Goal: Task Accomplishment & Management: Manage account settings

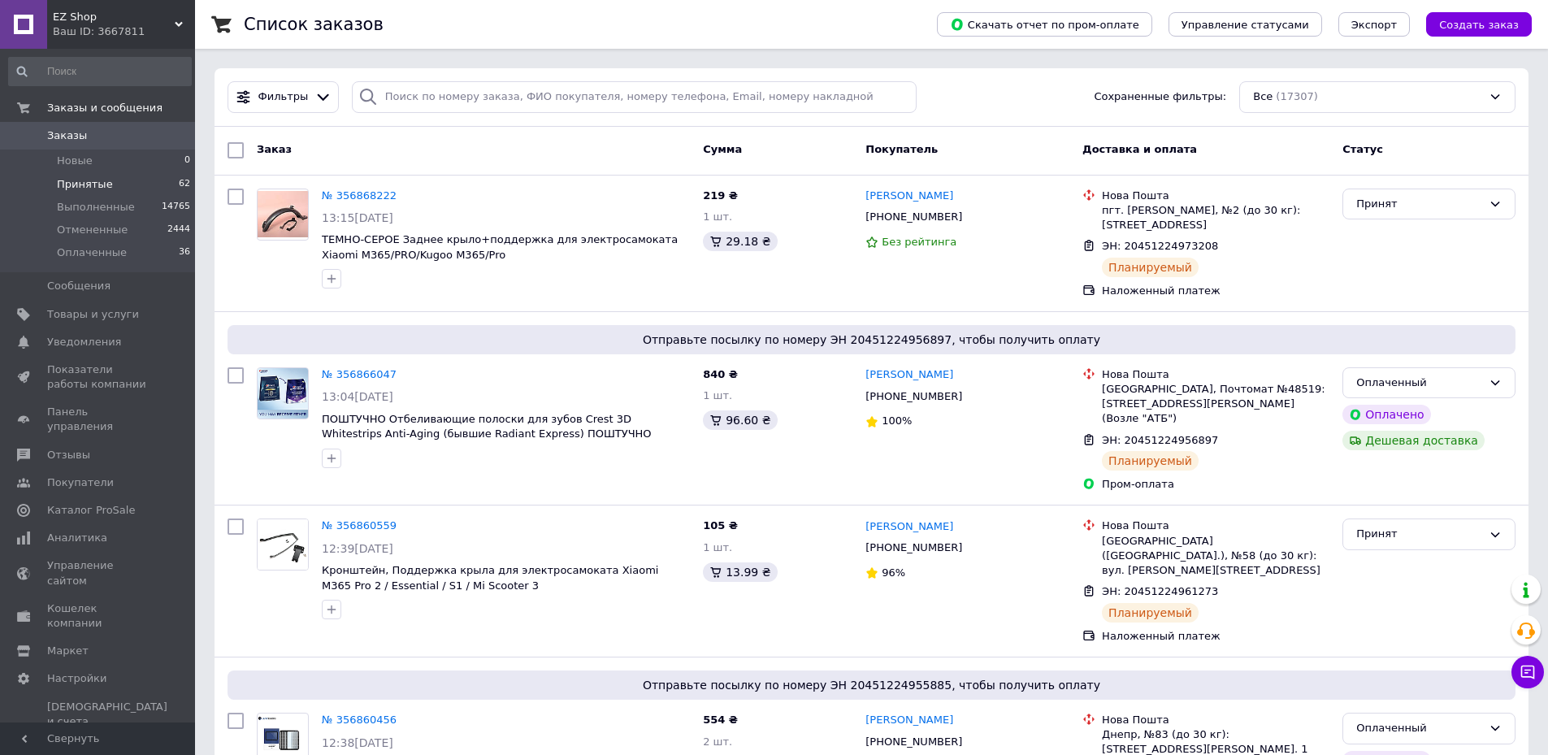
click at [147, 192] on li "Принятые 62" at bounding box center [100, 184] width 200 height 23
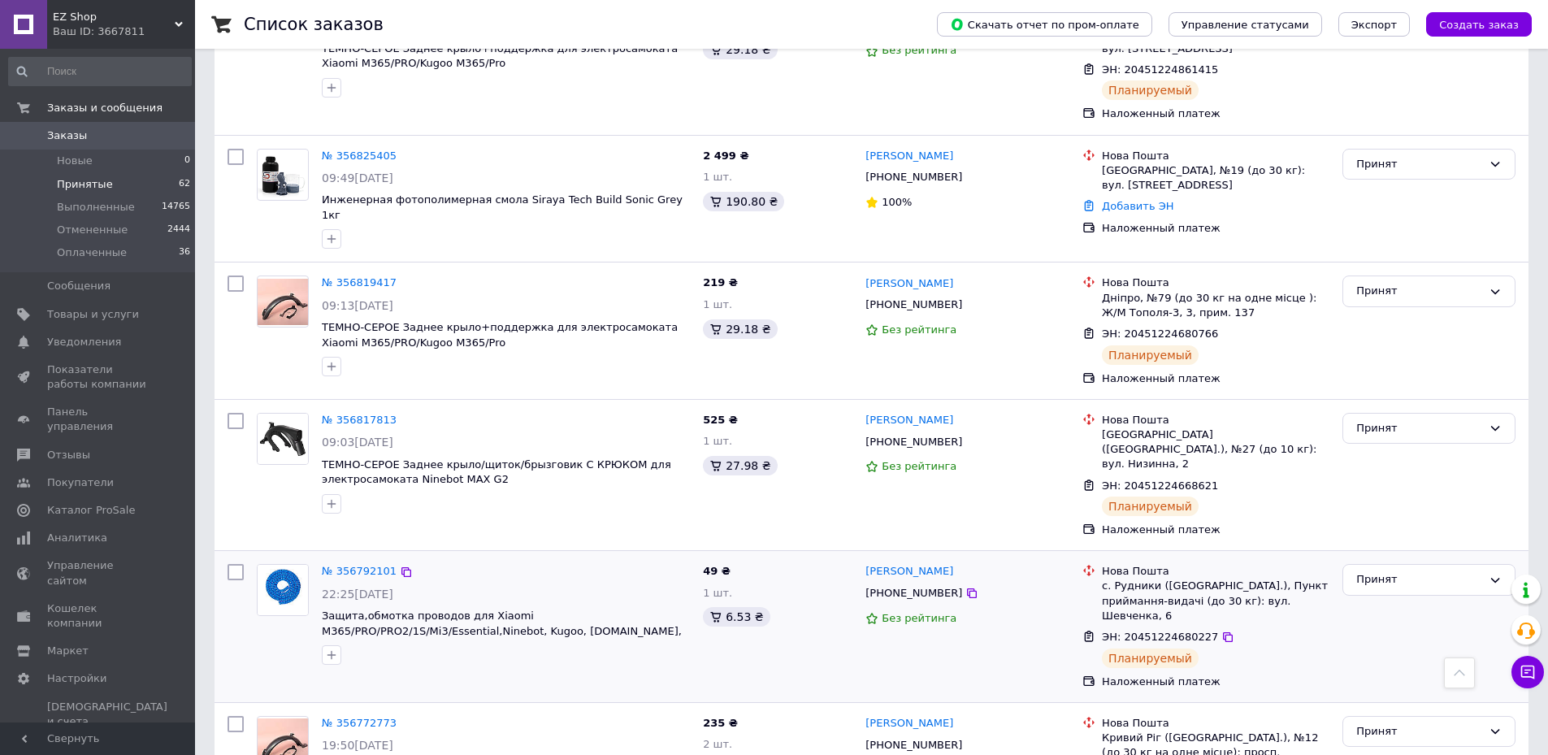
scroll to position [536, 0]
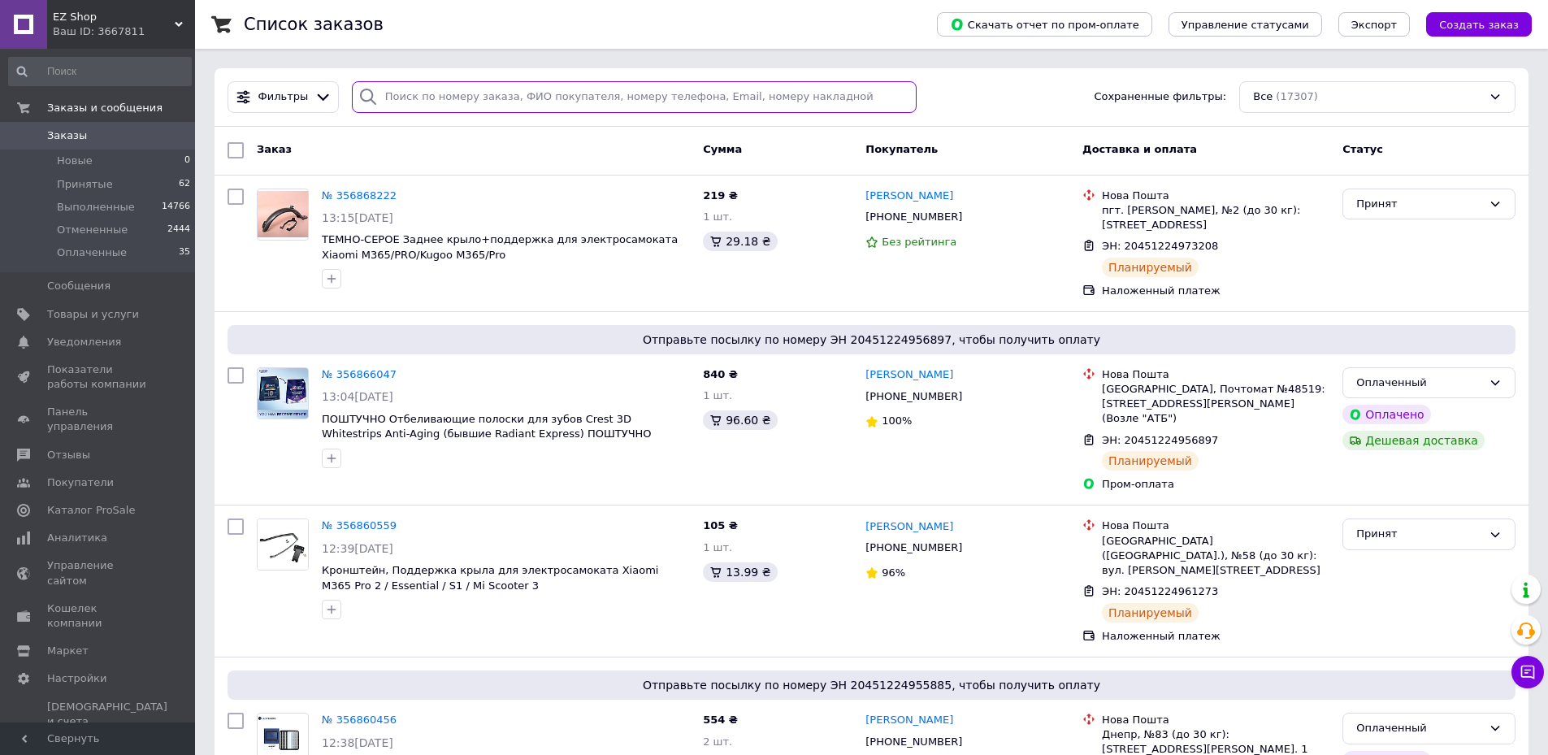
click at [887, 94] on input "search" at bounding box center [635, 97] width 566 height 32
paste input "20451224680227"
type input "20451224680227"
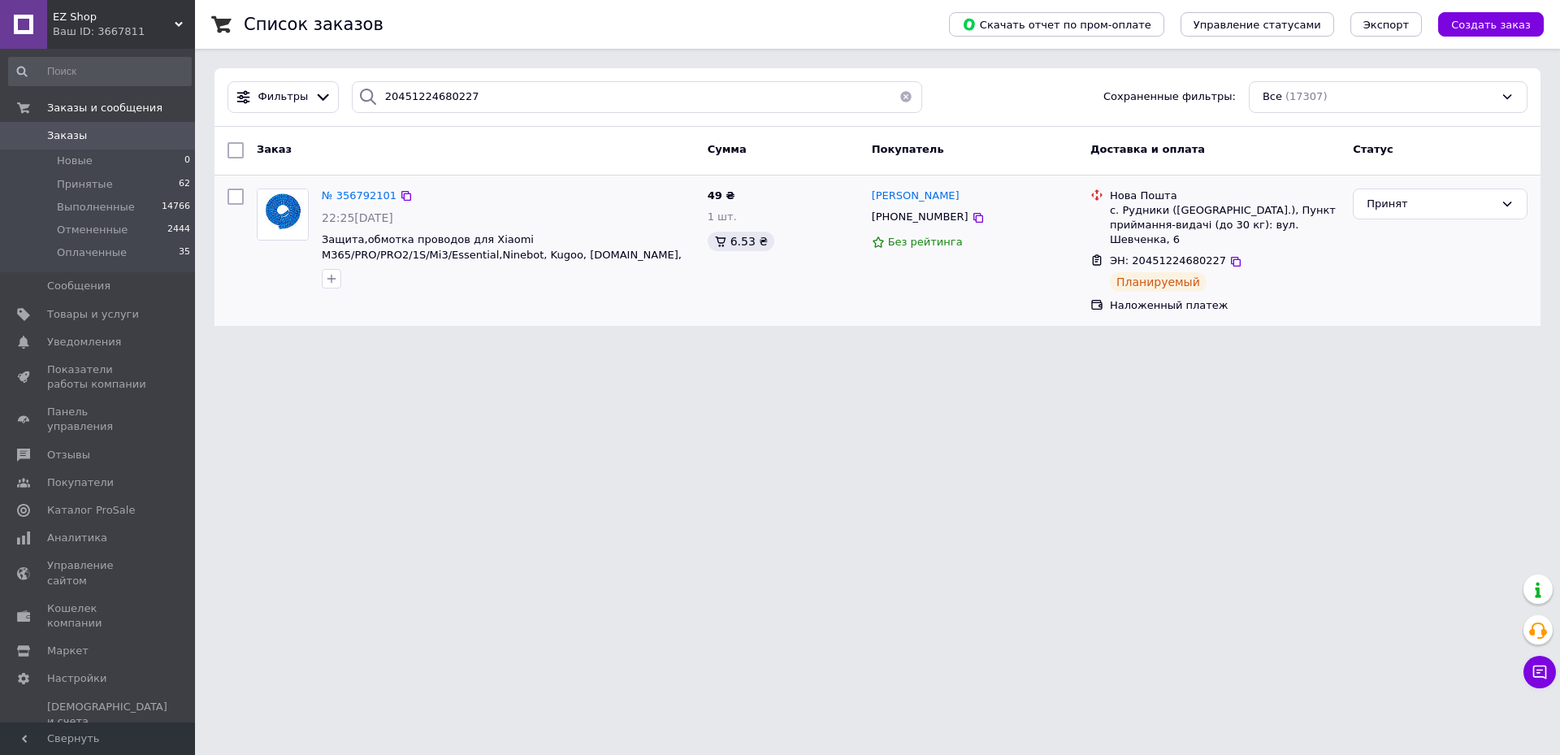
click at [371, 202] on div "№ 356792101" at bounding box center [359, 196] width 78 height 19
click at [368, 197] on span "№ 356792101" at bounding box center [359, 195] width 75 height 12
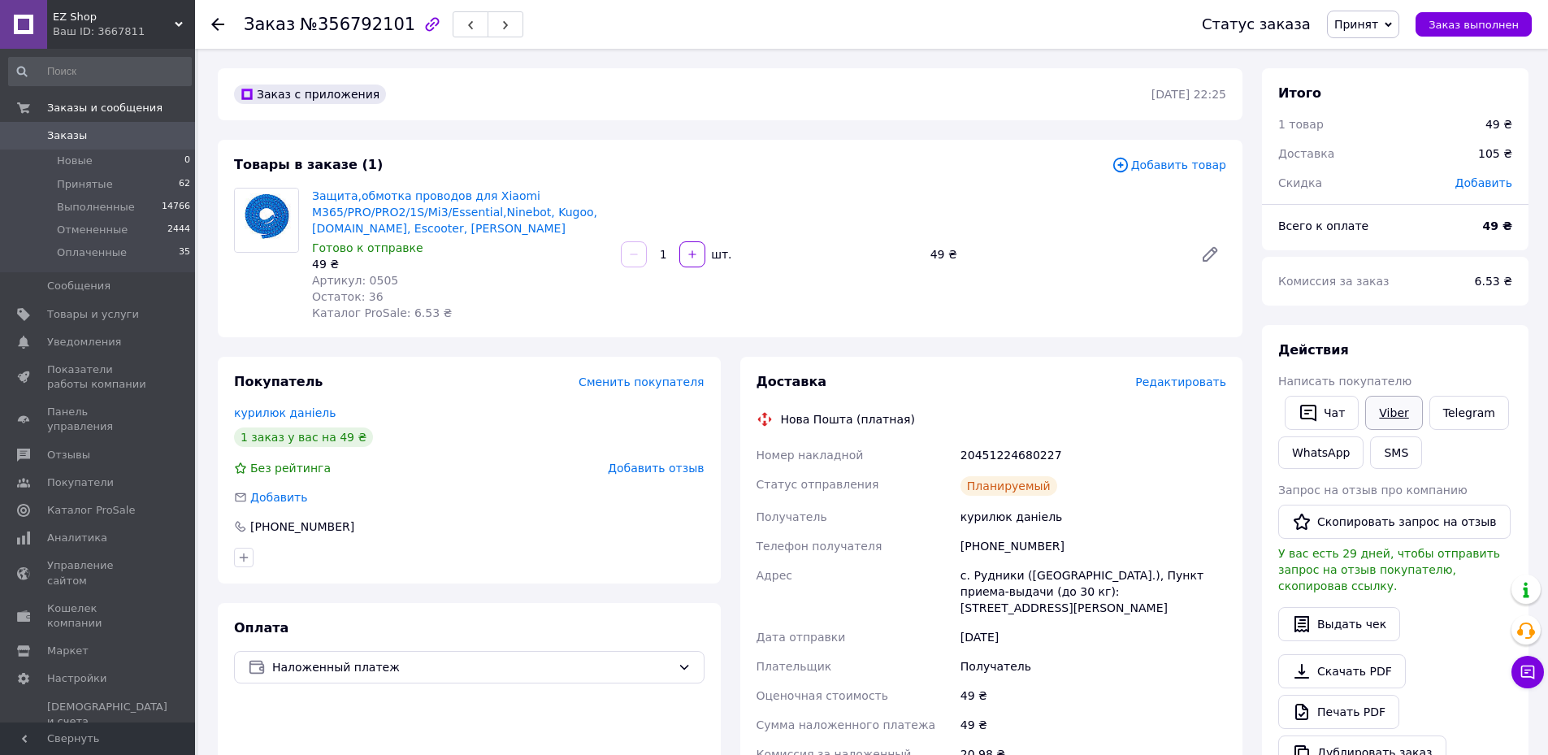
click at [1389, 409] on link "Viber" at bounding box center [1393, 413] width 57 height 34
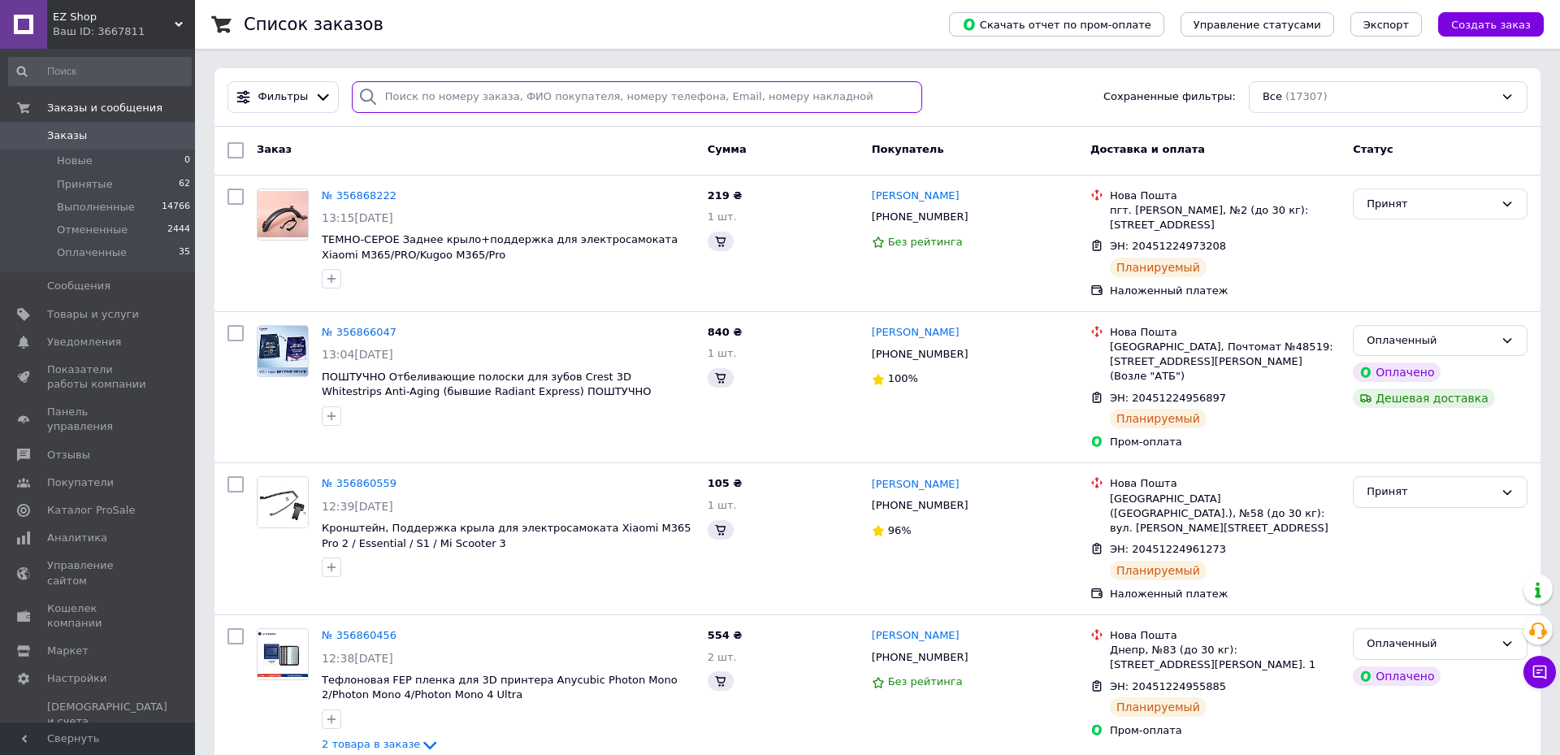
click at [797, 106] on input "search" at bounding box center [637, 97] width 571 height 32
paste input "20451224589925"
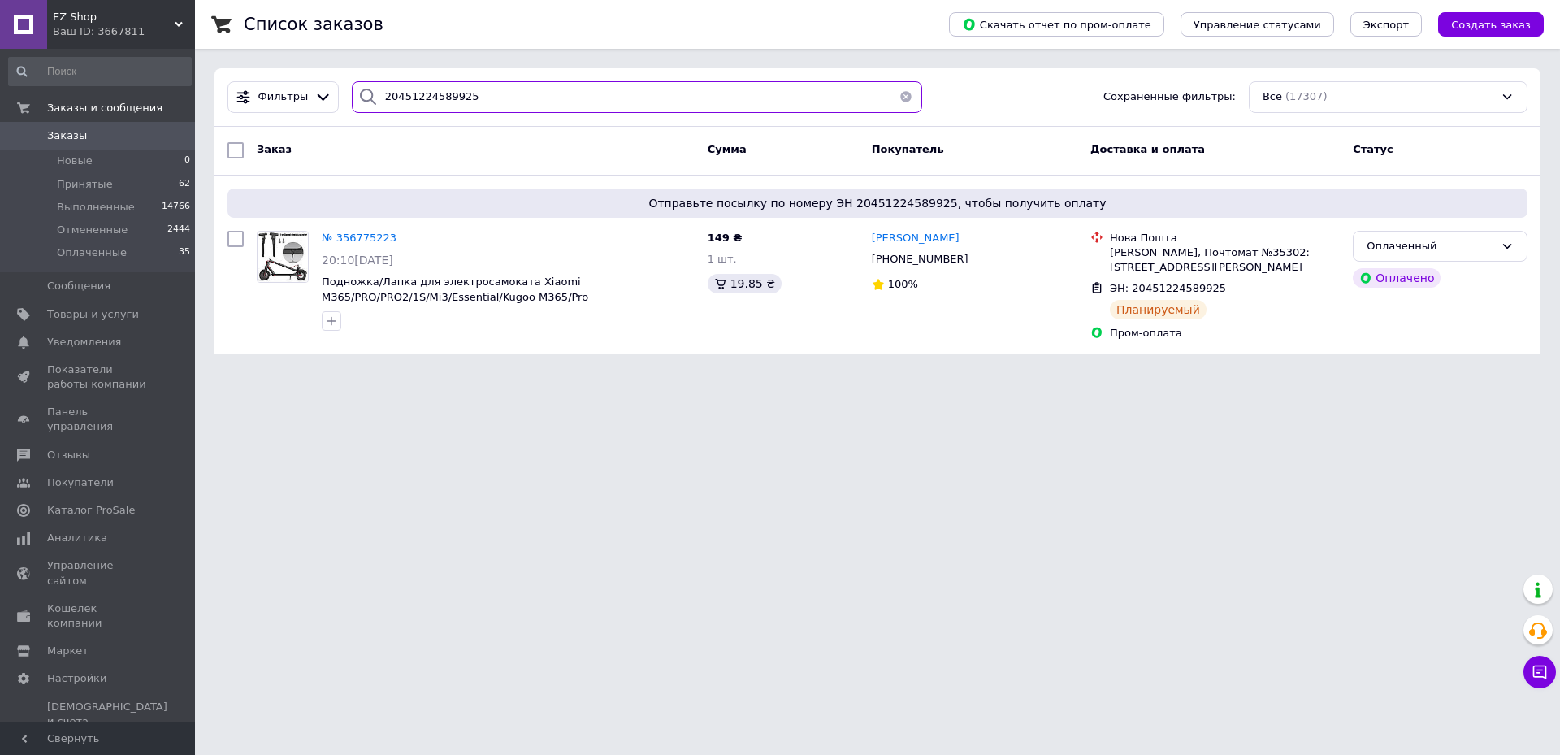
click at [850, 106] on input "20451224589925" at bounding box center [637, 97] width 571 height 32
paste input "669571"
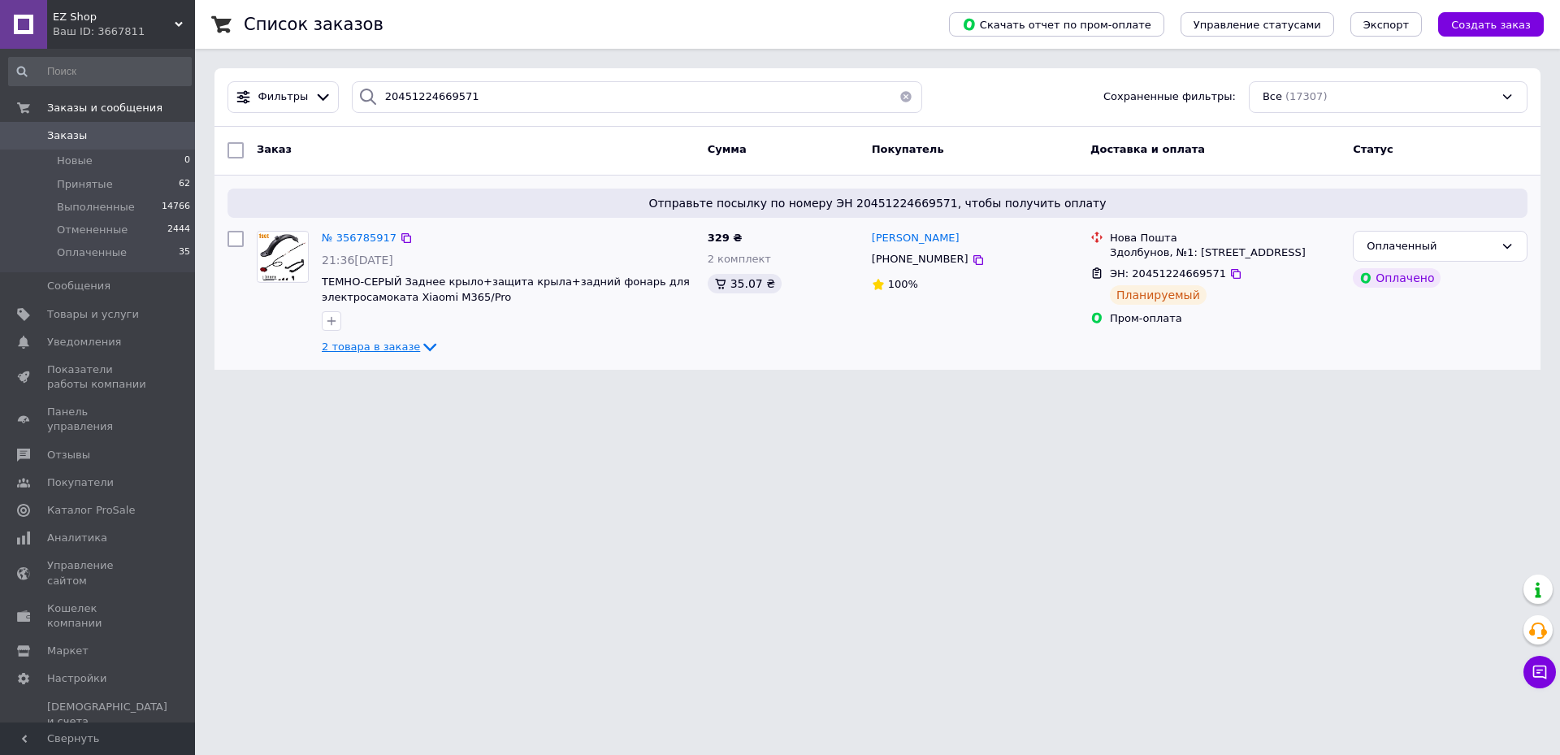
click at [385, 350] on span "2 товара в заказе" at bounding box center [371, 347] width 98 height 12
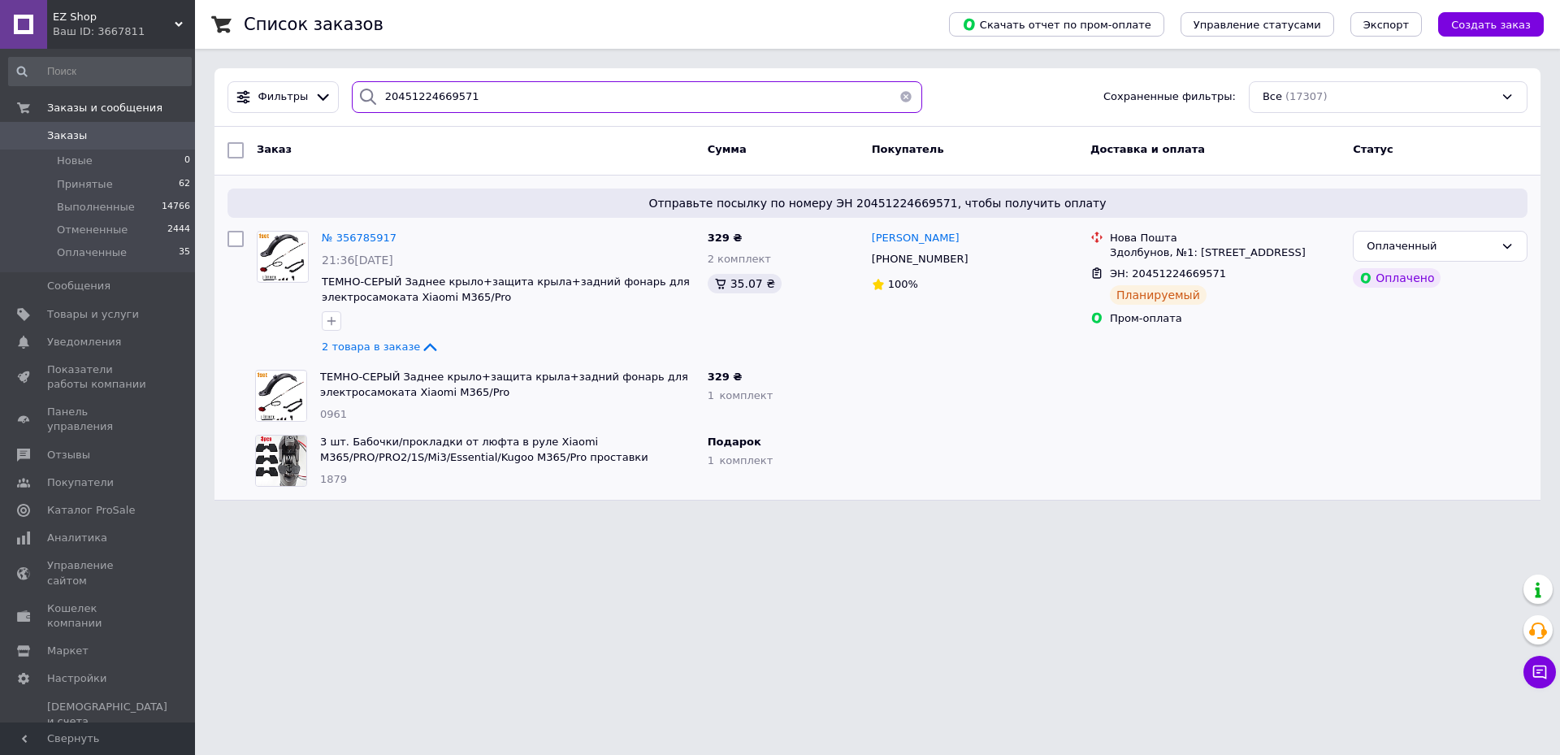
click at [756, 111] on input "20451224669571" at bounding box center [637, 97] width 571 height 32
paste input "715504"
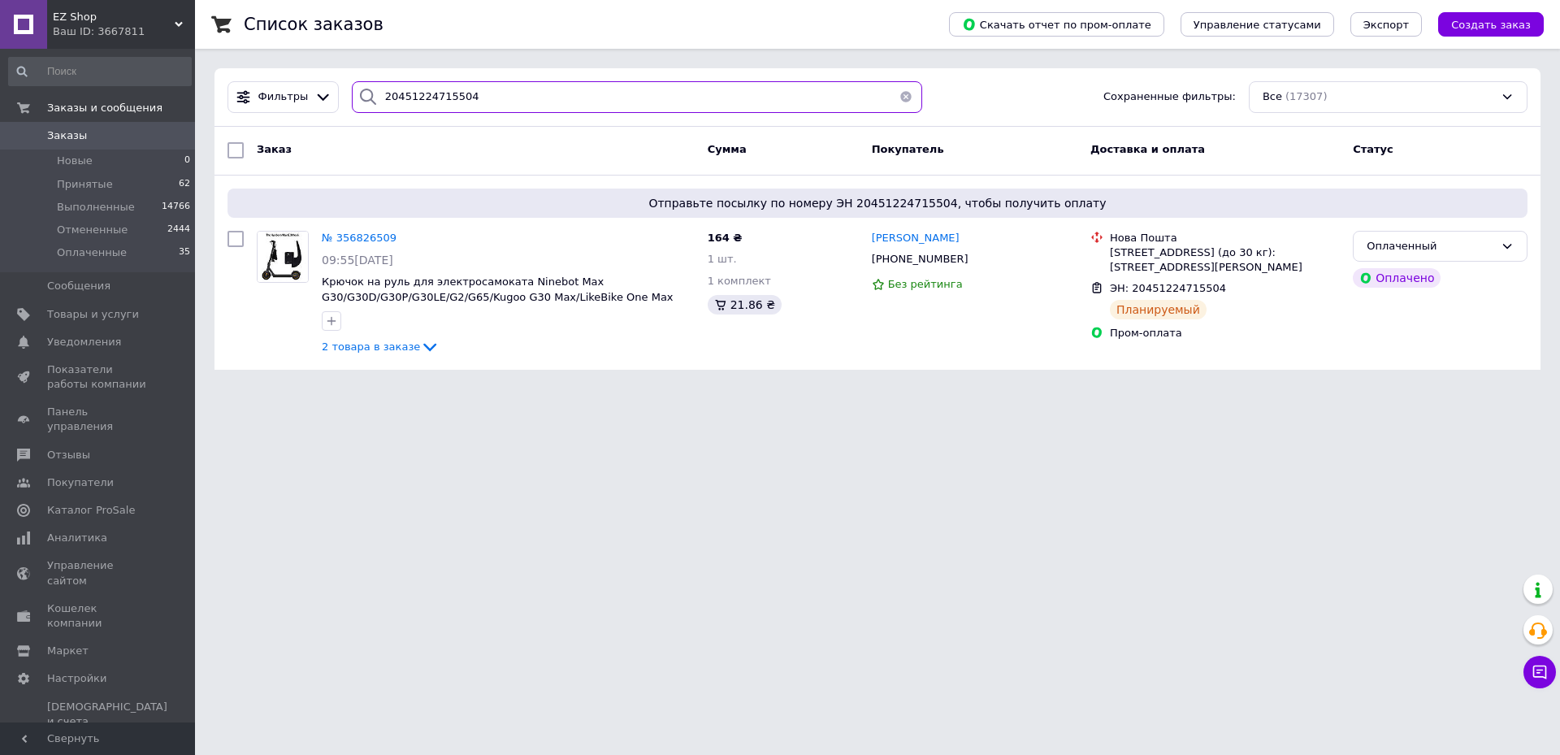
type input "20451224715504"
click at [334, 234] on span "№ 356826509" at bounding box center [359, 238] width 75 height 12
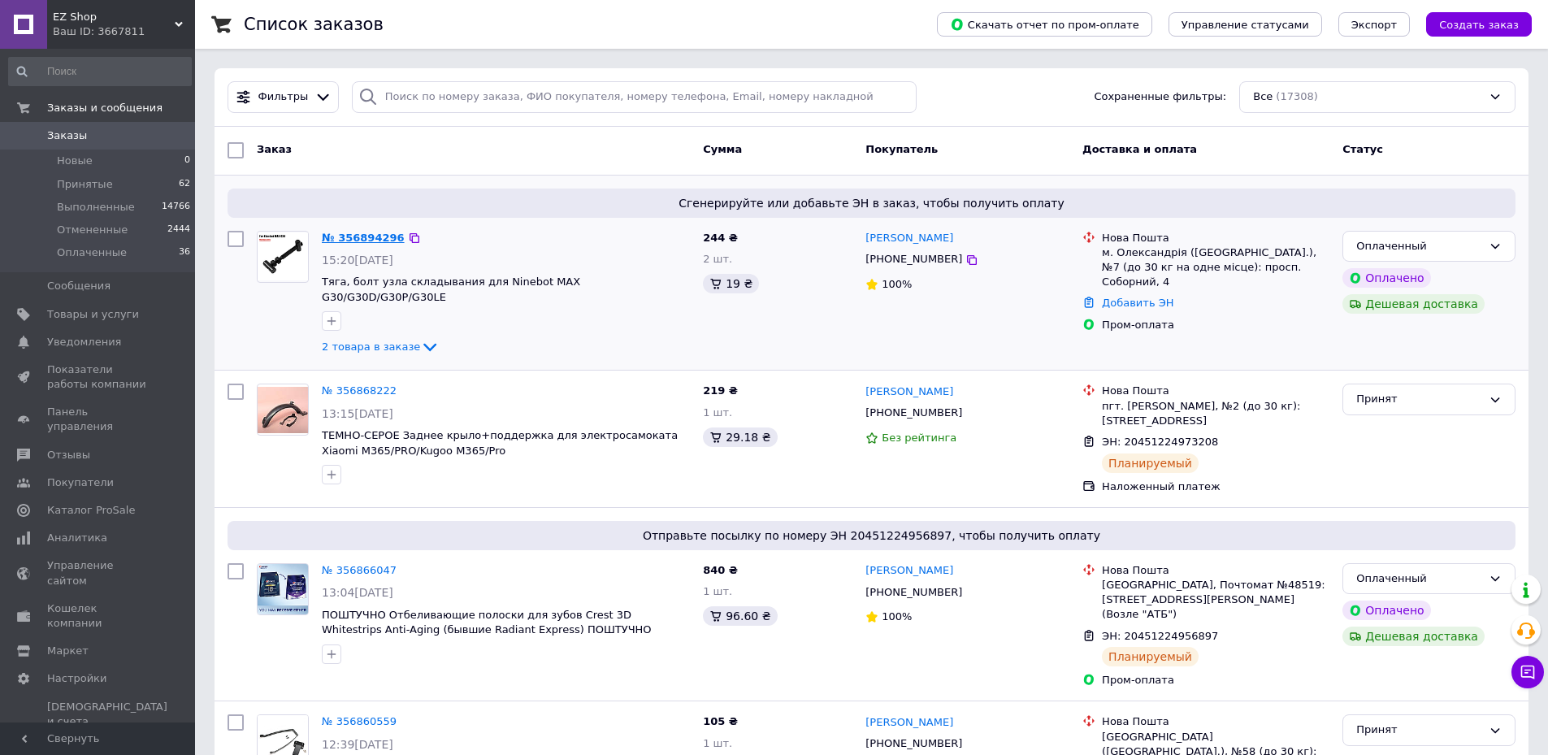
click at [367, 232] on link "№ 356894296" at bounding box center [363, 238] width 83 height 12
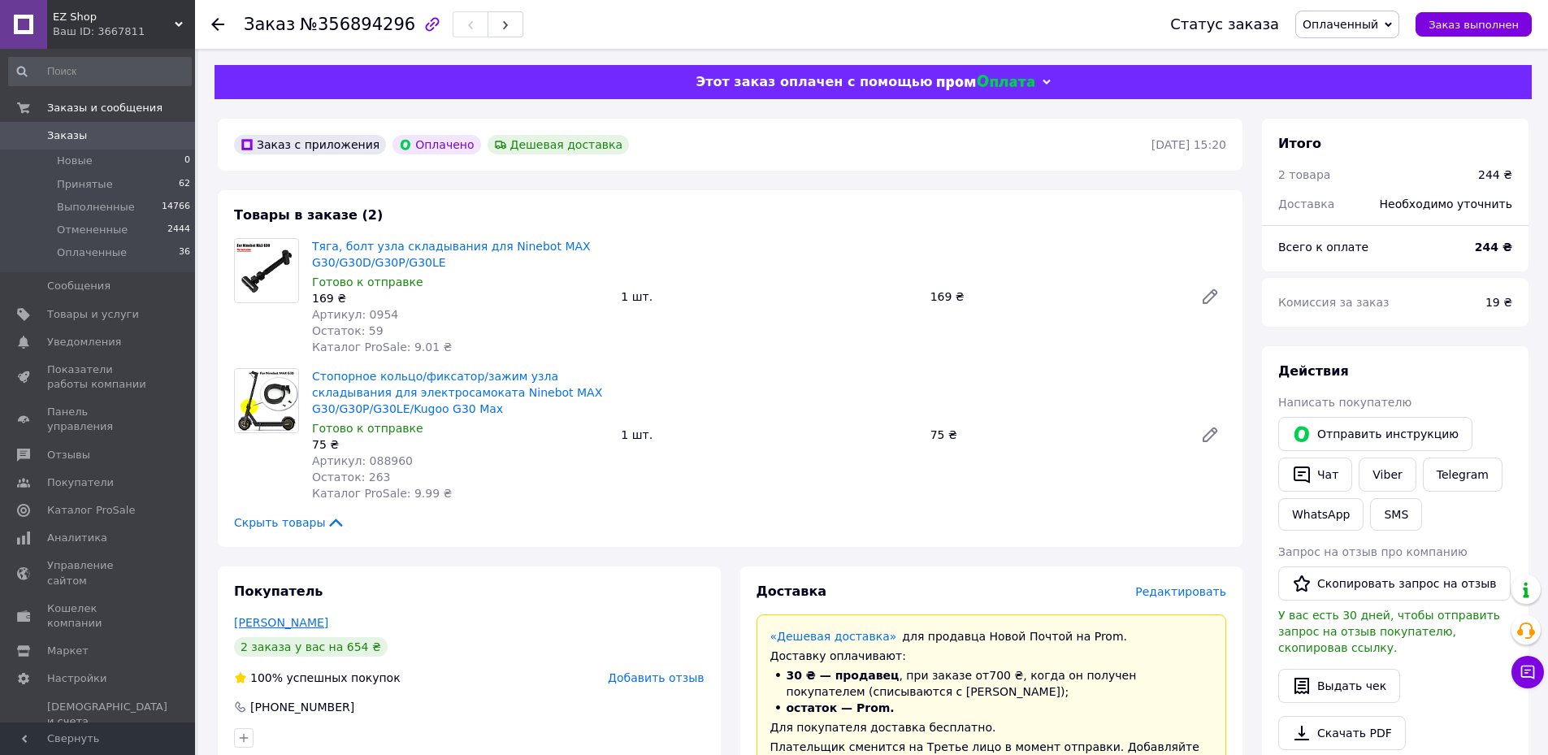
click at [321, 617] on link "[PERSON_NAME]" at bounding box center [281, 622] width 94 height 13
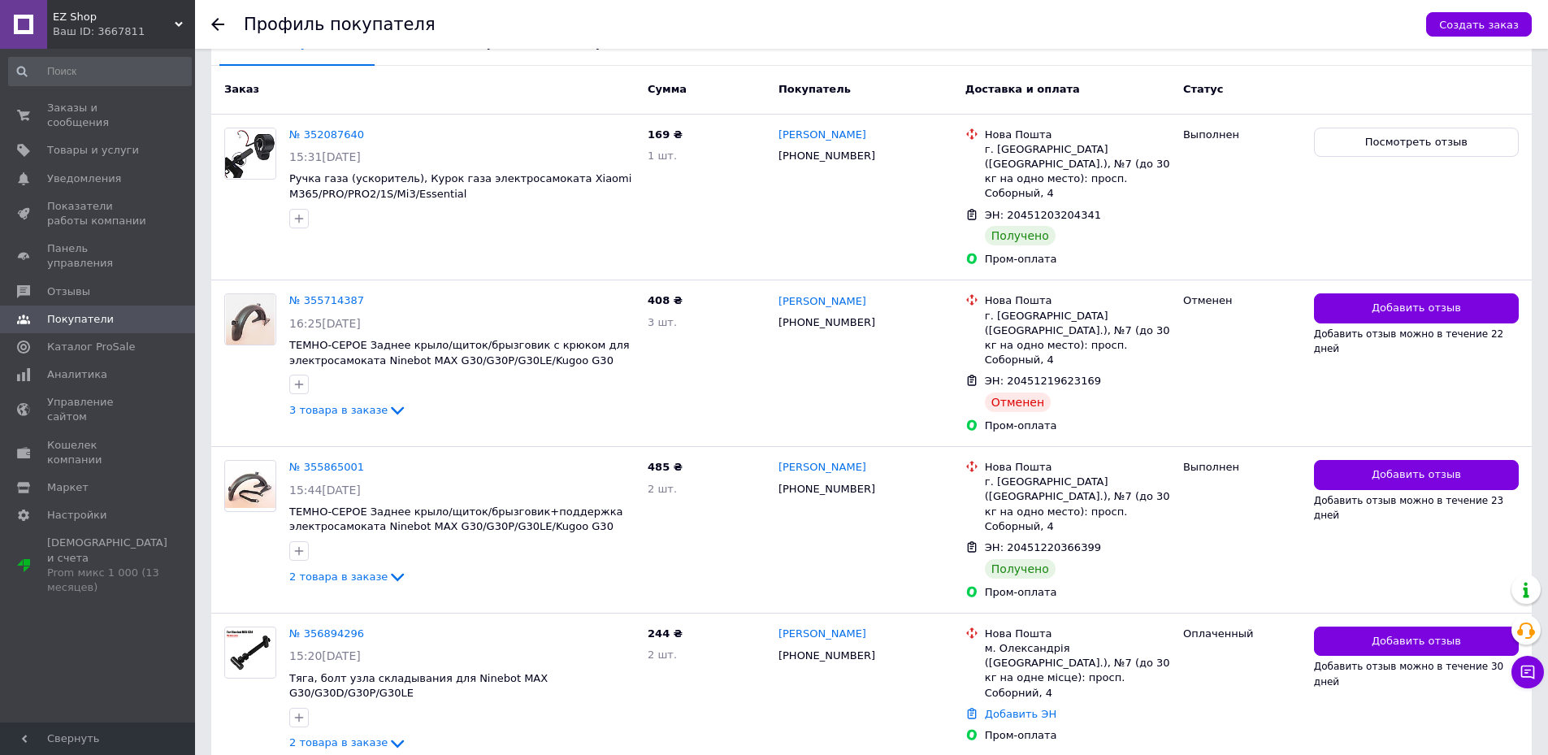
scroll to position [427, 0]
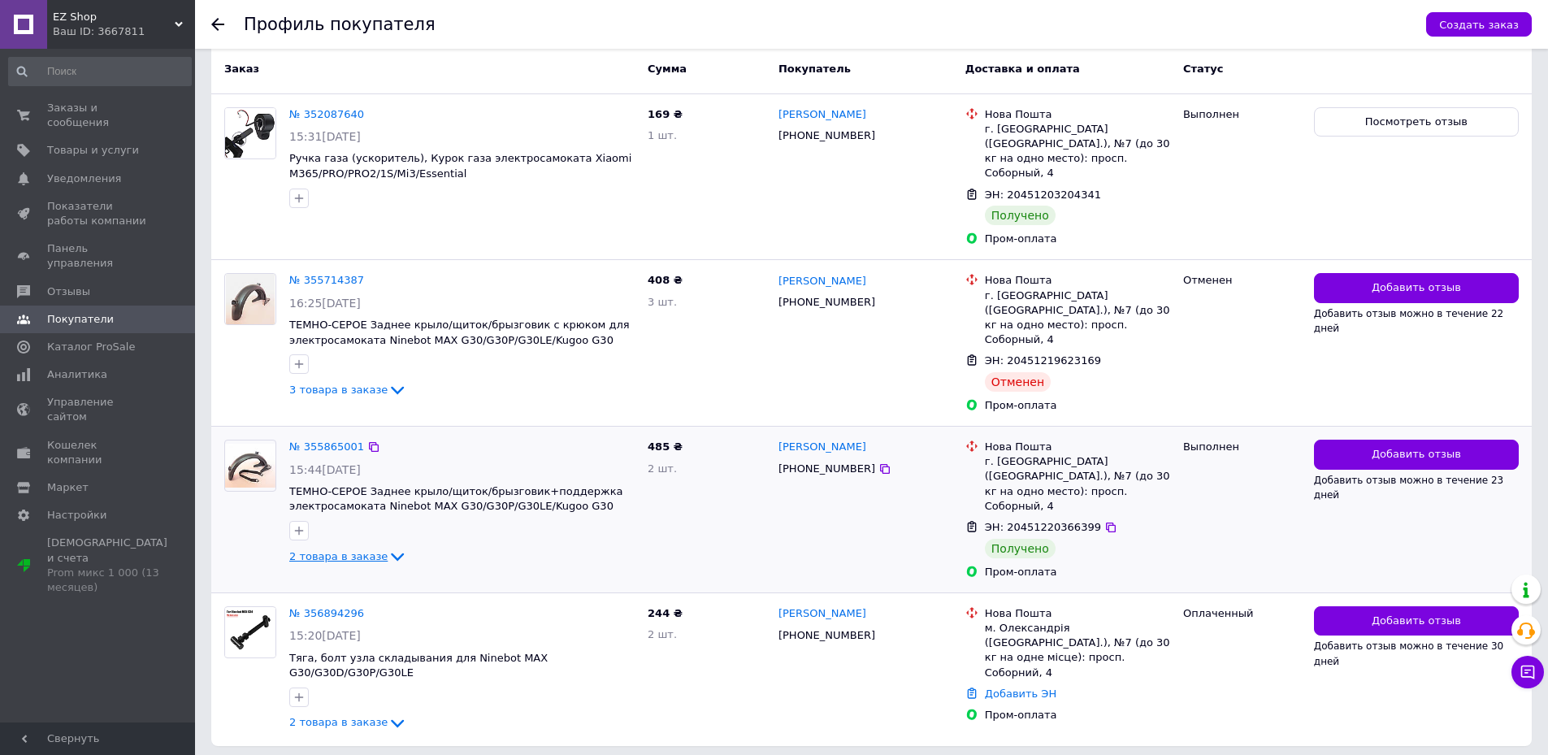
click at [343, 550] on span "2 товара в заказе" at bounding box center [338, 556] width 98 height 12
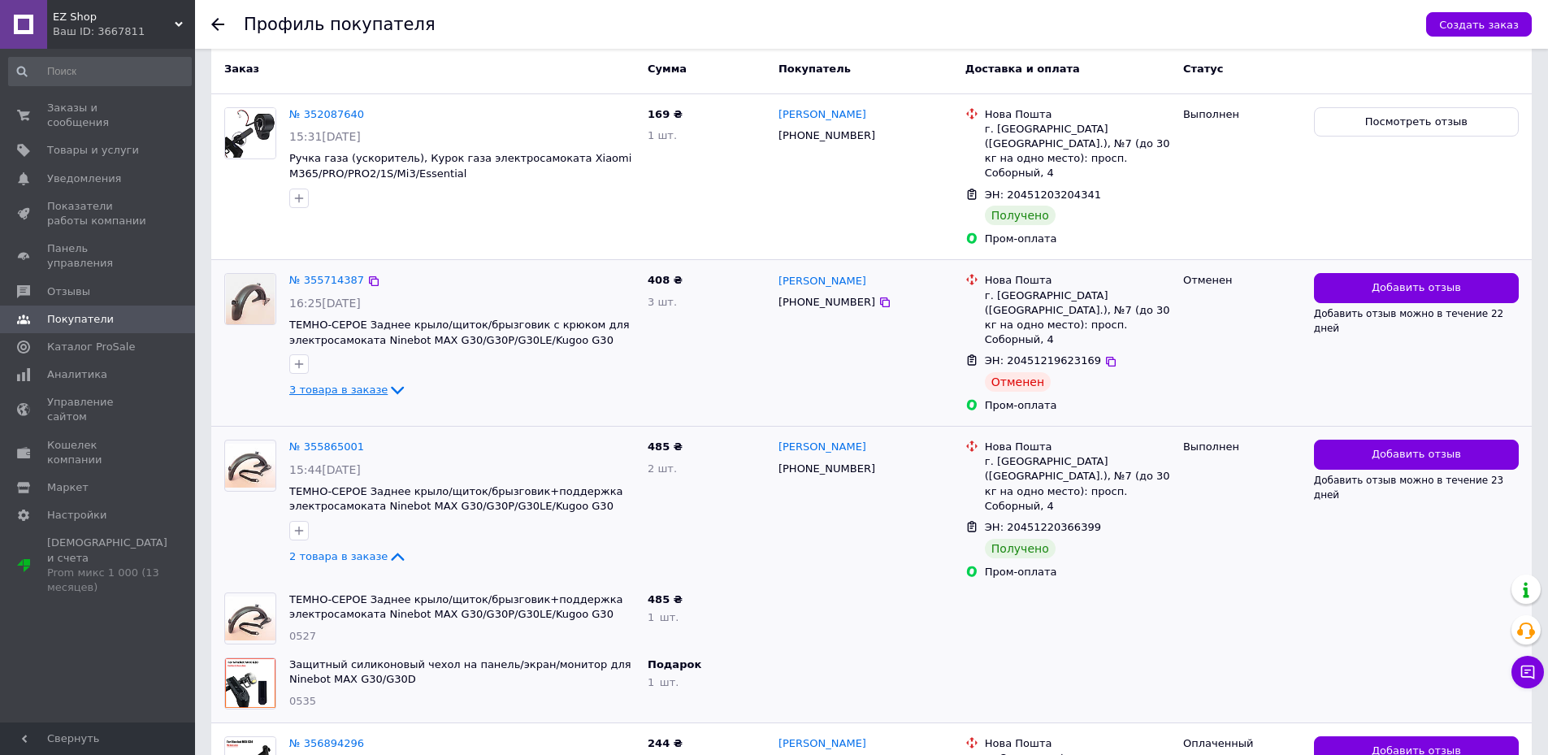
click at [367, 384] on span "3 товара в заказе" at bounding box center [338, 390] width 98 height 12
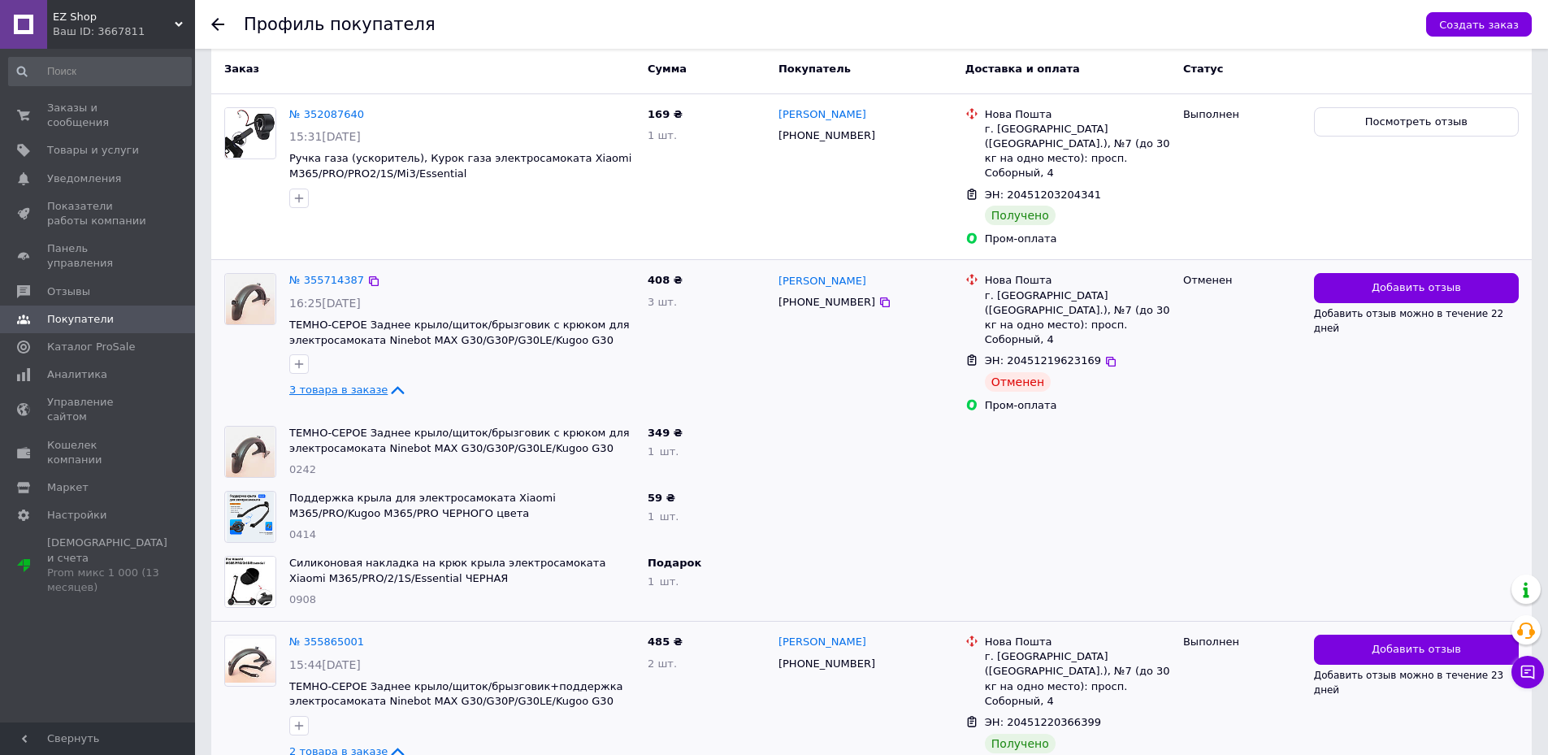
click at [367, 384] on span "3 товара в заказе" at bounding box center [338, 390] width 98 height 12
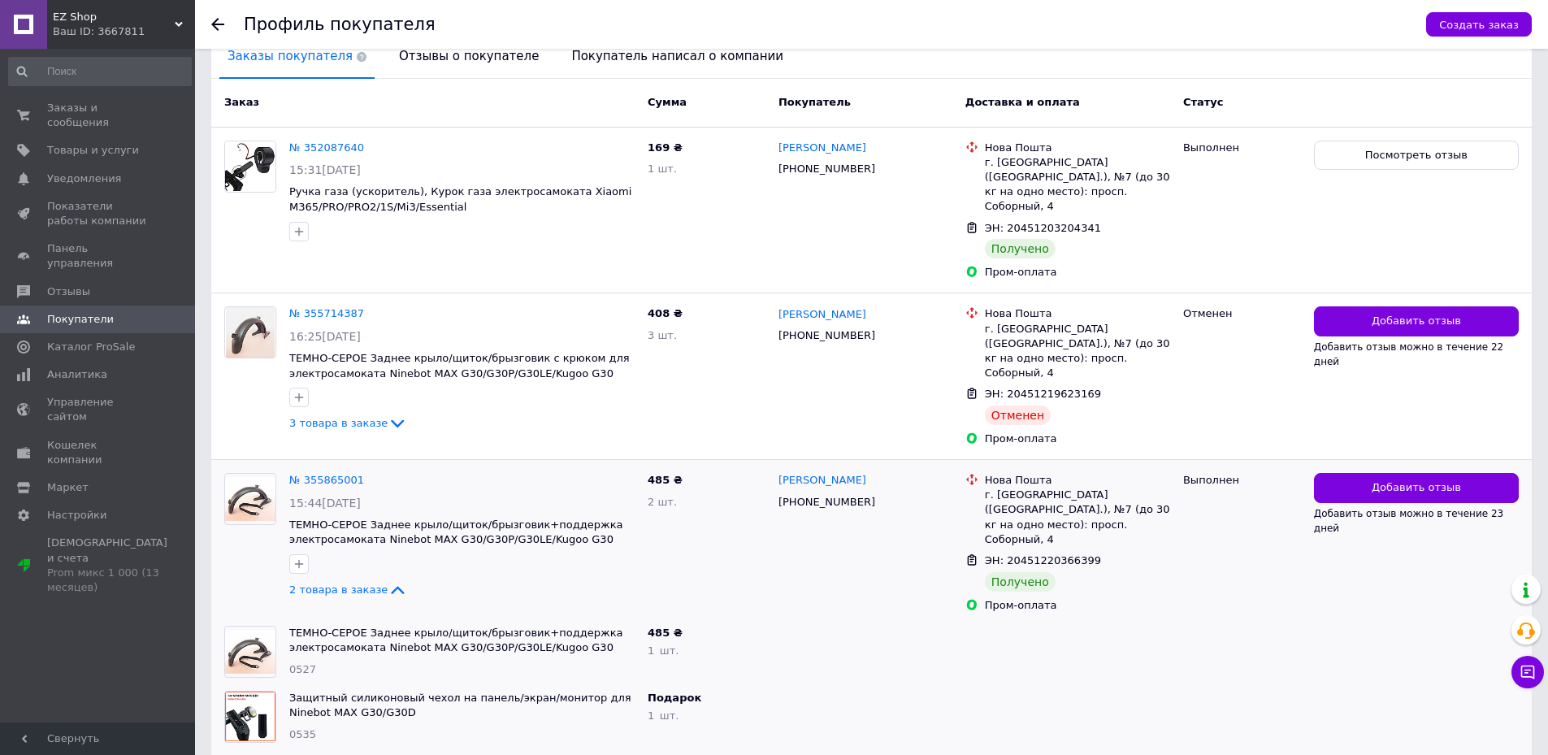
scroll to position [557, 0]
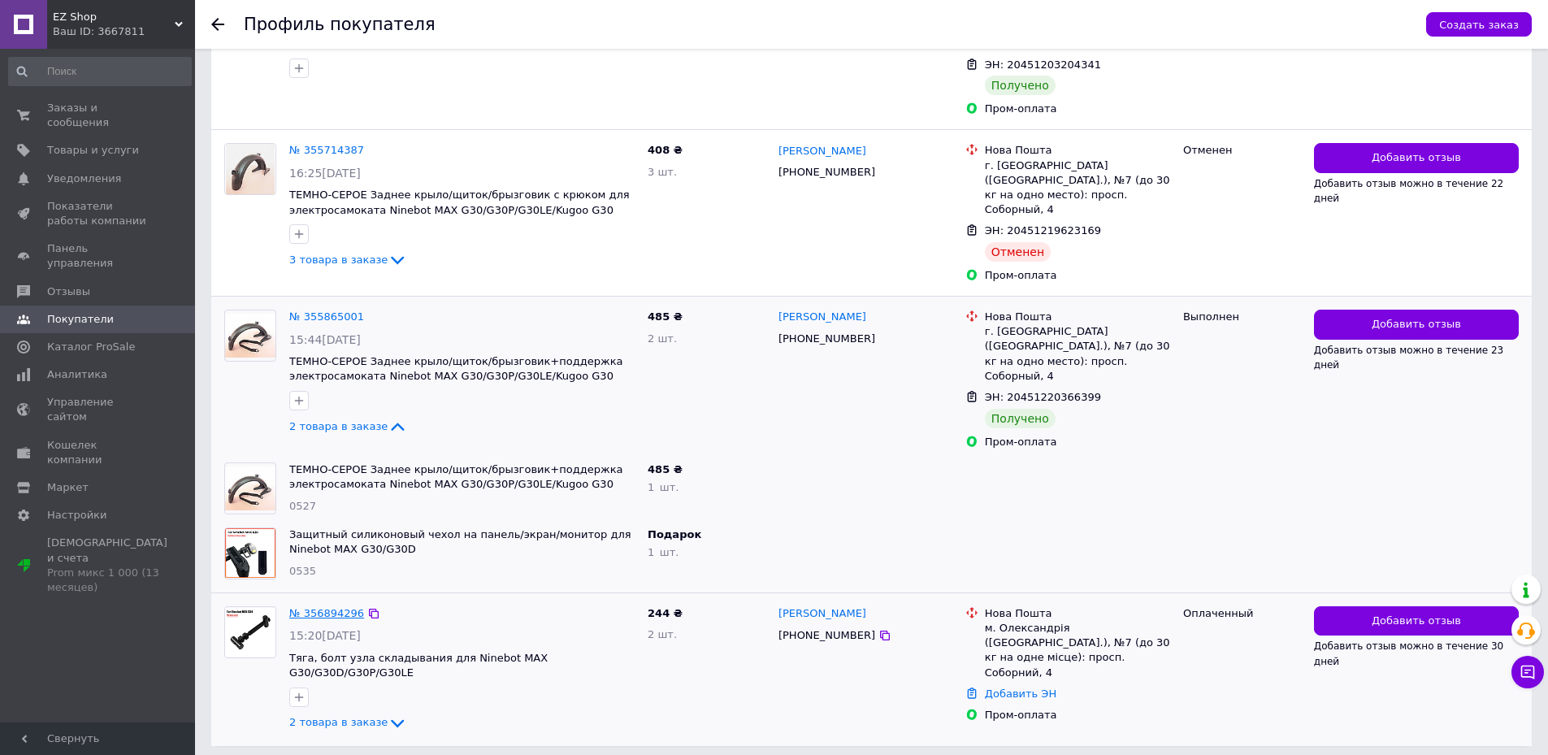
click at [328, 607] on link "№ 356894296" at bounding box center [326, 613] width 75 height 12
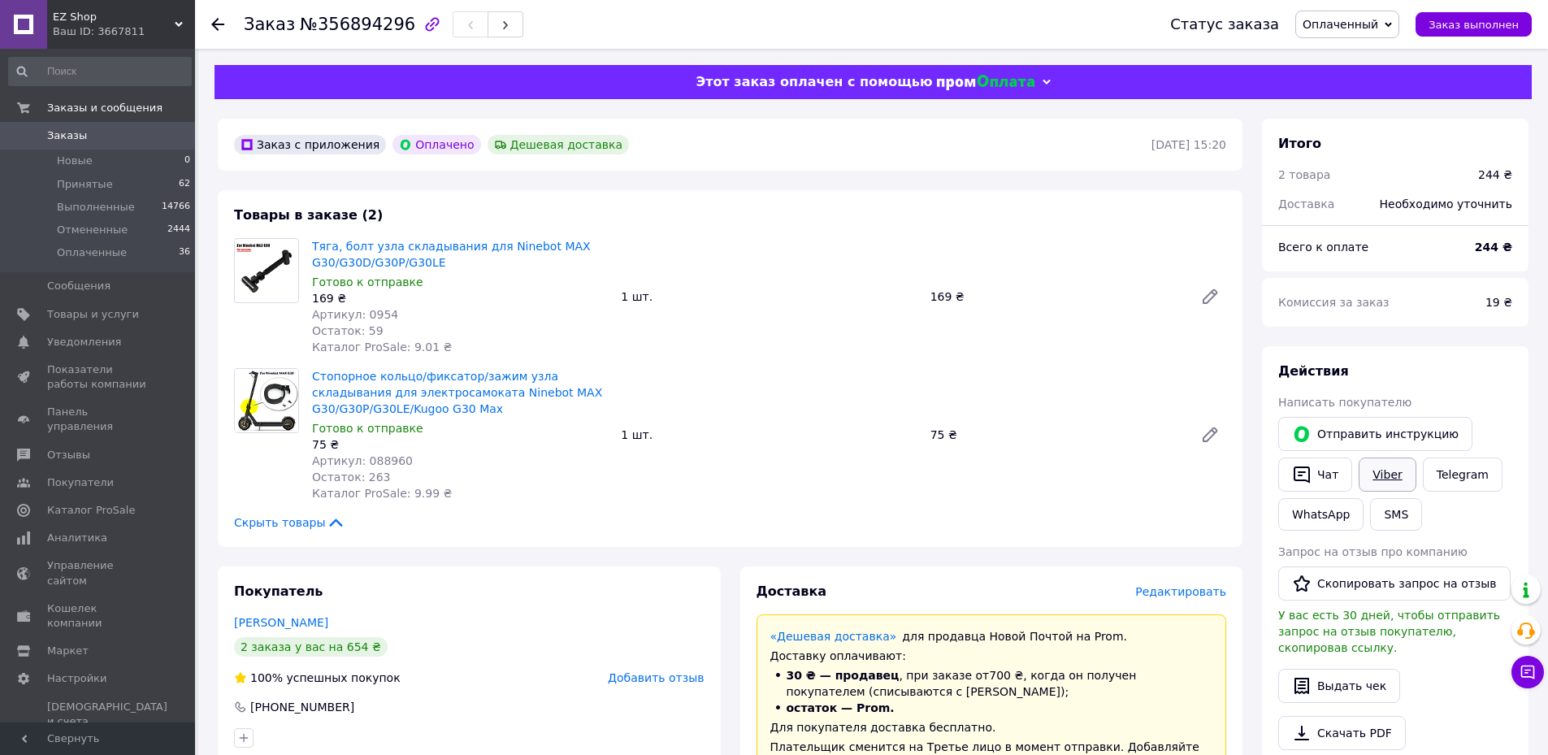
click at [1385, 480] on link "Viber" at bounding box center [1387, 475] width 57 height 34
click at [1386, 479] on link "Viber" at bounding box center [1387, 475] width 57 height 34
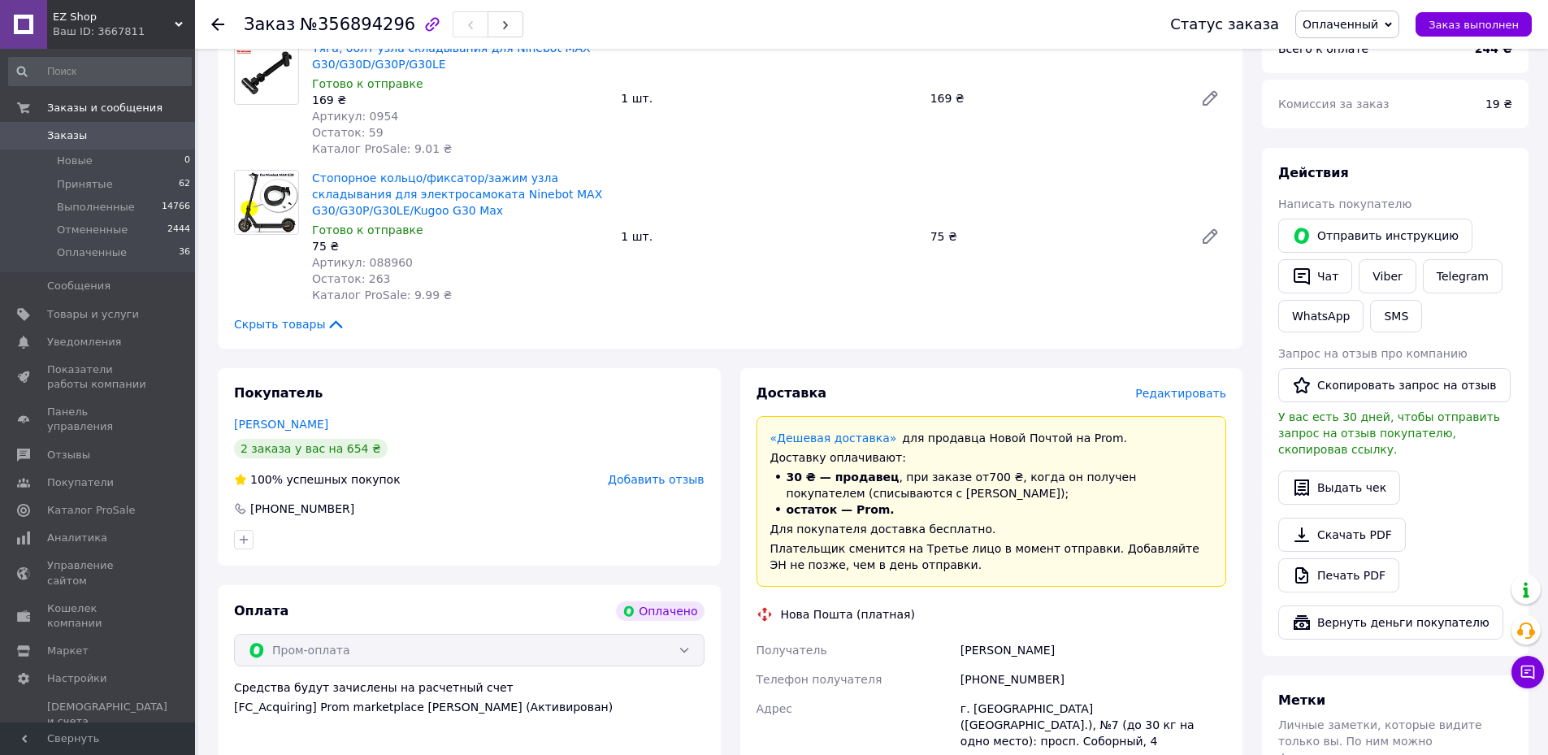
scroll to position [488, 0]
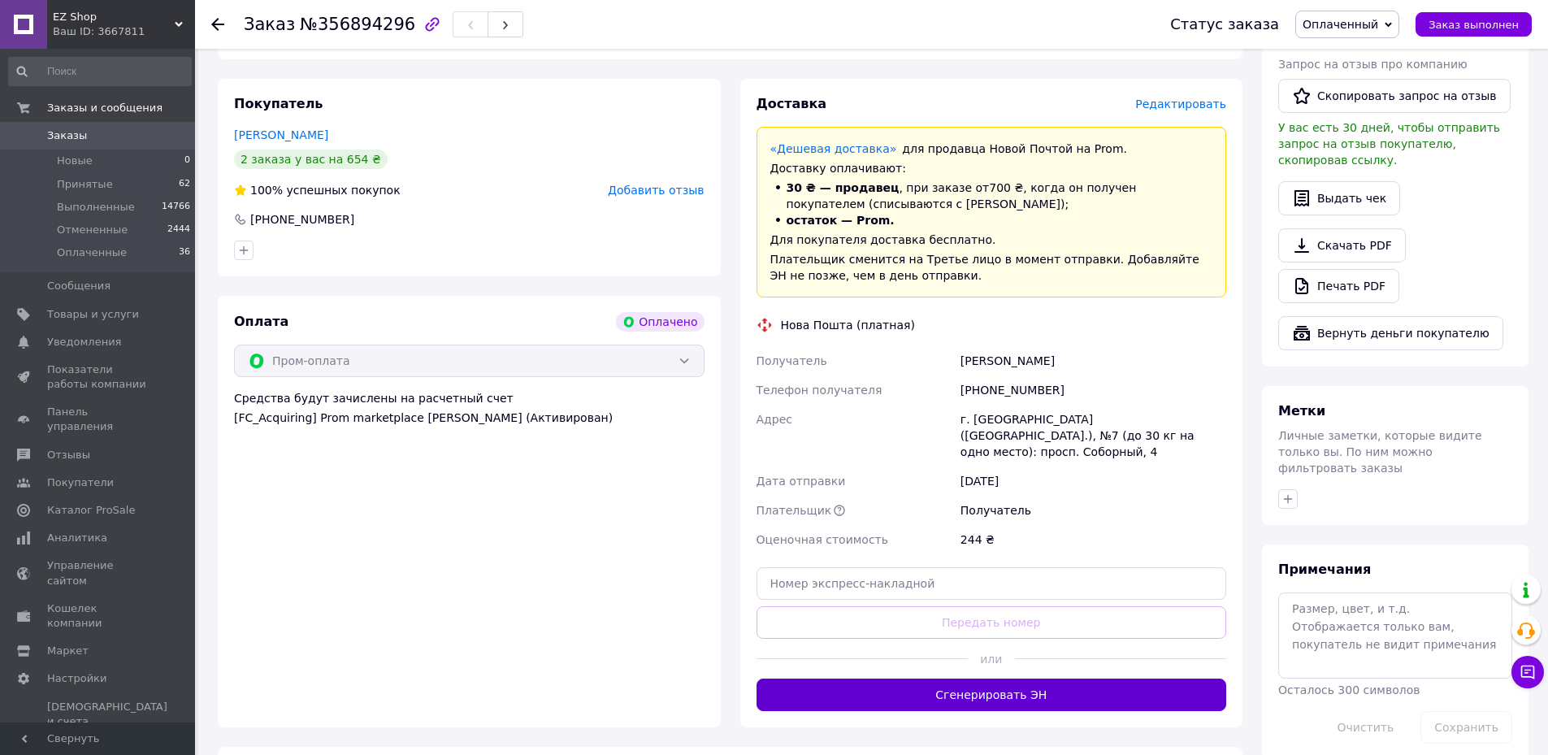
click at [996, 679] on button "Сгенерировать ЭН" at bounding box center [992, 695] width 471 height 33
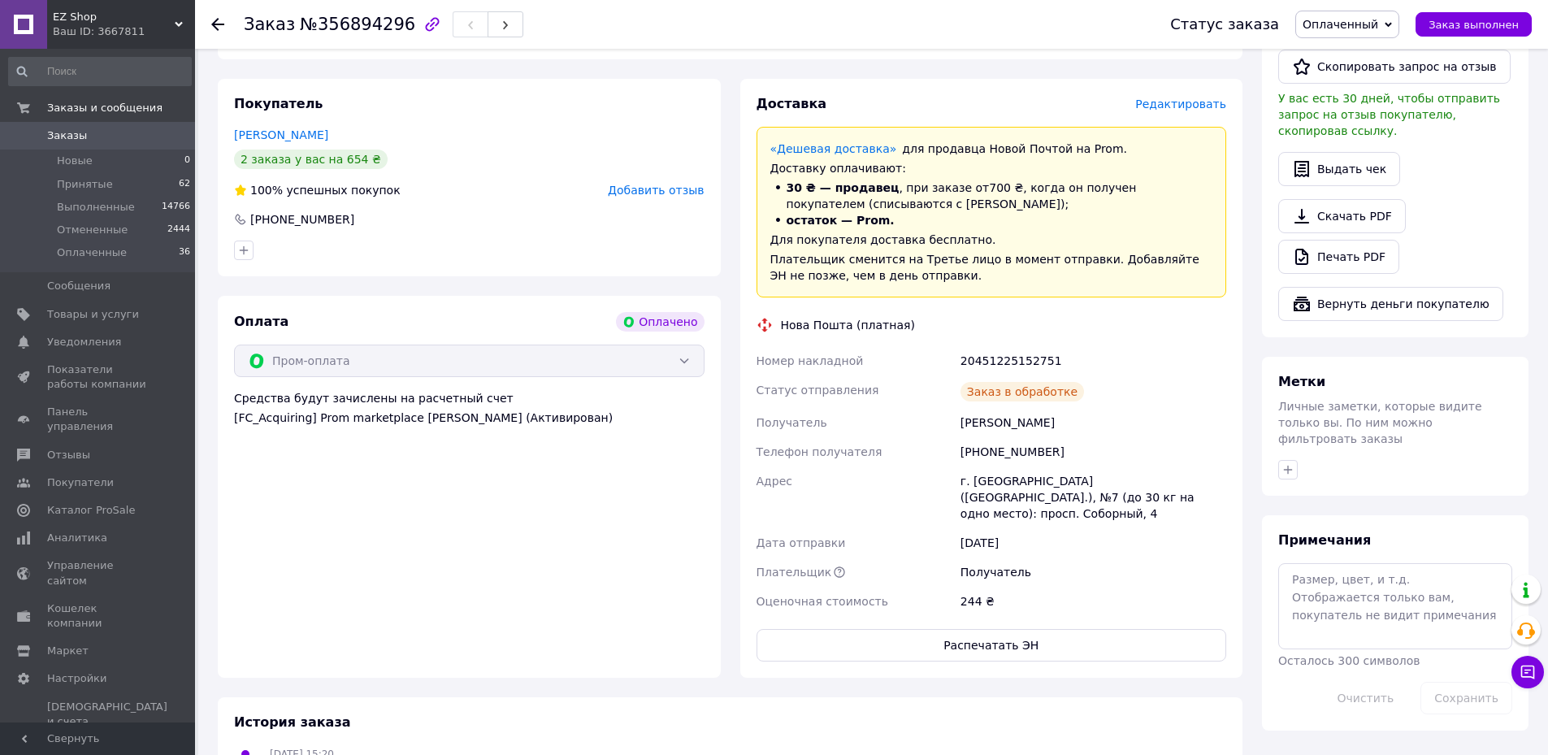
click at [988, 358] on div "20451225152751" at bounding box center [1093, 360] width 272 height 29
copy div "20451225152751"
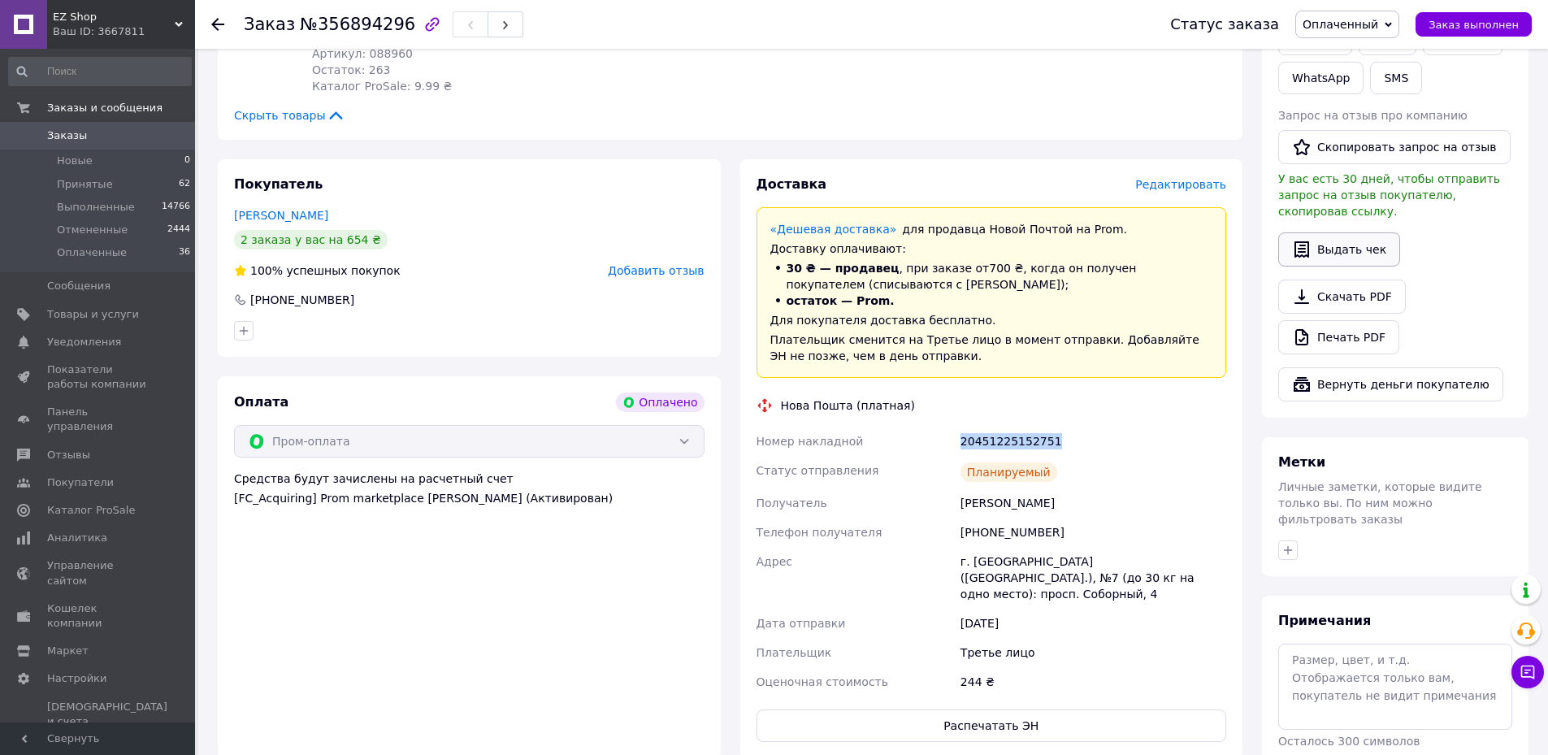
scroll to position [244, 0]
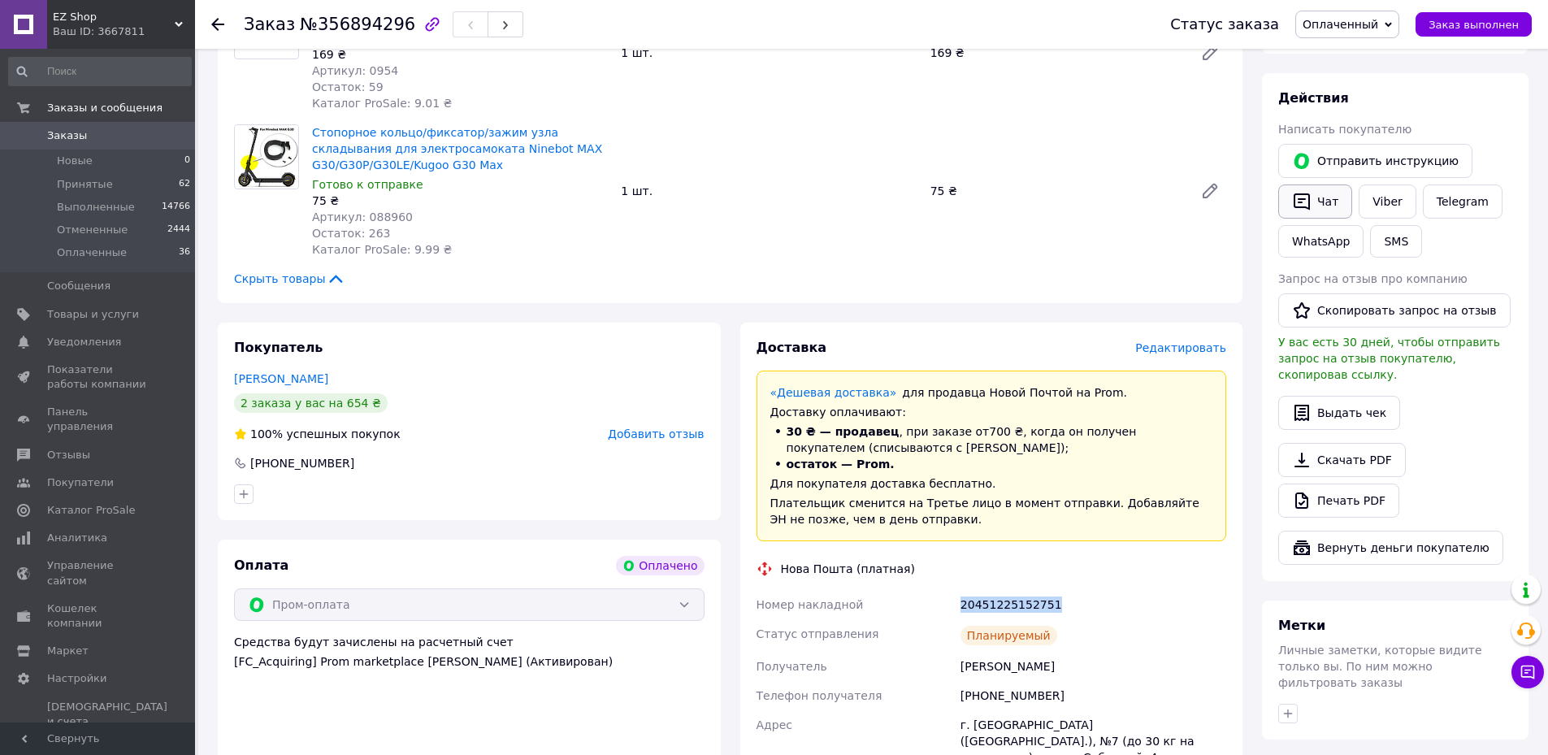
click at [1314, 197] on button "Чат" at bounding box center [1315, 201] width 74 height 34
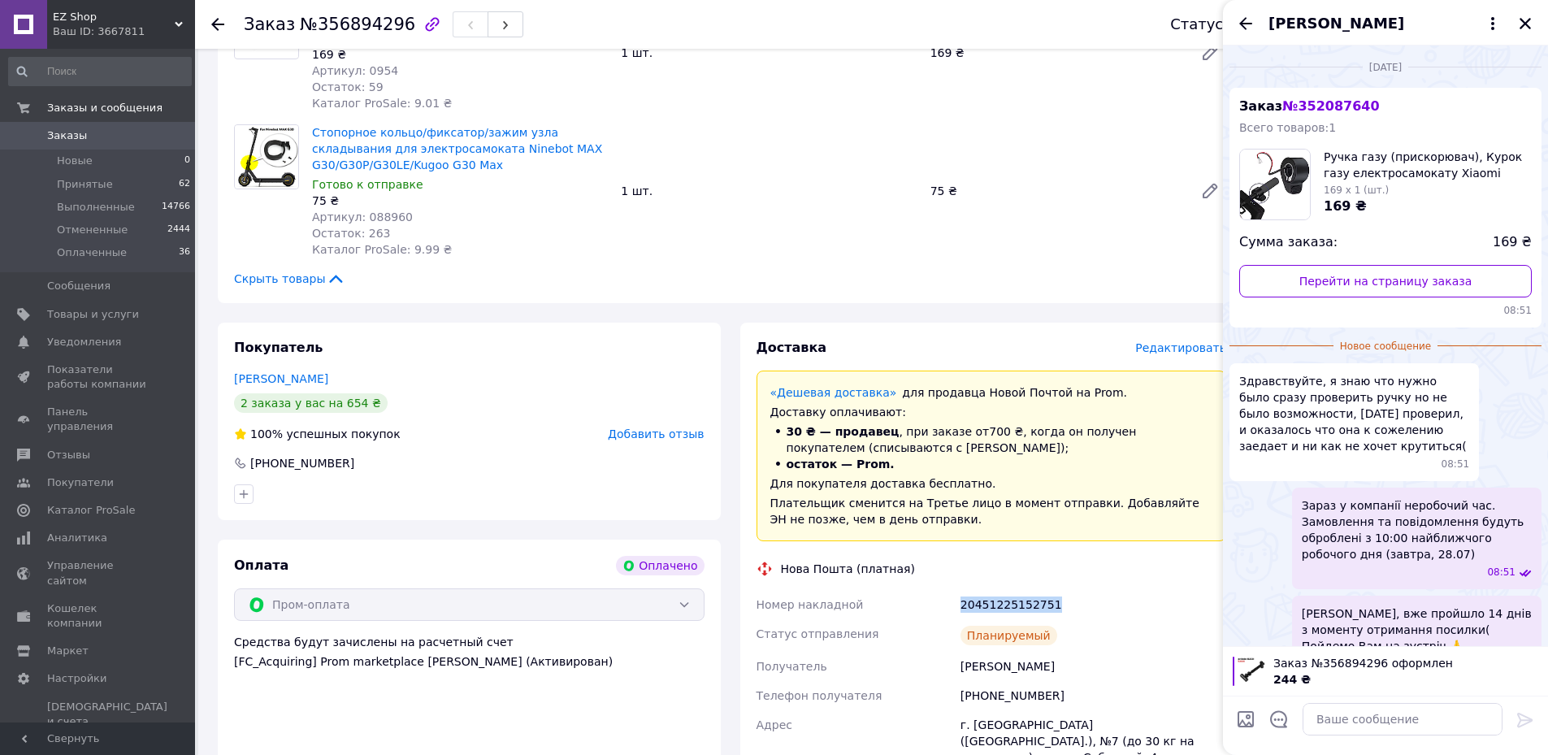
scroll to position [200, 0]
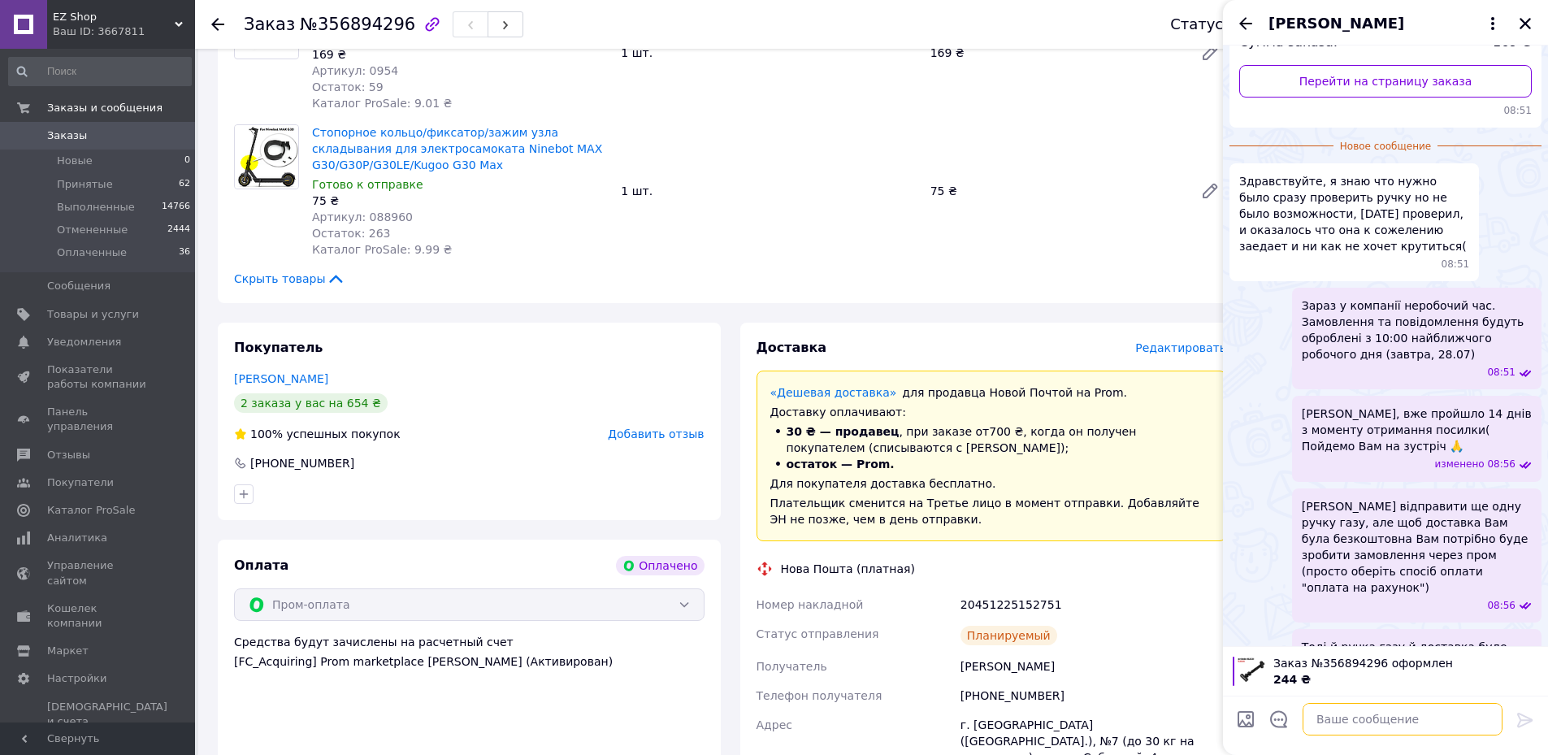
click at [1376, 718] on textarea at bounding box center [1403, 719] width 200 height 33
paste textarea "Вітаю, магазин "EZ-Shop", замовлення пром, запчастини для електросамокату. Ваше…"
type textarea "Вітаю, магазин "EZ-Shop", замовлення пром, запчастини для електросамокату. Ваше…"
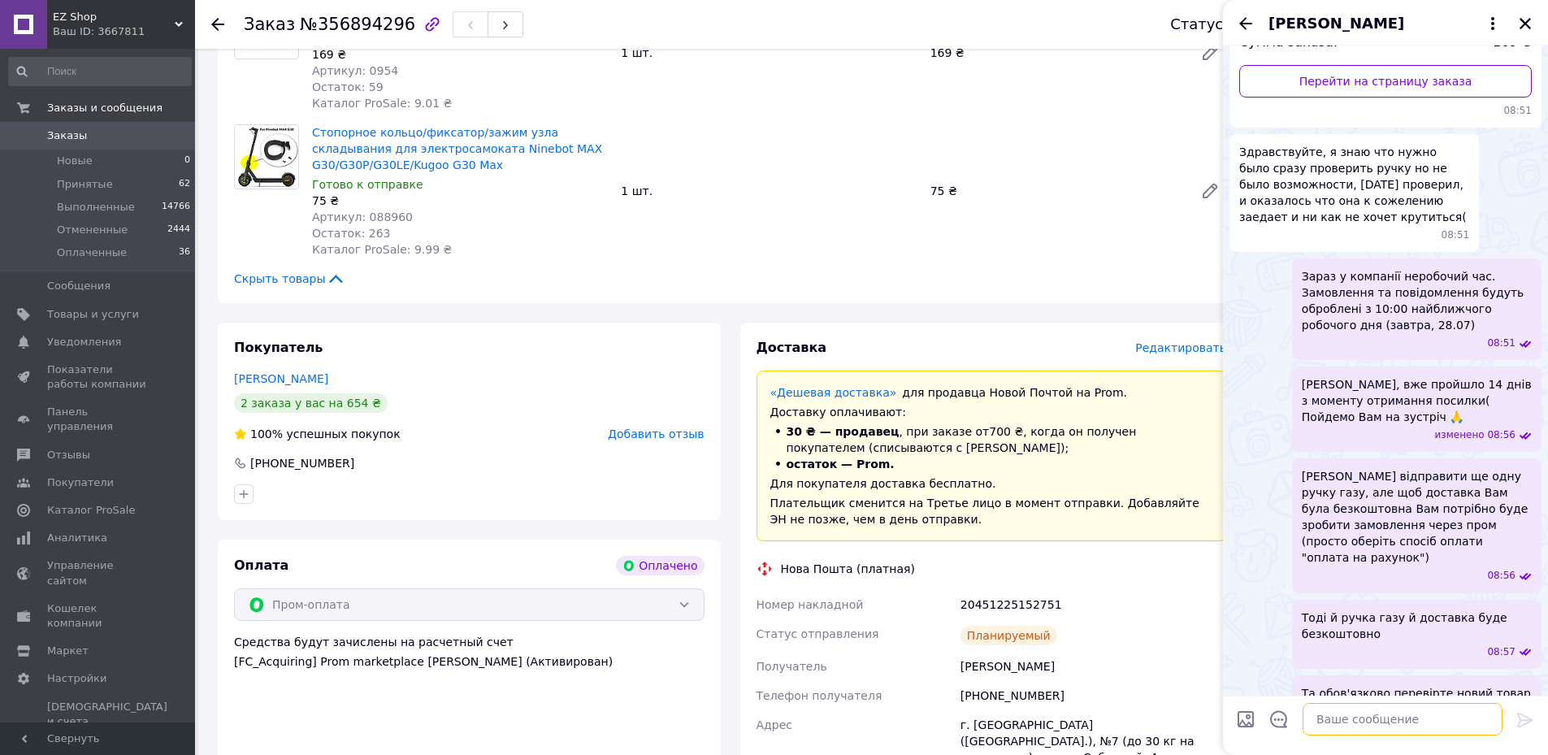
scroll to position [171, 0]
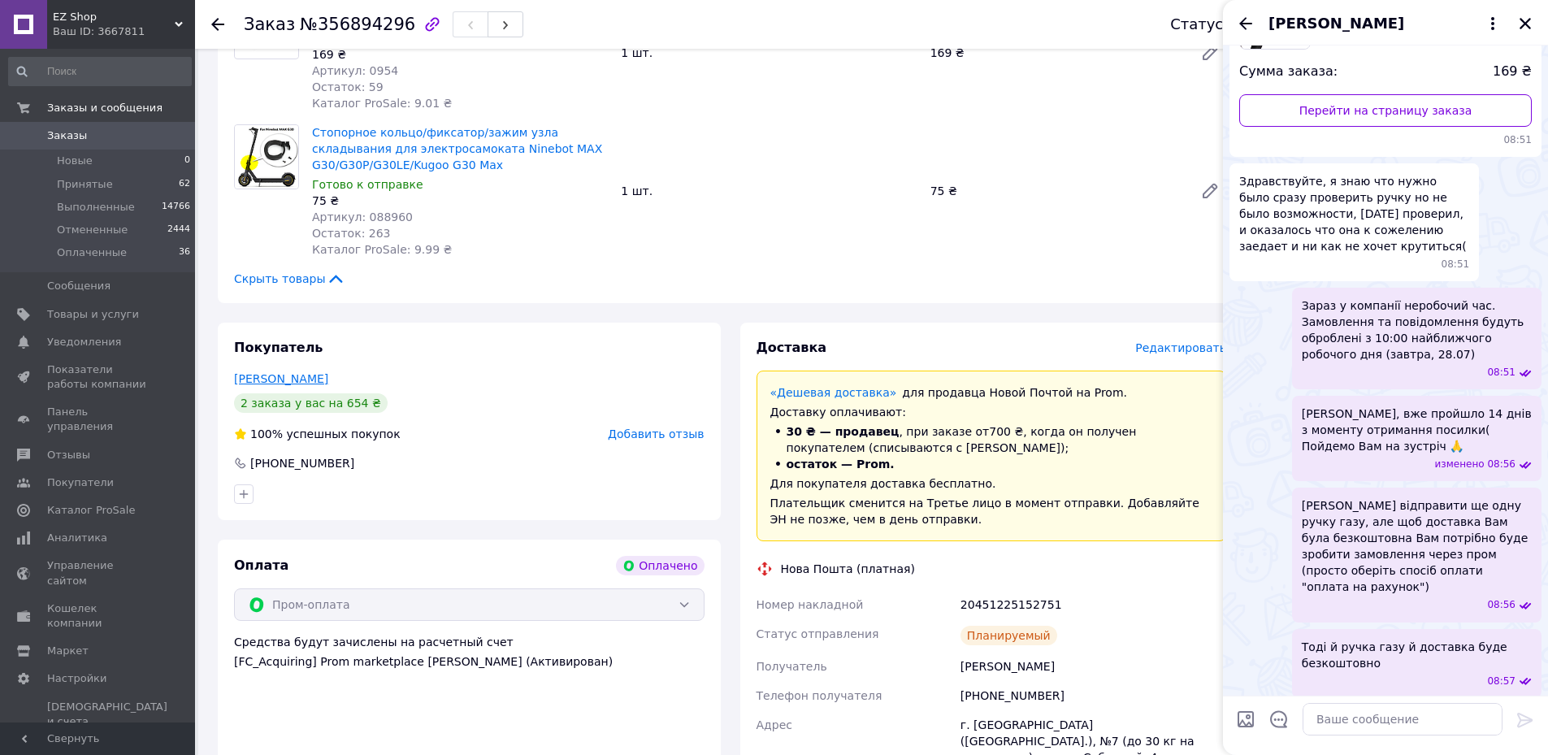
click at [288, 383] on link "Нечипоренко Богдан" at bounding box center [281, 378] width 94 height 13
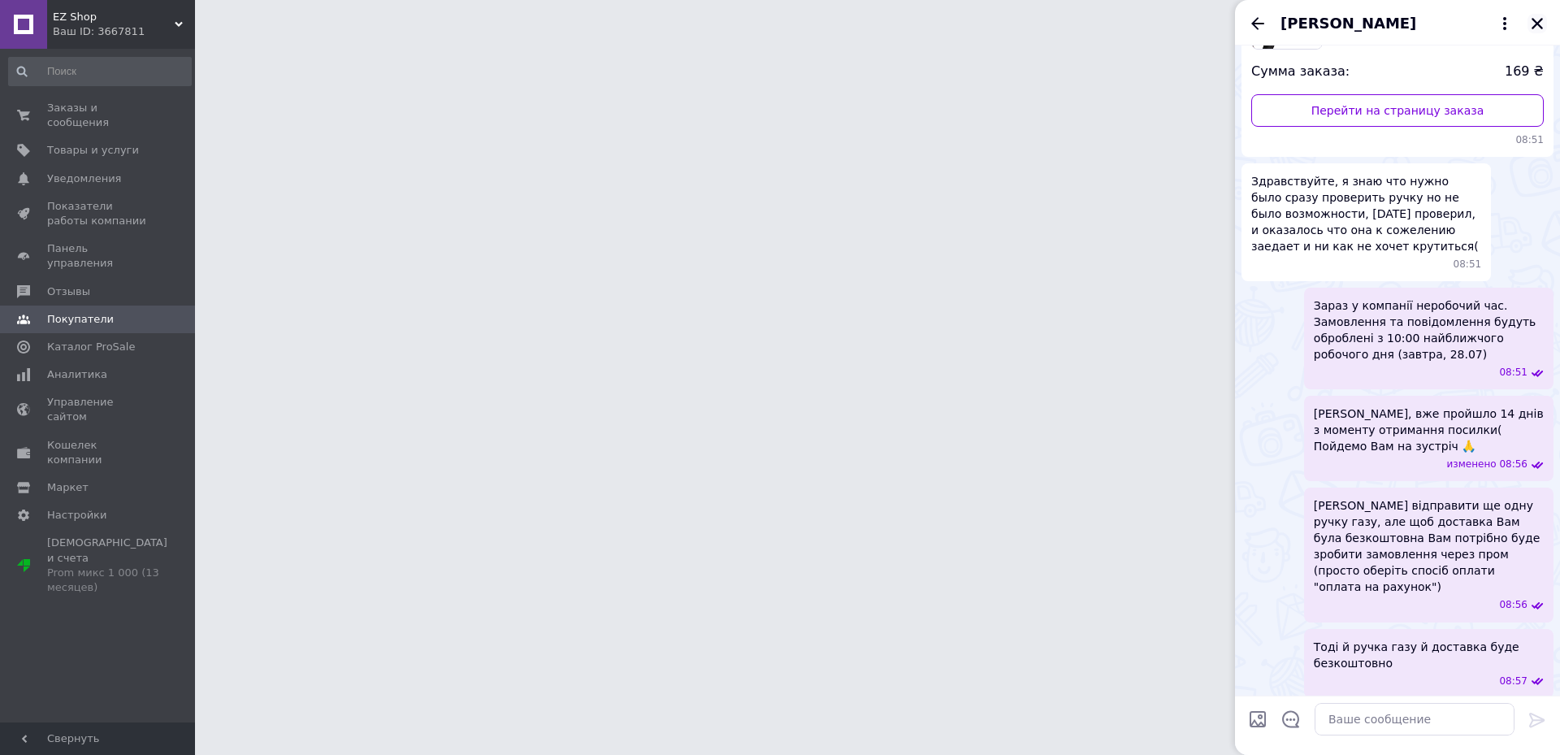
click at [1540, 21] on icon "Закрыть" at bounding box center [1537, 23] width 11 height 11
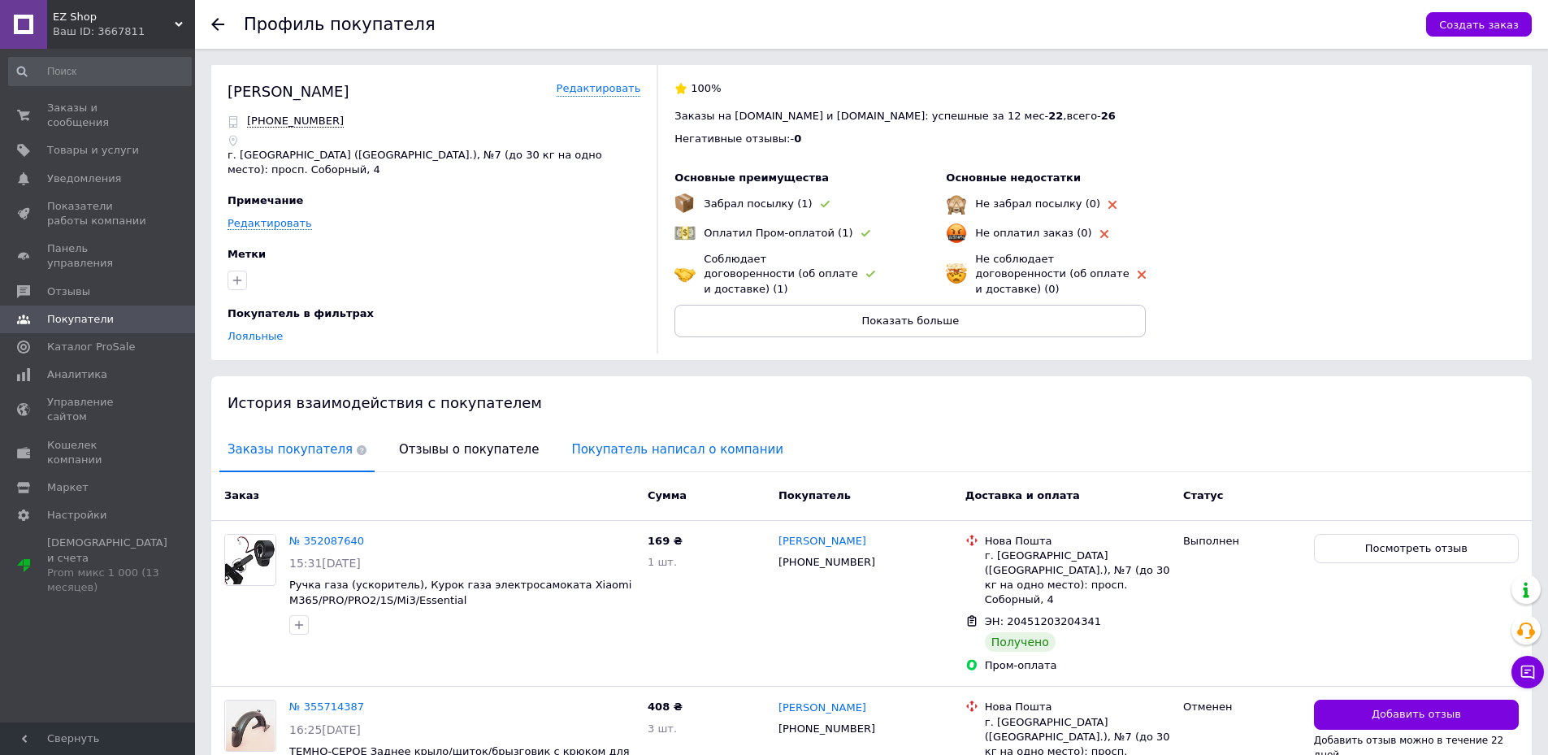
click at [579, 449] on span "Покупатель написал о компании" at bounding box center [677, 449] width 228 height 41
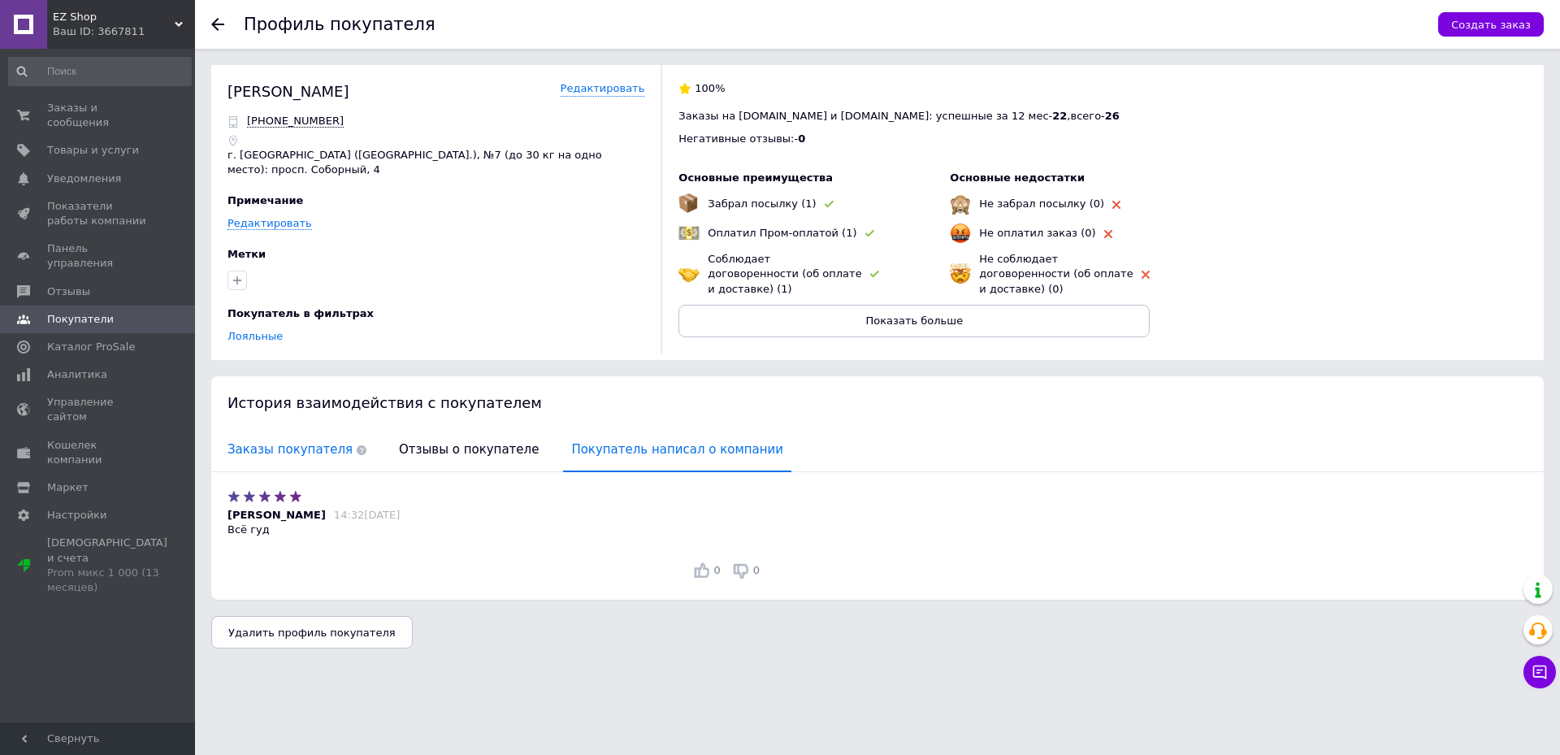
click at [255, 455] on span "Заказы покупателя" at bounding box center [296, 449] width 155 height 41
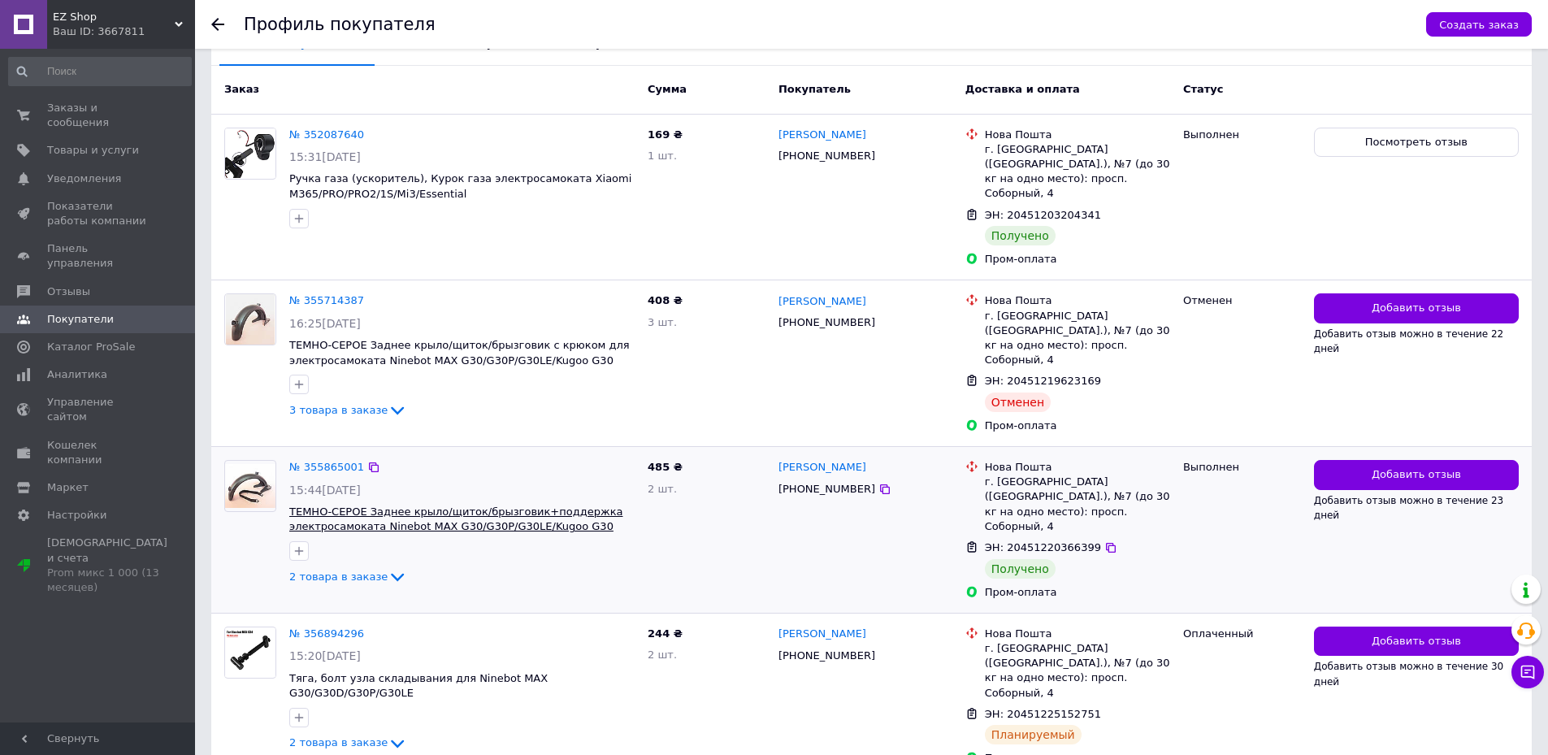
scroll to position [440, 0]
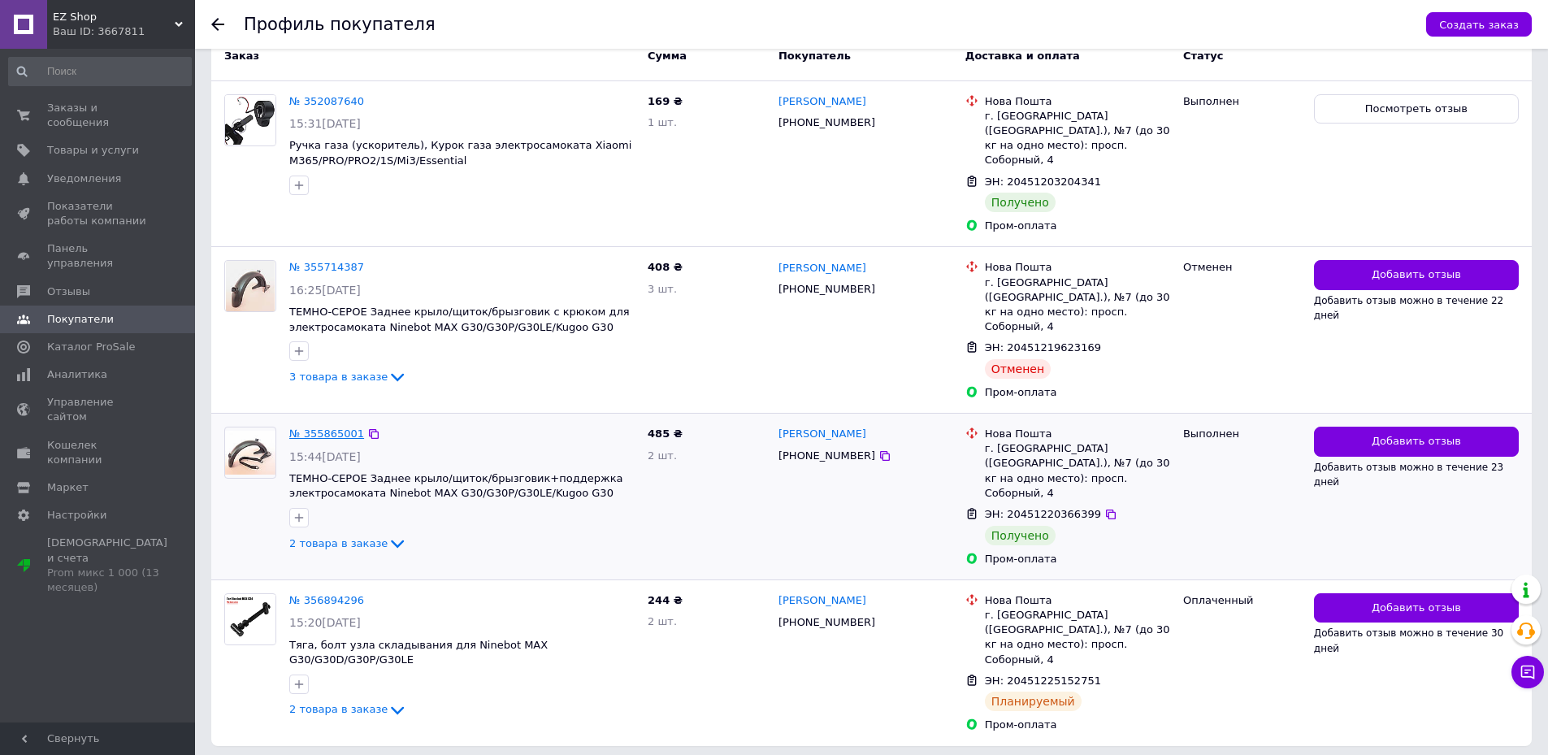
click at [303, 427] on link "№ 355865001" at bounding box center [326, 433] width 75 height 12
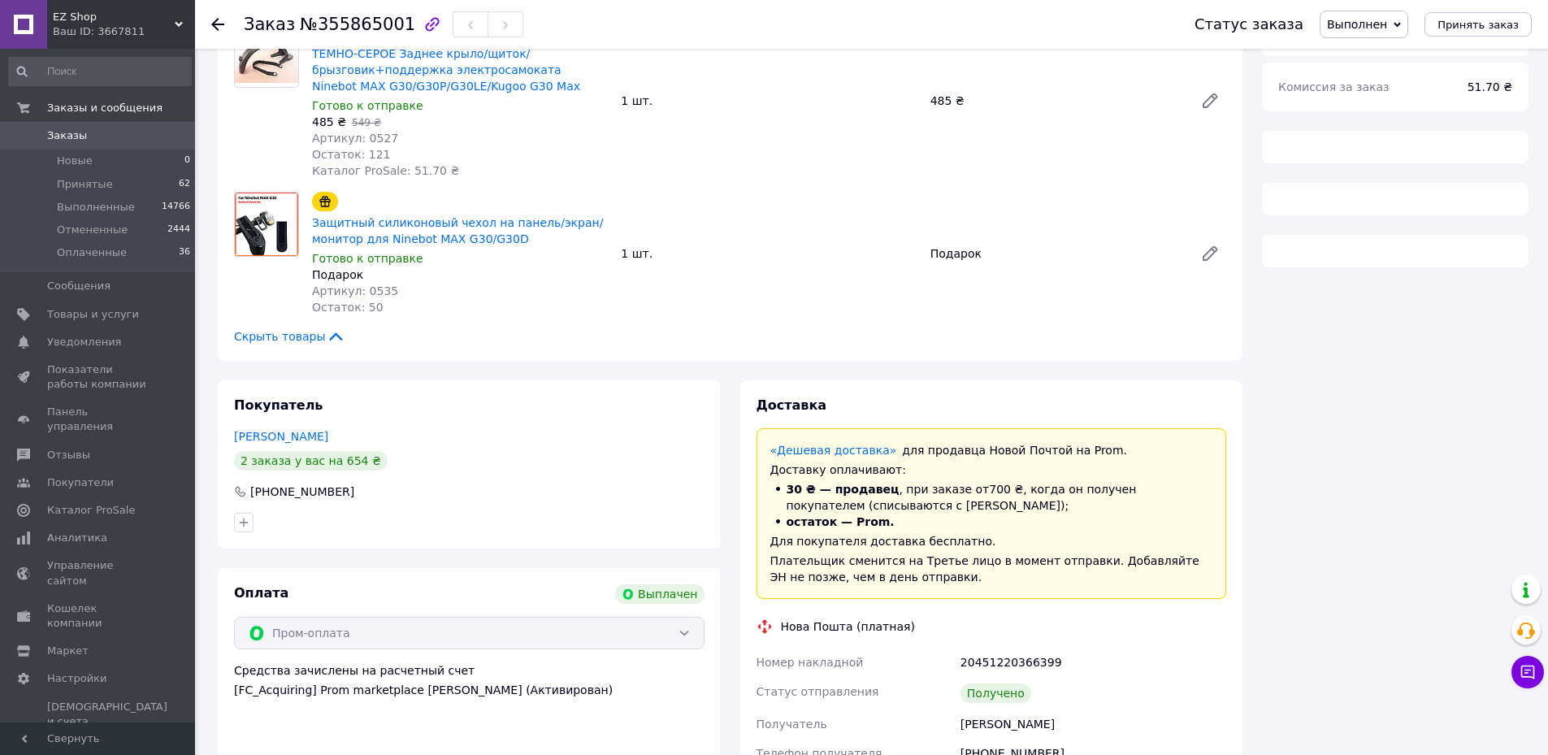
scroll to position [115, 0]
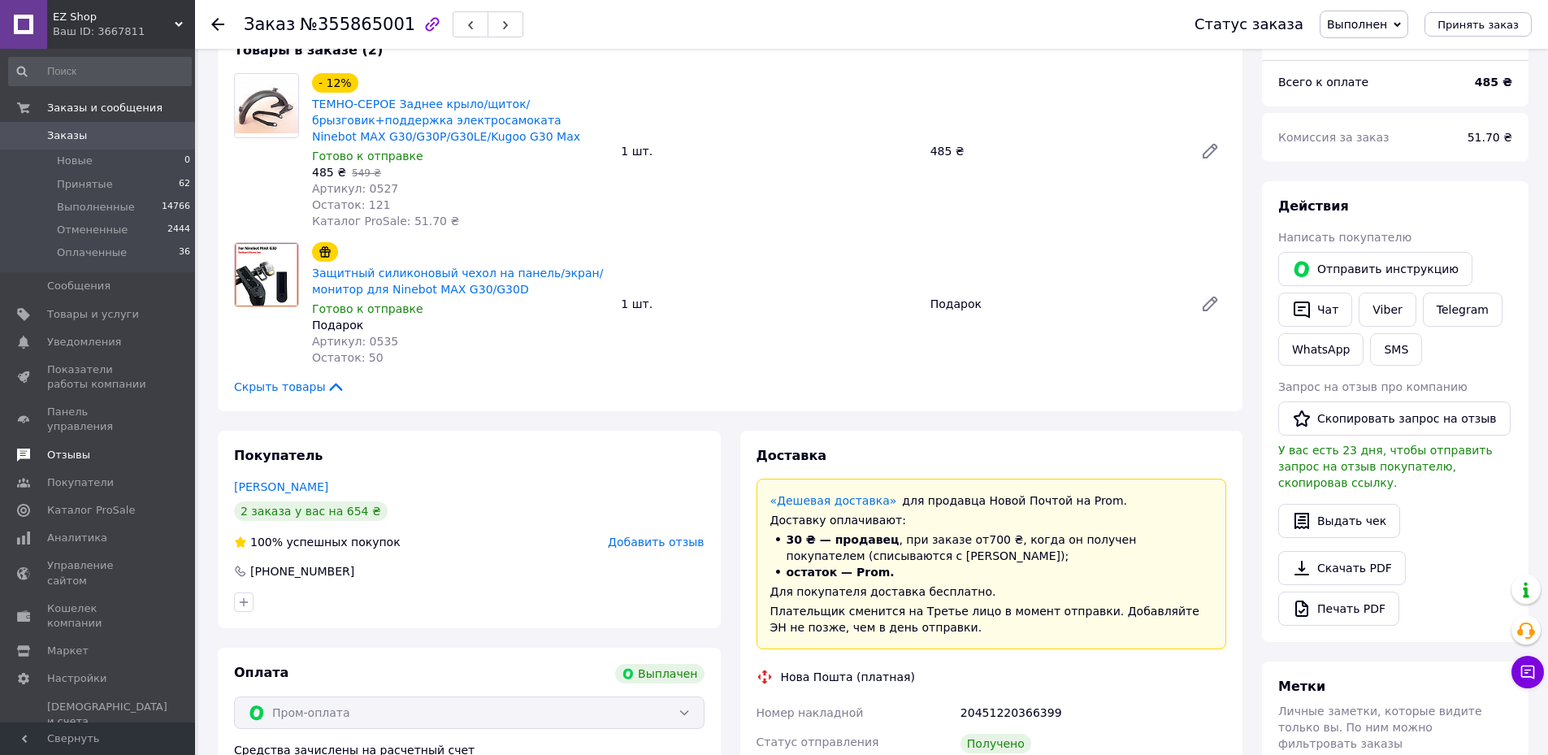
click at [106, 448] on span "Отзывы" at bounding box center [98, 455] width 103 height 15
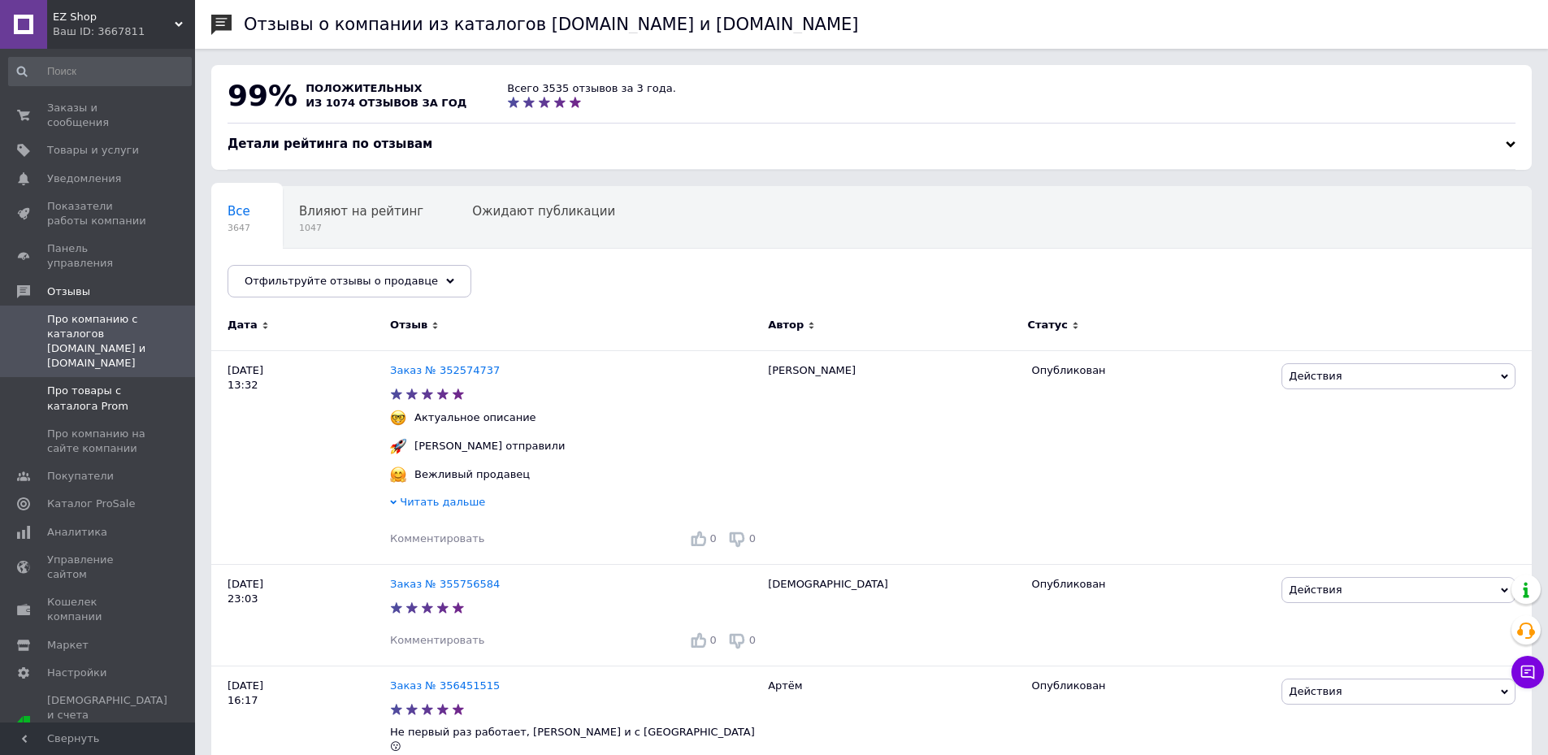
click at [120, 384] on span "Про товары с каталога Prom" at bounding box center [98, 398] width 103 height 29
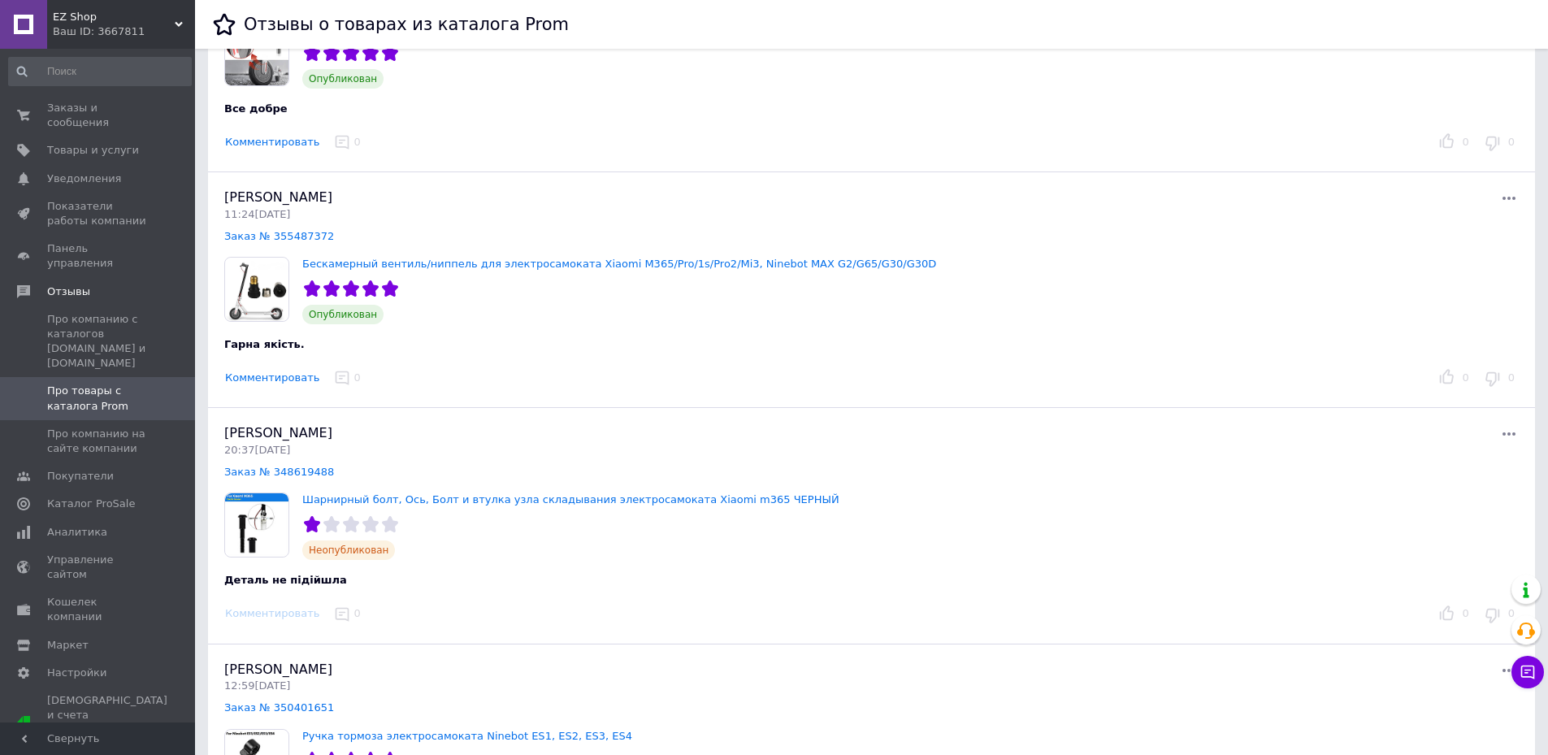
scroll to position [244, 0]
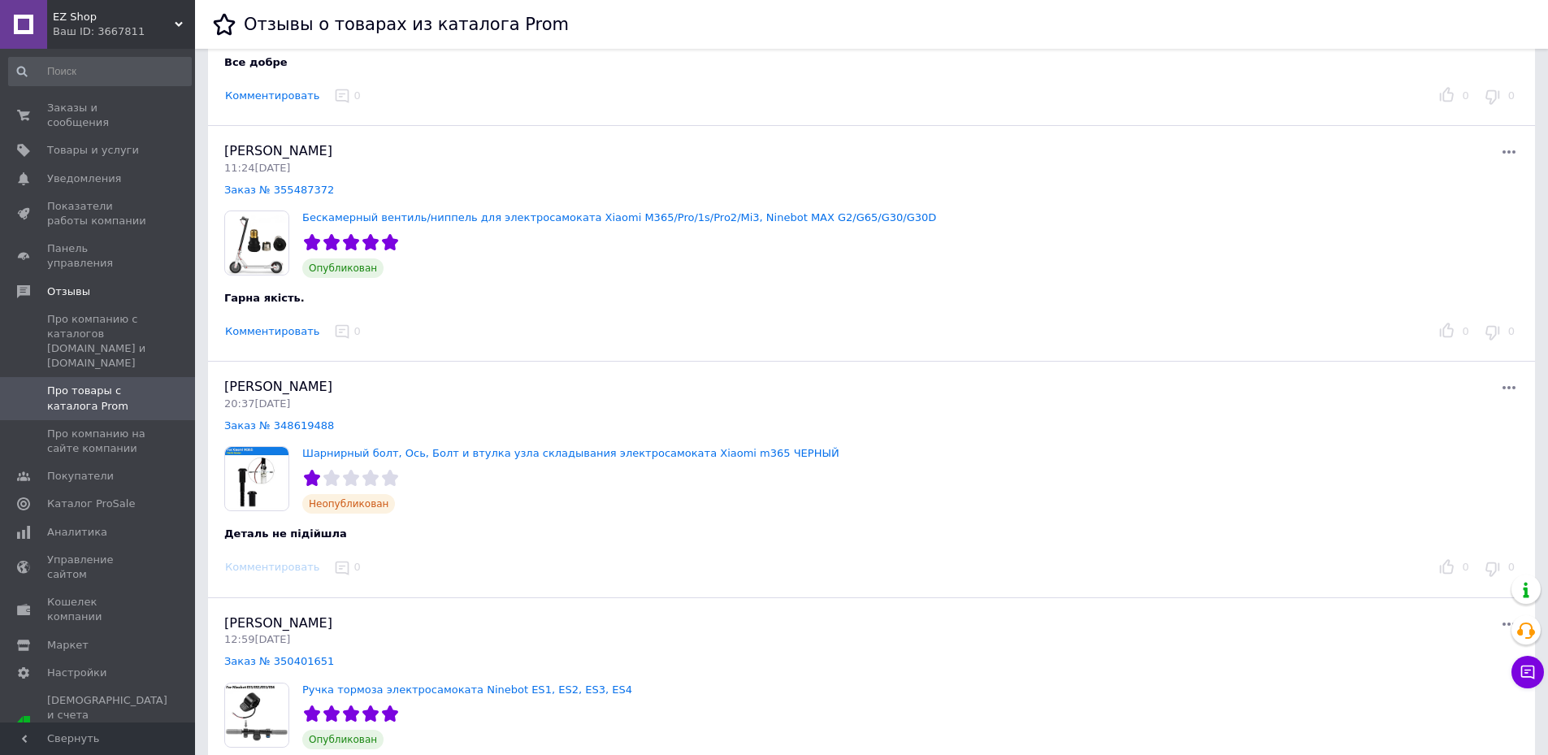
click at [1499, 387] on icon at bounding box center [1509, 388] width 20 height 20
click at [555, 537] on div "Деталь не підійшла" at bounding box center [651, 534] width 854 height 15
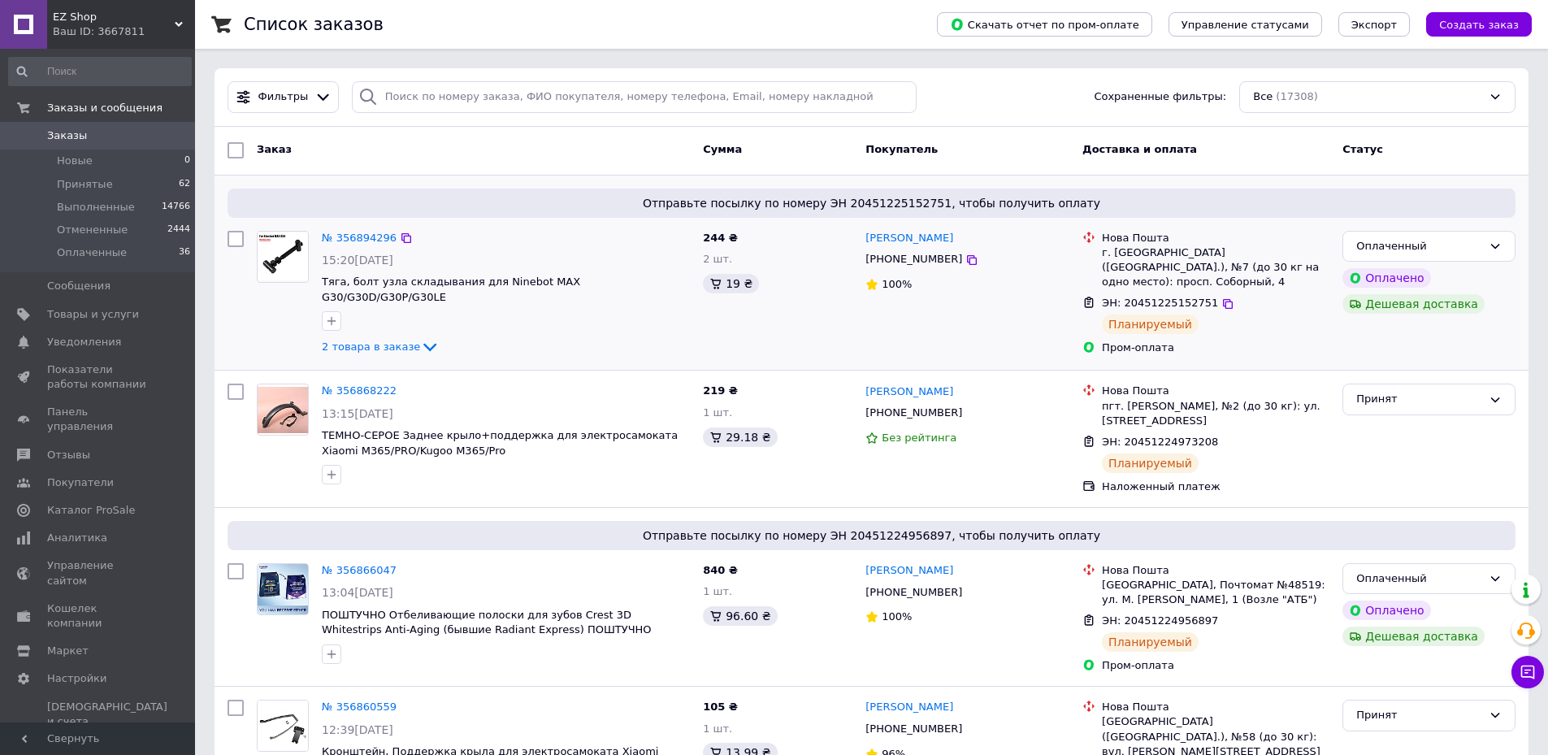
click at [355, 246] on div "№ 356894296" at bounding box center [359, 238] width 78 height 19
click at [358, 237] on link "№ 356894296" at bounding box center [359, 238] width 75 height 12
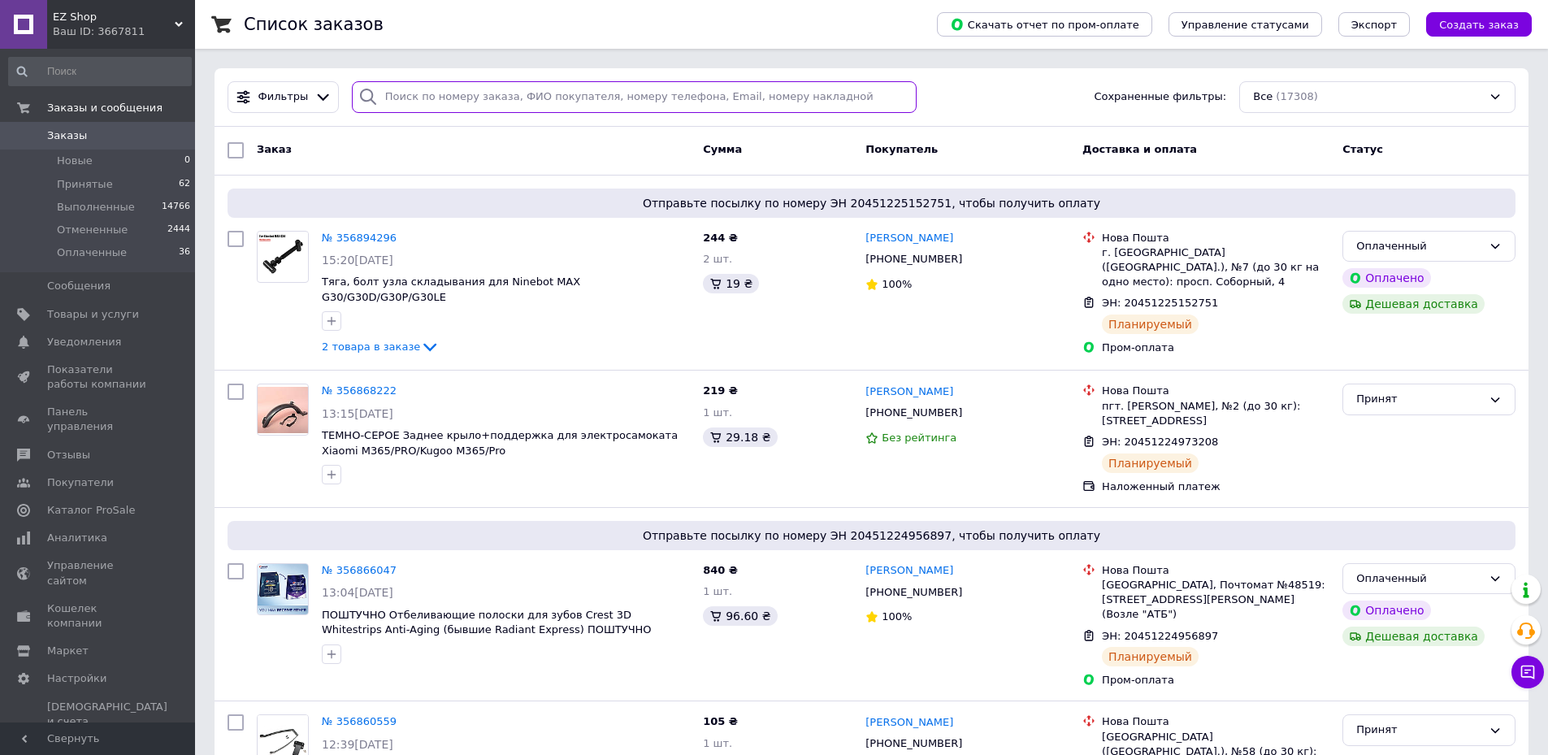
click at [827, 110] on input "search" at bounding box center [635, 97] width 566 height 32
paste input "20451224955885"
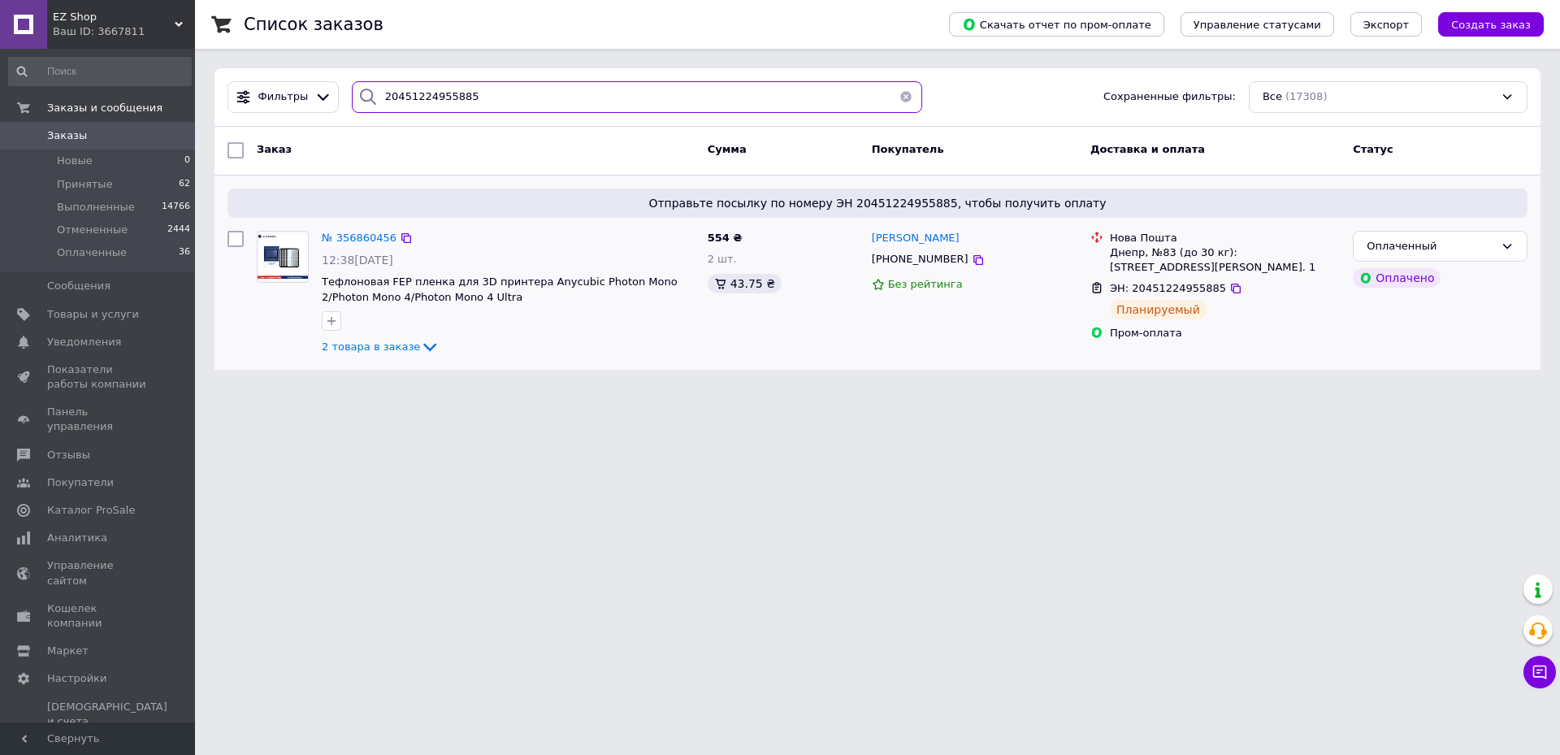
type input "20451224955885"
click at [365, 325] on div at bounding box center [509, 321] width 380 height 26
click at [373, 346] on span "2 товара в заказе" at bounding box center [371, 347] width 98 height 12
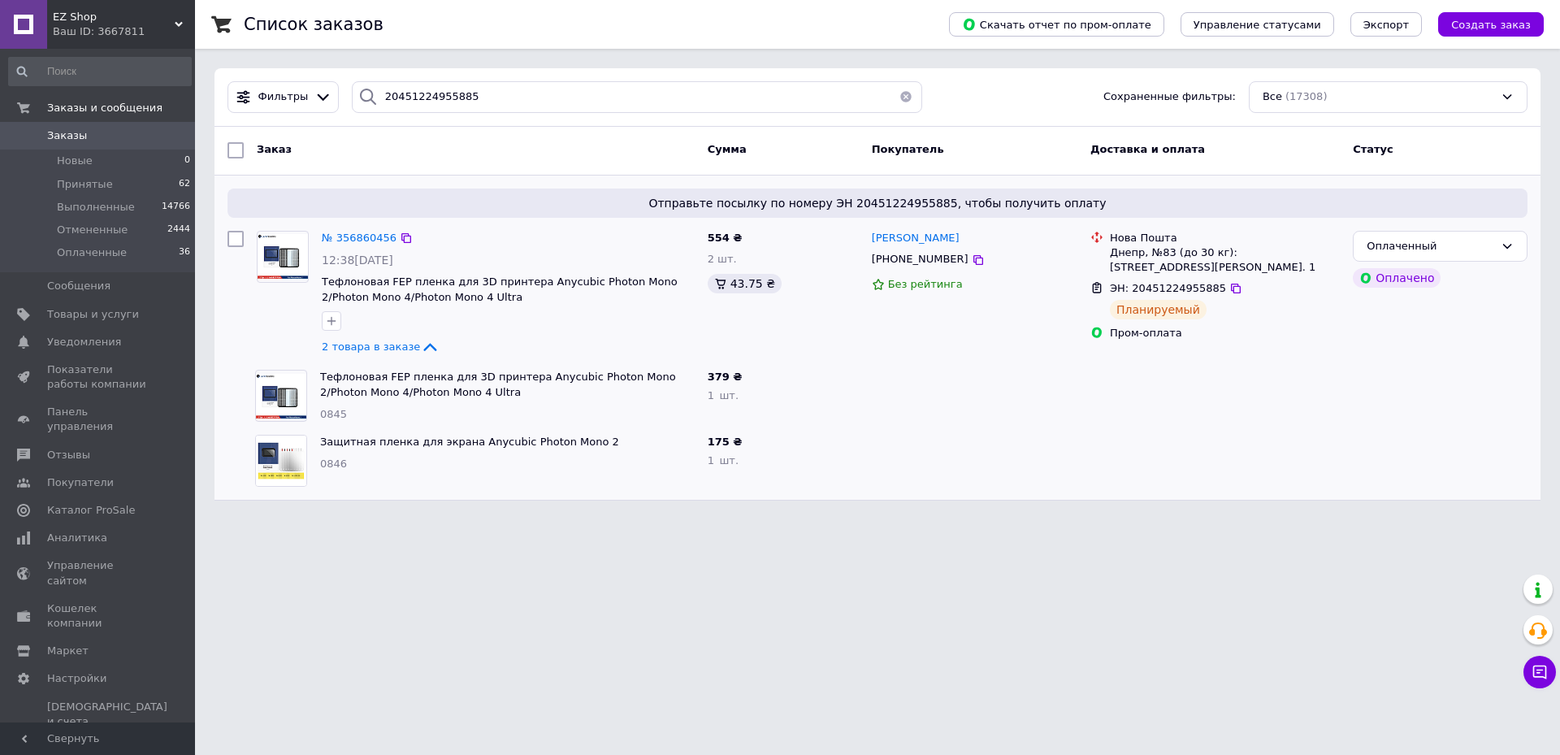
click at [349, 248] on div "№ 356860456 12:38, 12.08.2025 Тефлоновая FEP пленка для 3D принтера Anycubic Ph…" at bounding box center [508, 294] width 386 height 140
click at [349, 242] on span "№ 356860456" at bounding box center [359, 238] width 75 height 12
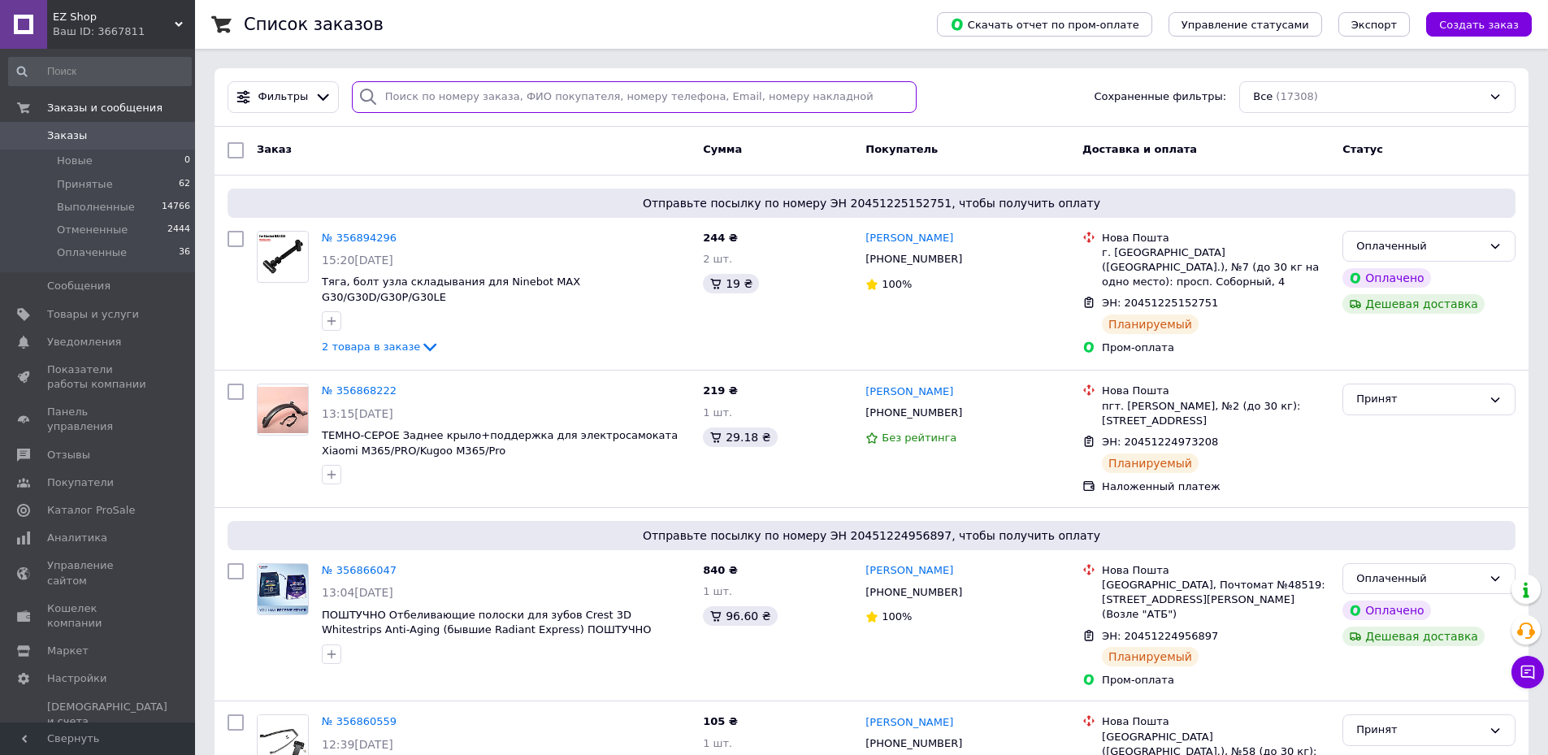
click at [826, 93] on input "search" at bounding box center [635, 97] width 566 height 32
paste input "20451224813145"
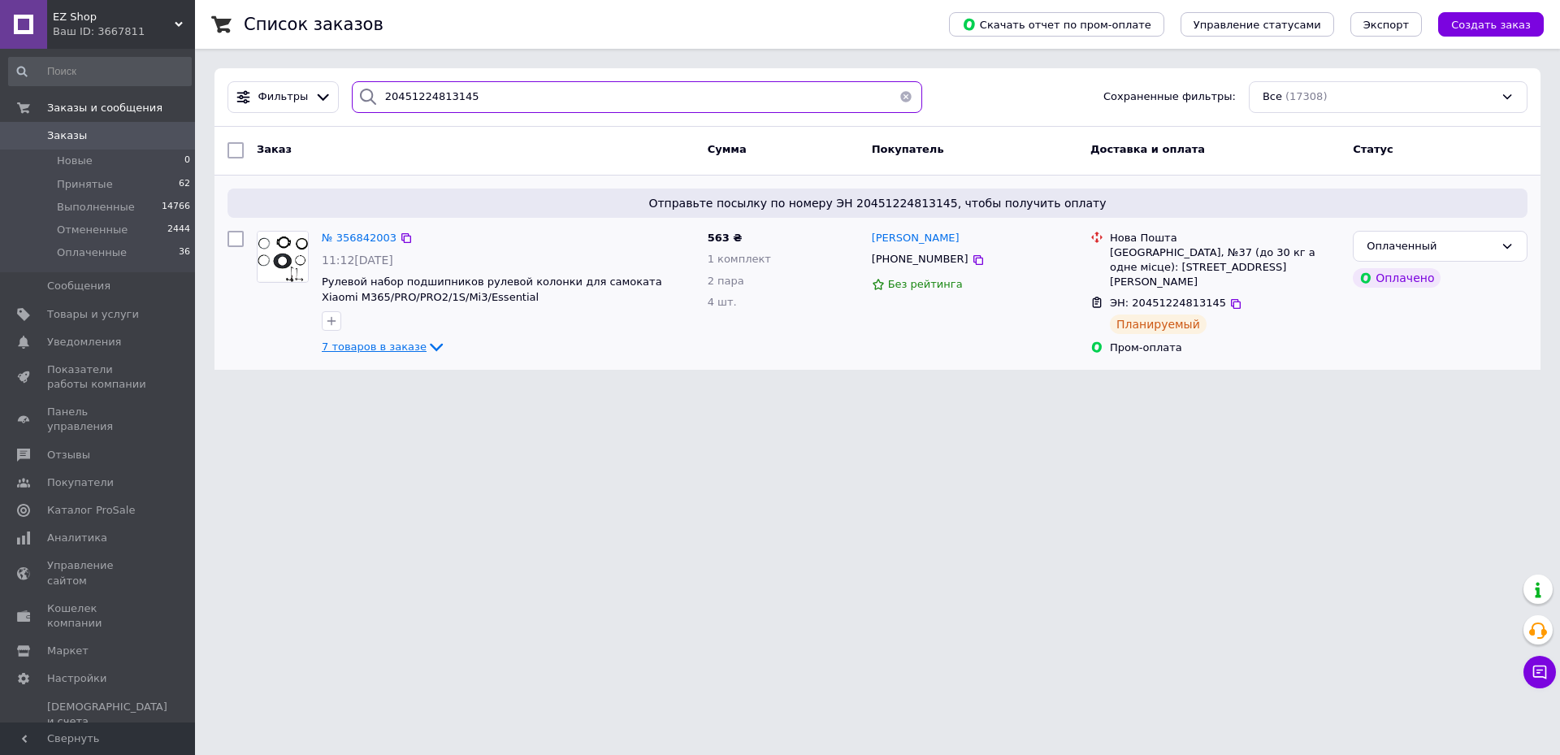
type input "20451224813145"
click at [355, 343] on span "7 товаров в заказе" at bounding box center [374, 347] width 105 height 12
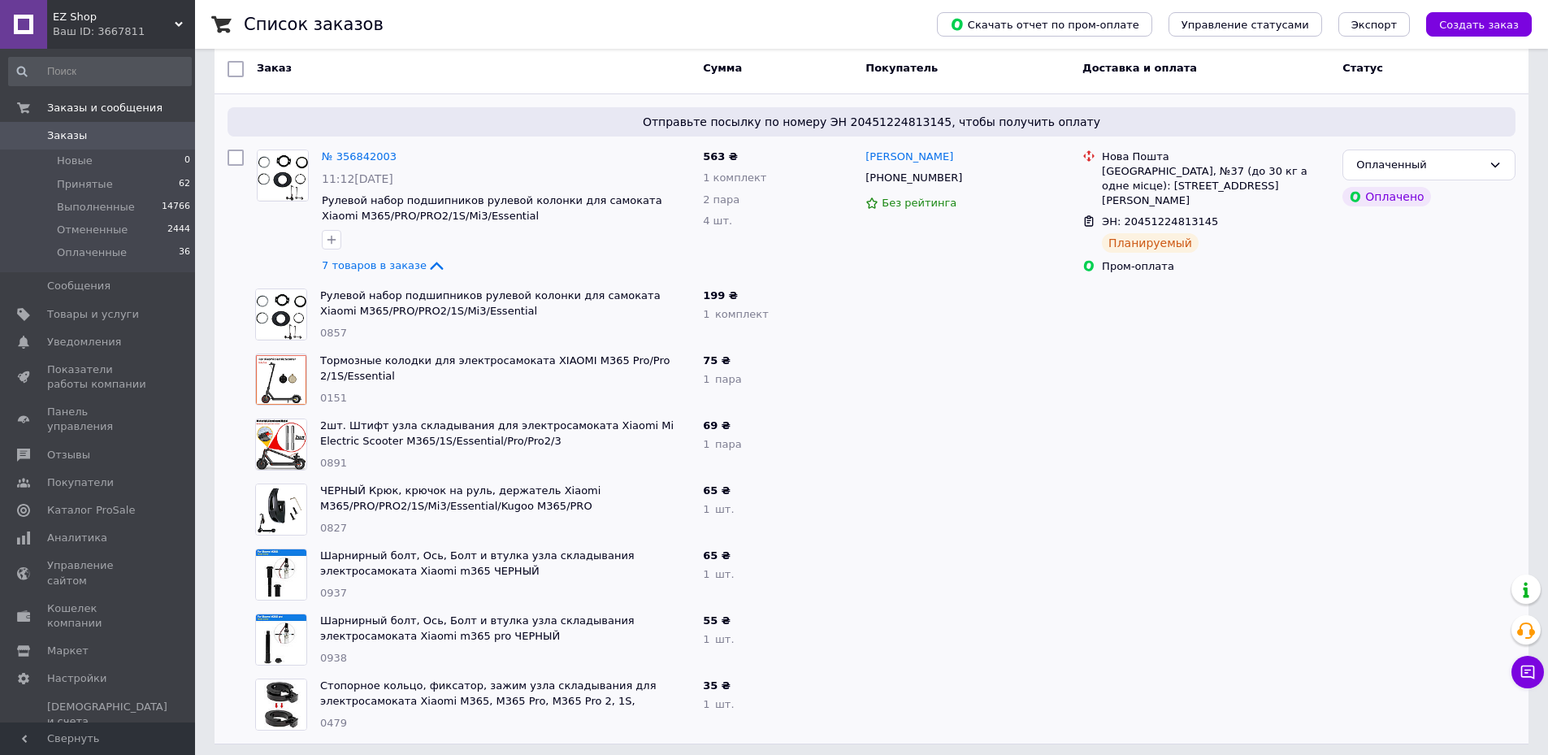
scroll to position [90, 0]
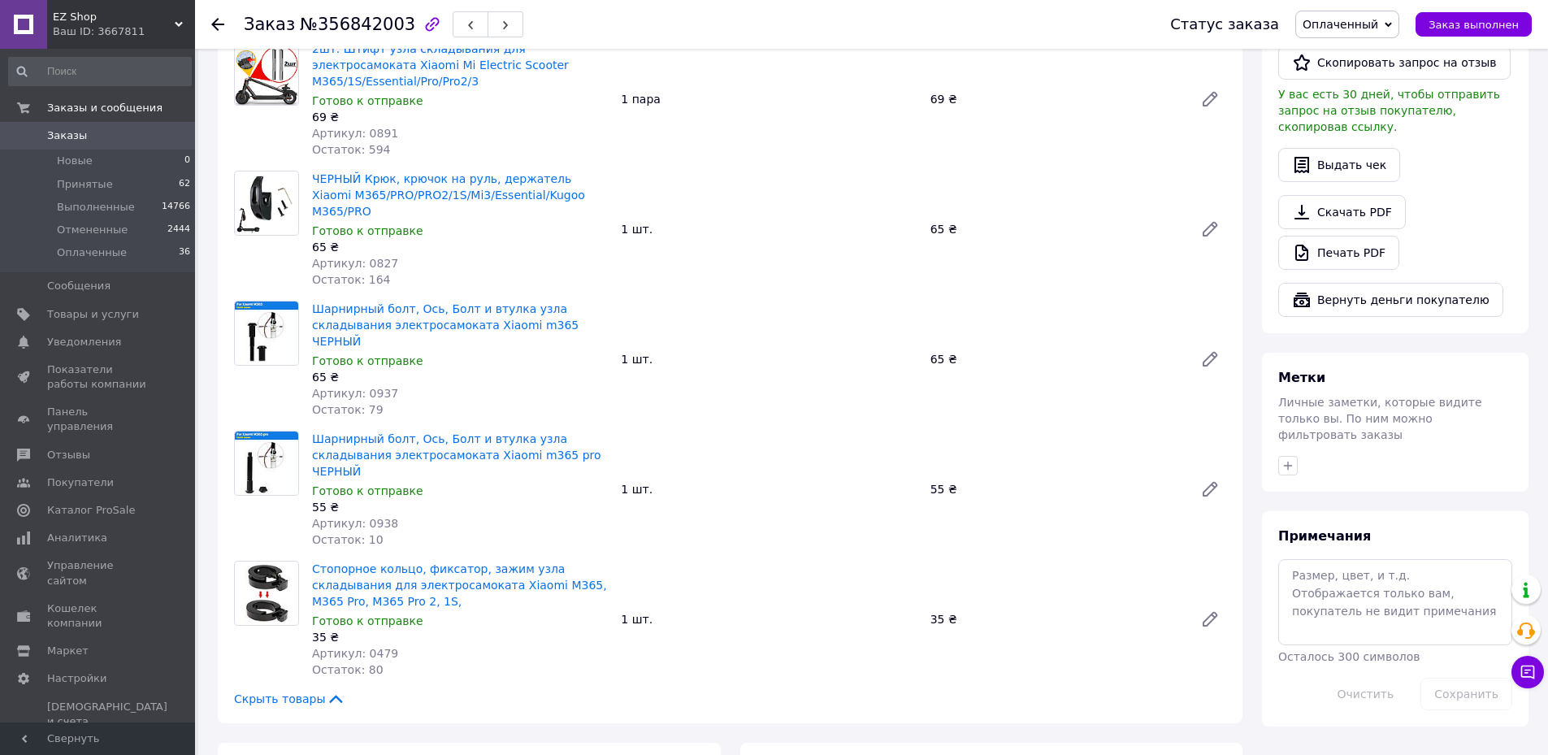
scroll to position [488, 0]
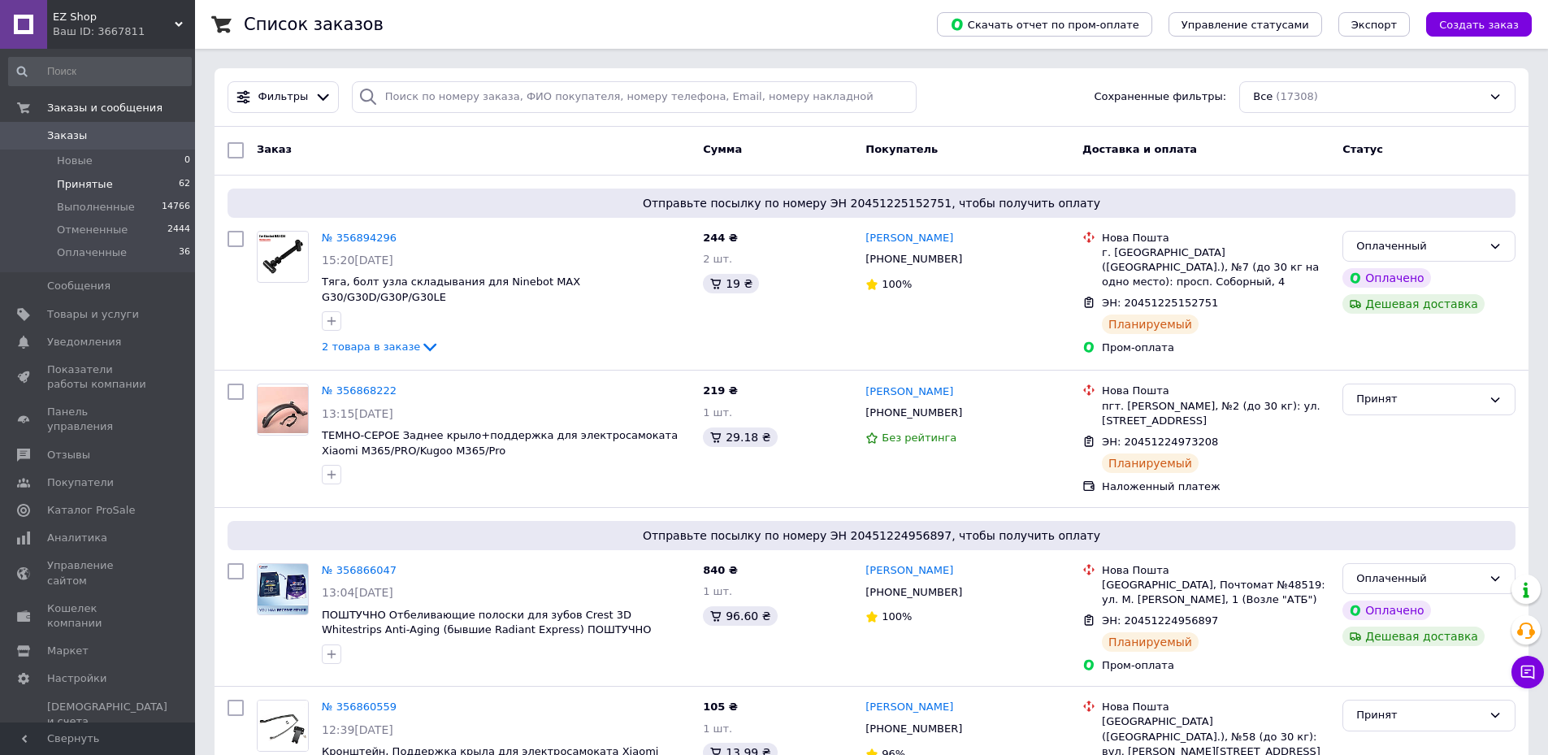
click at [111, 185] on li "Принятые 62" at bounding box center [100, 184] width 200 height 23
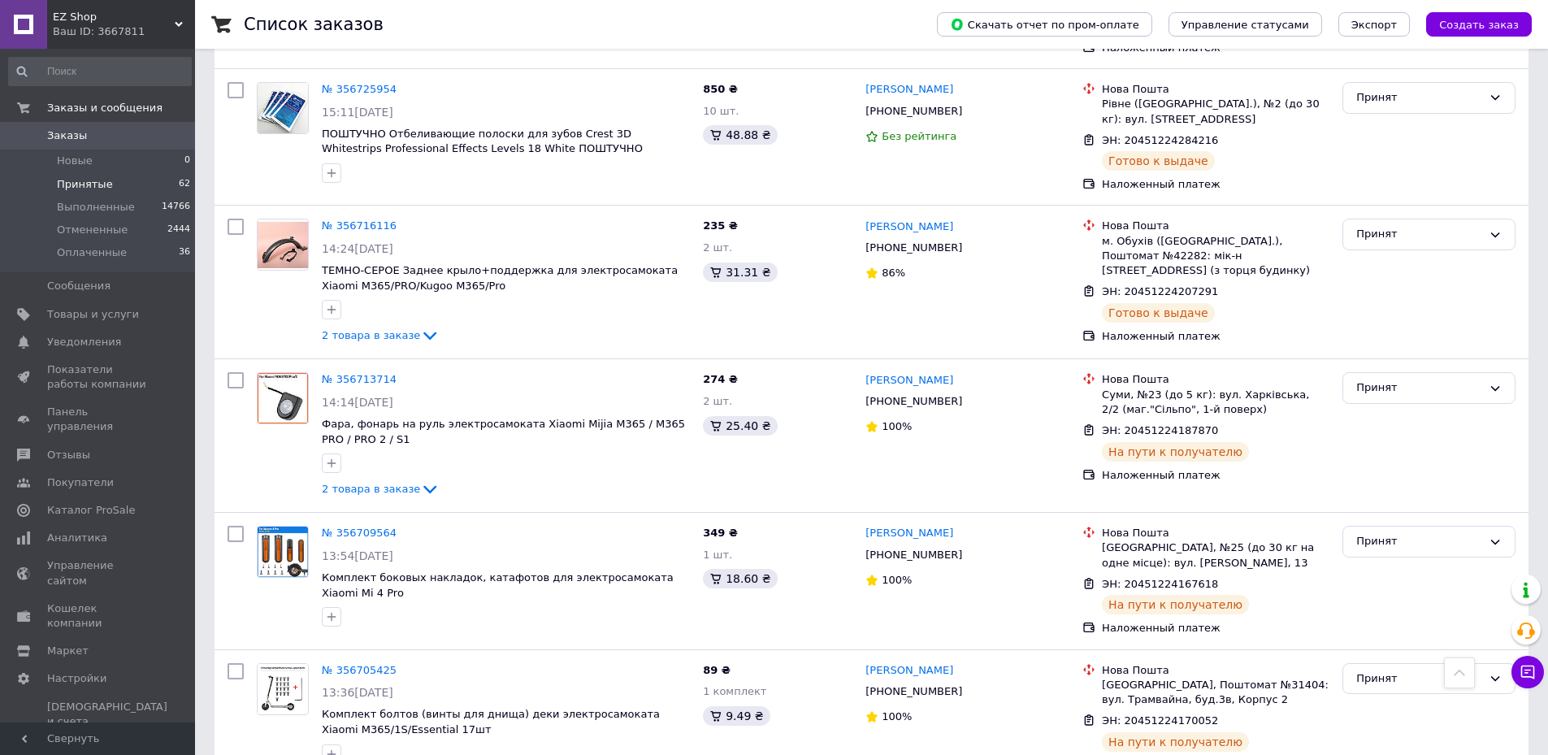
scroll to position [1918, 0]
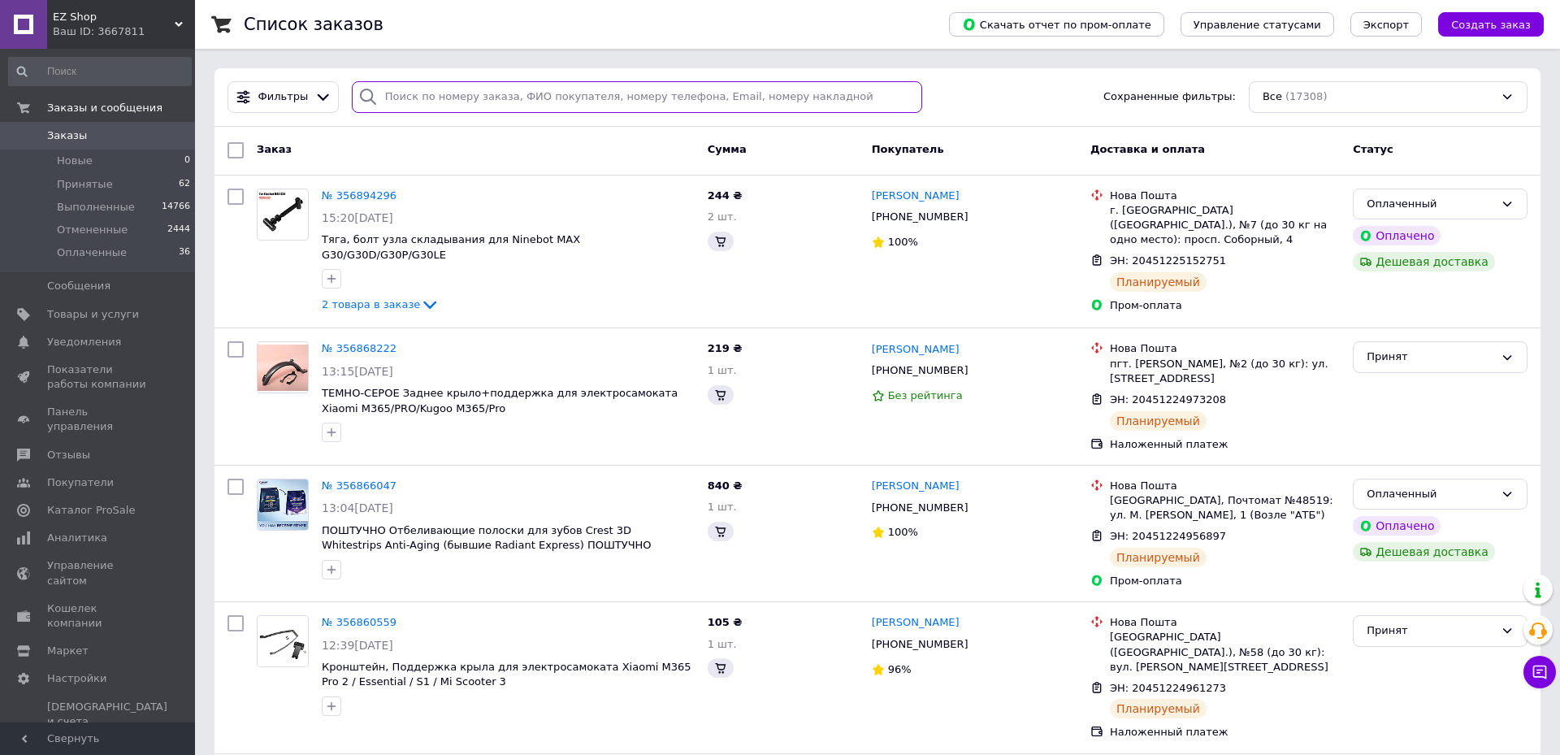
click at [716, 102] on input "search" at bounding box center [637, 97] width 571 height 32
paste input "20451224961273"
type input "20451224961273"
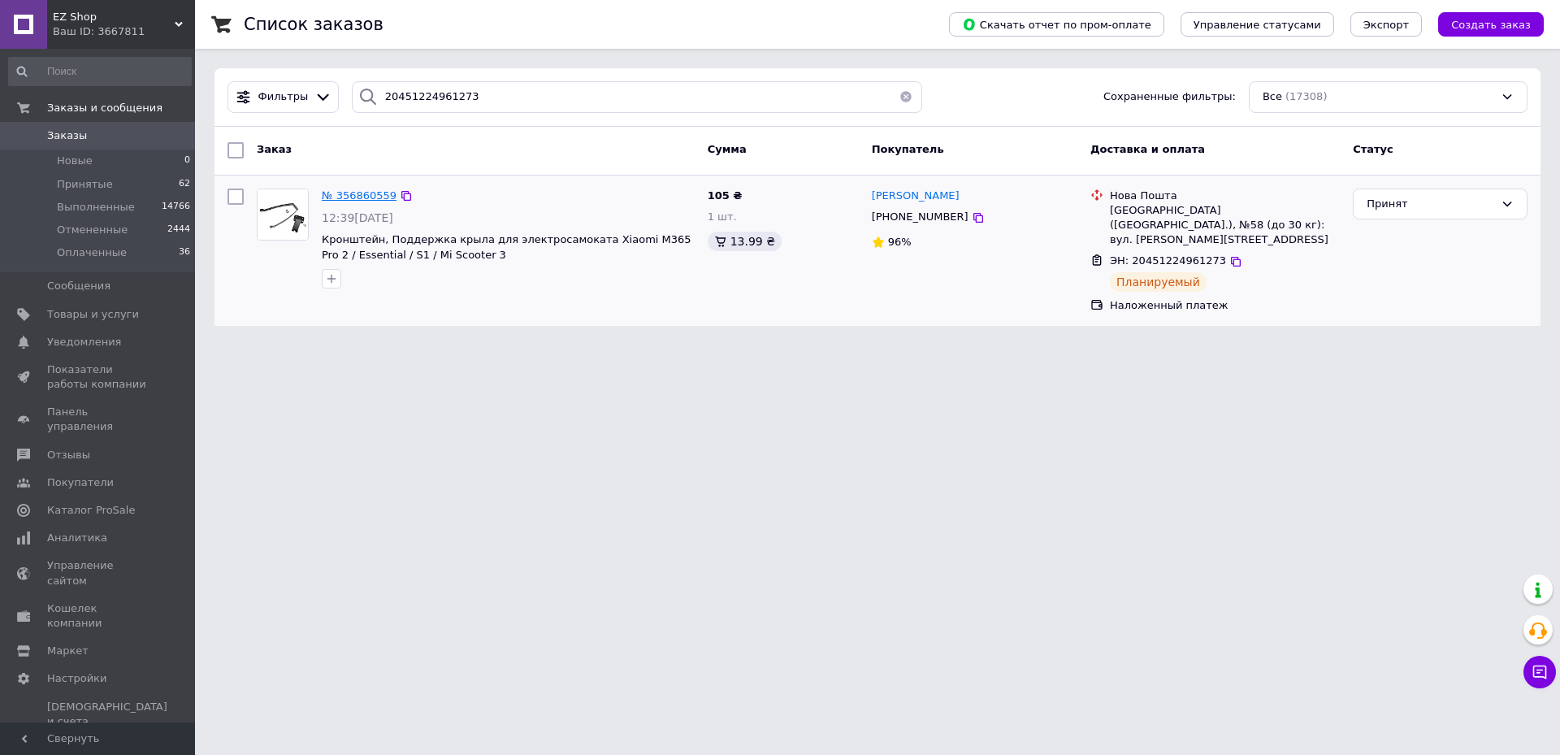
click at [353, 191] on span "№ 356860559" at bounding box center [359, 195] width 75 height 12
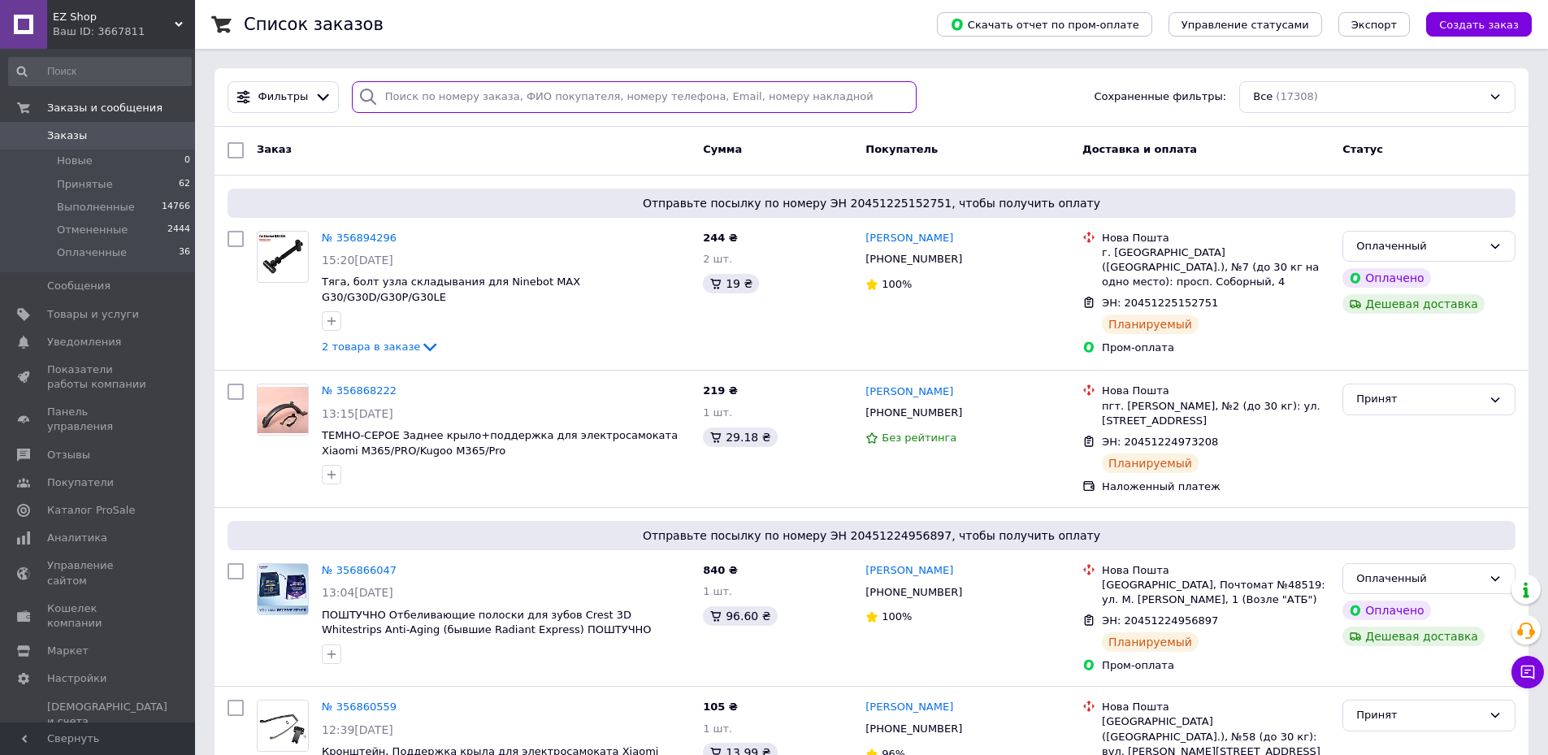
click at [627, 98] on input "search" at bounding box center [635, 97] width 566 height 32
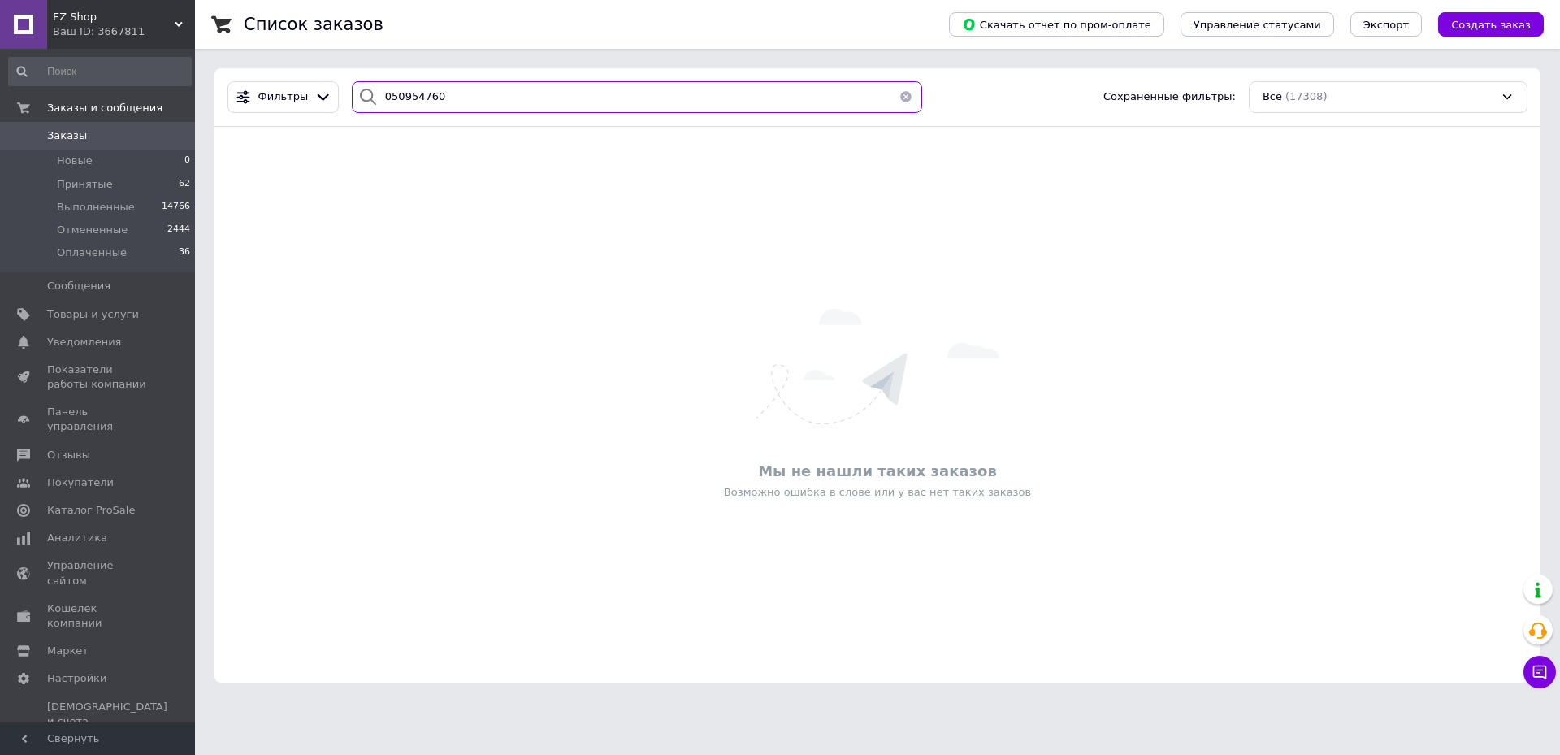
click at [640, 99] on input "050954760" at bounding box center [637, 97] width 571 height 32
click at [688, 79] on div "Фильтры 050954760 Сохраненные фильтры: Все (17308)" at bounding box center [878, 97] width 1326 height 59
click at [682, 106] on input "050954760" at bounding box center [637, 97] width 571 height 32
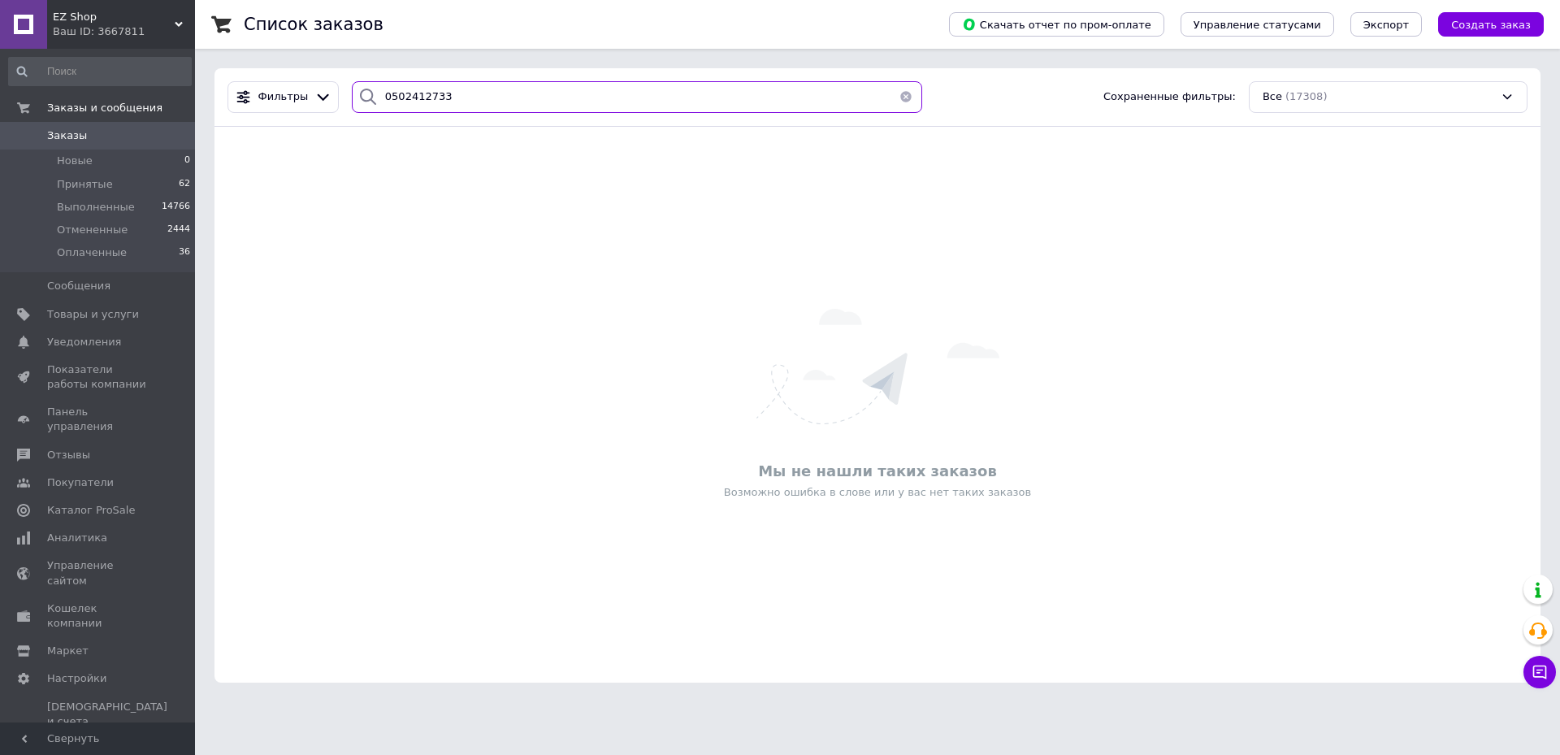
type input "0502412733"
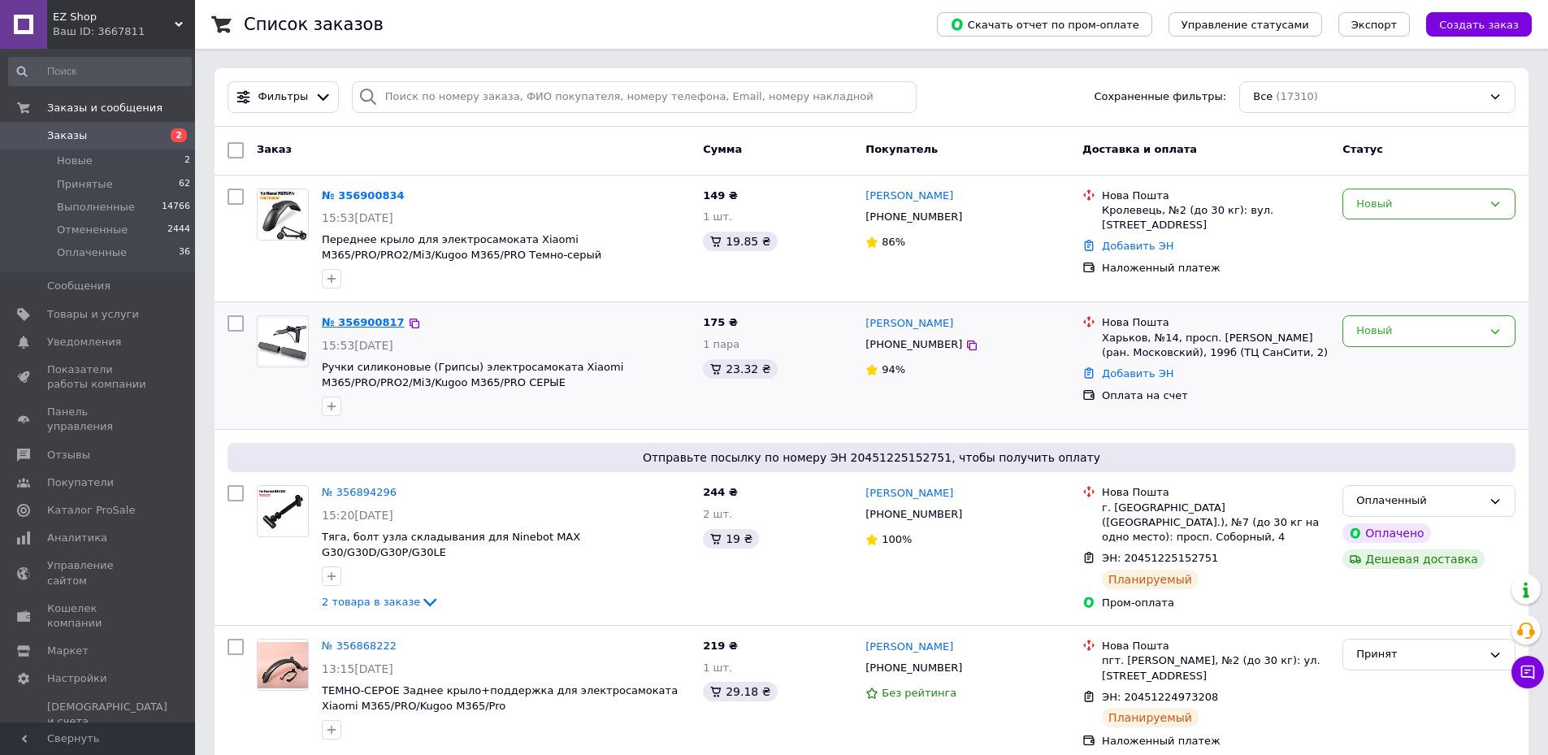
click at [352, 328] on link "№ 356900817" at bounding box center [363, 322] width 83 height 12
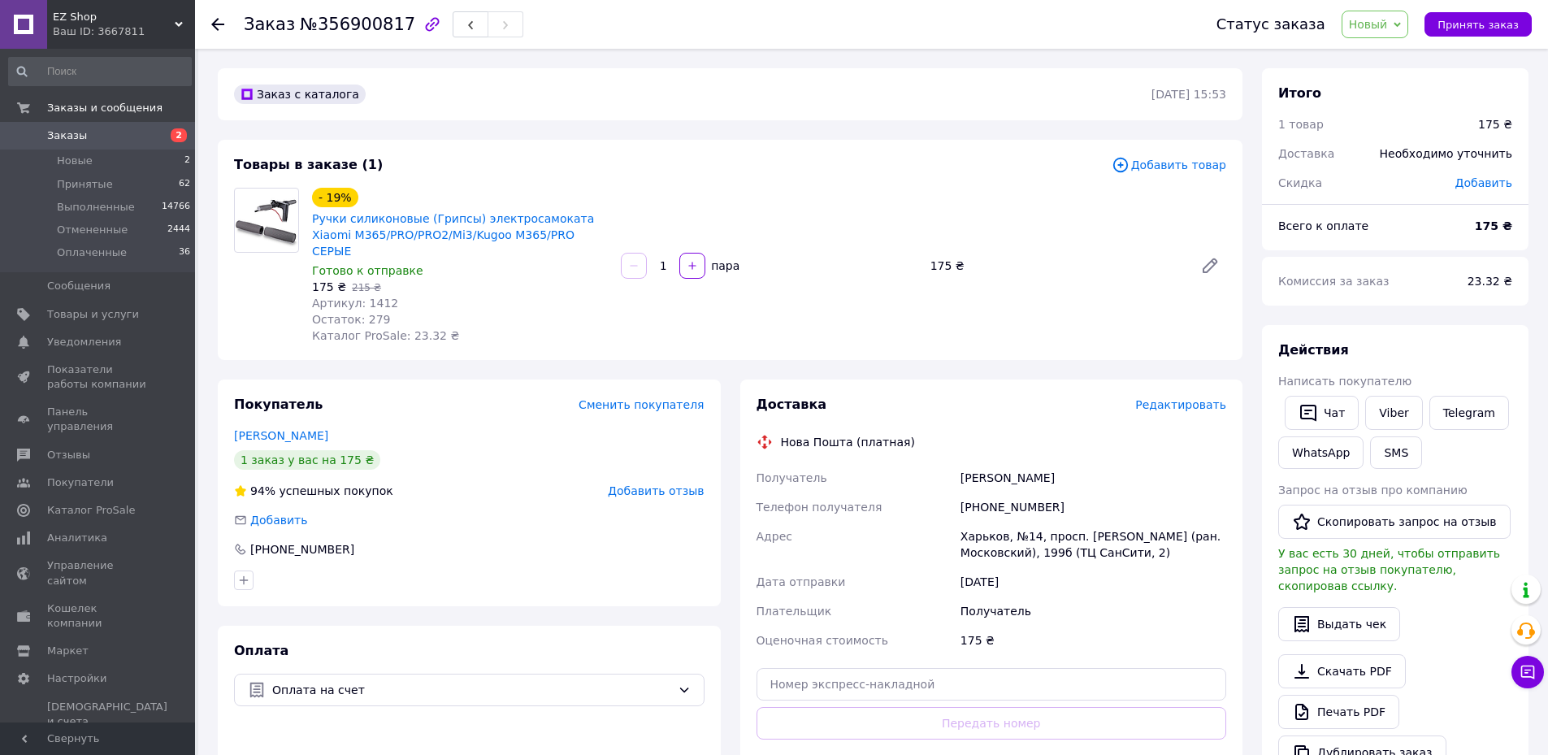
click at [1388, 24] on span "Новый" at bounding box center [1368, 24] width 39 height 13
click at [1400, 51] on li "Принят" at bounding box center [1386, 57] width 86 height 24
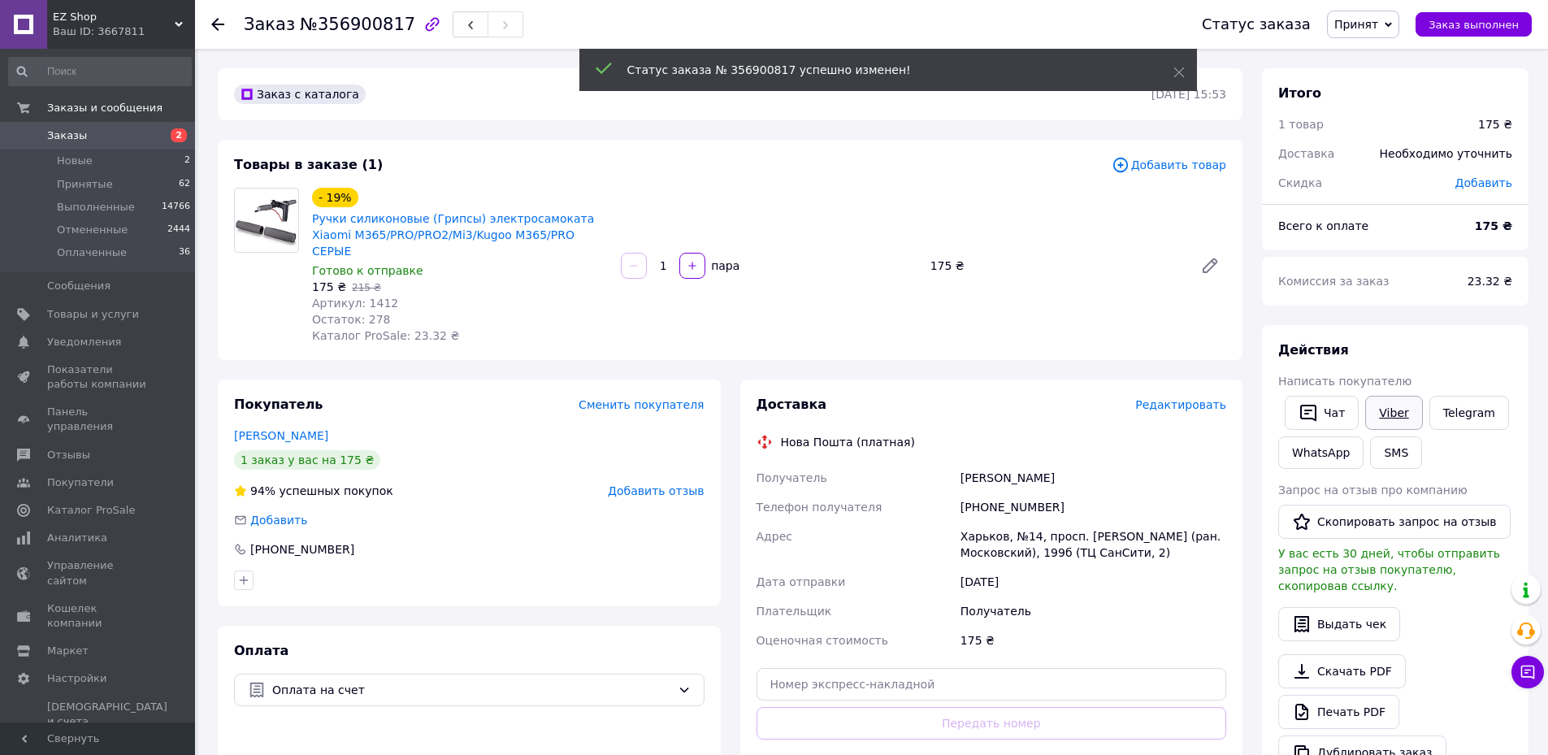
click at [1393, 399] on link "Viber" at bounding box center [1393, 413] width 57 height 34
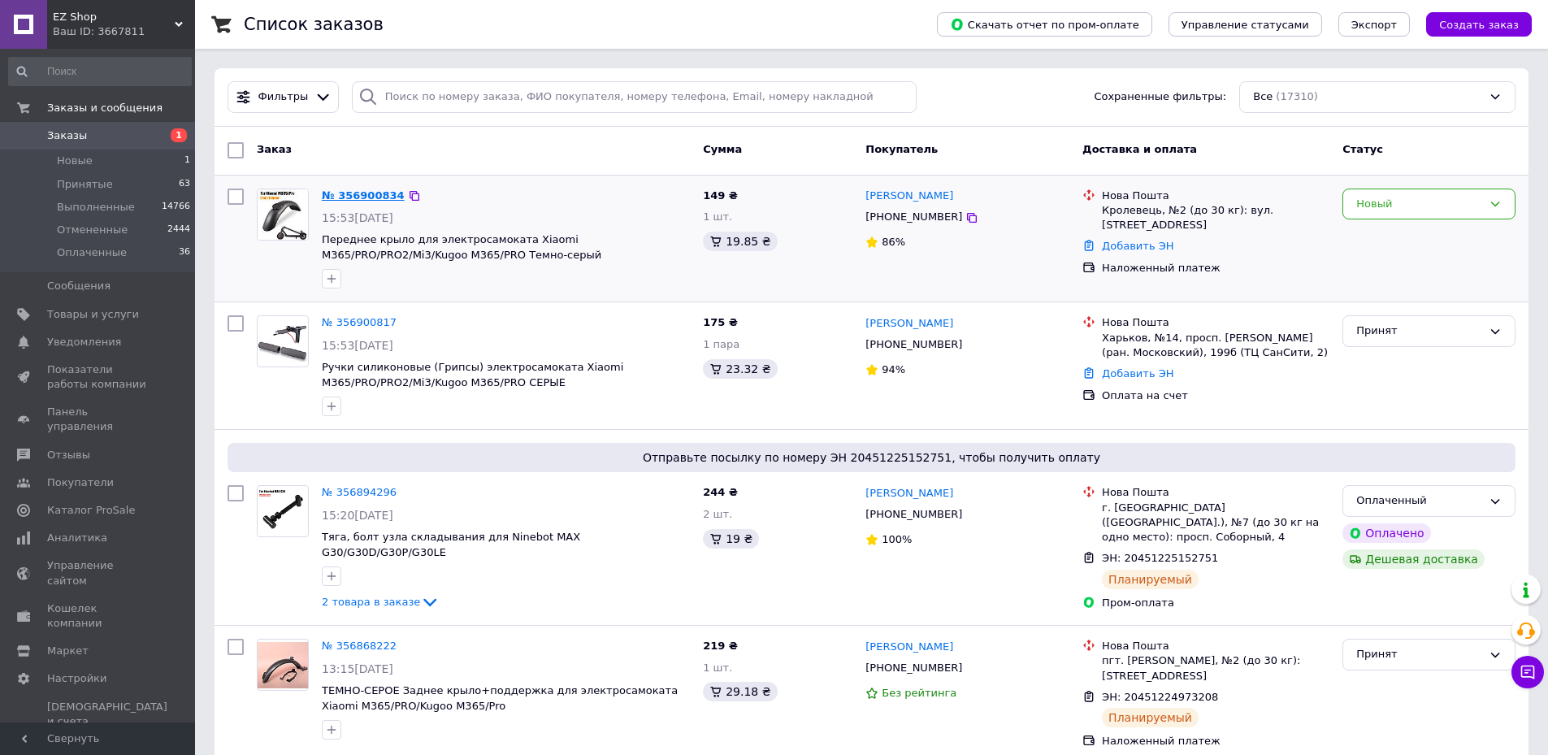
click at [352, 197] on link "№ 356900834" at bounding box center [363, 195] width 83 height 12
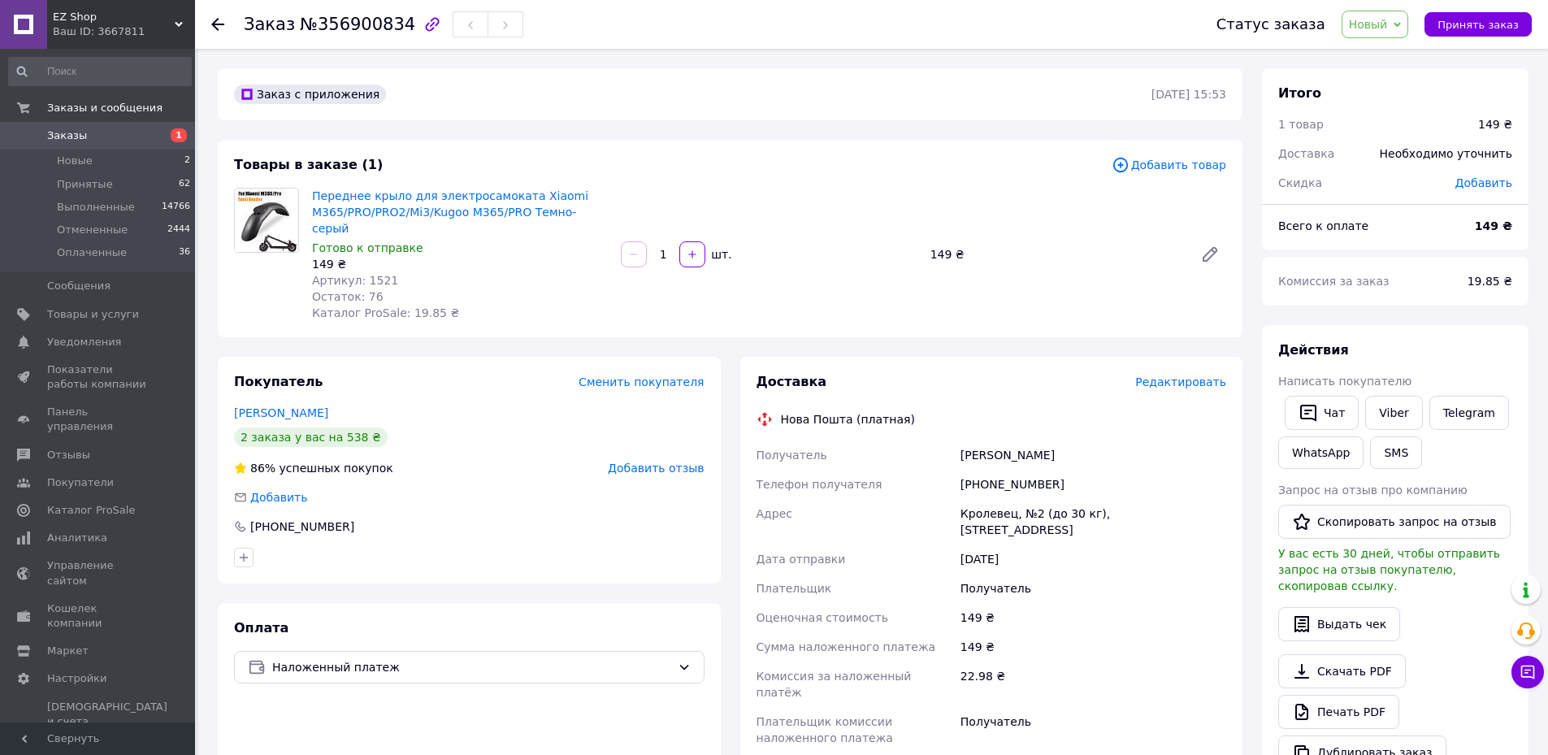
click at [1388, 23] on span "Новый" at bounding box center [1368, 24] width 39 height 13
click at [1390, 56] on li "Принят" at bounding box center [1386, 57] width 86 height 24
click at [1486, 184] on span "Добавить" at bounding box center [1484, 182] width 57 height 13
click at [1378, 254] on input "text" at bounding box center [1378, 248] width 96 height 33
type input "10"
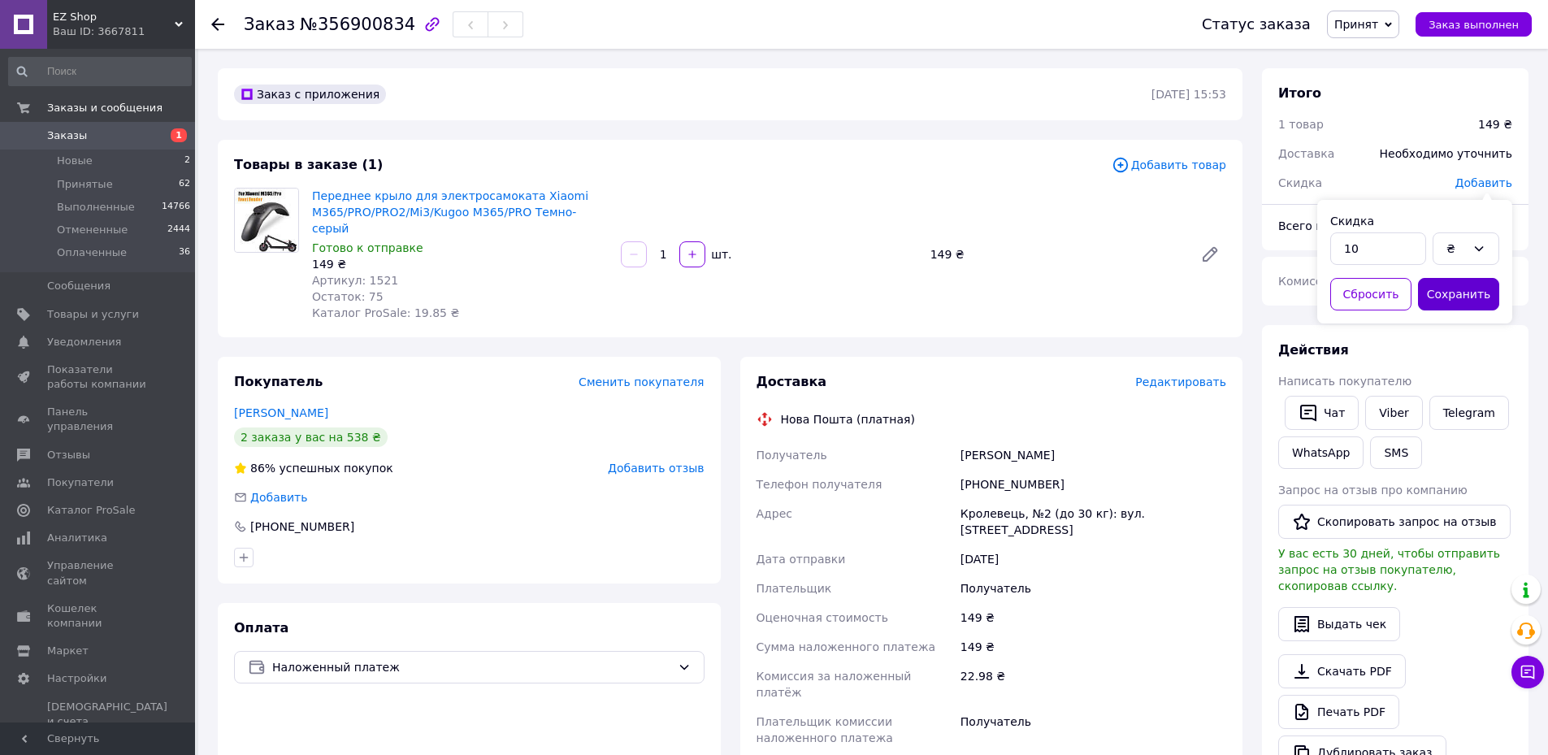
click at [1452, 298] on button "Сохранить" at bounding box center [1458, 294] width 81 height 33
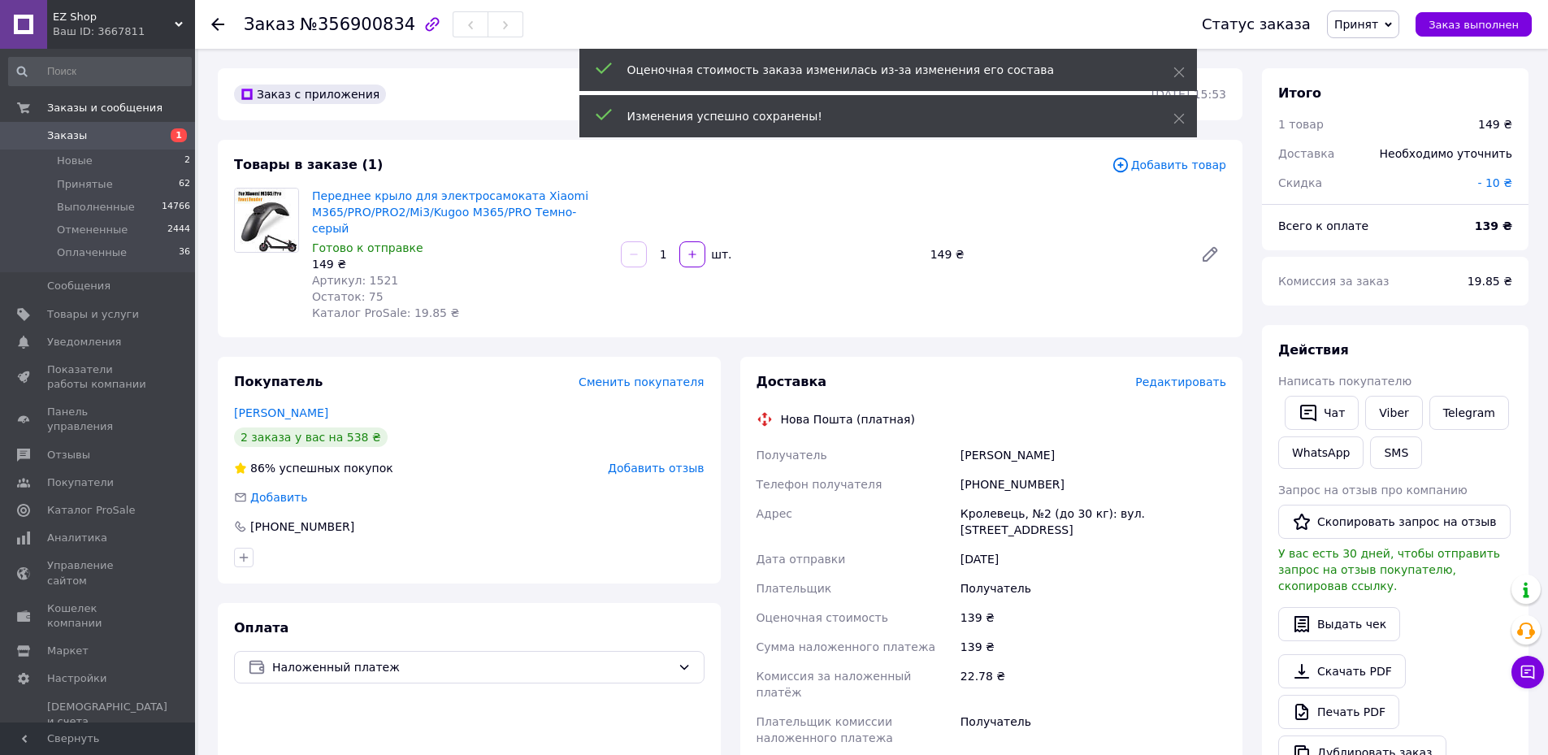
click at [369, 274] on span "Артикул: 1521" at bounding box center [355, 280] width 86 height 13
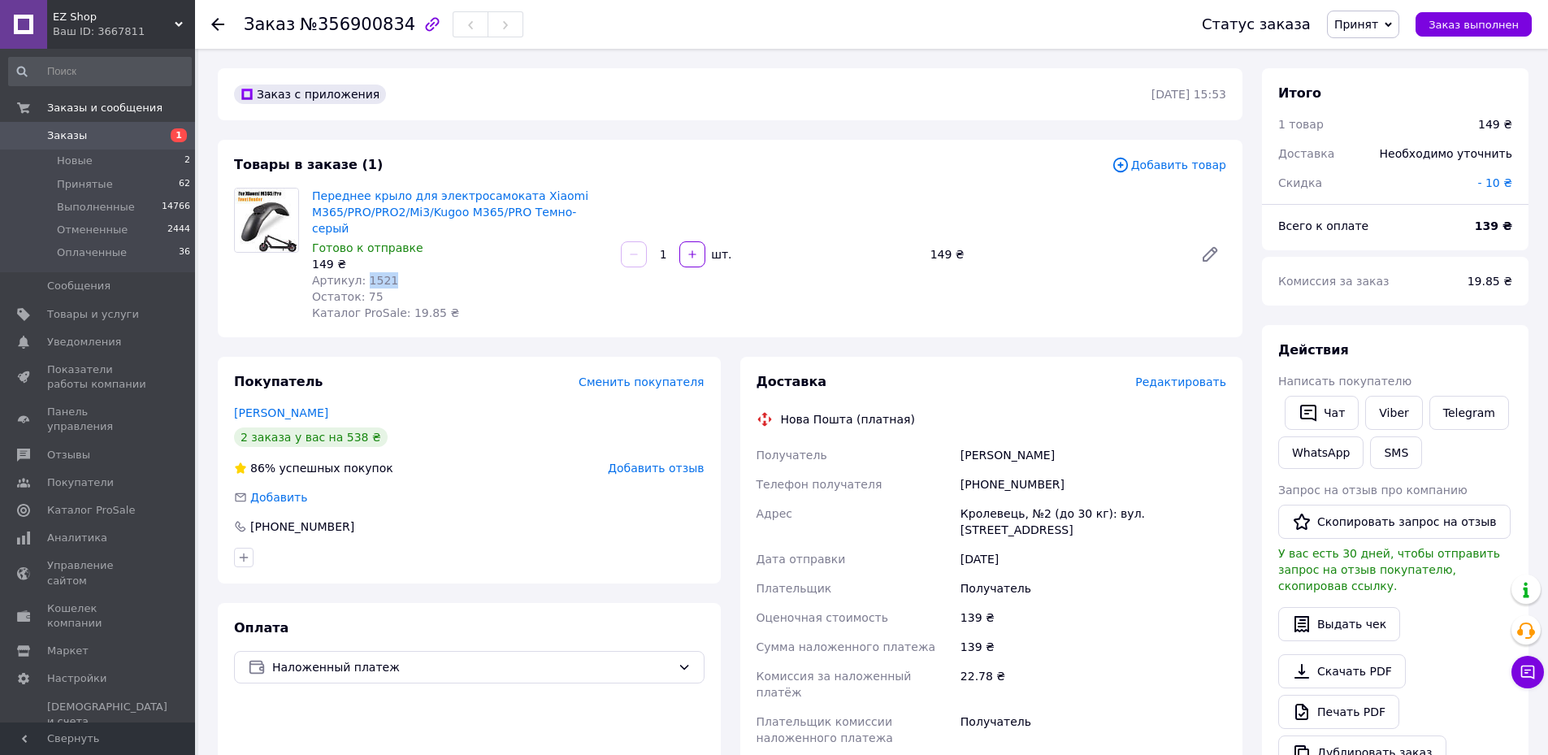
click at [369, 274] on span "Артикул: 1521" at bounding box center [355, 280] width 86 height 13
copy span "1521"
click at [1498, 179] on span "- 10 ₴" at bounding box center [1495, 182] width 35 height 13
click at [1359, 249] on input "10" at bounding box center [1378, 248] width 96 height 33
type input "15"
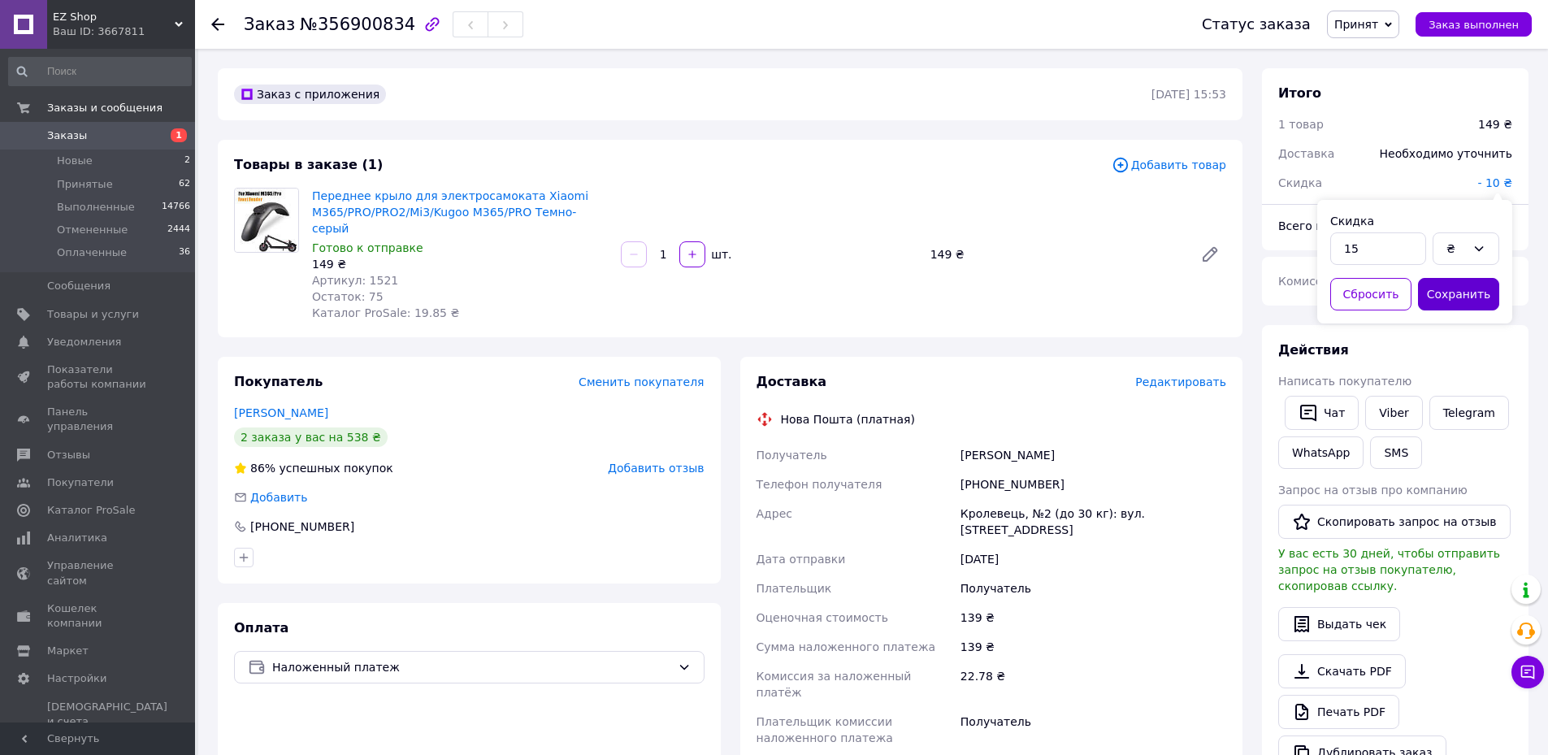
click at [1455, 296] on button "Сохранить" at bounding box center [1458, 294] width 81 height 33
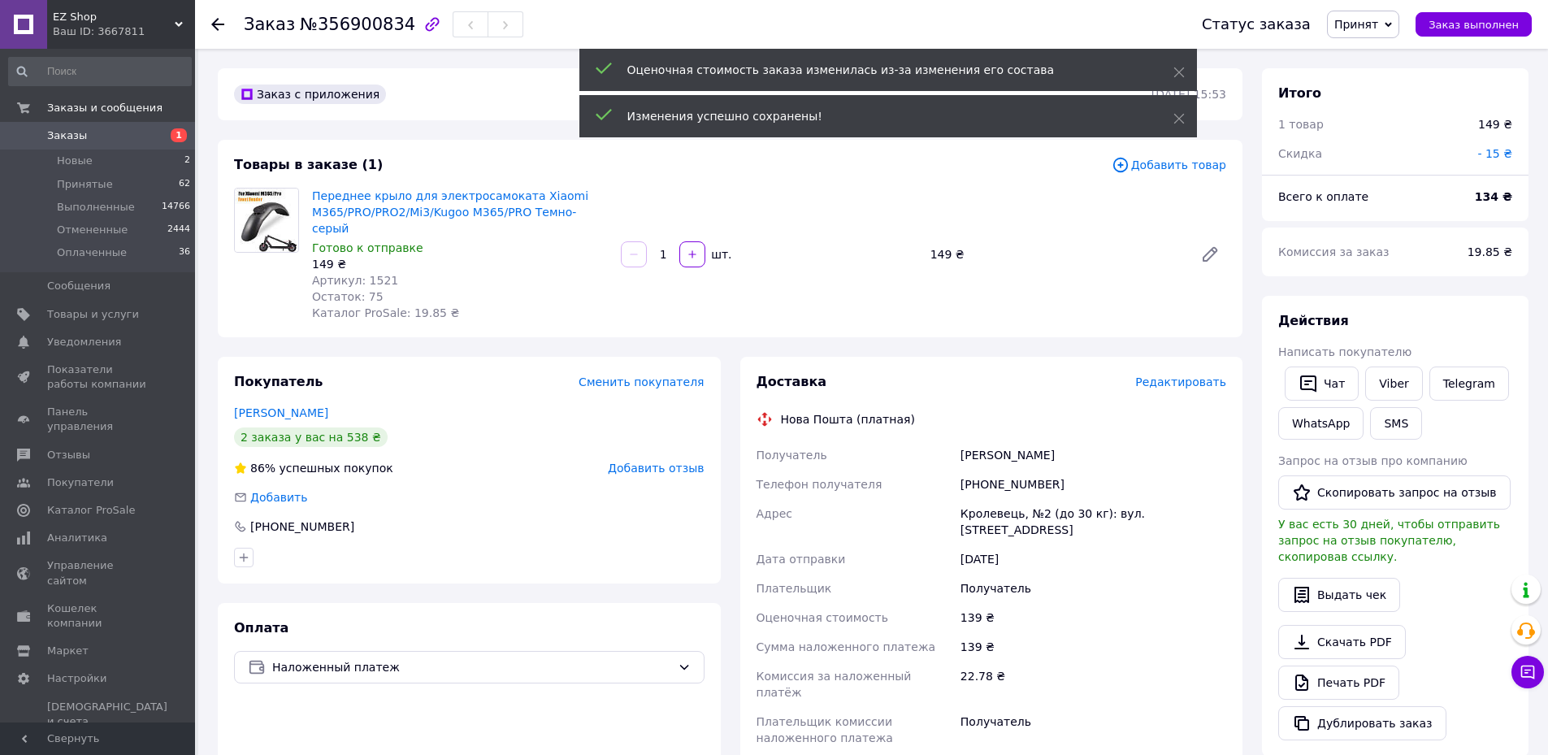
click at [276, 384] on div "Покупатель Сменить покупателя Куліков Микола 2 заказа у вас на 538 ₴ 86% успешн…" at bounding box center [469, 470] width 503 height 227
click at [280, 406] on link "Куліков Микола" at bounding box center [281, 412] width 94 height 13
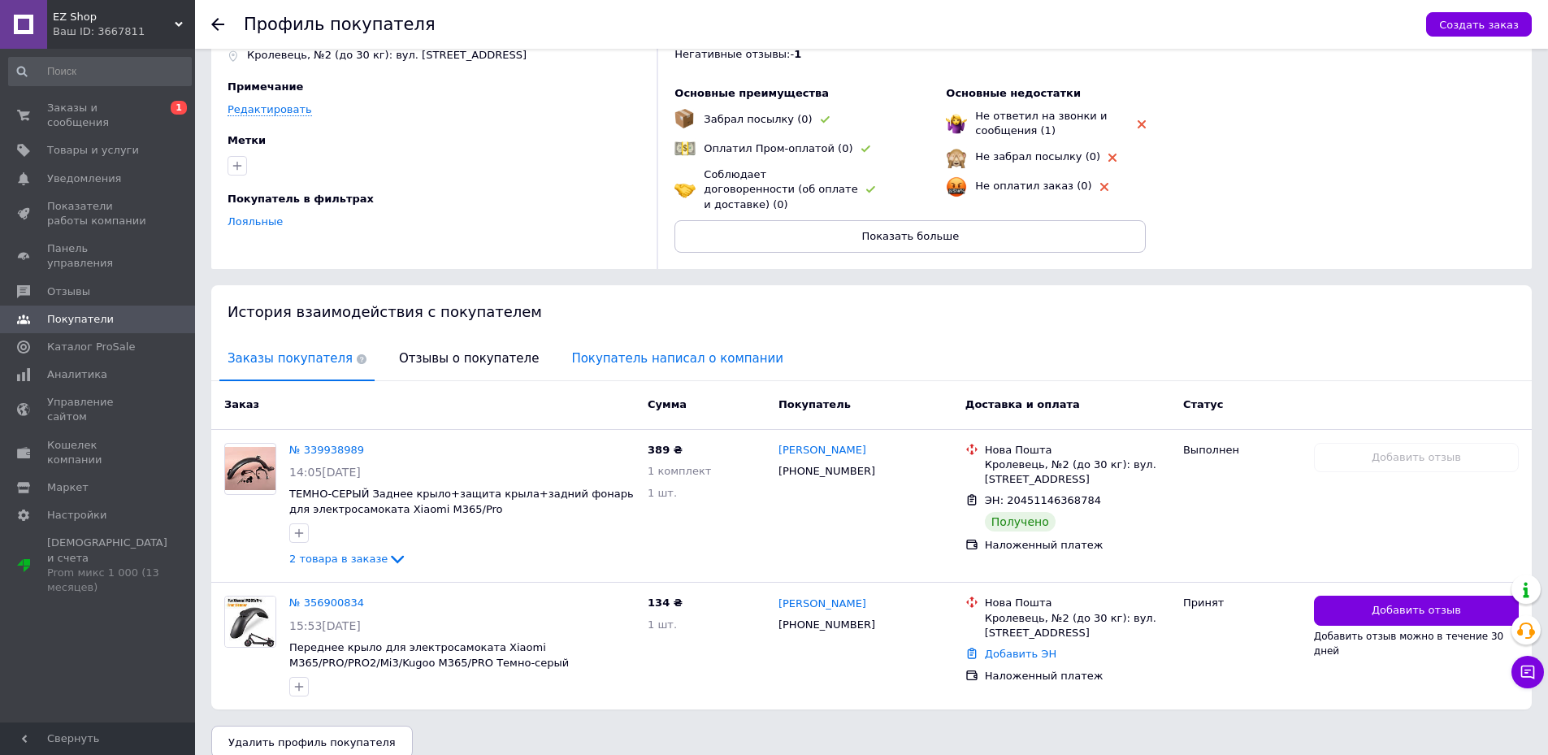
scroll to position [89, 0]
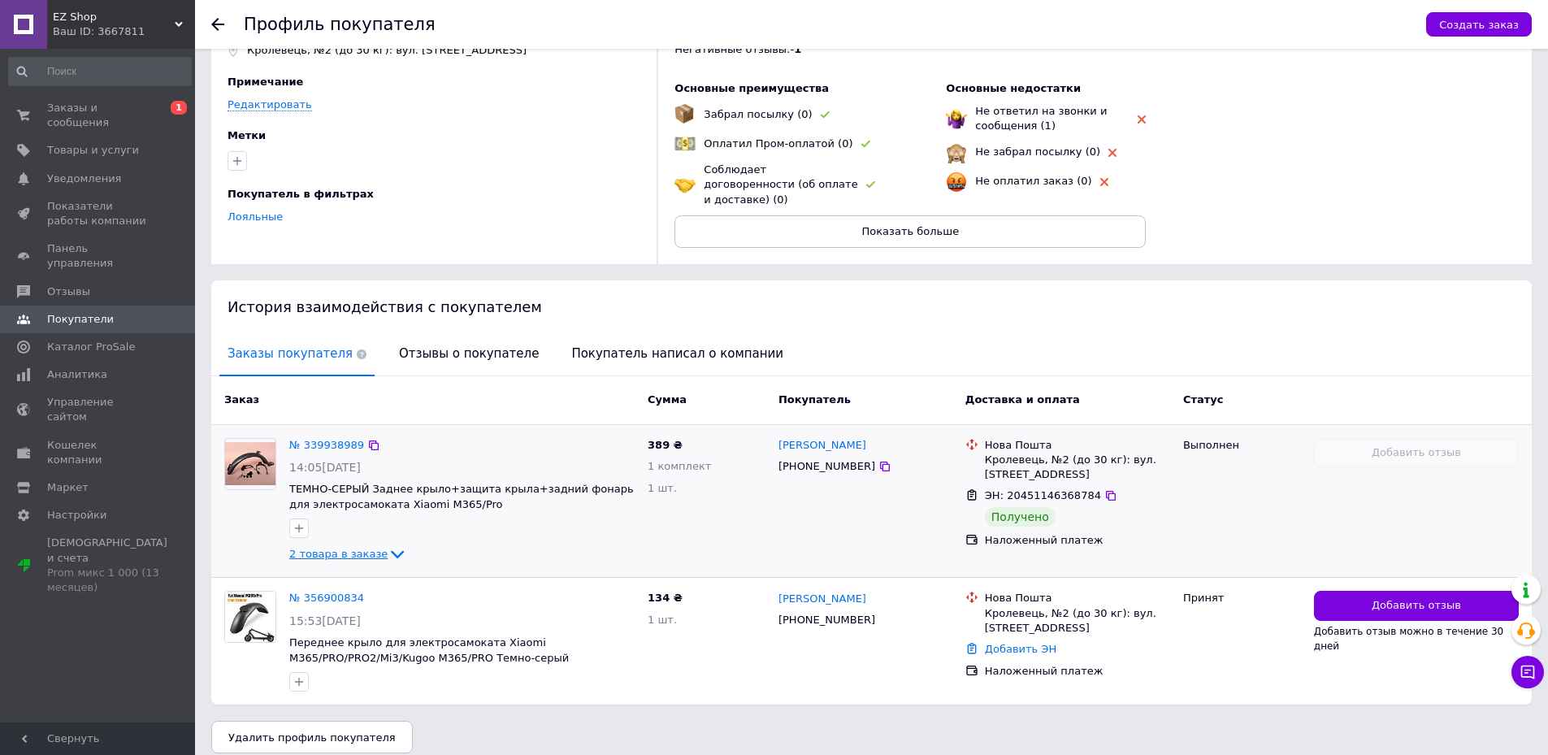
click at [372, 548] on span "2 товара в заказе" at bounding box center [338, 554] width 98 height 12
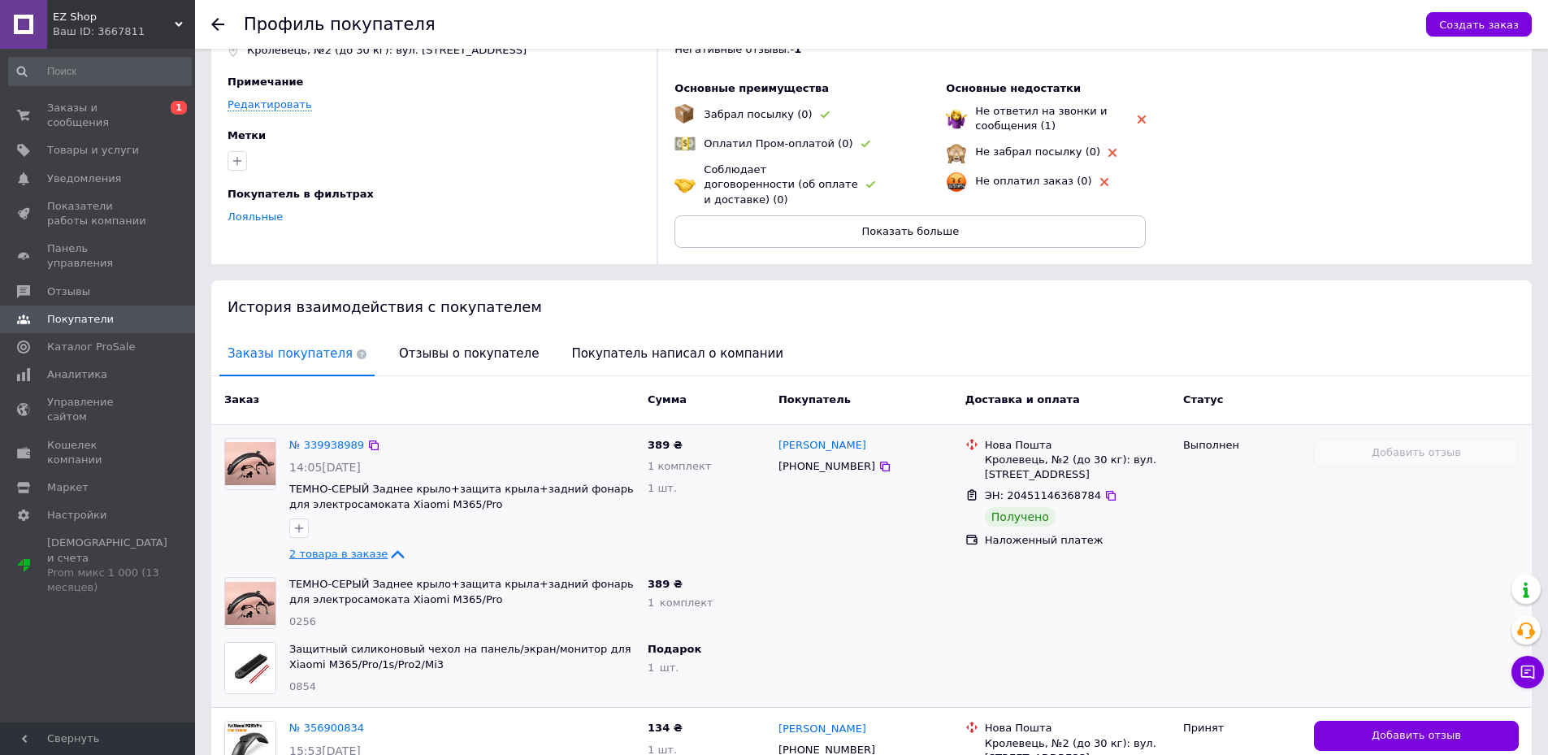
click at [372, 548] on span "2 товара в заказе" at bounding box center [338, 554] width 98 height 12
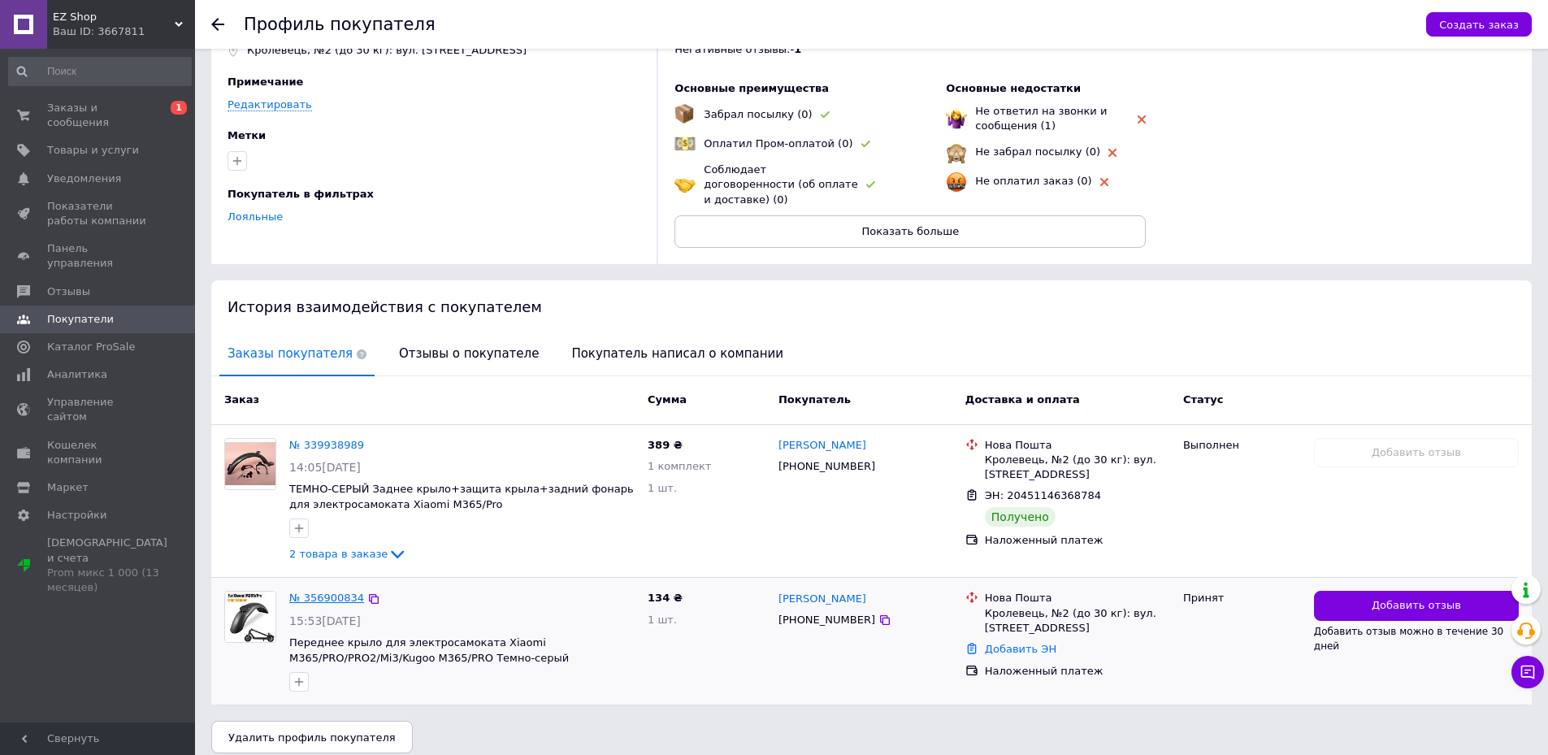
click at [321, 592] on link "№ 356900834" at bounding box center [326, 598] width 75 height 12
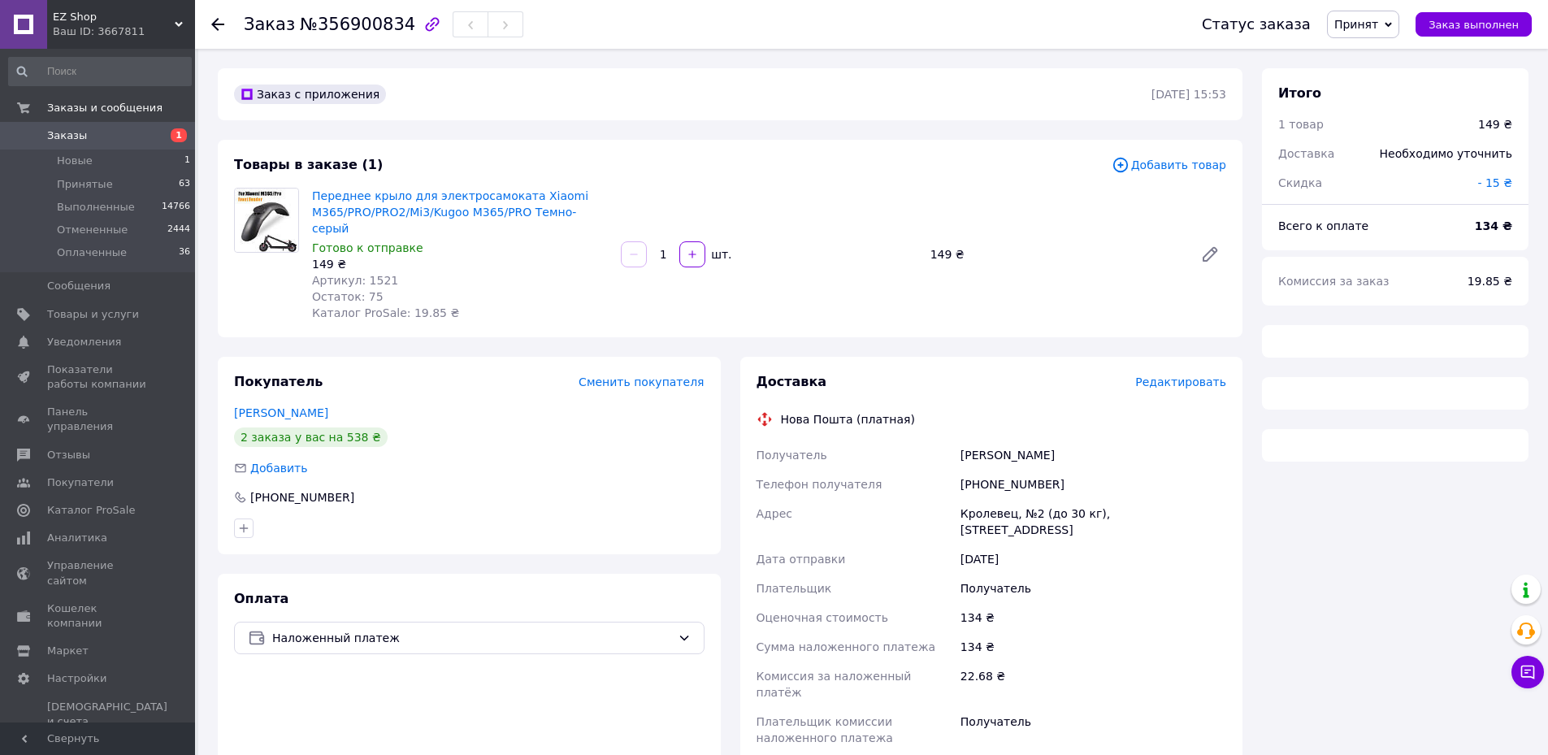
click at [1501, 181] on span "- 15 ₴" at bounding box center [1495, 182] width 35 height 13
click at [1352, 251] on input "15" at bounding box center [1378, 248] width 96 height 33
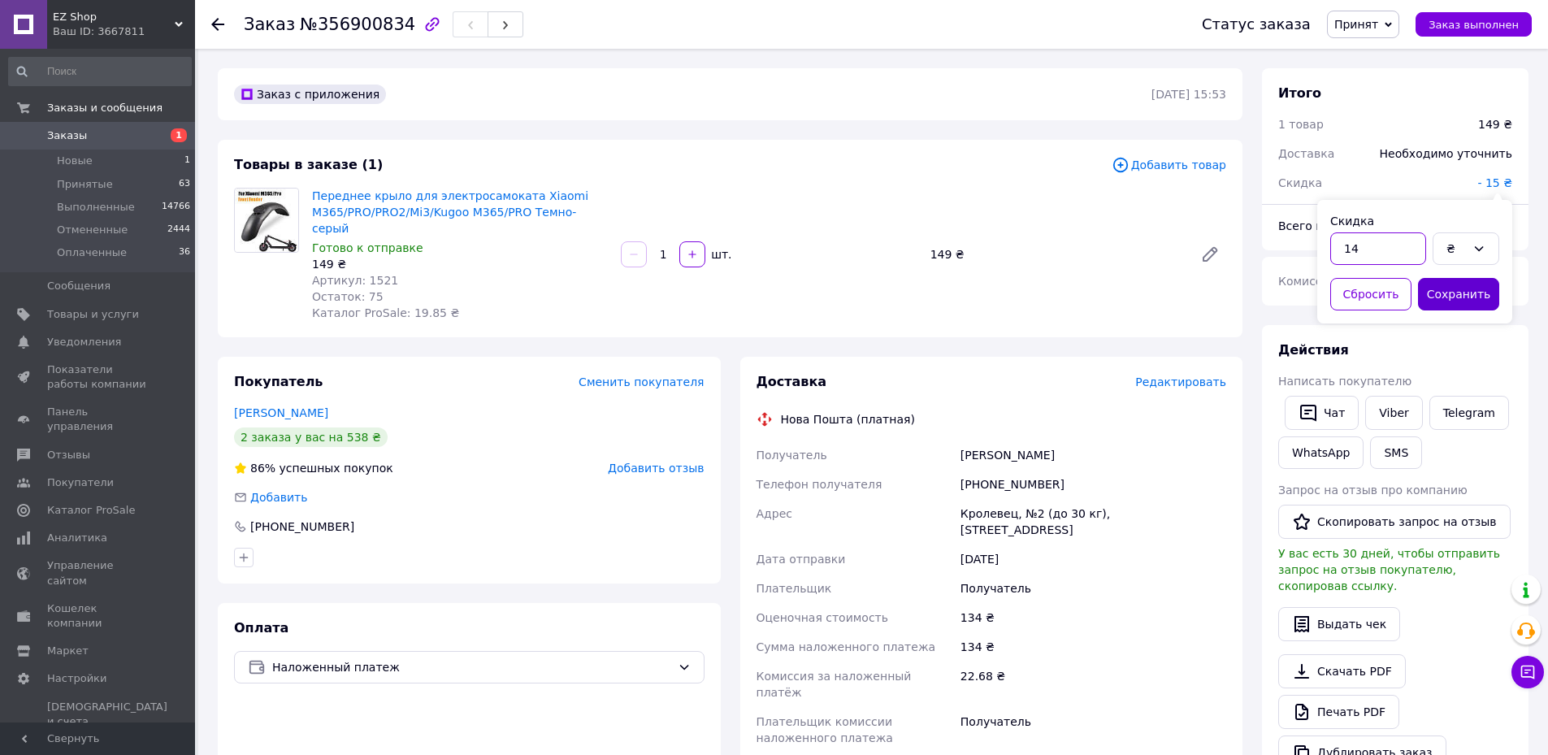
type input "14"
click at [1446, 303] on button "Сохранить" at bounding box center [1458, 294] width 81 height 33
click at [1387, 407] on link "Viber" at bounding box center [1393, 413] width 57 height 34
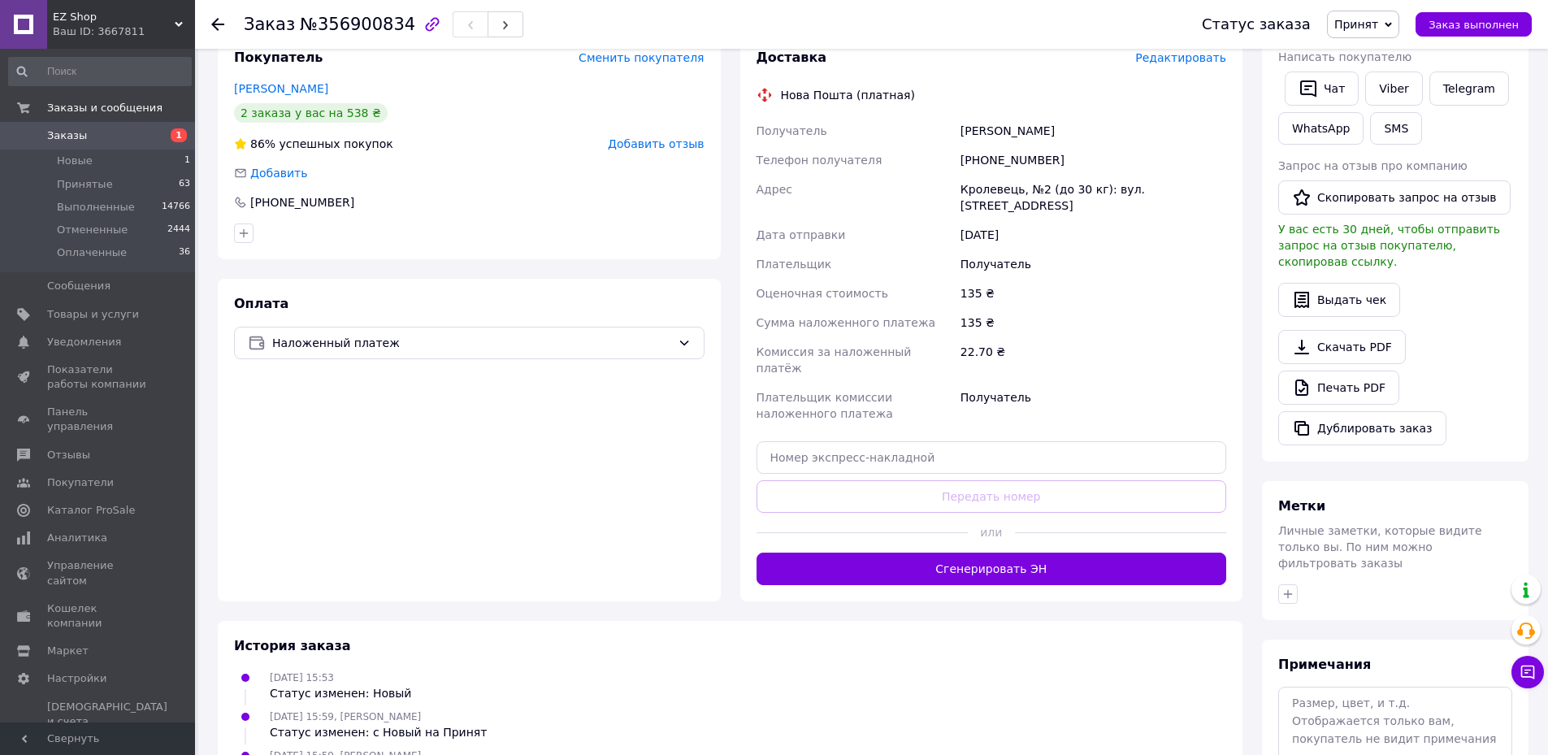
scroll to position [325, 0]
click at [1013, 552] on button "Сгенерировать ЭН" at bounding box center [992, 568] width 471 height 33
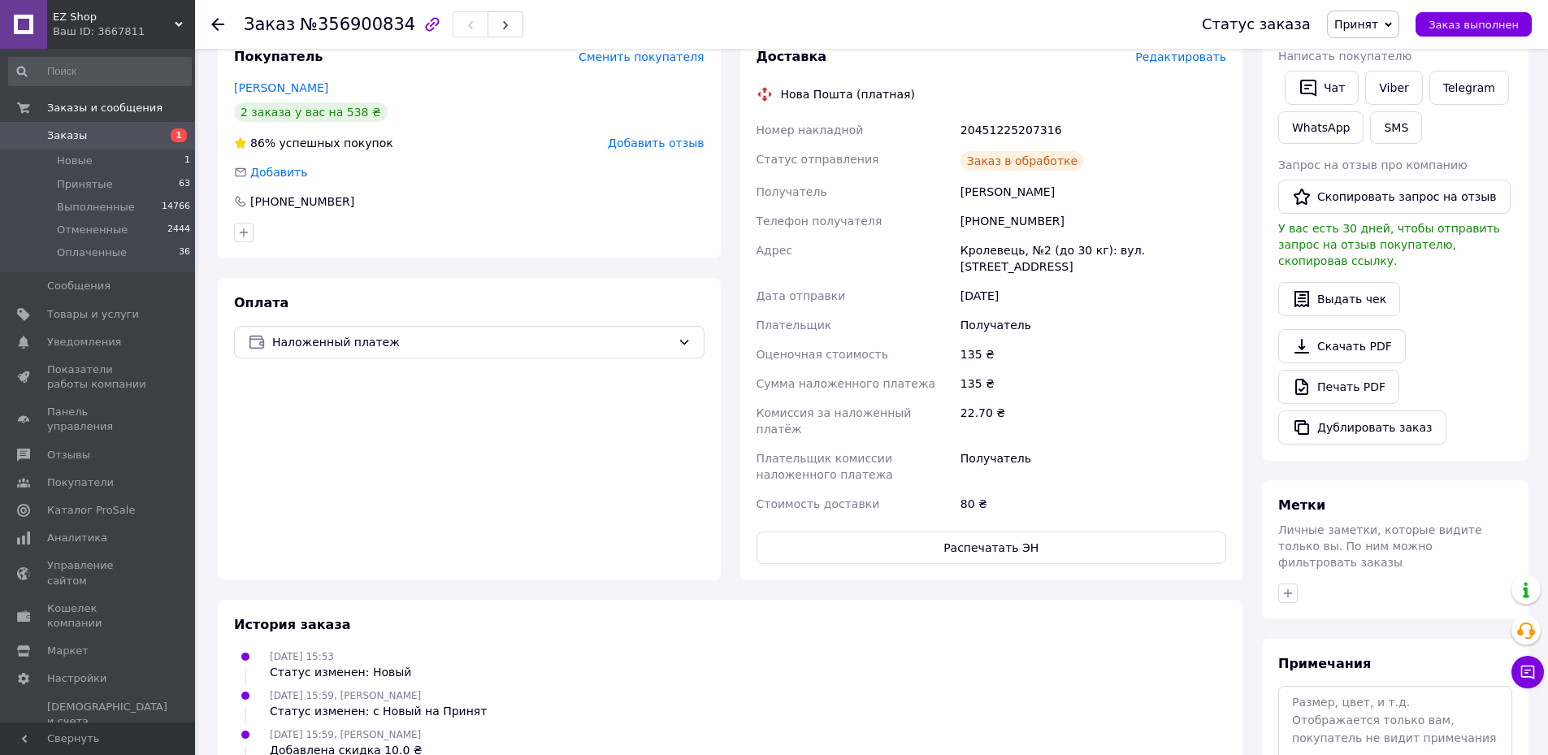
click at [996, 115] on div "20451225207316" at bounding box center [1093, 129] width 272 height 29
copy div "20451225207316"
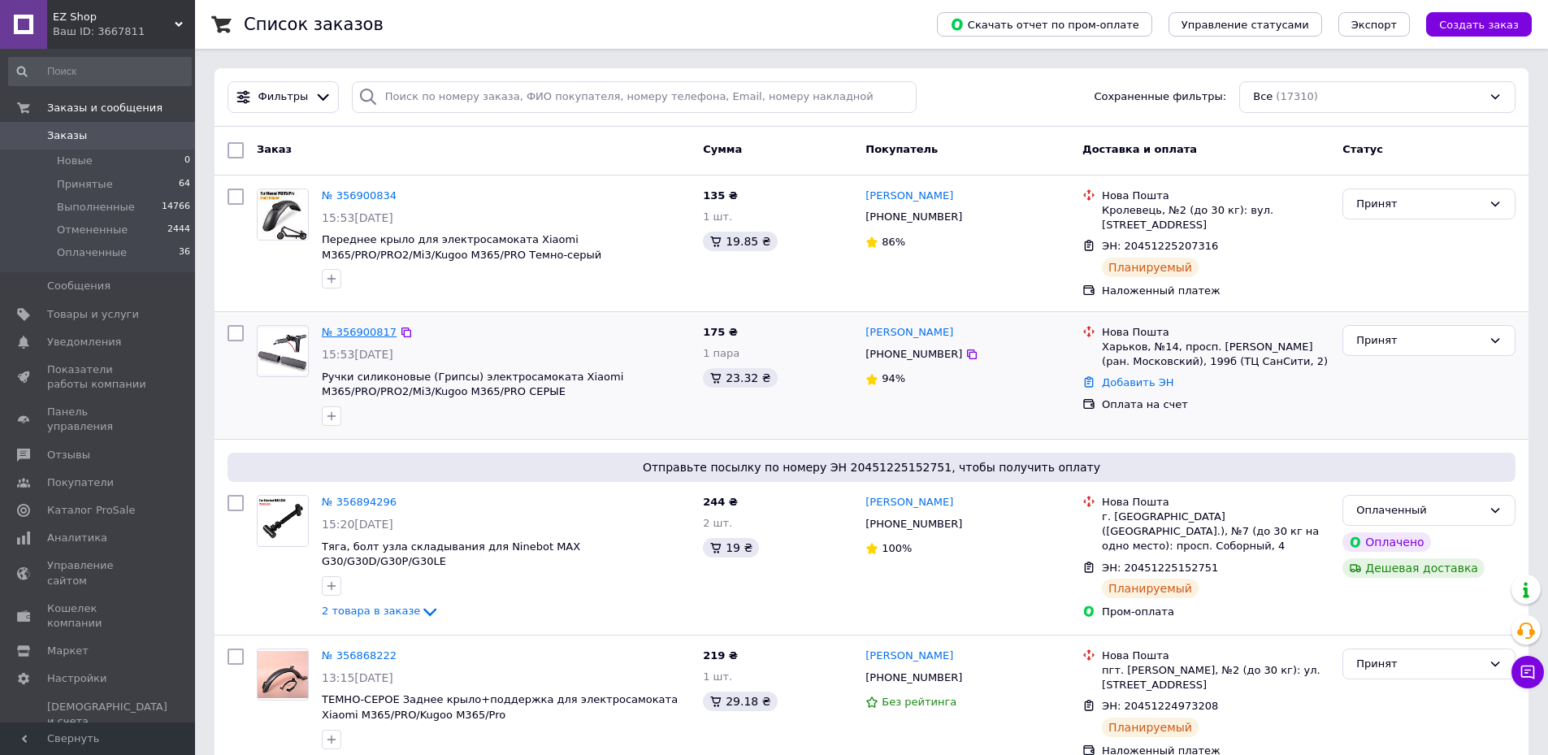
click at [347, 333] on link "№ 356900817" at bounding box center [359, 332] width 75 height 12
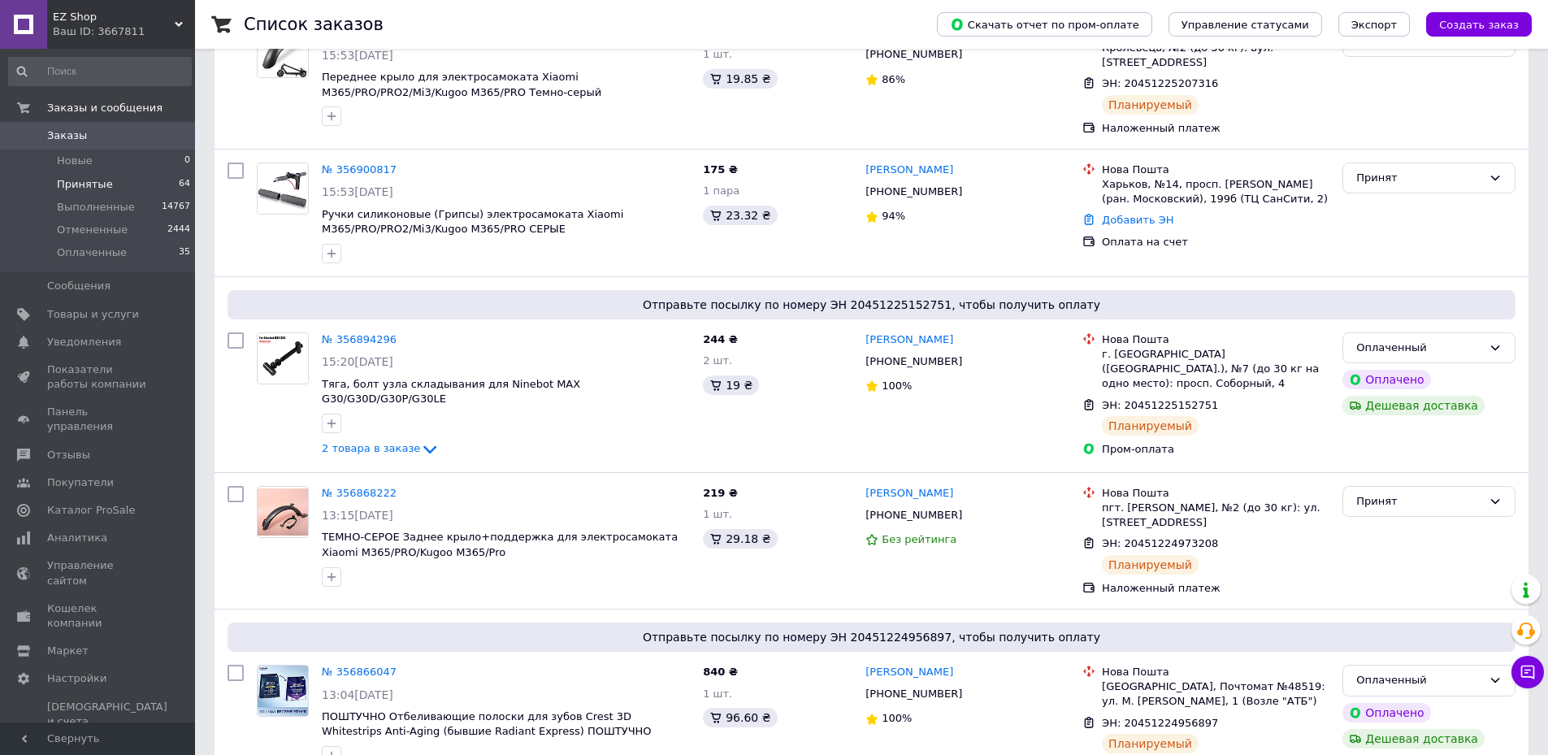
click at [137, 186] on li "Принятые 64" at bounding box center [100, 184] width 200 height 23
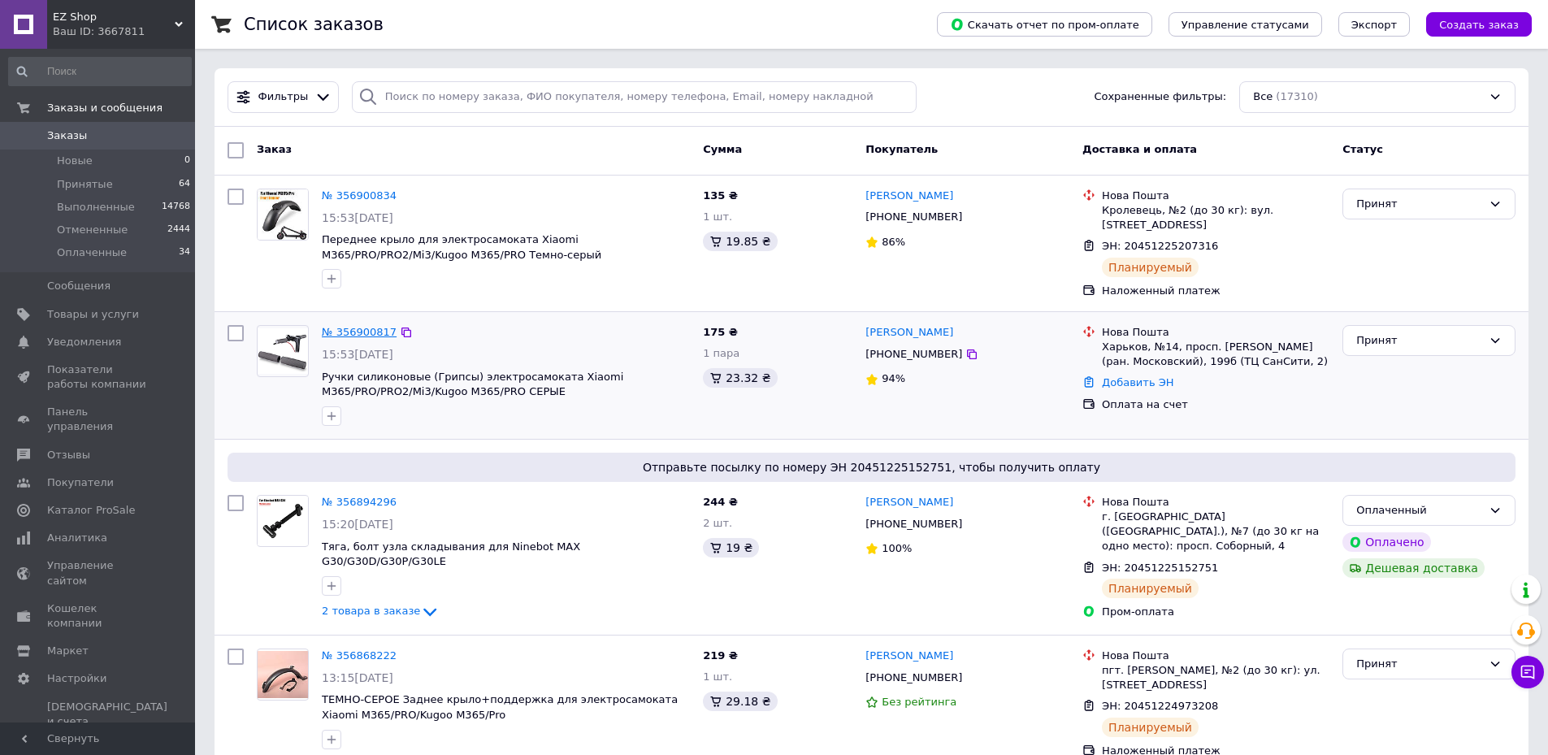
click at [354, 334] on link "№ 356900817" at bounding box center [359, 332] width 75 height 12
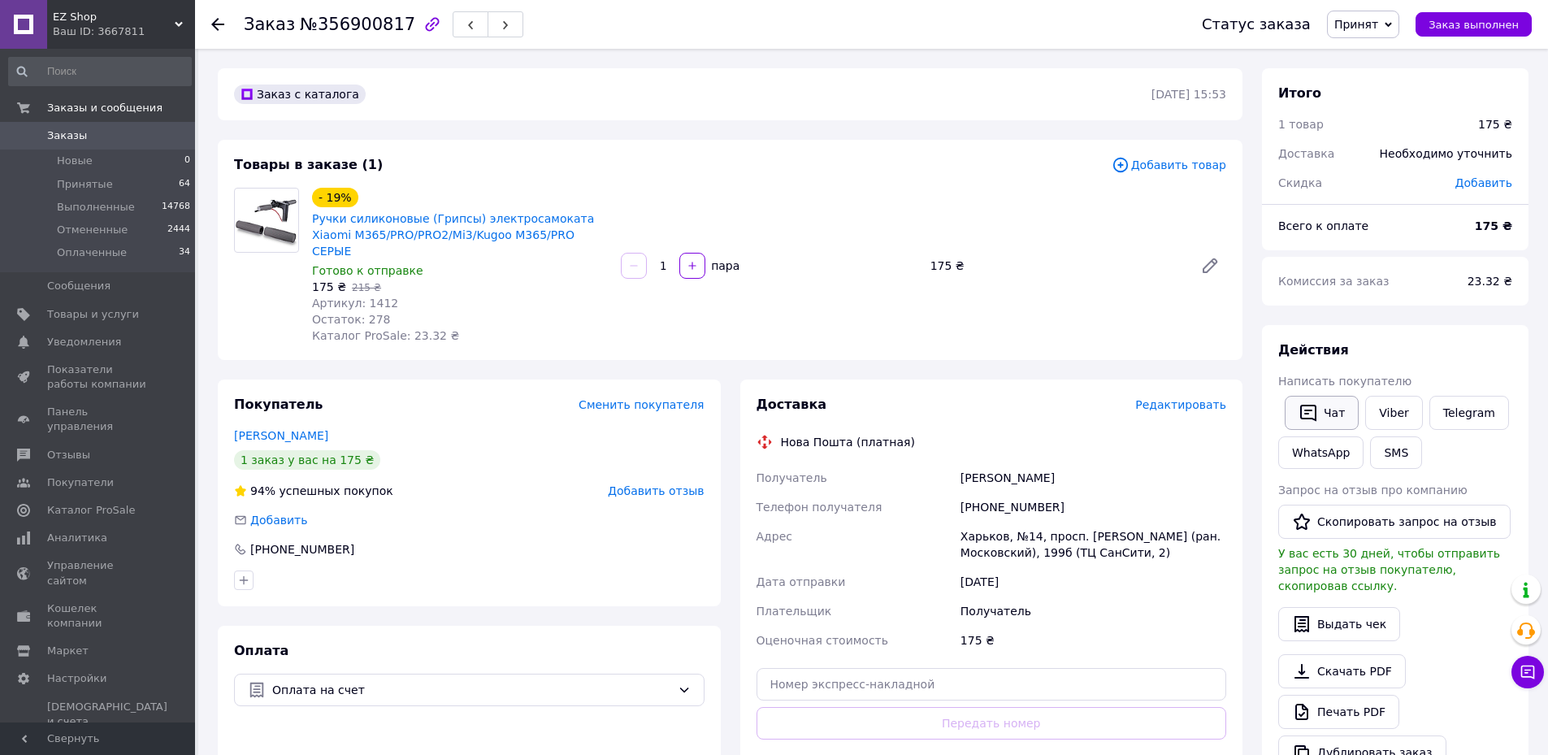
click at [1313, 406] on icon "button" at bounding box center [1309, 413] width 20 height 20
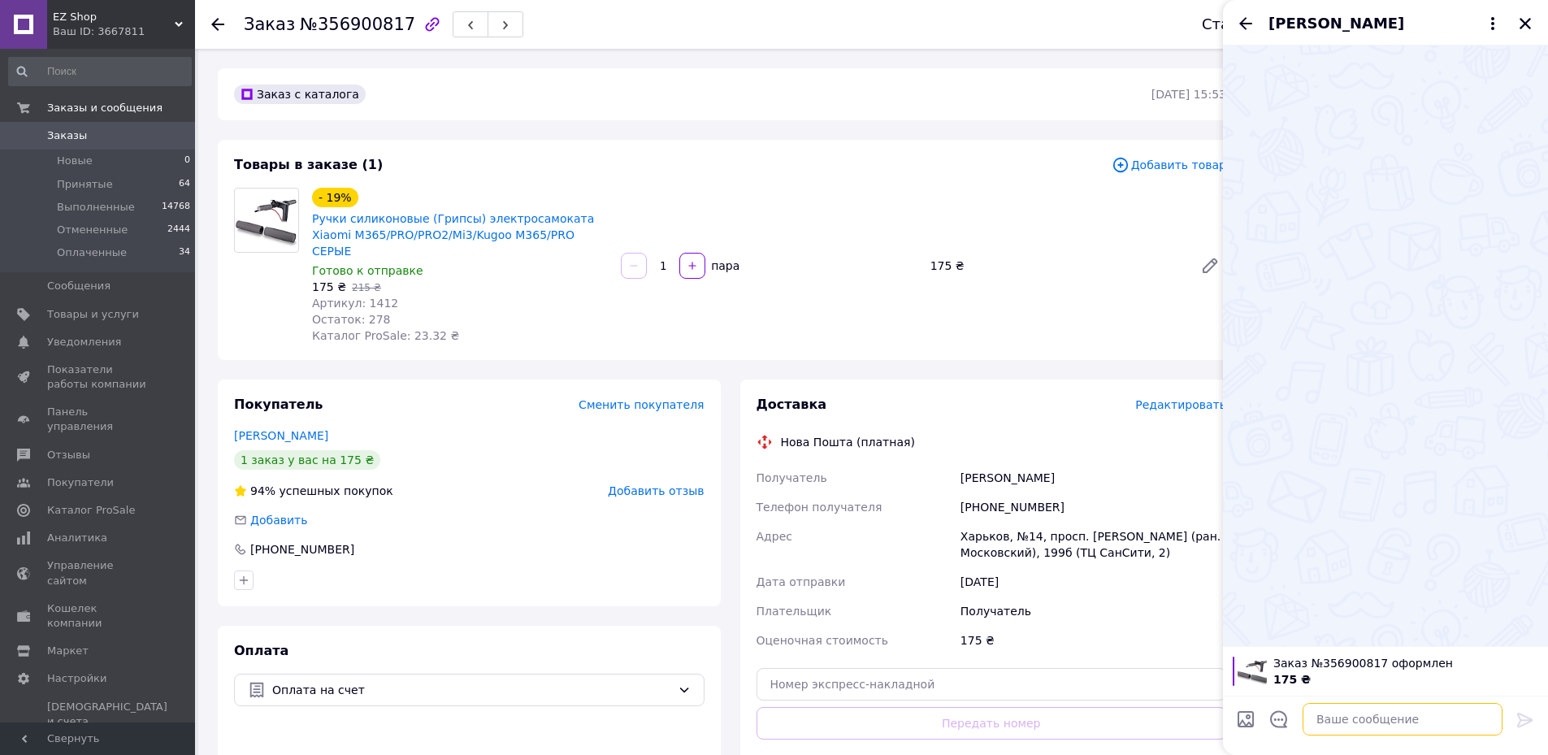
click at [1374, 722] on textarea at bounding box center [1403, 719] width 200 height 33
paste textarea "Вітаю, магазин "EZ-Shop", замовлення пром, грипси для електросамокату До сплати…"
type textarea "Вітаю, магазин "EZ-Shop", замовлення пром, грипси для електросамокату До сплати…"
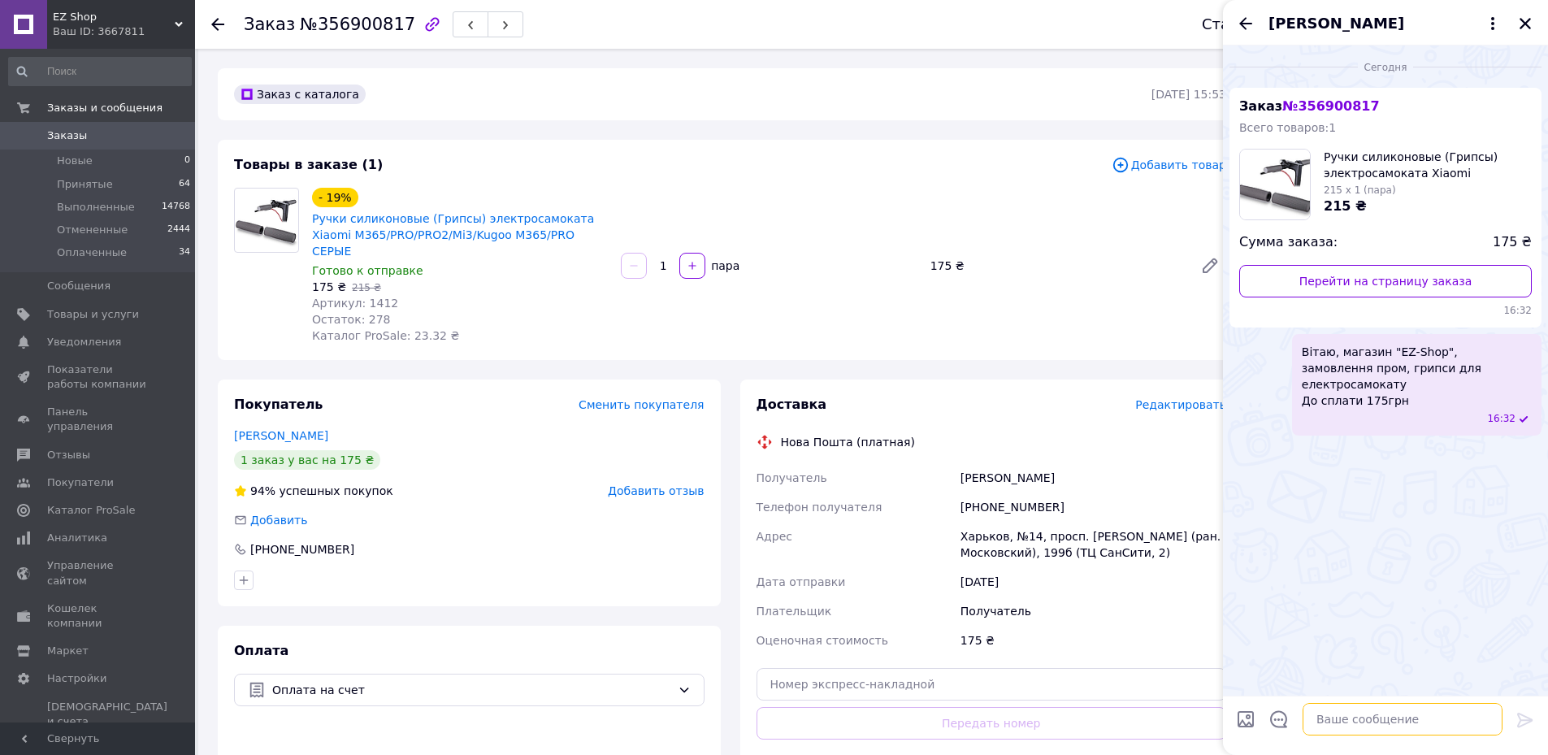
click at [1326, 709] on textarea at bounding box center [1403, 719] width 200 height 33
paste textarea "4035200042675501"
type textarea "4035200042675501"
click at [1356, 714] on textarea at bounding box center [1403, 719] width 200 height 33
paste textarea "Косарчук Наталія Після сплати скиньте будь ласка квитанцію."
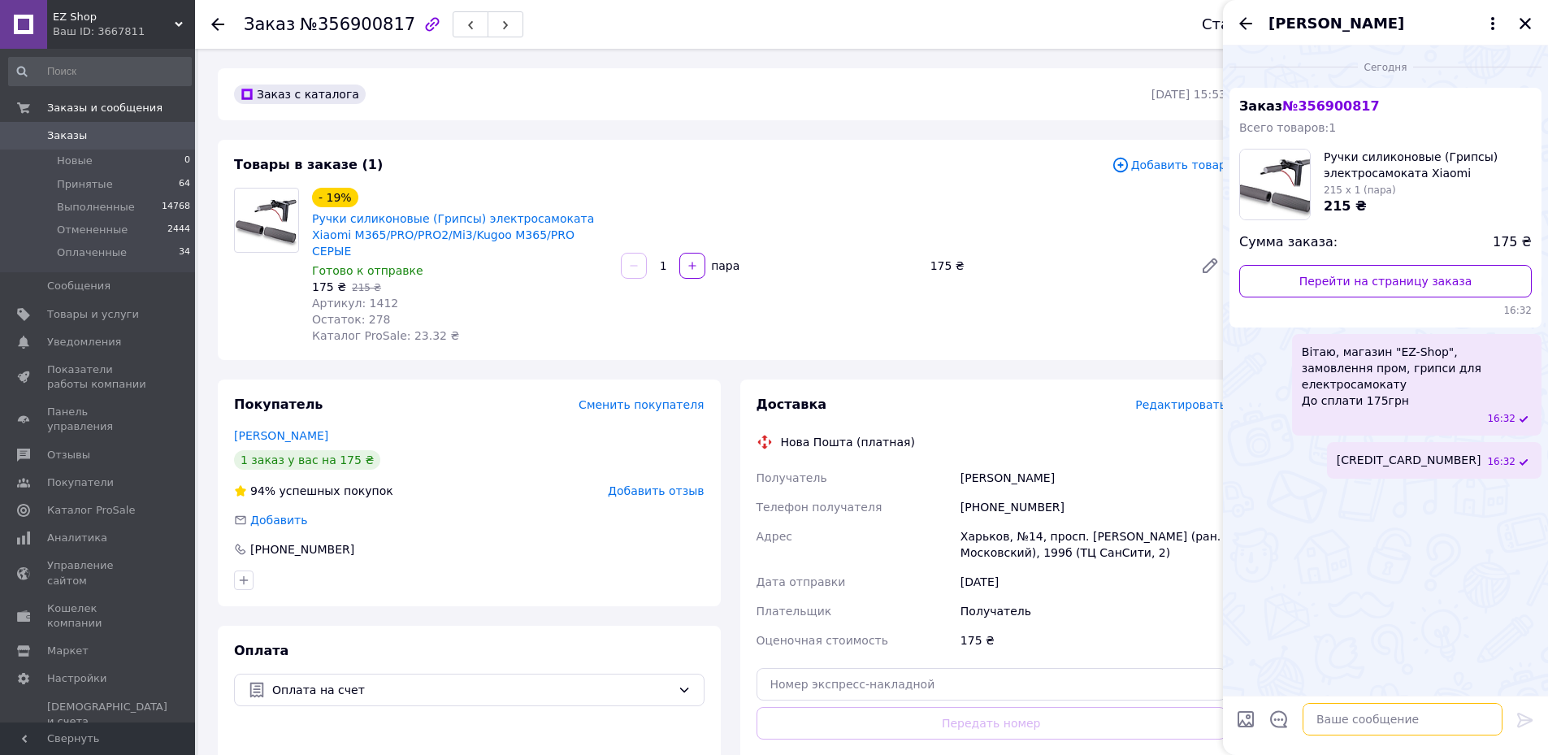
type textarea "Косарчук Наталія Після сплати скиньте будь ласка квитанцію."
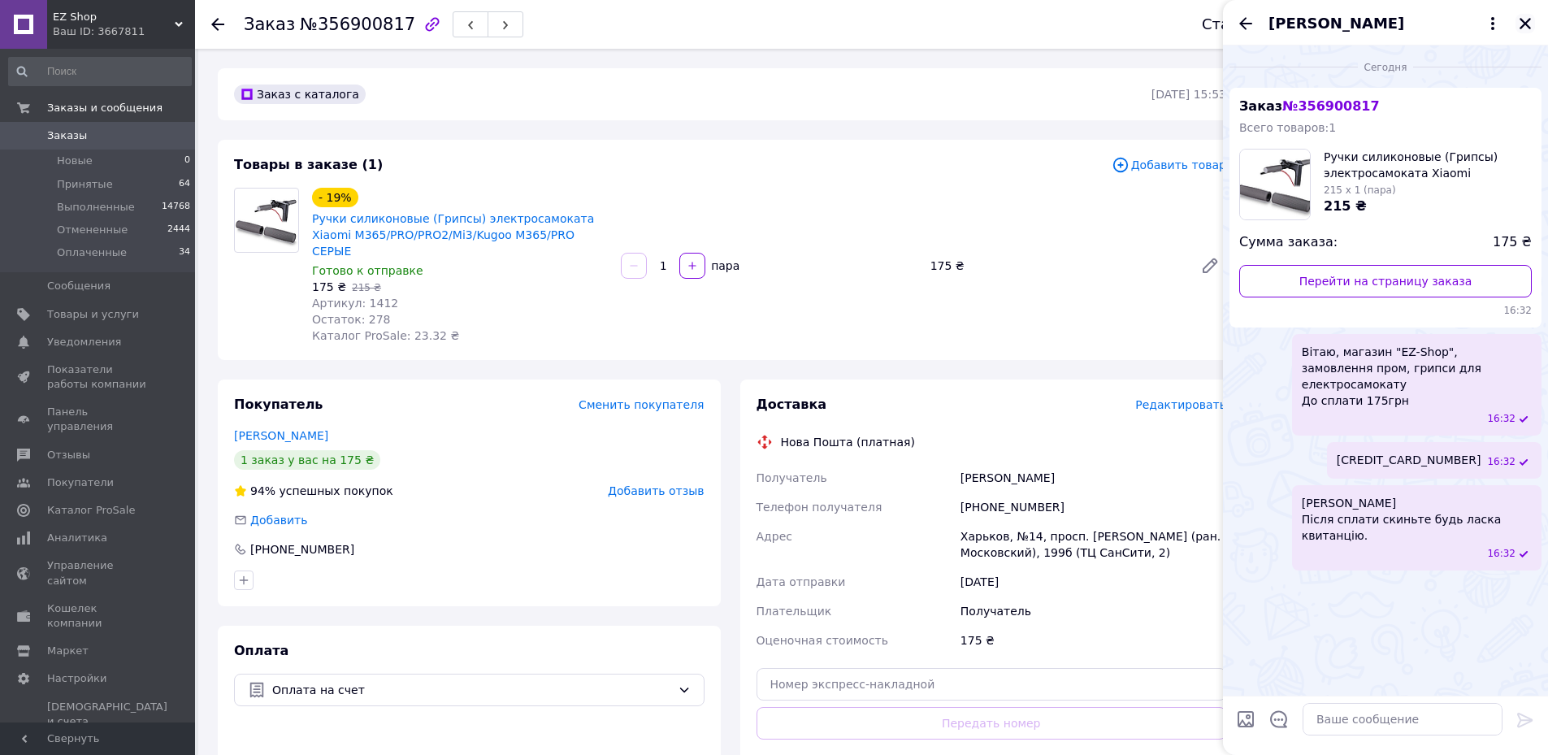
click at [1533, 23] on button "Закрыть" at bounding box center [1526, 24] width 20 height 20
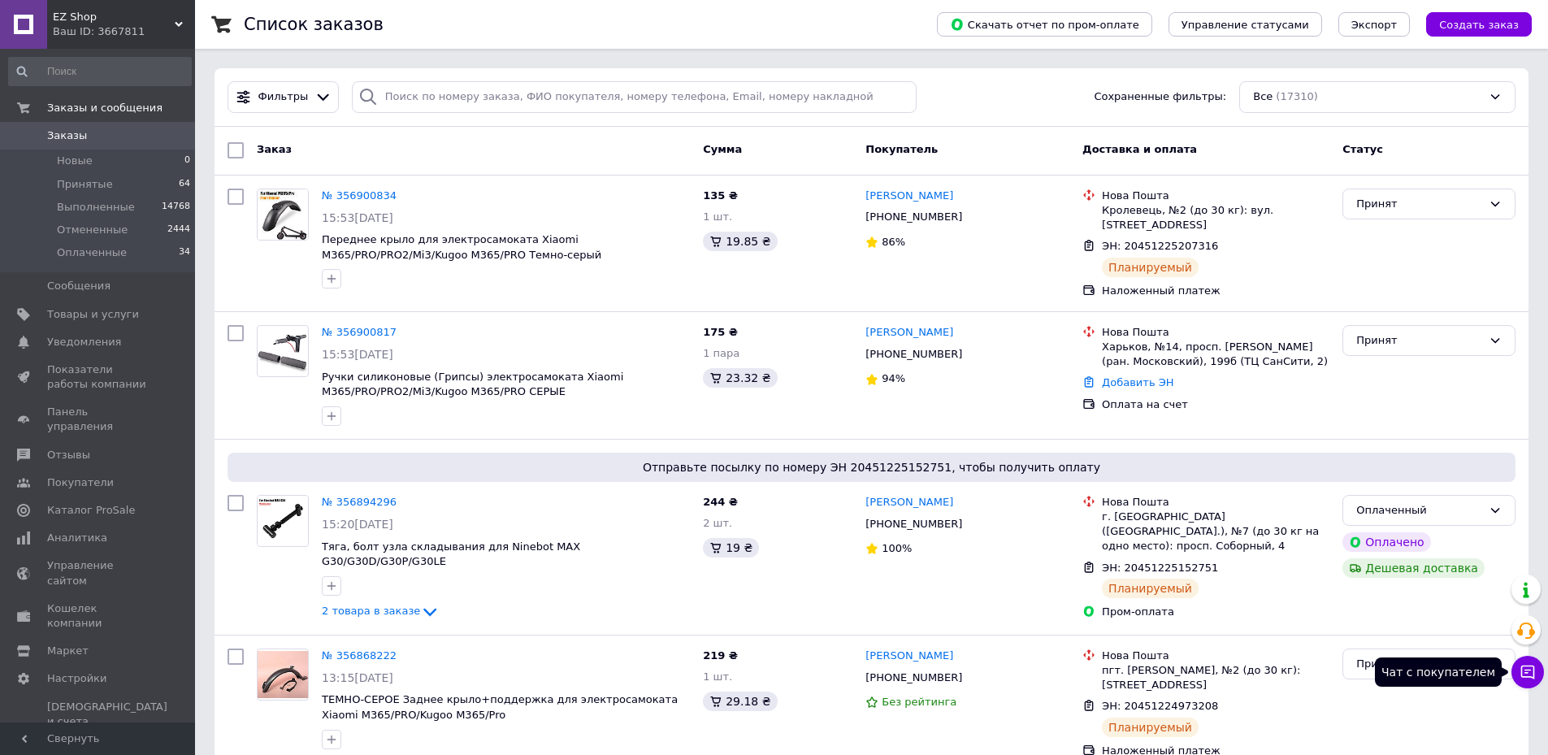
click at [1523, 667] on icon at bounding box center [1528, 672] width 16 height 16
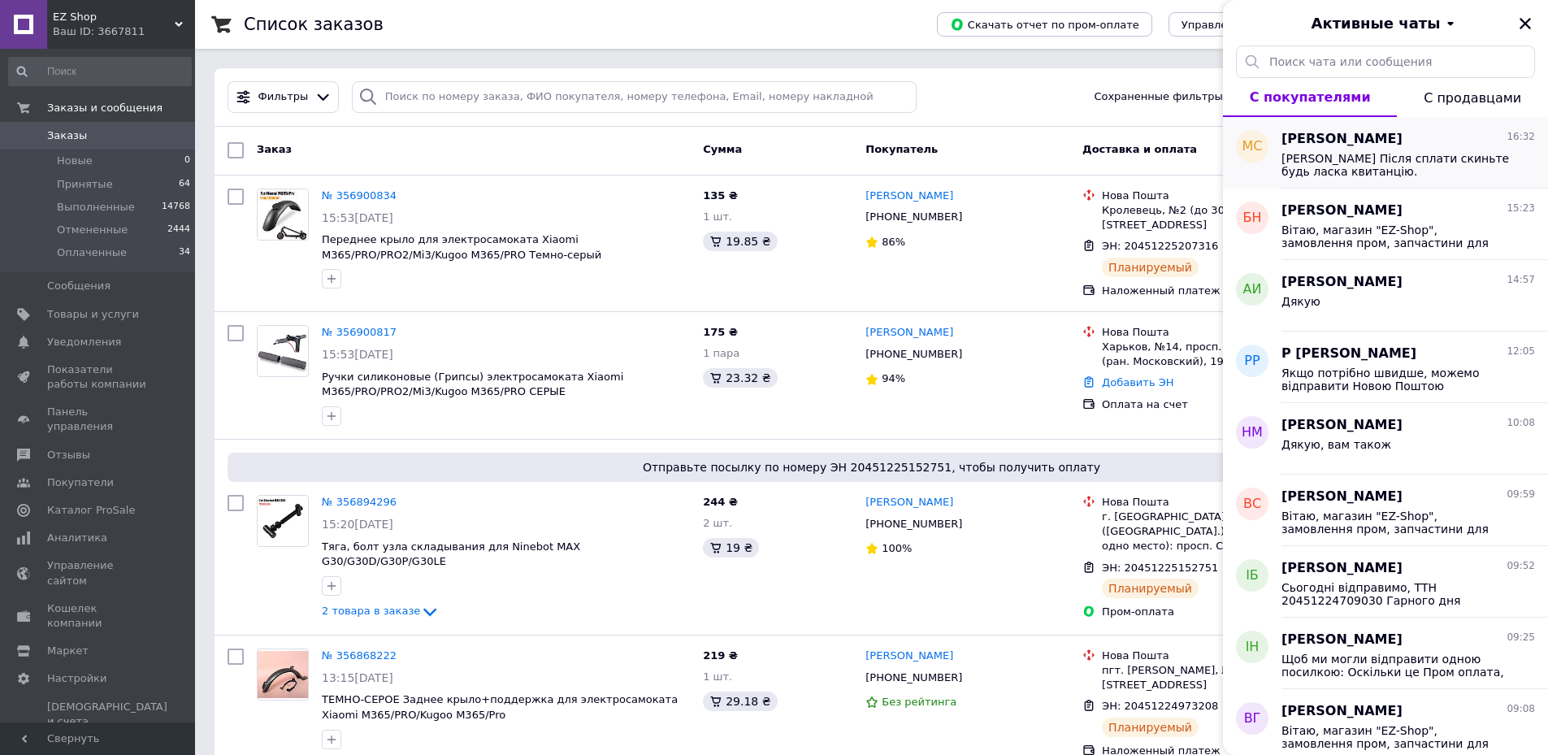
click at [1382, 179] on div "максим Салимов 16:32 Косарчук Наталія Після сплати скиньте будь ласка квитанцію." at bounding box center [1415, 153] width 267 height 72
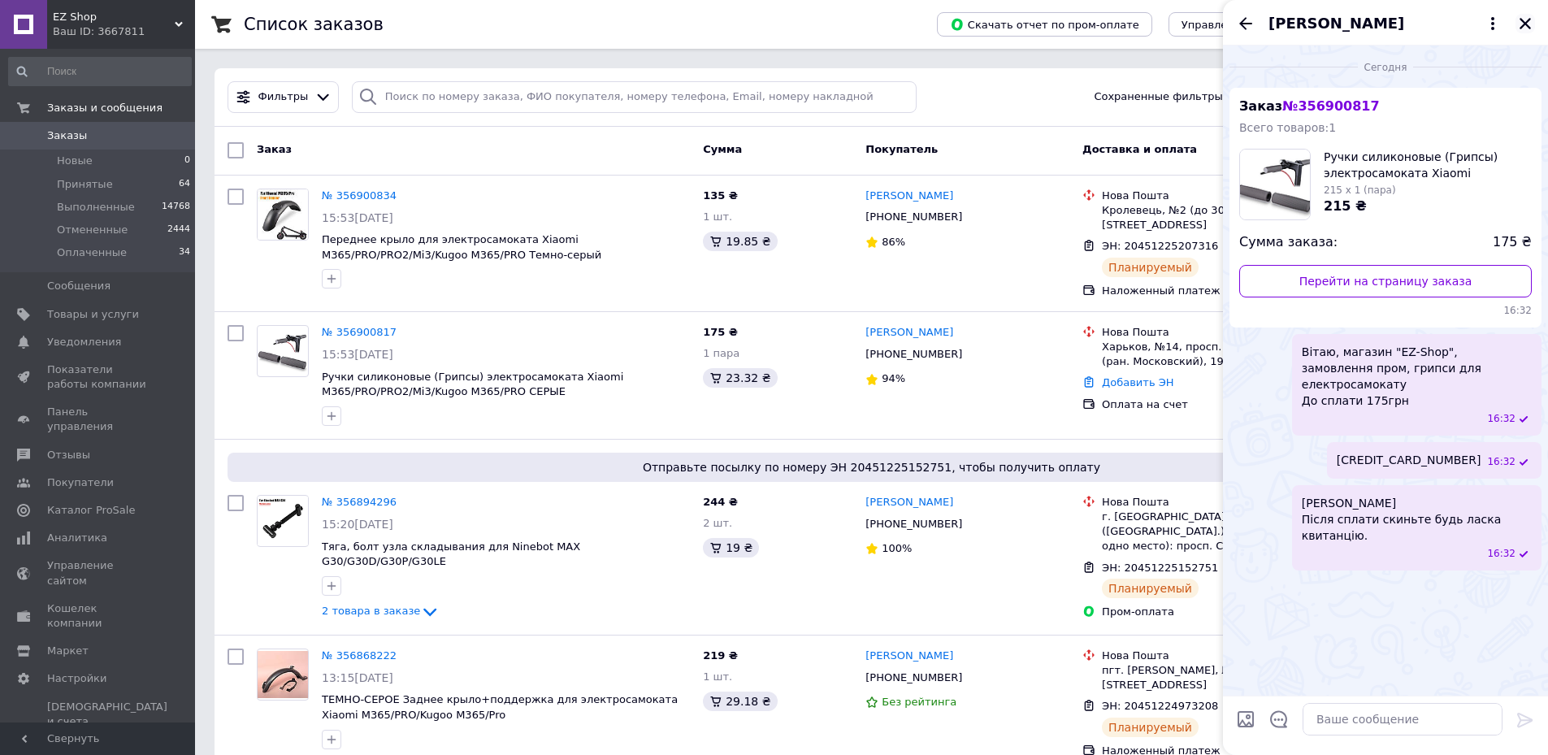
click at [1520, 25] on icon "Закрыть" at bounding box center [1525, 23] width 15 height 15
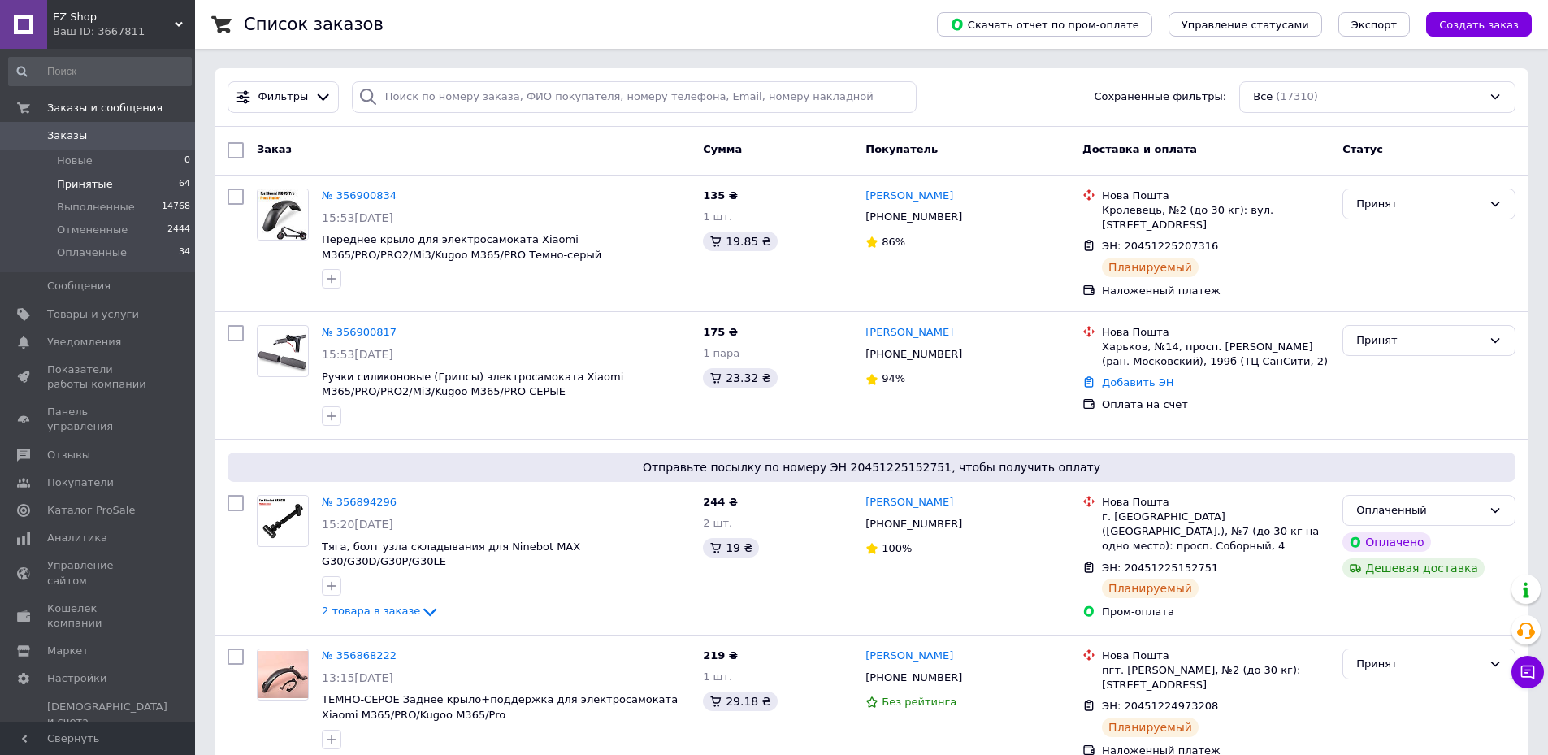
click at [137, 186] on li "Принятые 64" at bounding box center [100, 184] width 200 height 23
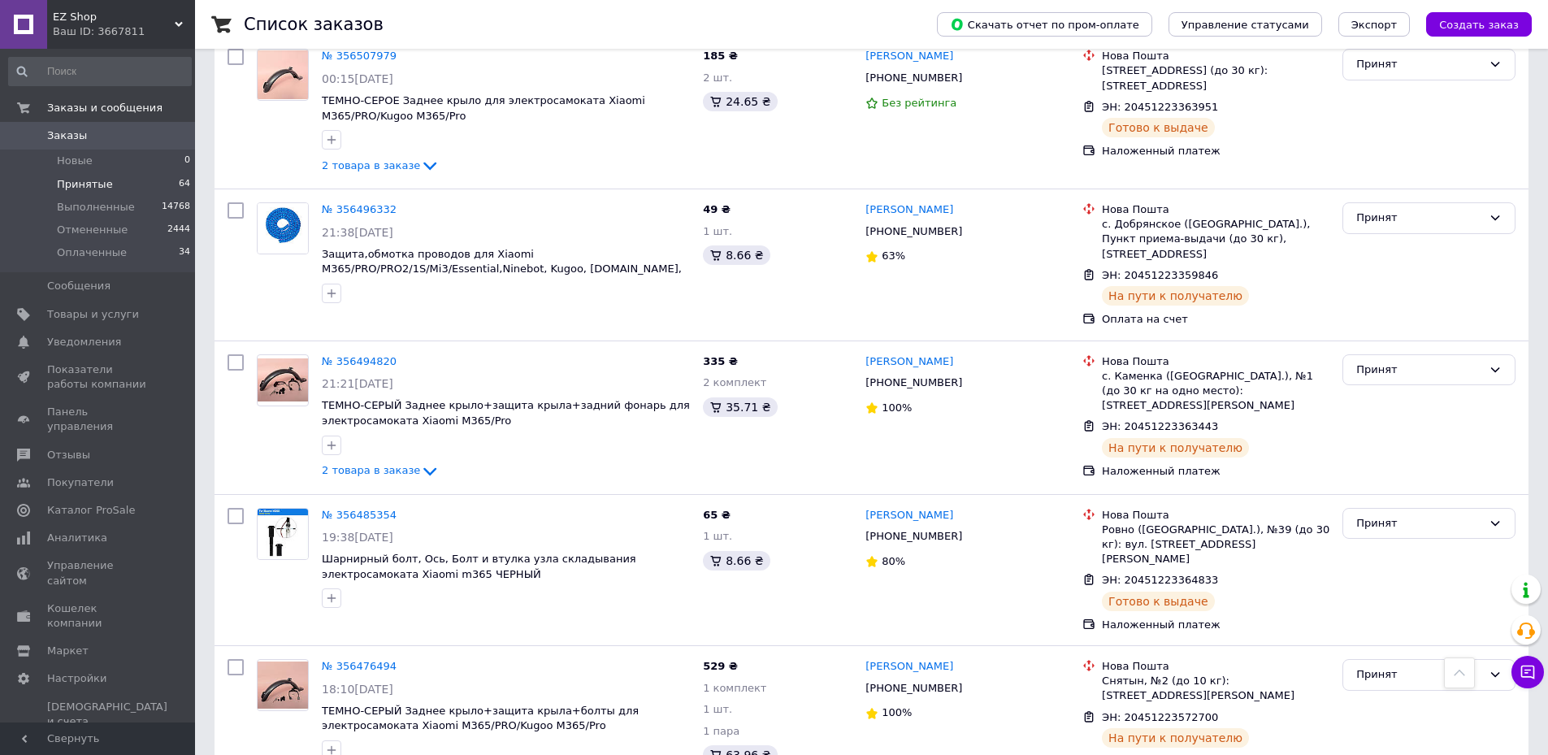
scroll to position [6652, 0]
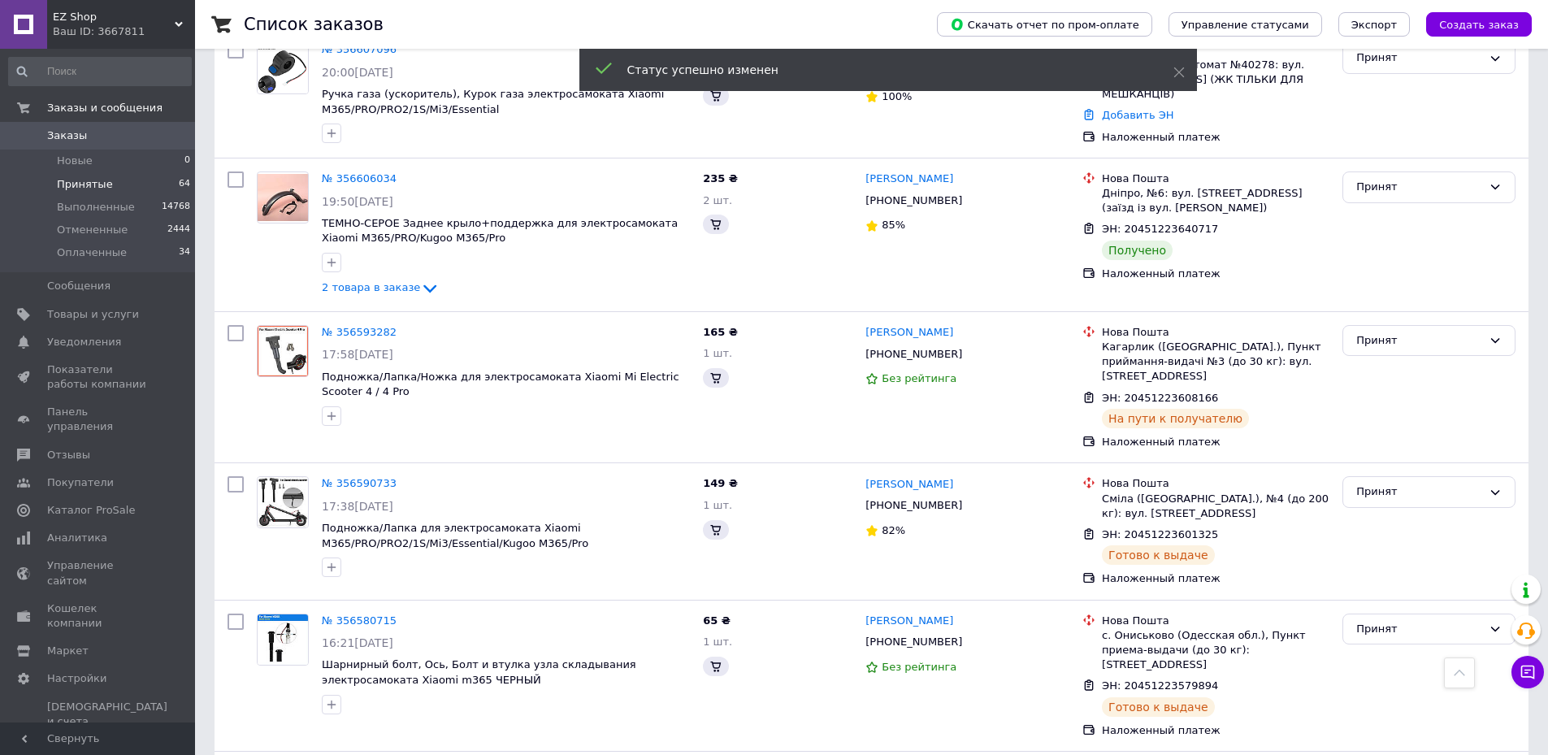
scroll to position [3970, 0]
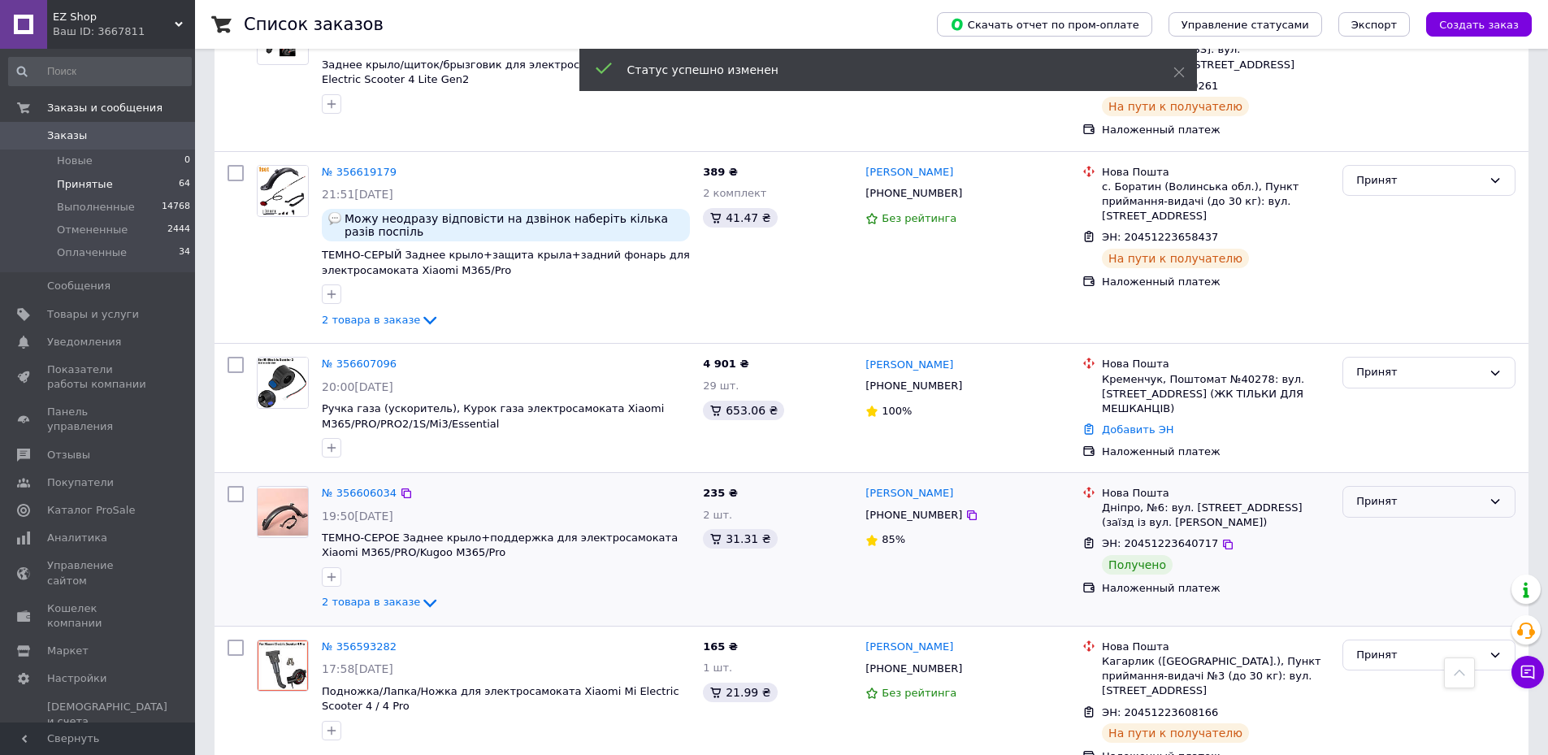
click at [1430, 493] on div "Принят" at bounding box center [1419, 501] width 126 height 17
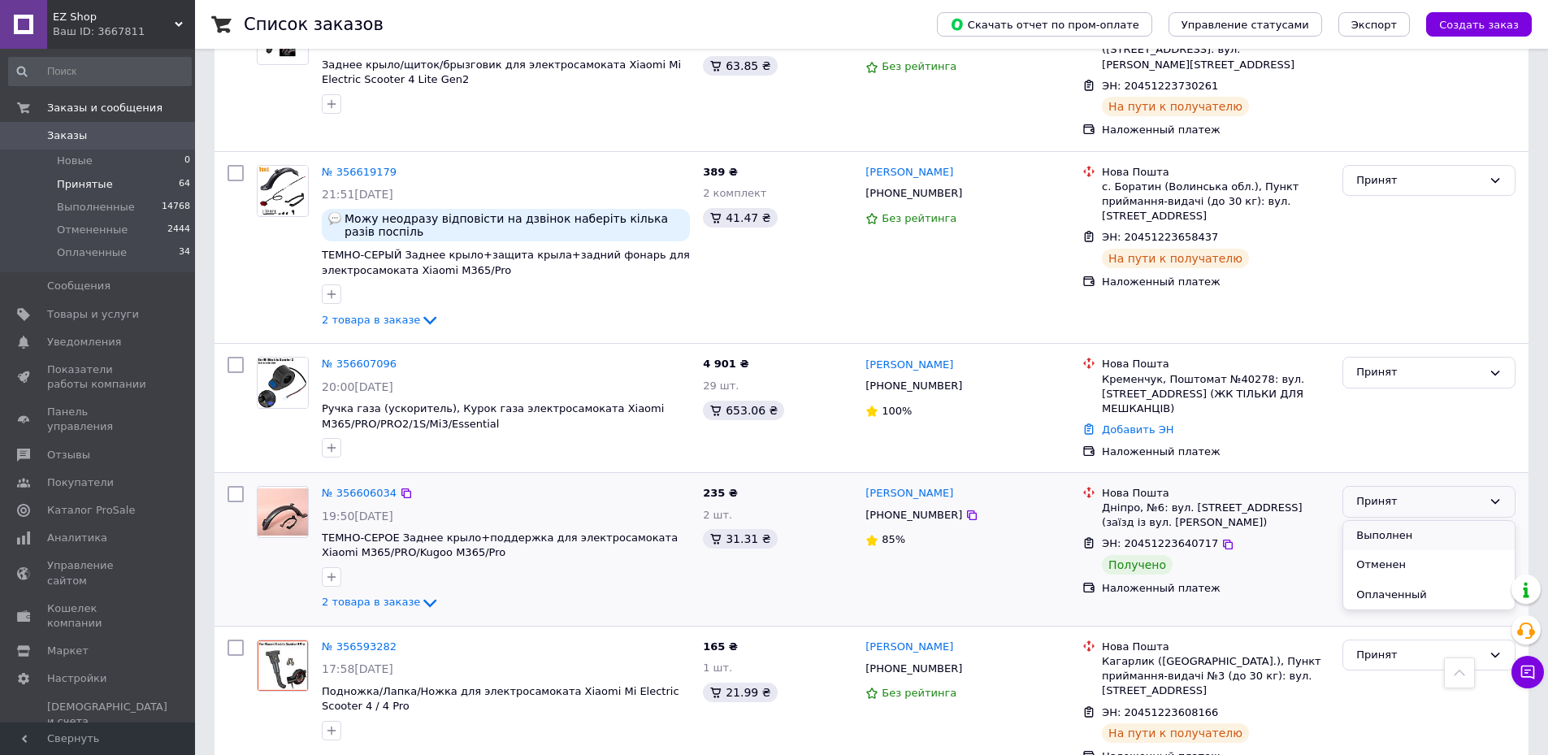
click at [1408, 521] on li "Выполнен" at bounding box center [1428, 536] width 171 height 30
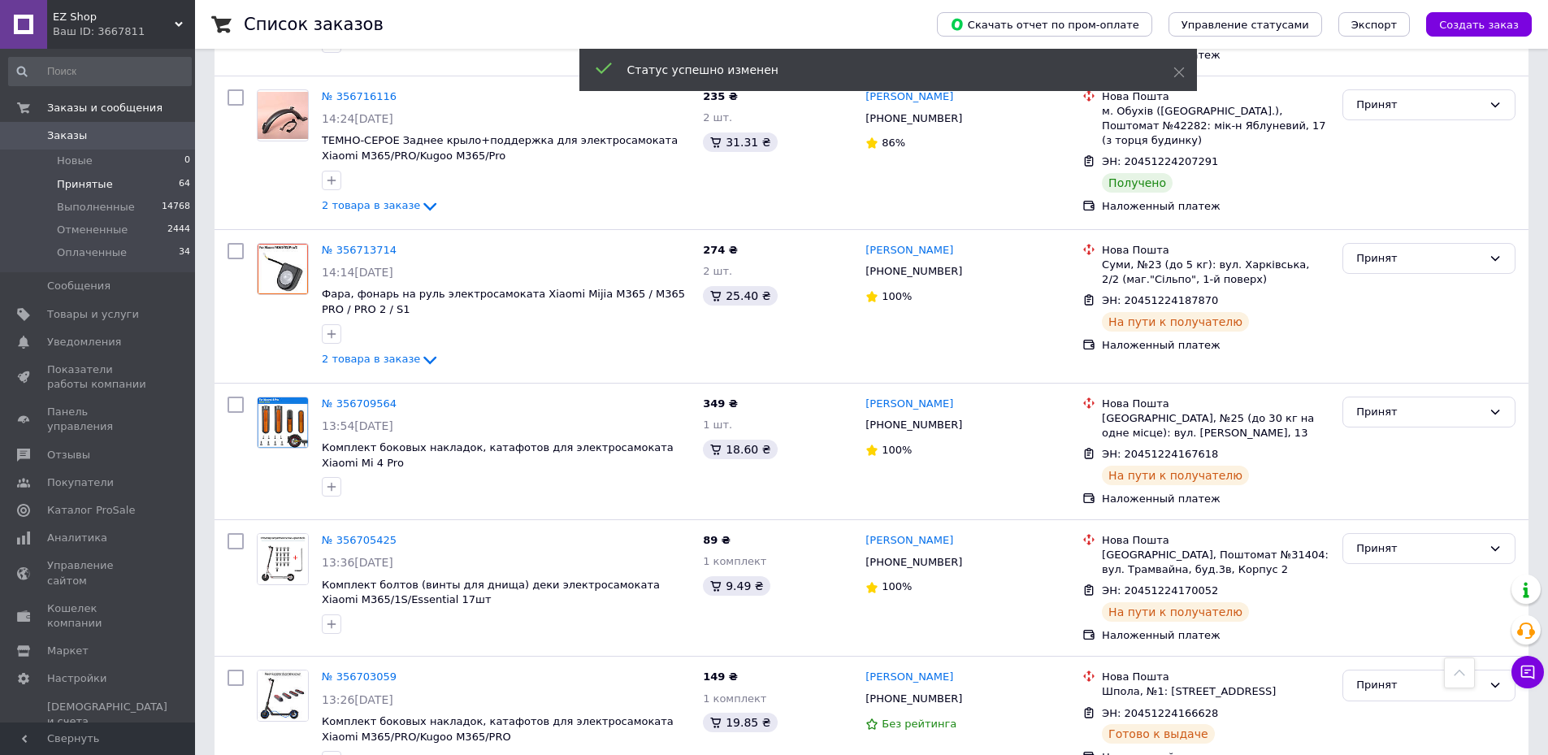
scroll to position [2101, 0]
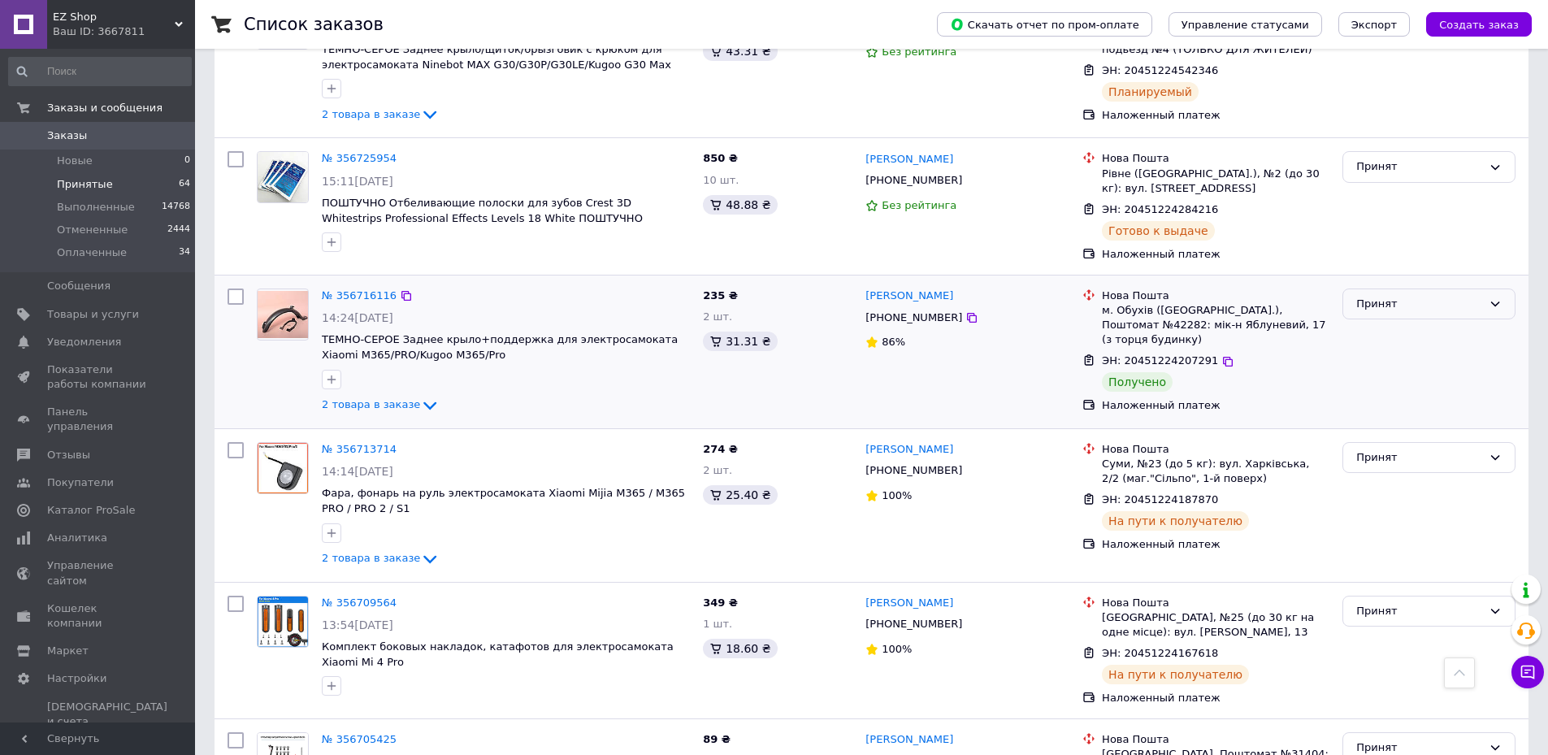
drag, startPoint x: 1397, startPoint y: 206, endPoint x: 1396, endPoint y: 216, distance: 10.6
click at [1399, 296] on div "Принят" at bounding box center [1419, 304] width 126 height 17
click at [1388, 323] on li "Выполнен" at bounding box center [1428, 338] width 171 height 30
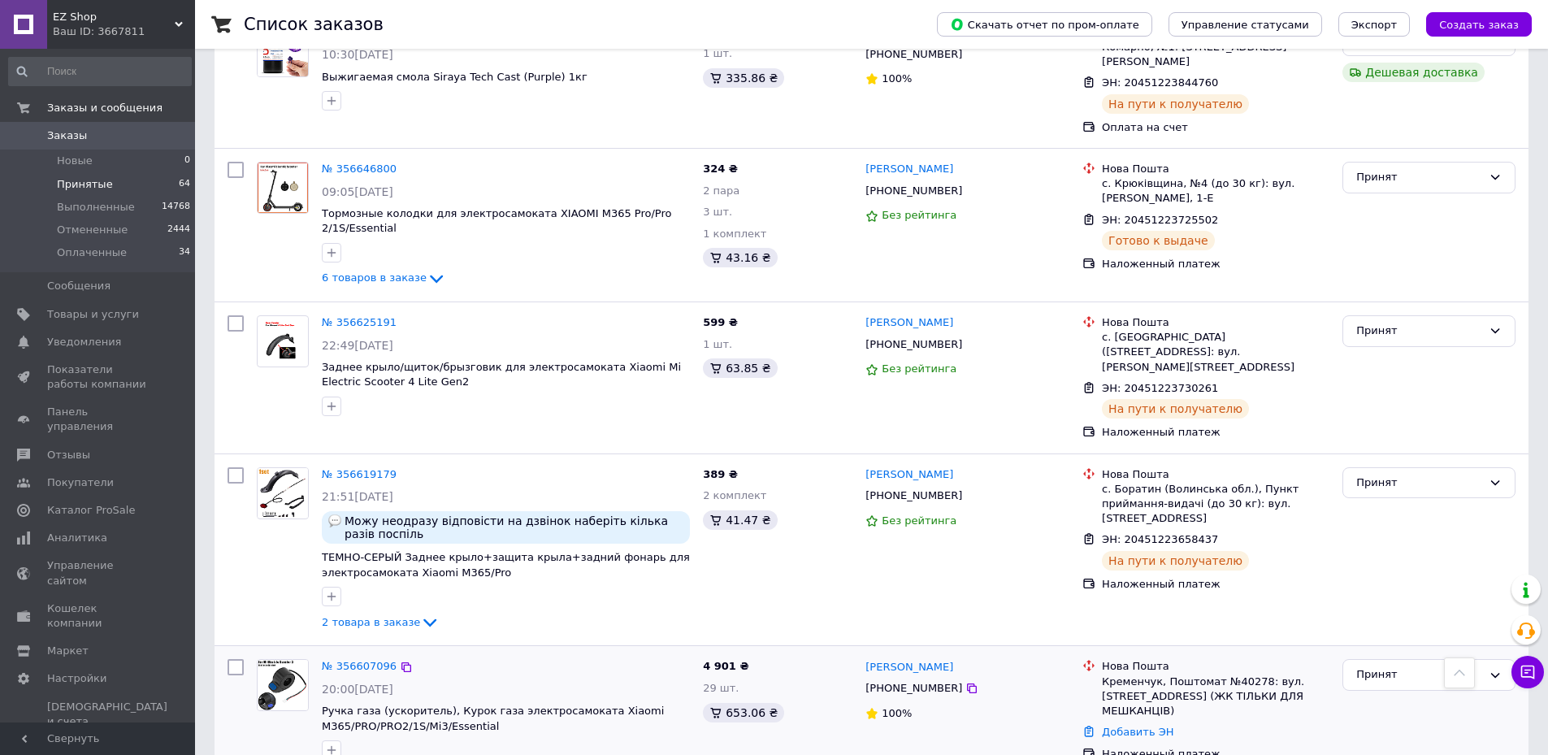
scroll to position [3657, 0]
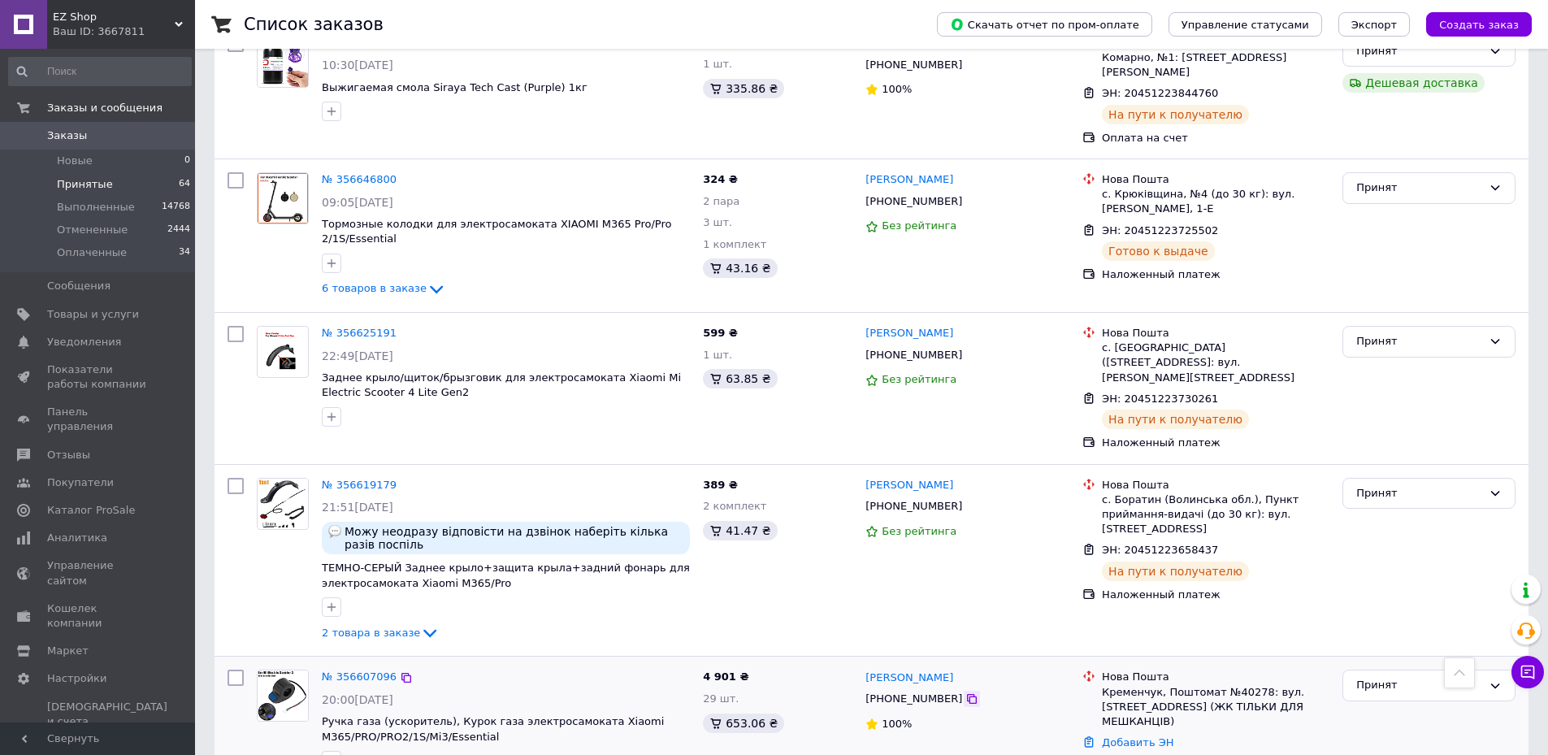
click at [966, 692] on icon at bounding box center [972, 698] width 13 height 13
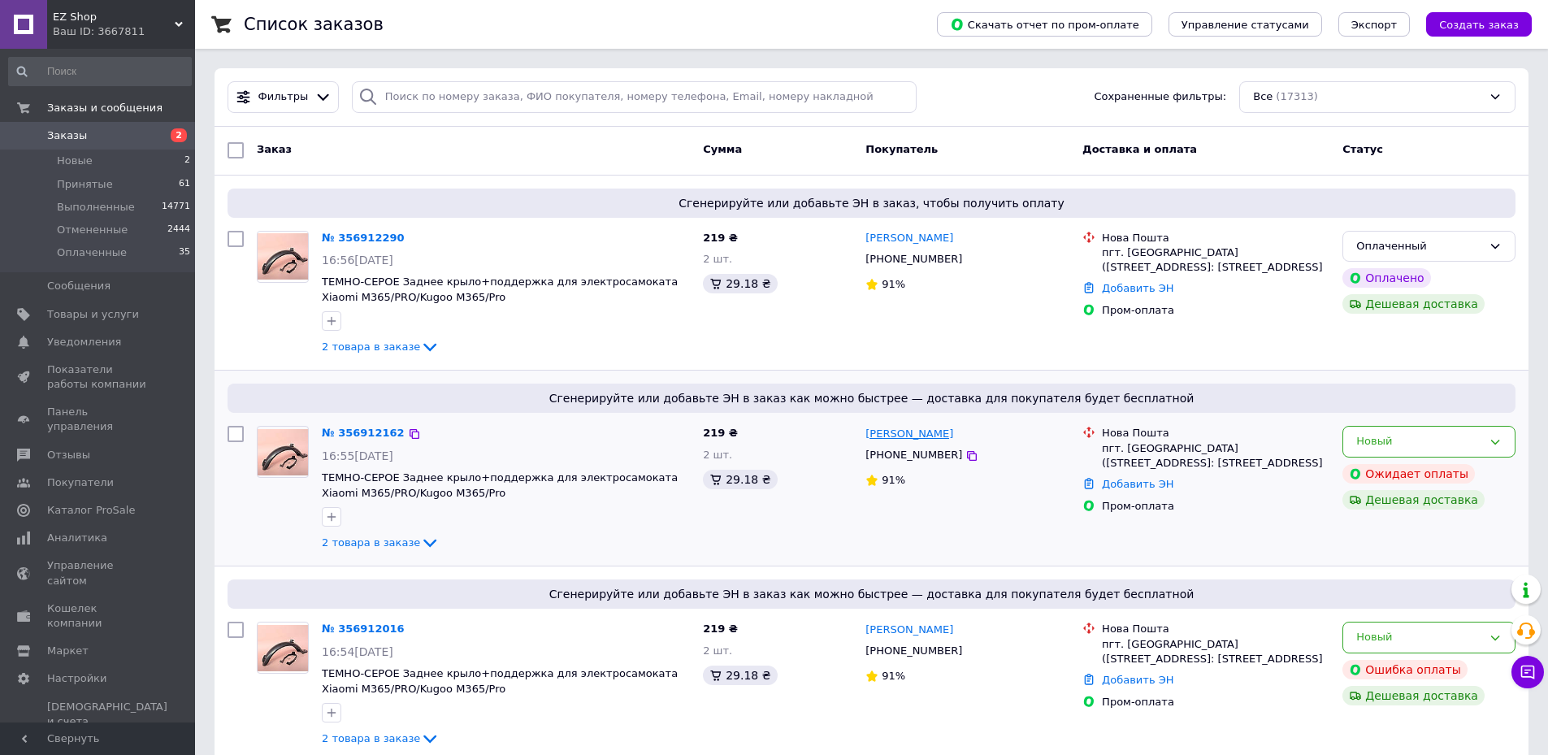
scroll to position [163, 0]
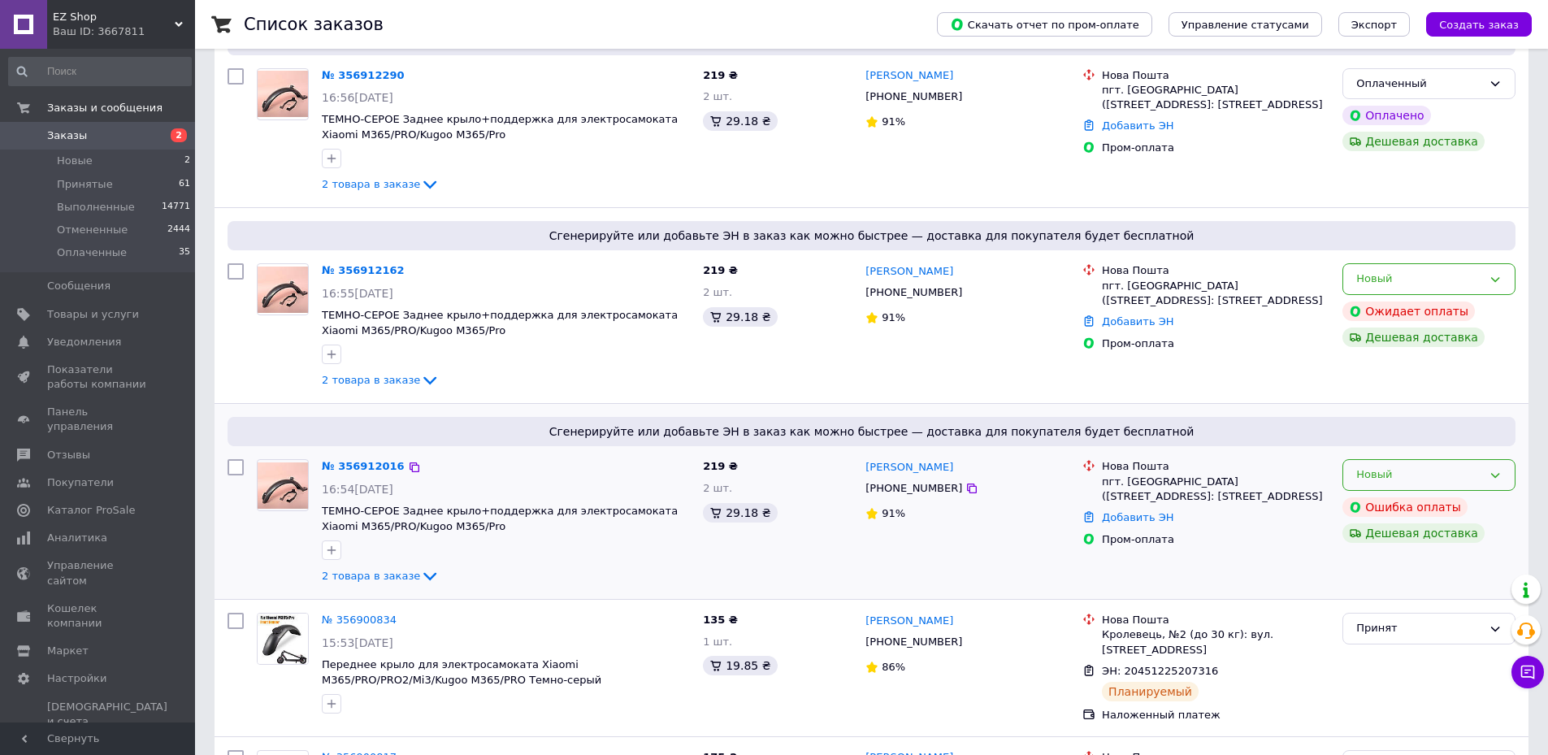
click at [1464, 463] on div "Новый" at bounding box center [1429, 475] width 173 height 32
click at [1399, 569] on li "Отменен" at bounding box center [1428, 568] width 171 height 30
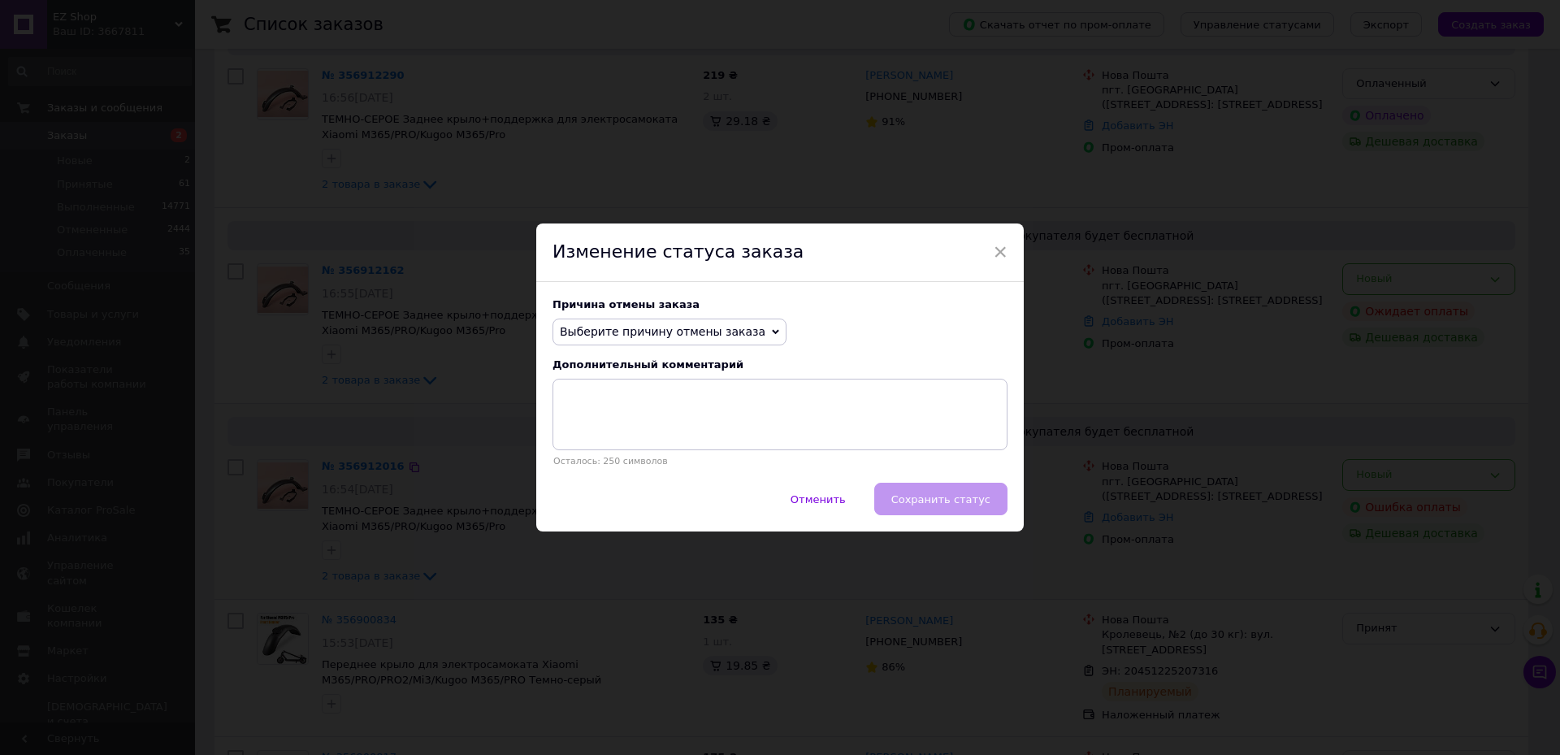
click at [660, 329] on span "Выберите причину отмены заказа" at bounding box center [663, 331] width 206 height 13
click at [610, 451] on li "Заказ-дубликат" at bounding box center [669, 455] width 232 height 23
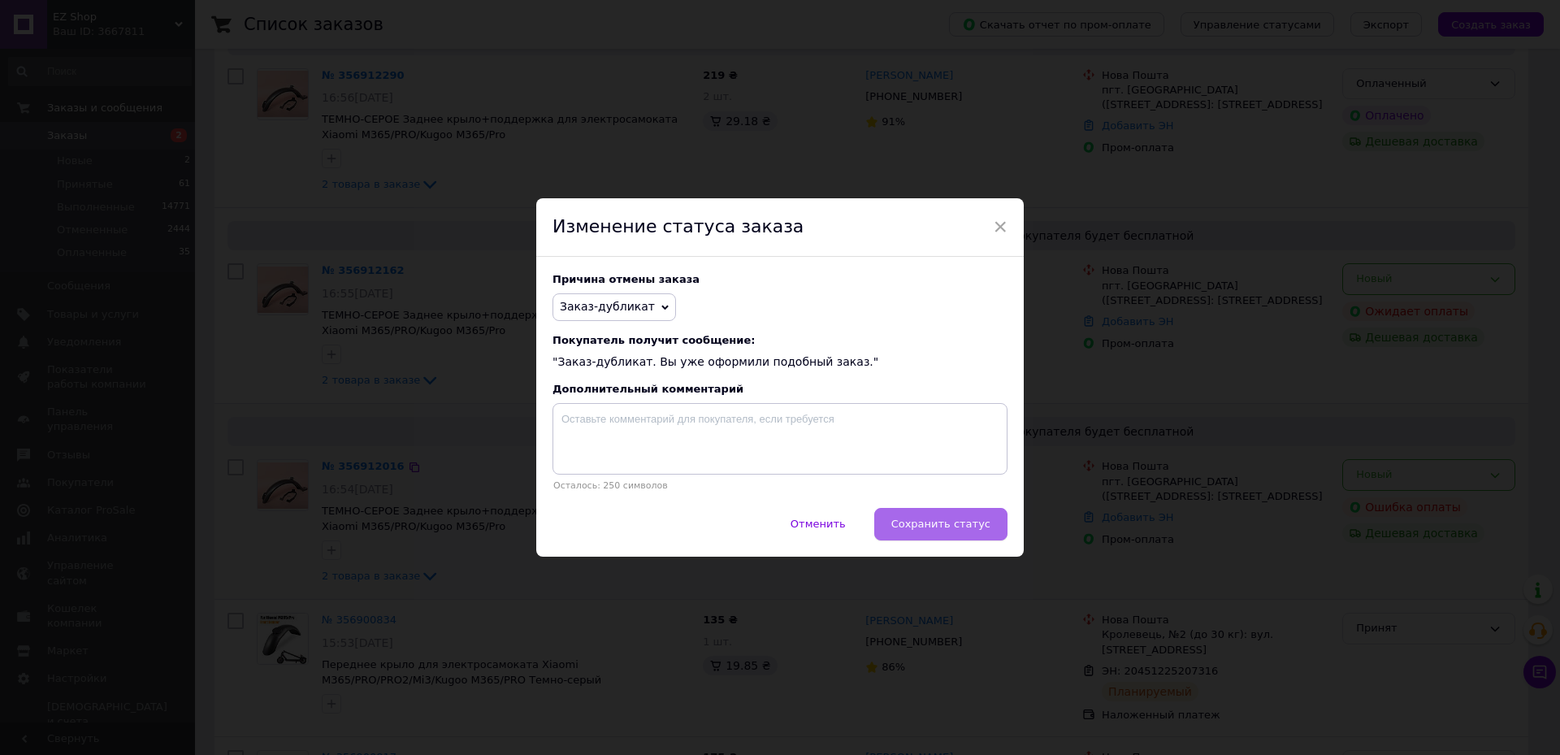
click at [983, 530] on span "Сохранить статус" at bounding box center [941, 524] width 99 height 12
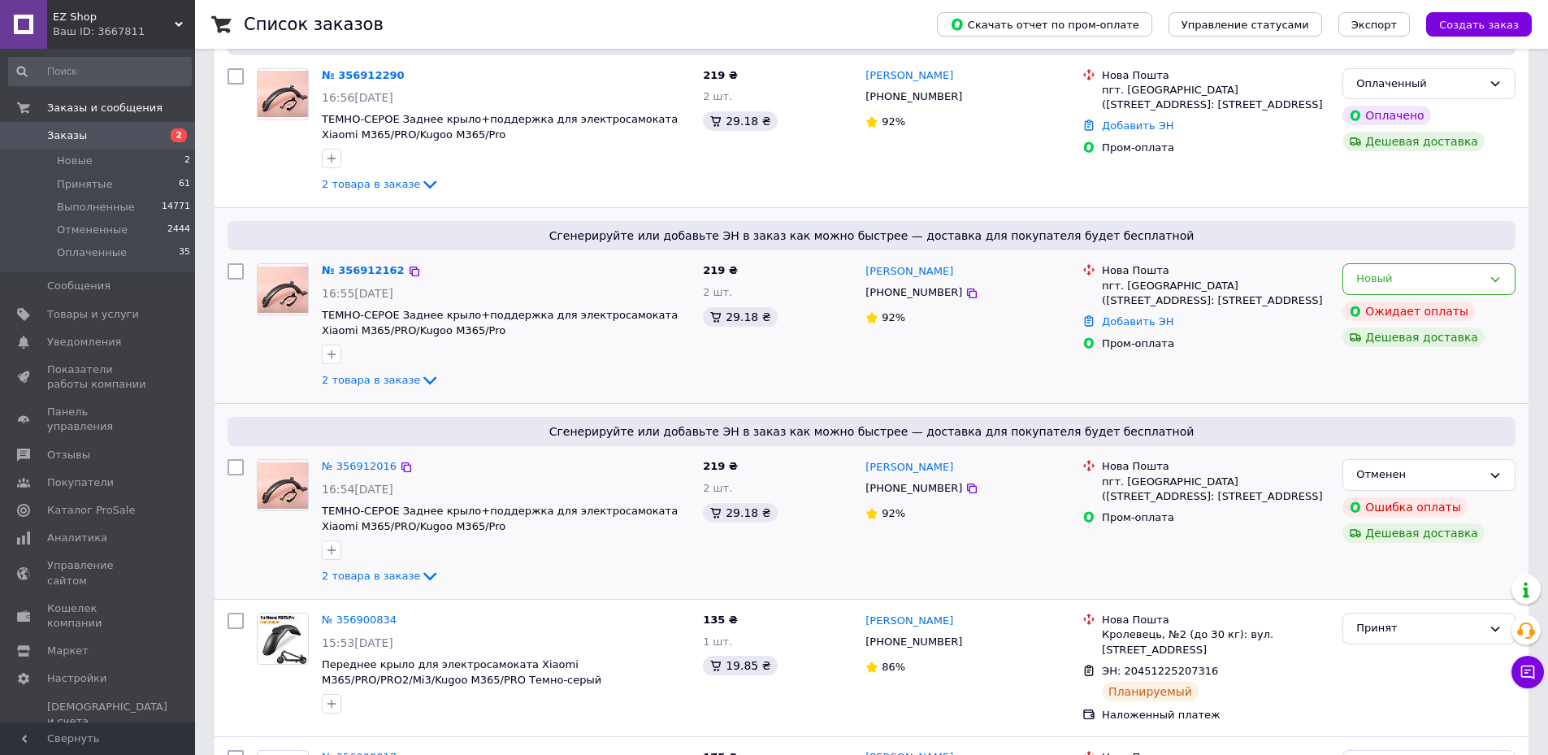
drag, startPoint x: 1403, startPoint y: 271, endPoint x: 1400, endPoint y: 296, distance: 25.3
click at [1403, 271] on div "Новый" at bounding box center [1419, 279] width 126 height 17
click at [1385, 375] on li "Отменен" at bounding box center [1428, 373] width 171 height 30
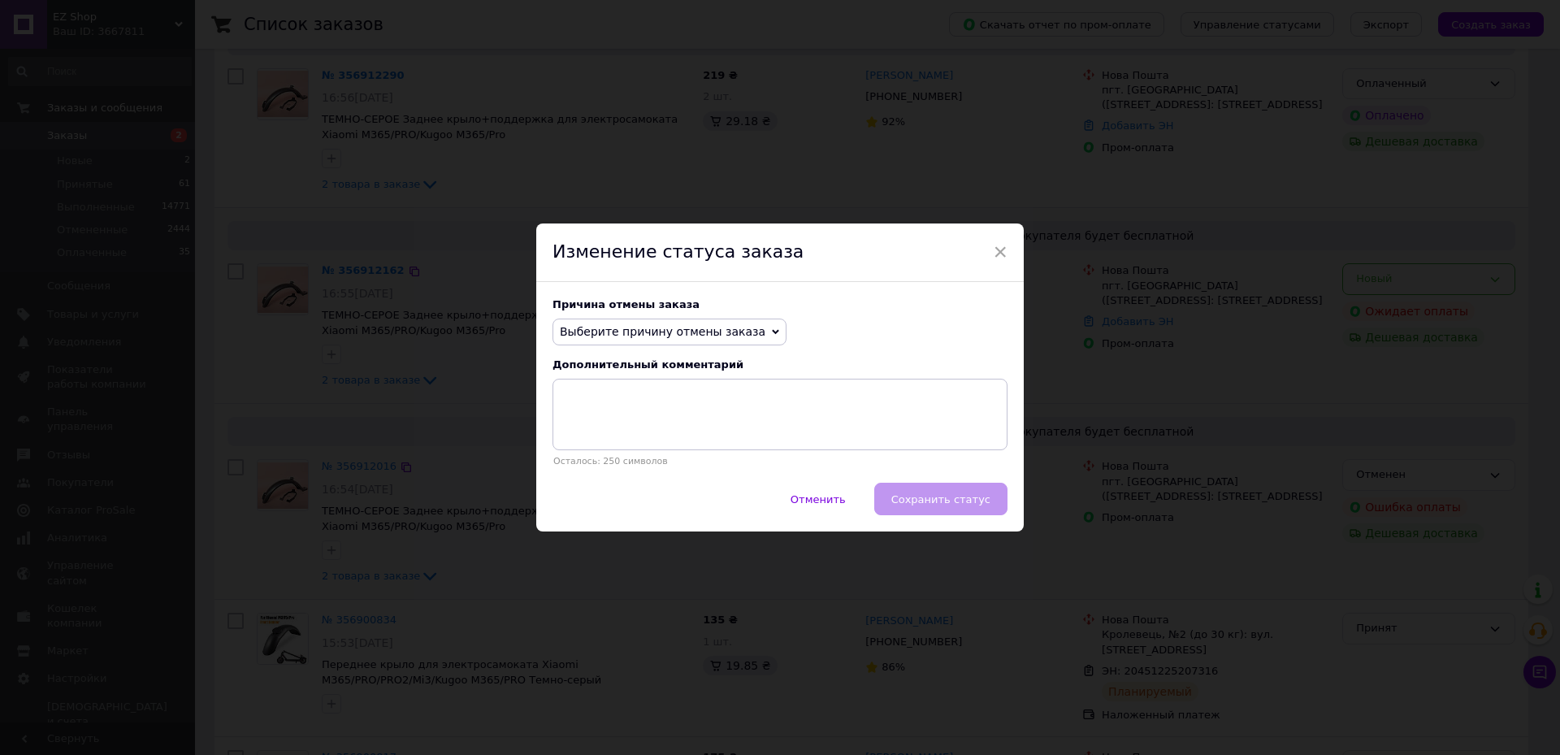
click at [709, 326] on span "Выберите причину отмены заказа" at bounding box center [663, 331] width 206 height 13
click at [610, 450] on li "Заказ-дубликат" at bounding box center [669, 455] width 232 height 23
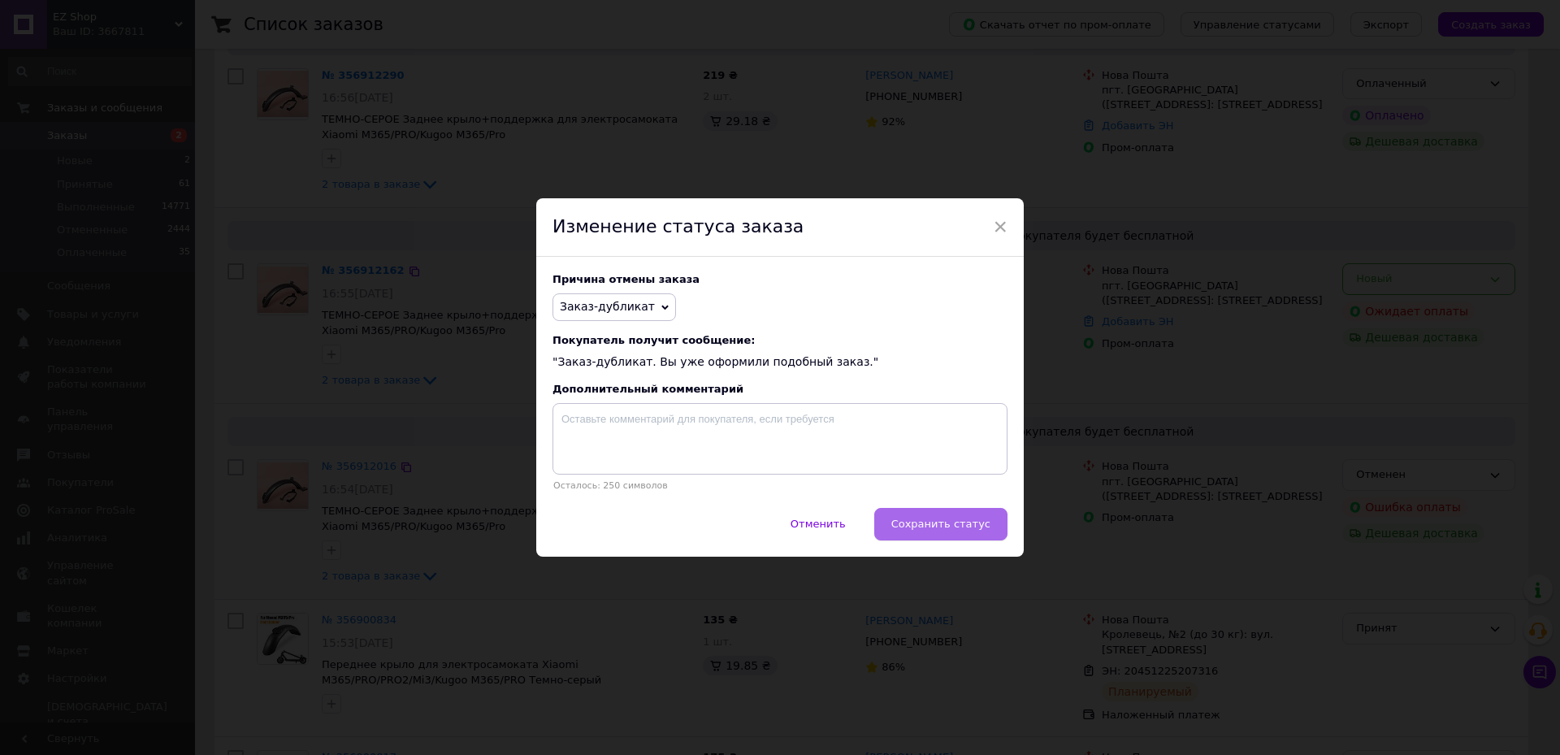
click at [944, 530] on span "Сохранить статус" at bounding box center [941, 524] width 99 height 12
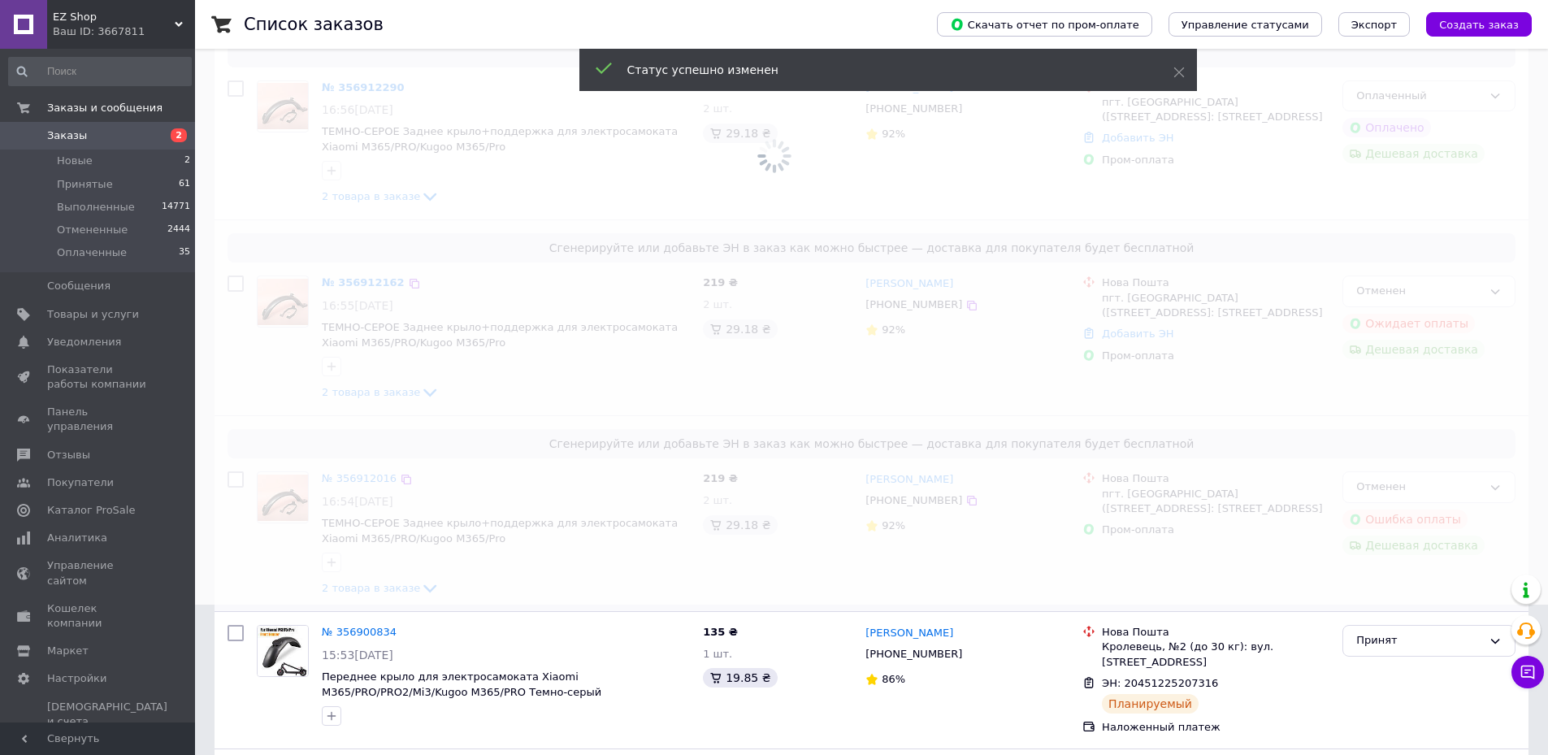
scroll to position [0, 0]
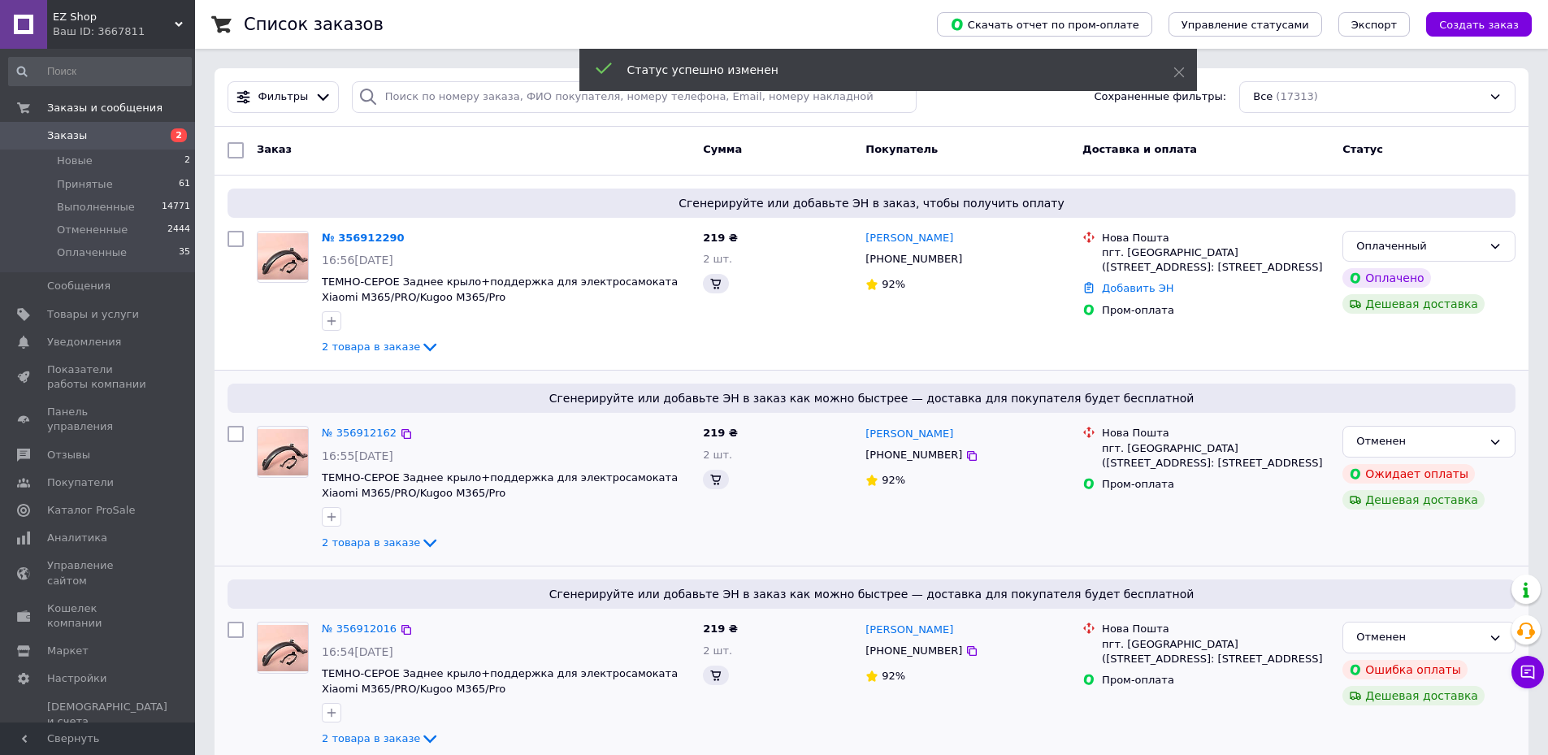
click at [340, 237] on link "№ 356912290" at bounding box center [363, 238] width 83 height 12
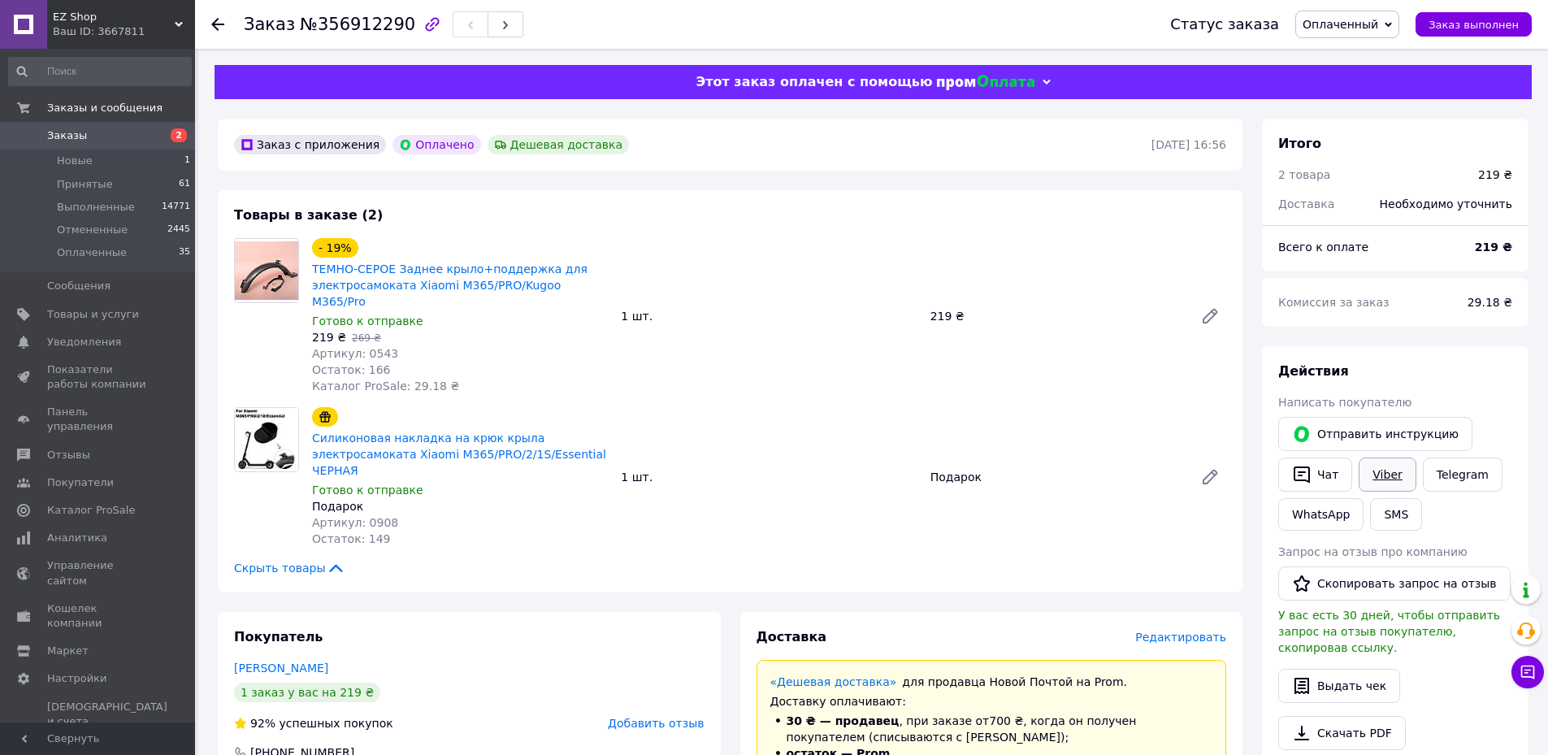
click at [1396, 478] on link "Viber" at bounding box center [1387, 475] width 57 height 34
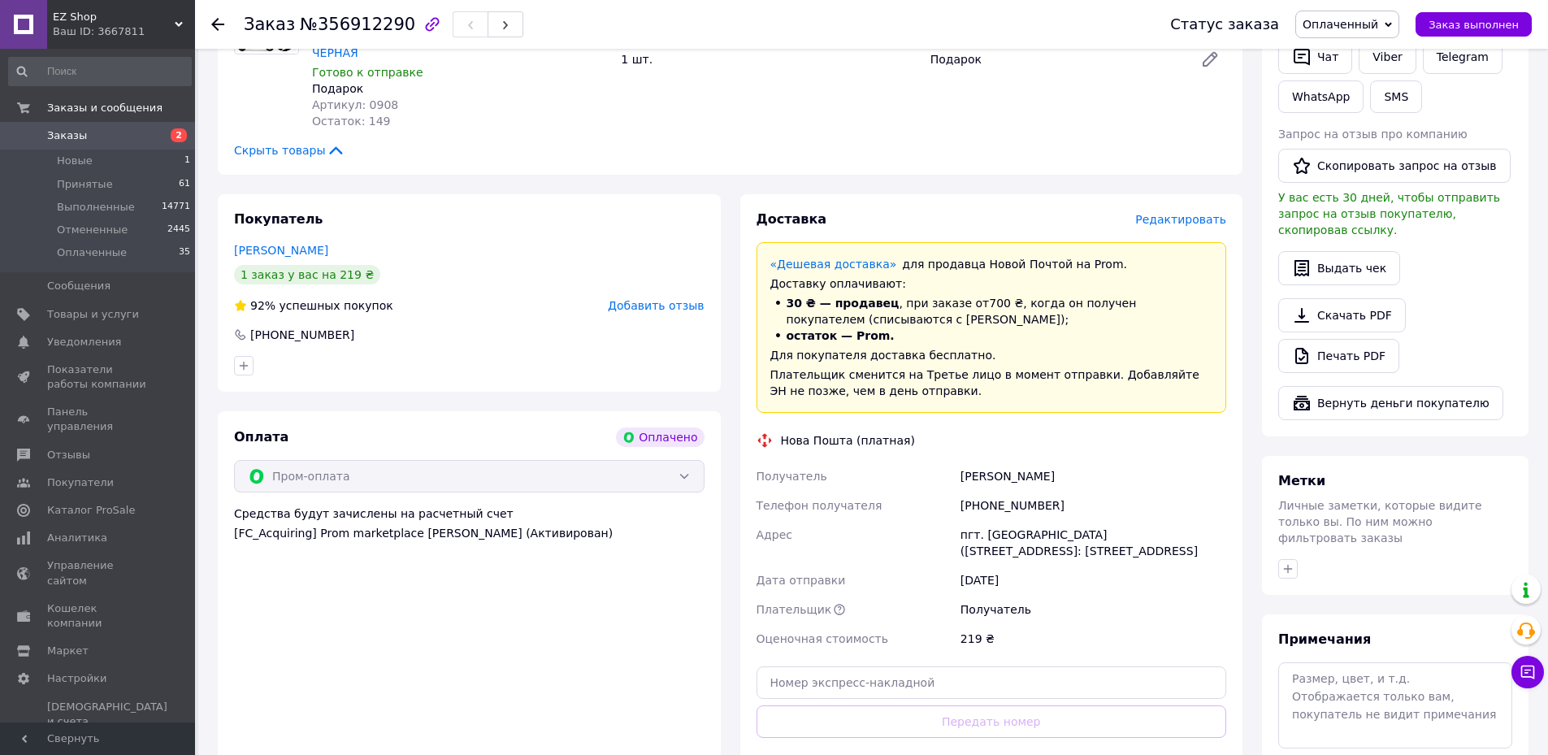
scroll to position [650, 0]
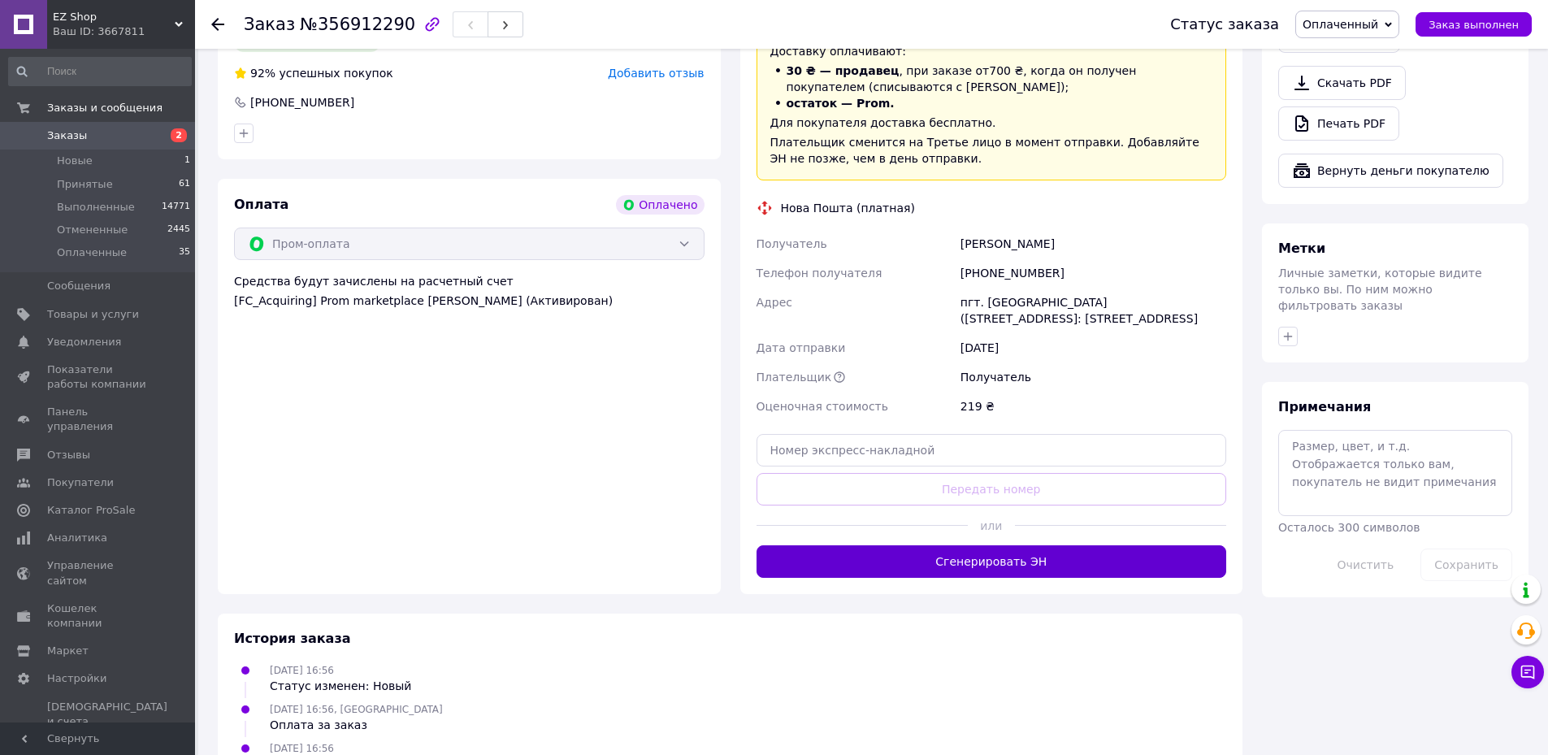
click at [896, 545] on button "Сгенерировать ЭН" at bounding box center [992, 561] width 471 height 33
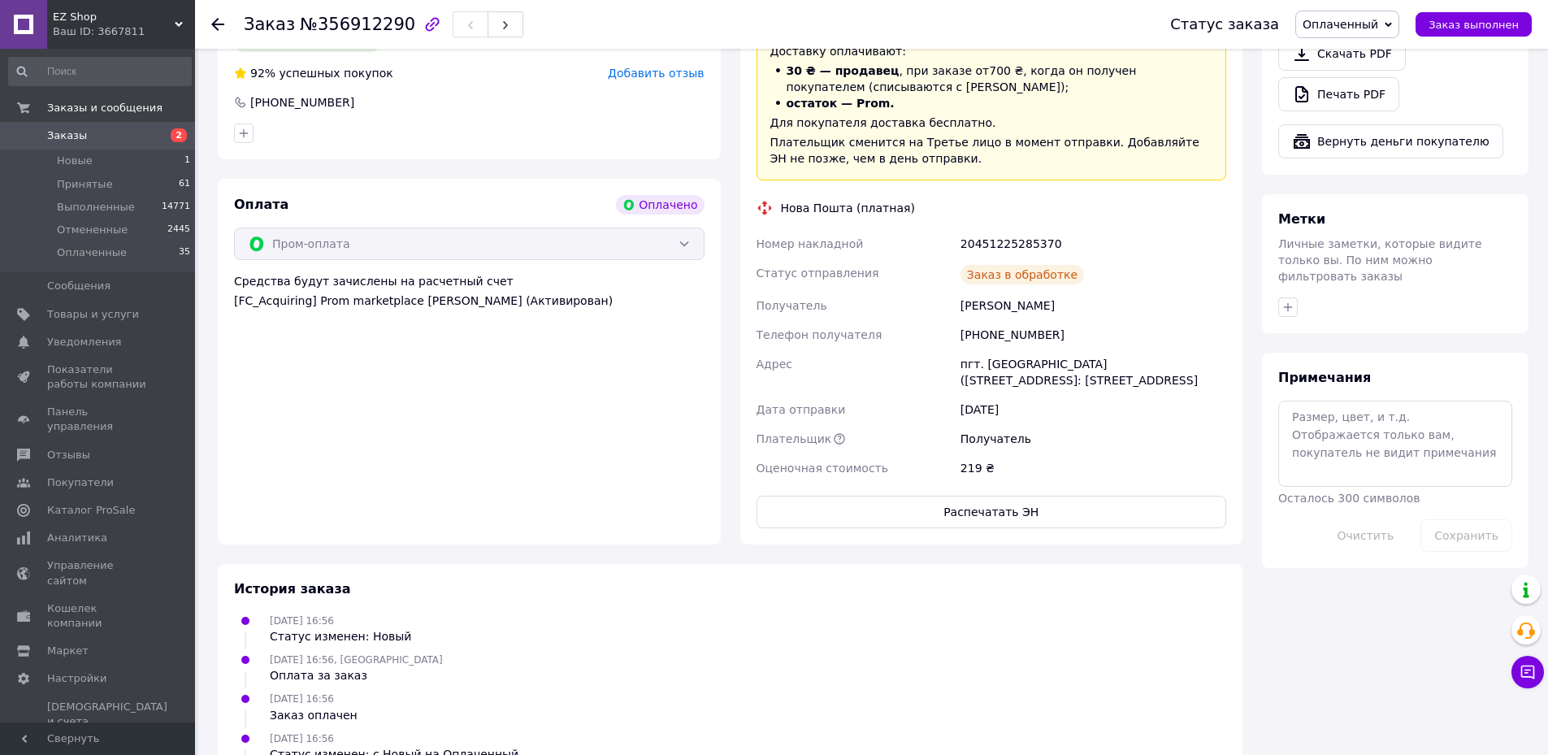
click at [1000, 229] on div "20451225285370" at bounding box center [1093, 243] width 272 height 29
copy div "20451225285370"
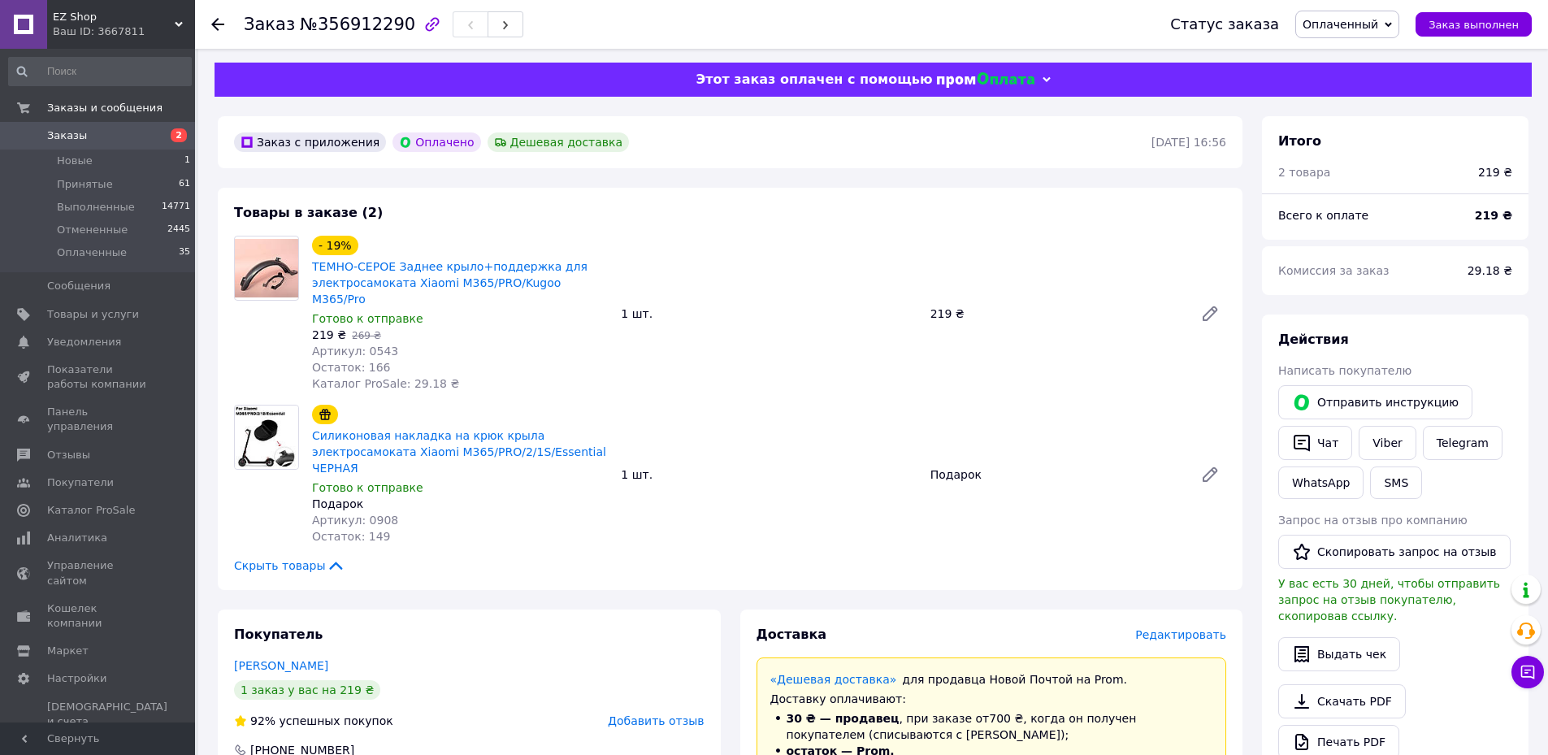
scroll to position [0, 0]
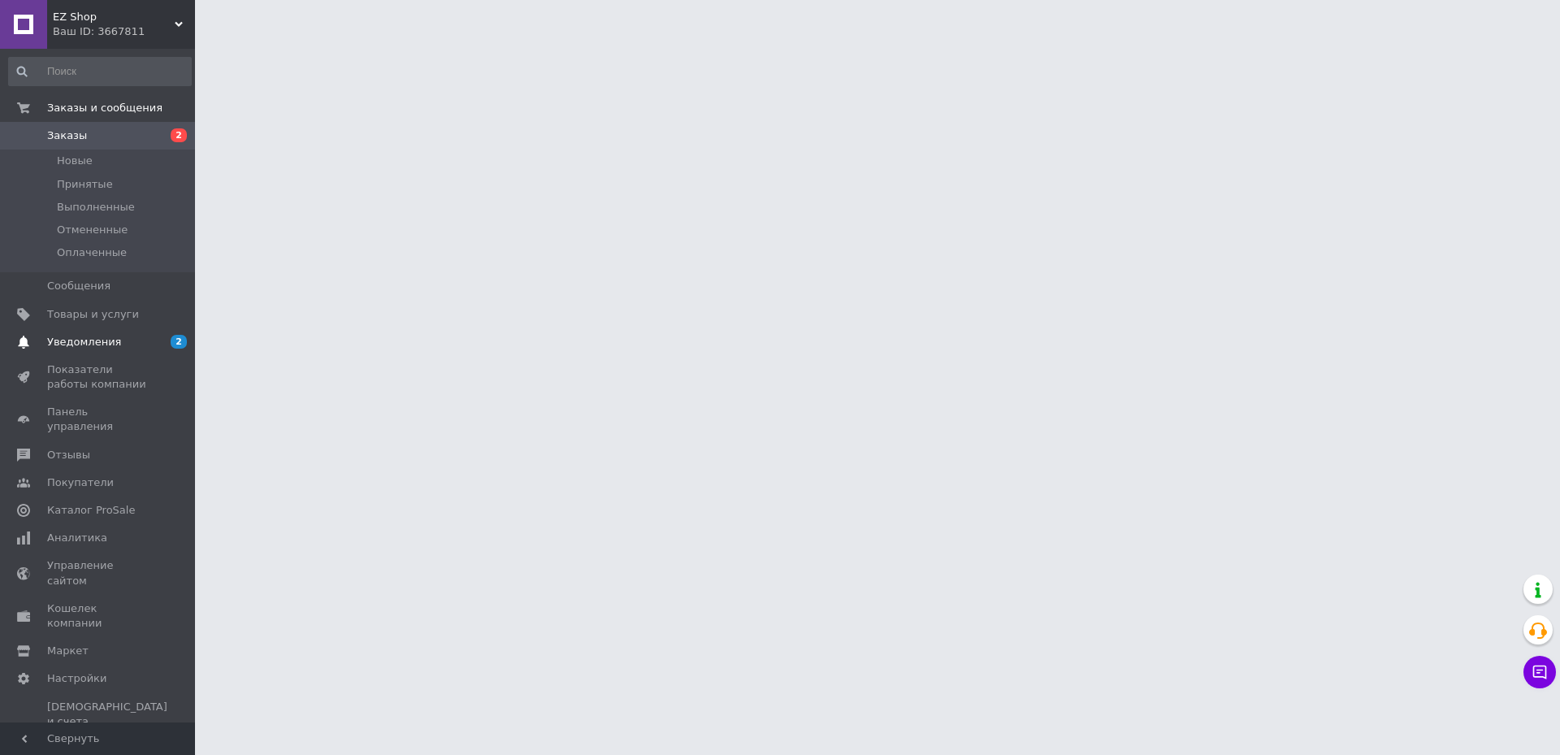
click at [114, 352] on link "Уведомления 2 0" at bounding box center [100, 342] width 200 height 28
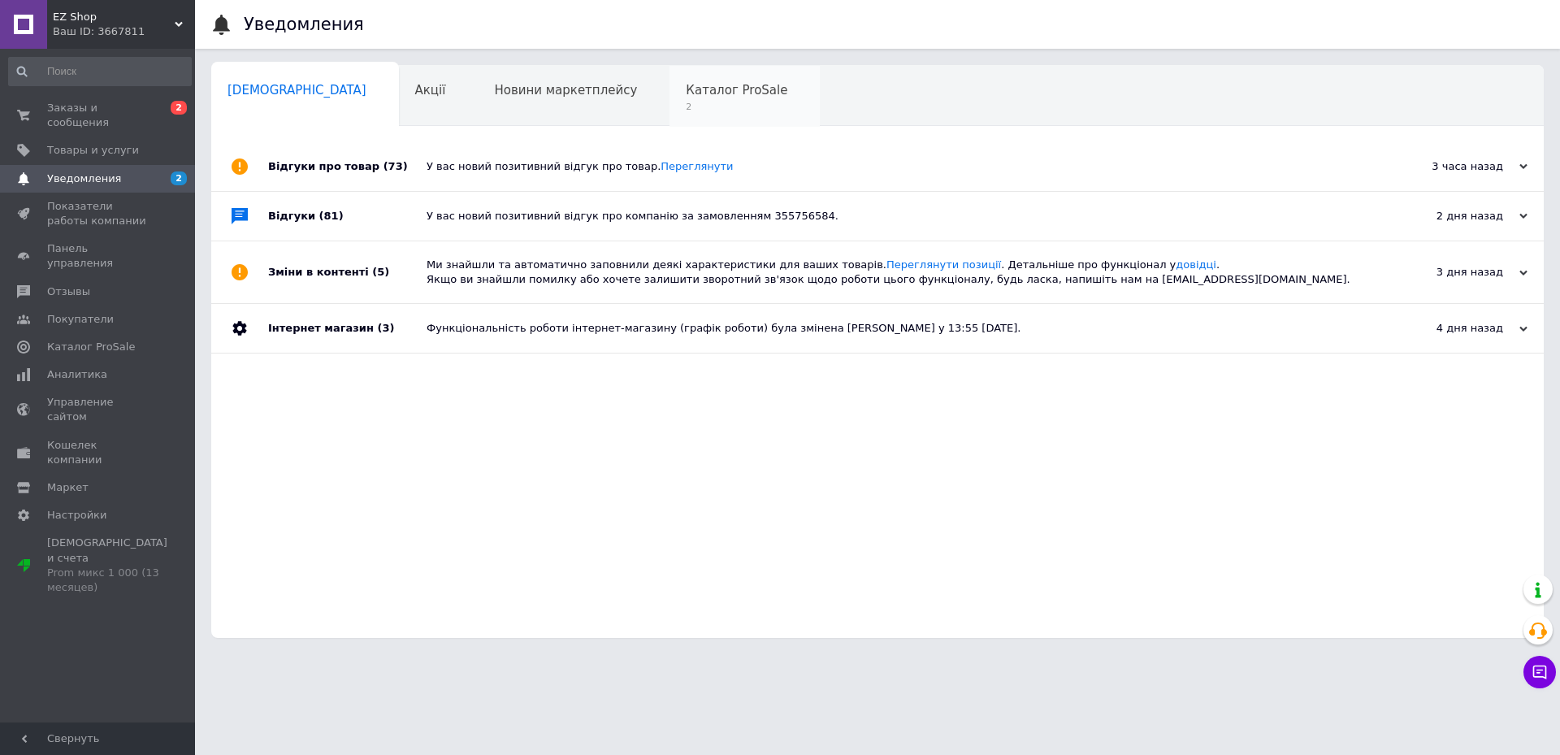
click at [686, 101] on span "2" at bounding box center [737, 107] width 102 height 12
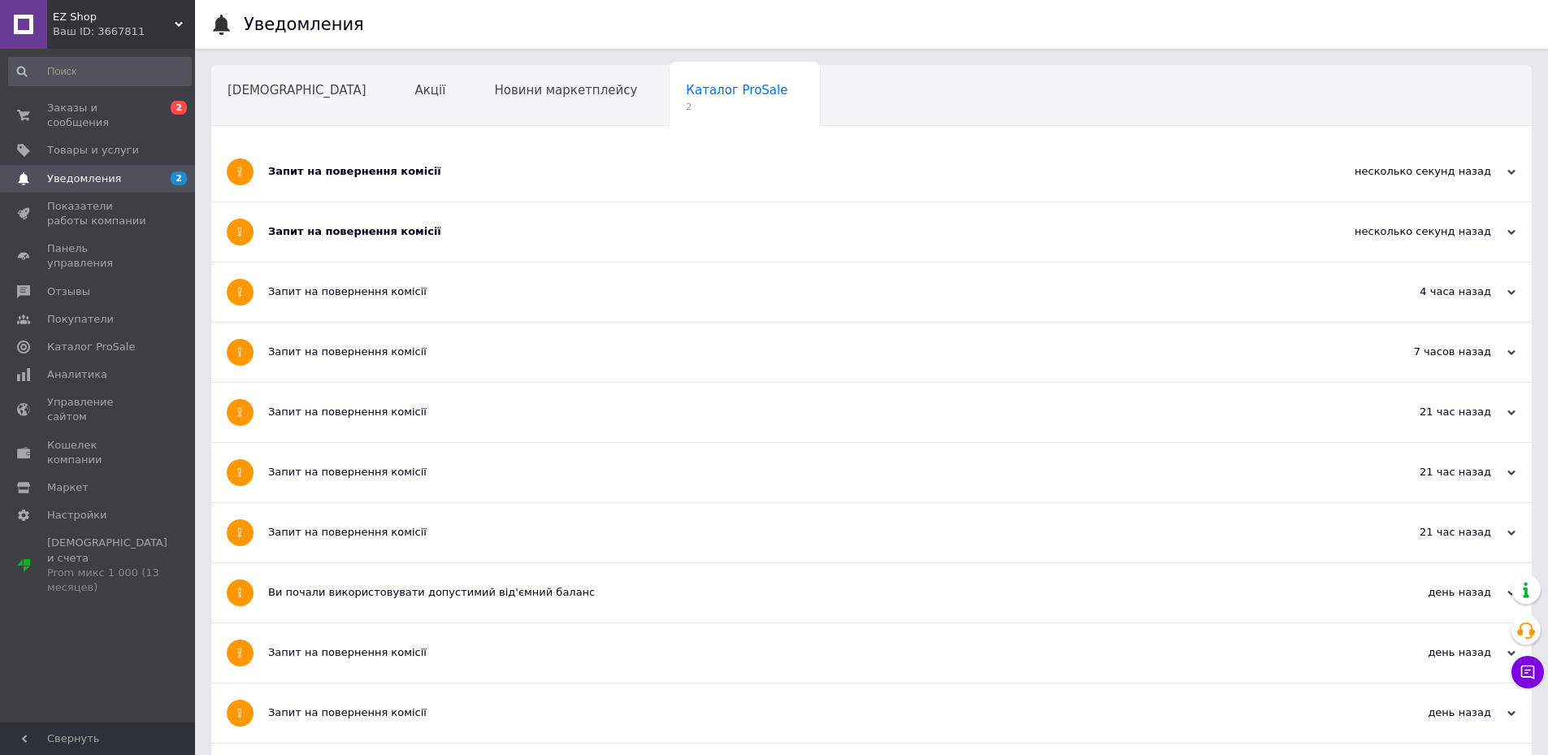
click at [416, 176] on div "Запит на повернення комісії" at bounding box center [810, 171] width 1085 height 15
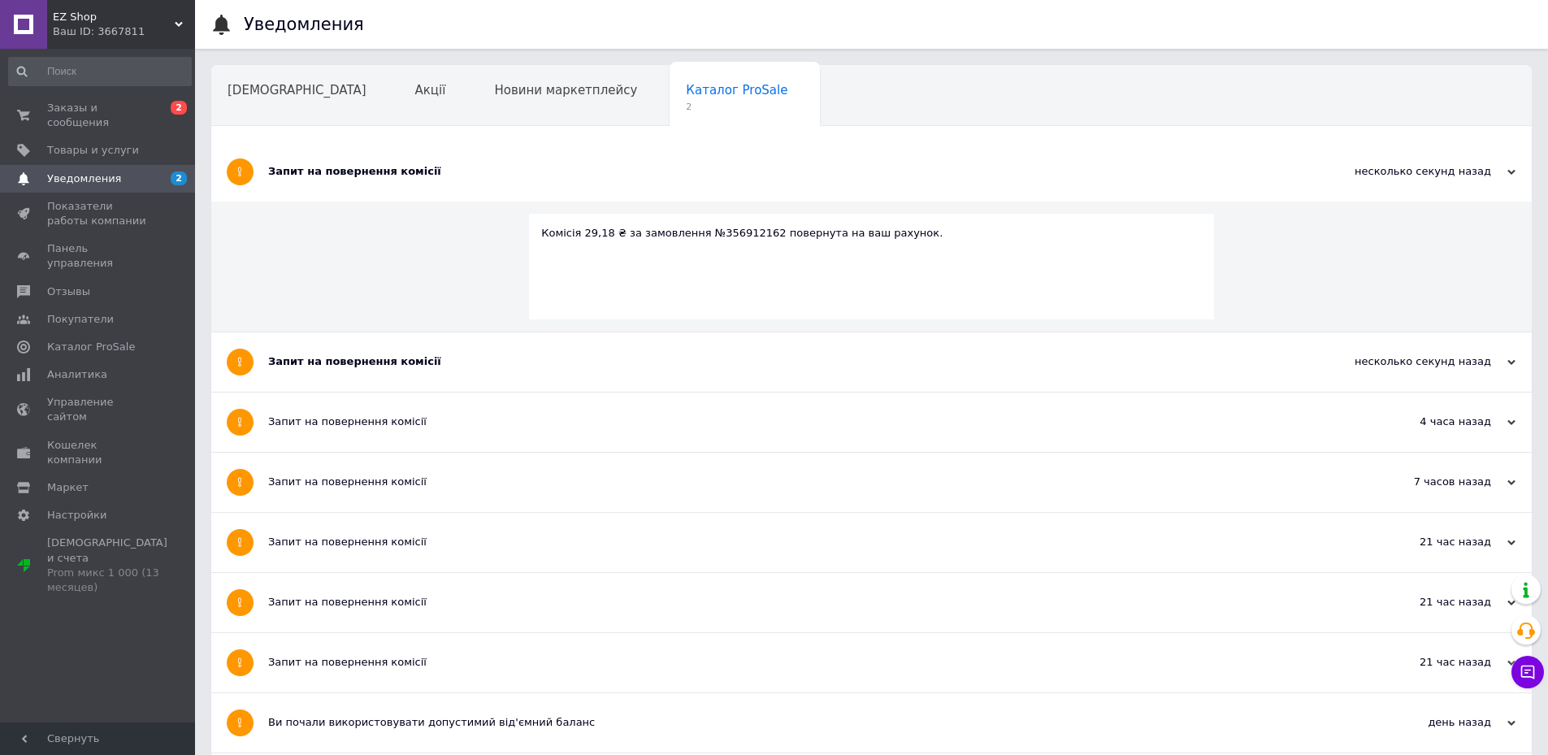
click at [523, 175] on div "Запит на повернення комісії" at bounding box center [810, 171] width 1085 height 15
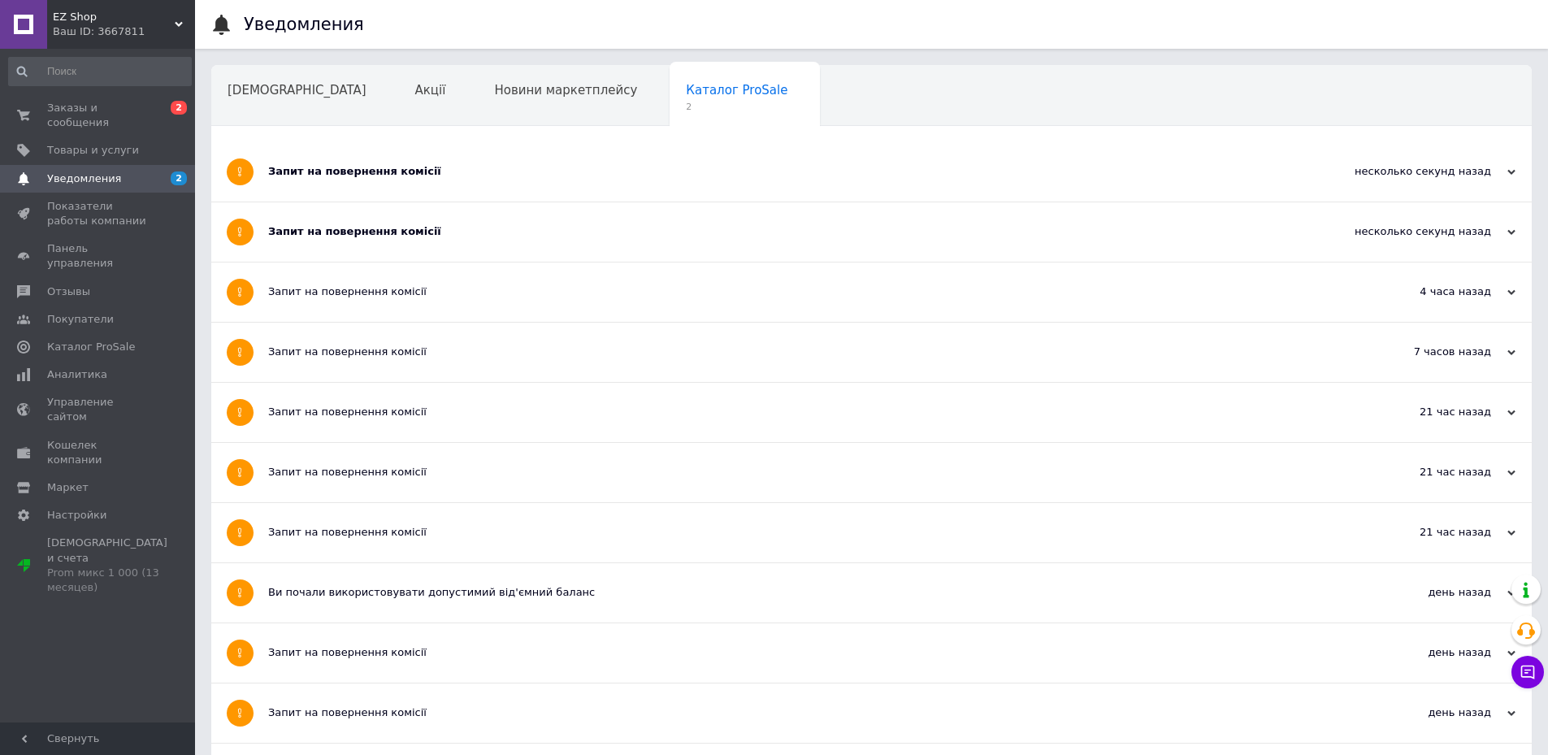
click at [471, 277] on div "Запит на повернення комісії" at bounding box center [810, 292] width 1085 height 59
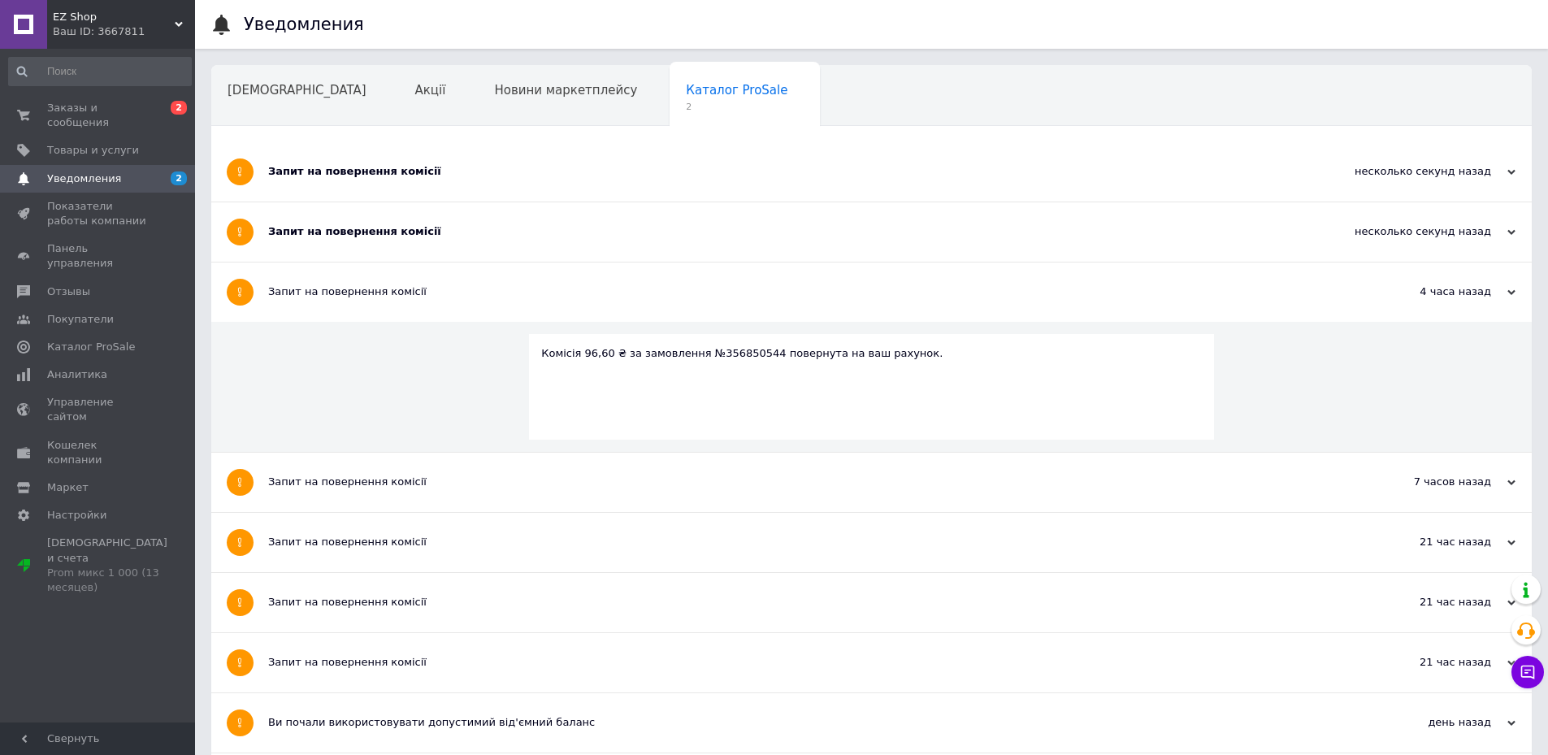
click at [466, 231] on div "Запит на повернення комісії" at bounding box center [810, 231] width 1085 height 15
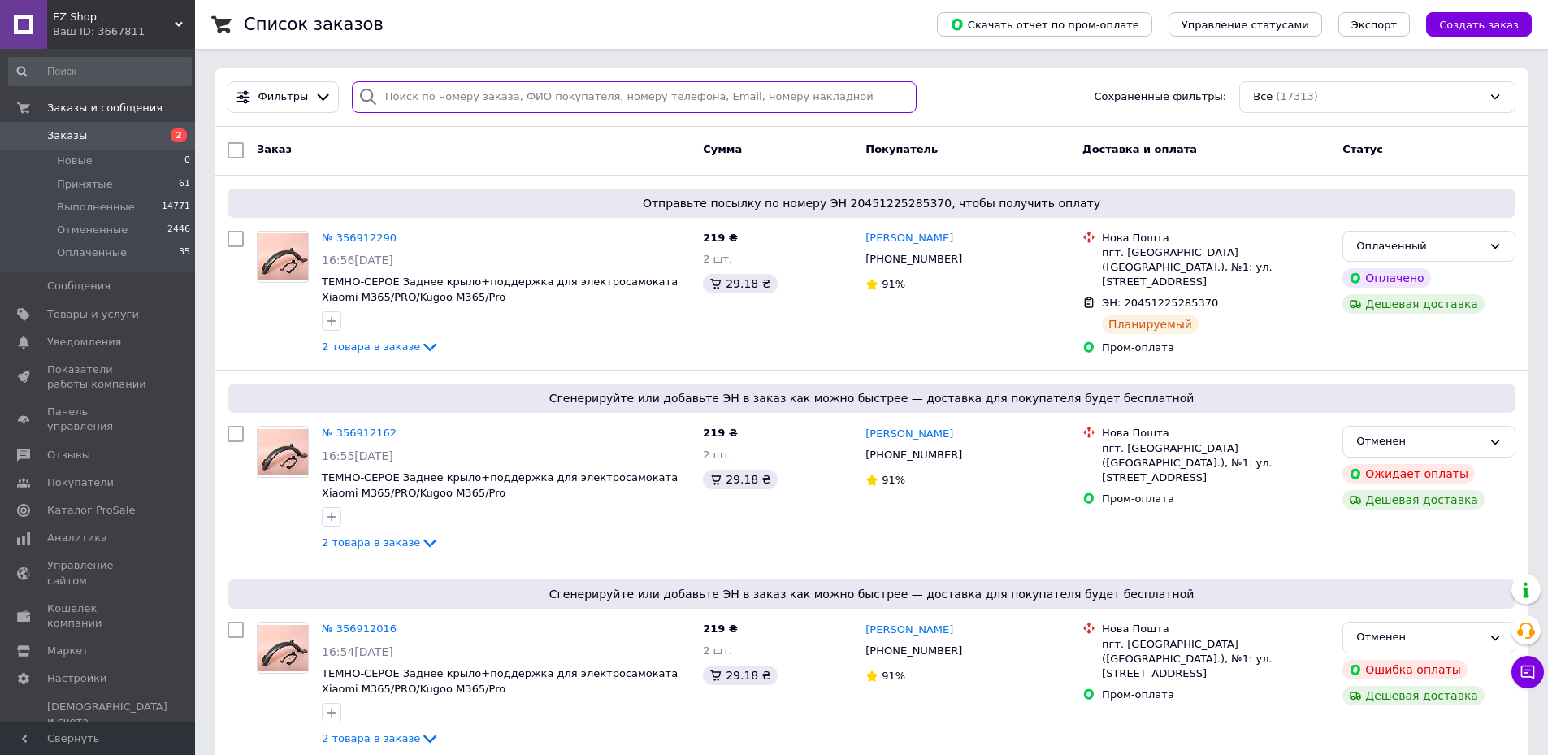
click at [848, 103] on input "search" at bounding box center [635, 97] width 566 height 32
paste input "20451225207316"
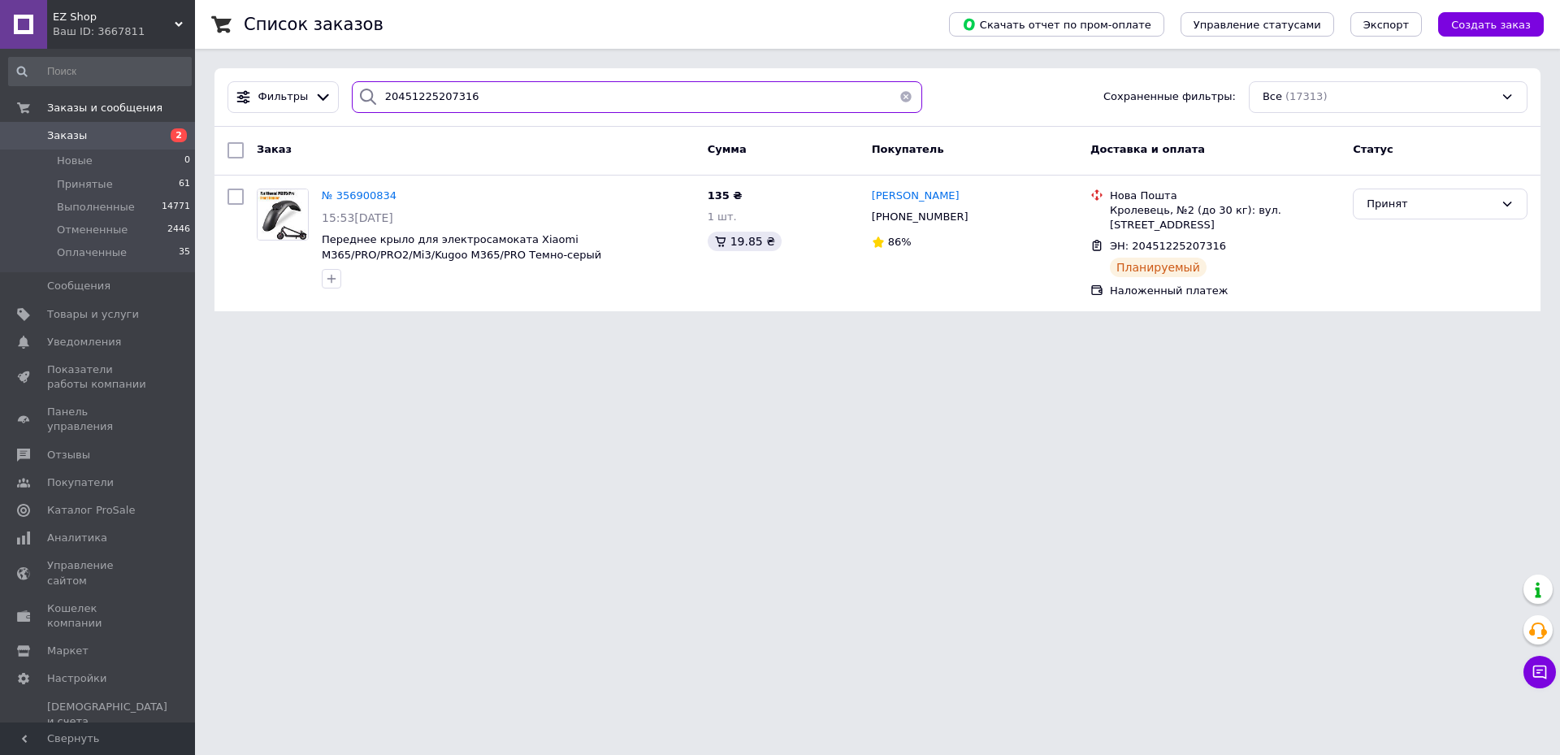
type input "20451225207316"
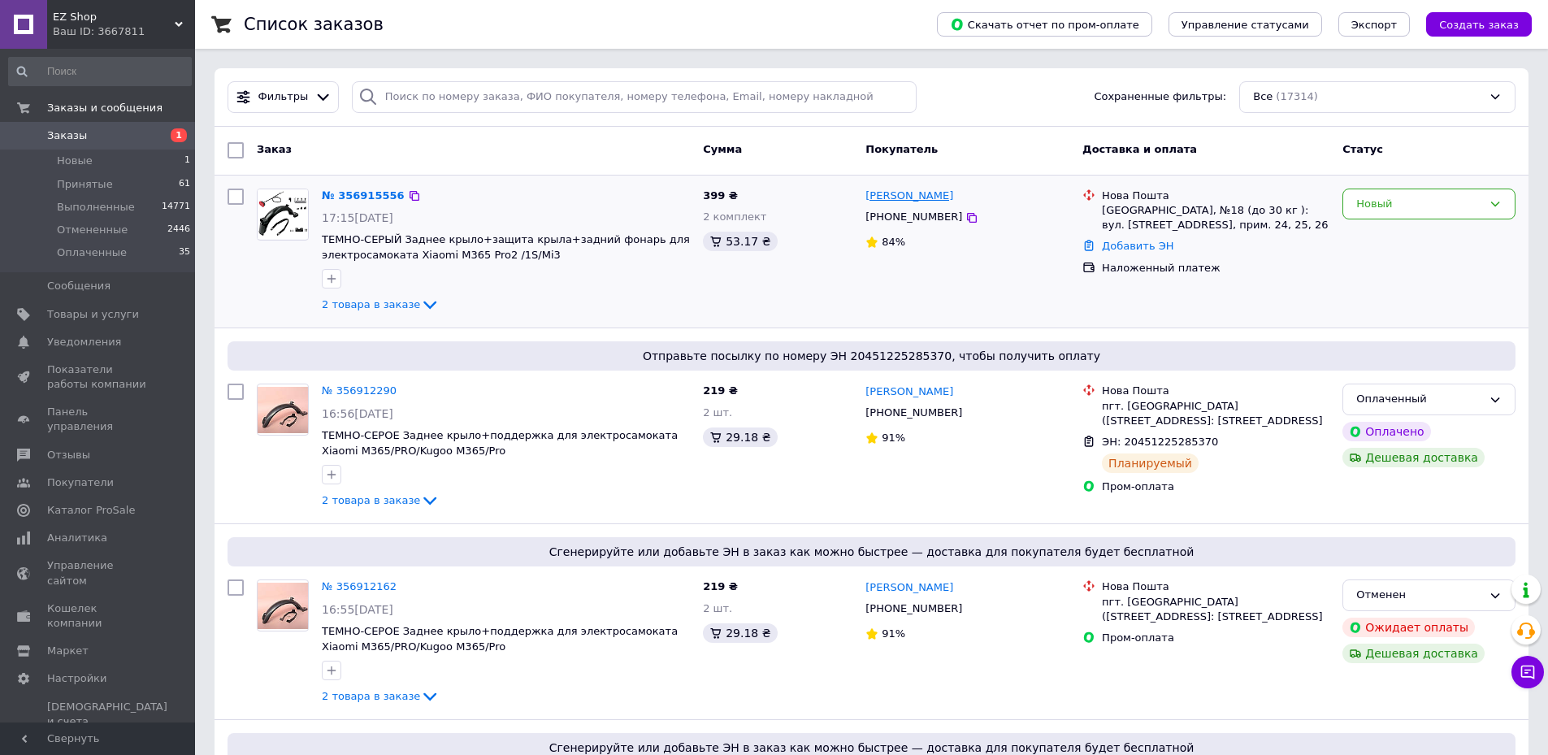
click at [914, 193] on link "[PERSON_NAME]" at bounding box center [910, 196] width 88 height 15
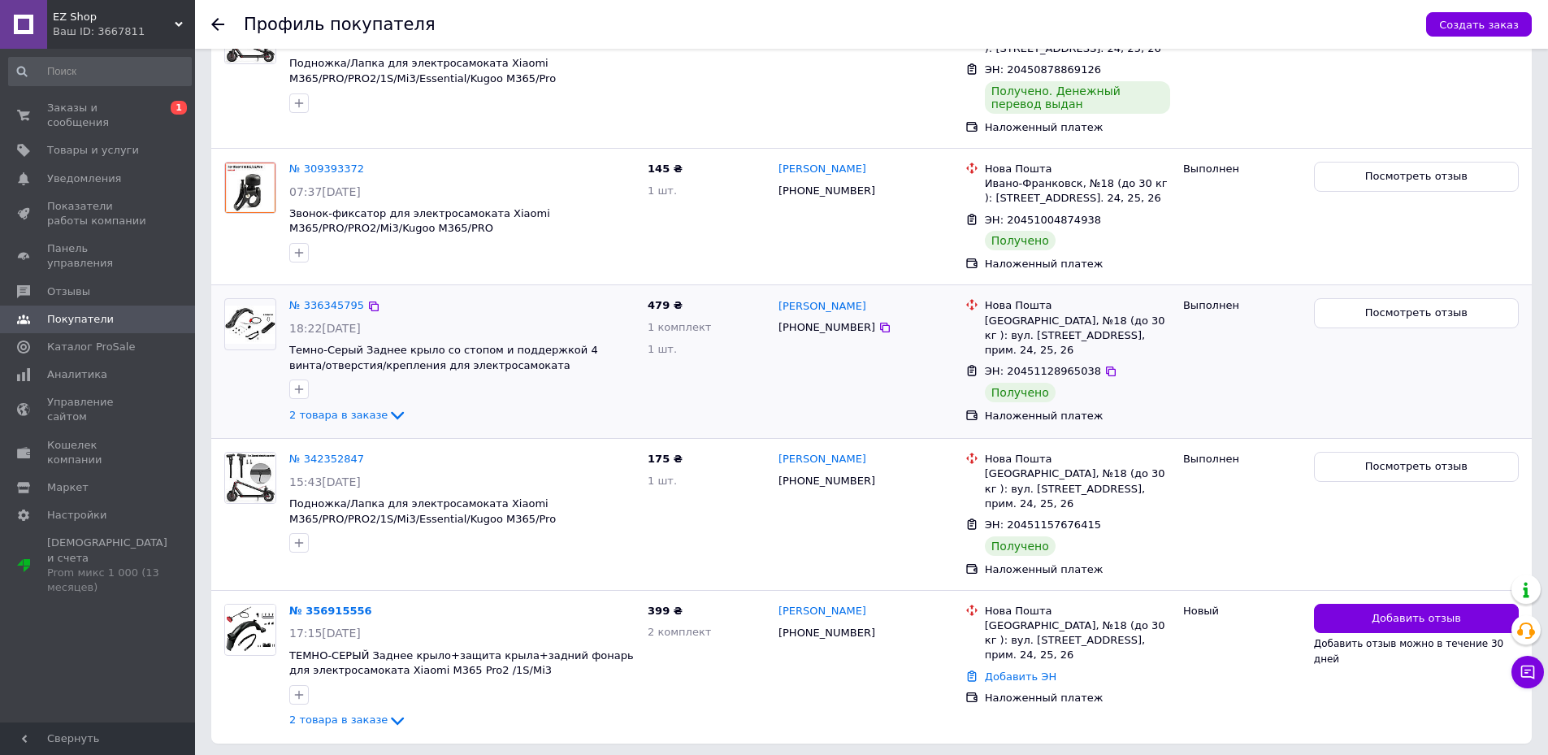
scroll to position [539, 0]
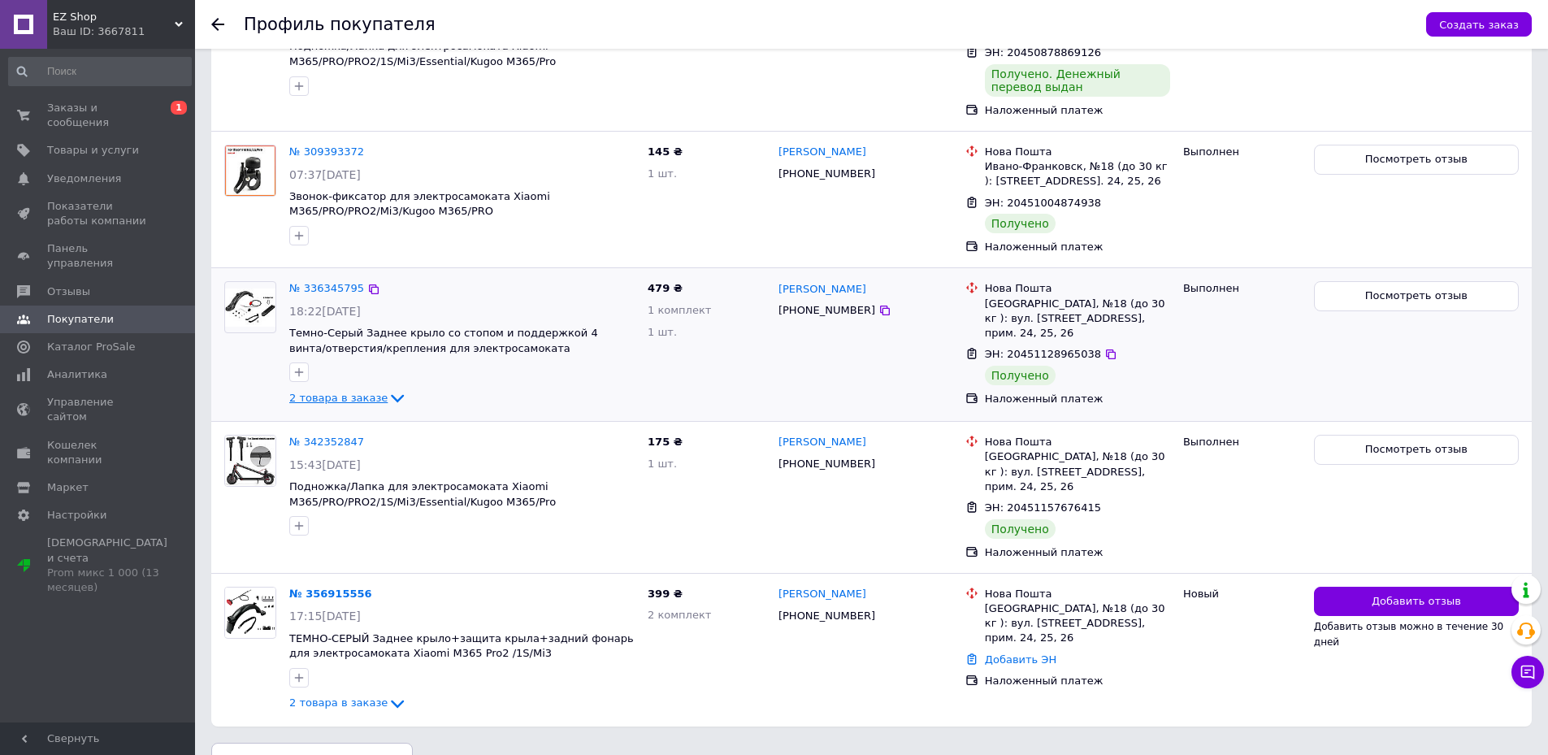
click at [358, 392] on span "2 товара в заказе" at bounding box center [338, 398] width 98 height 12
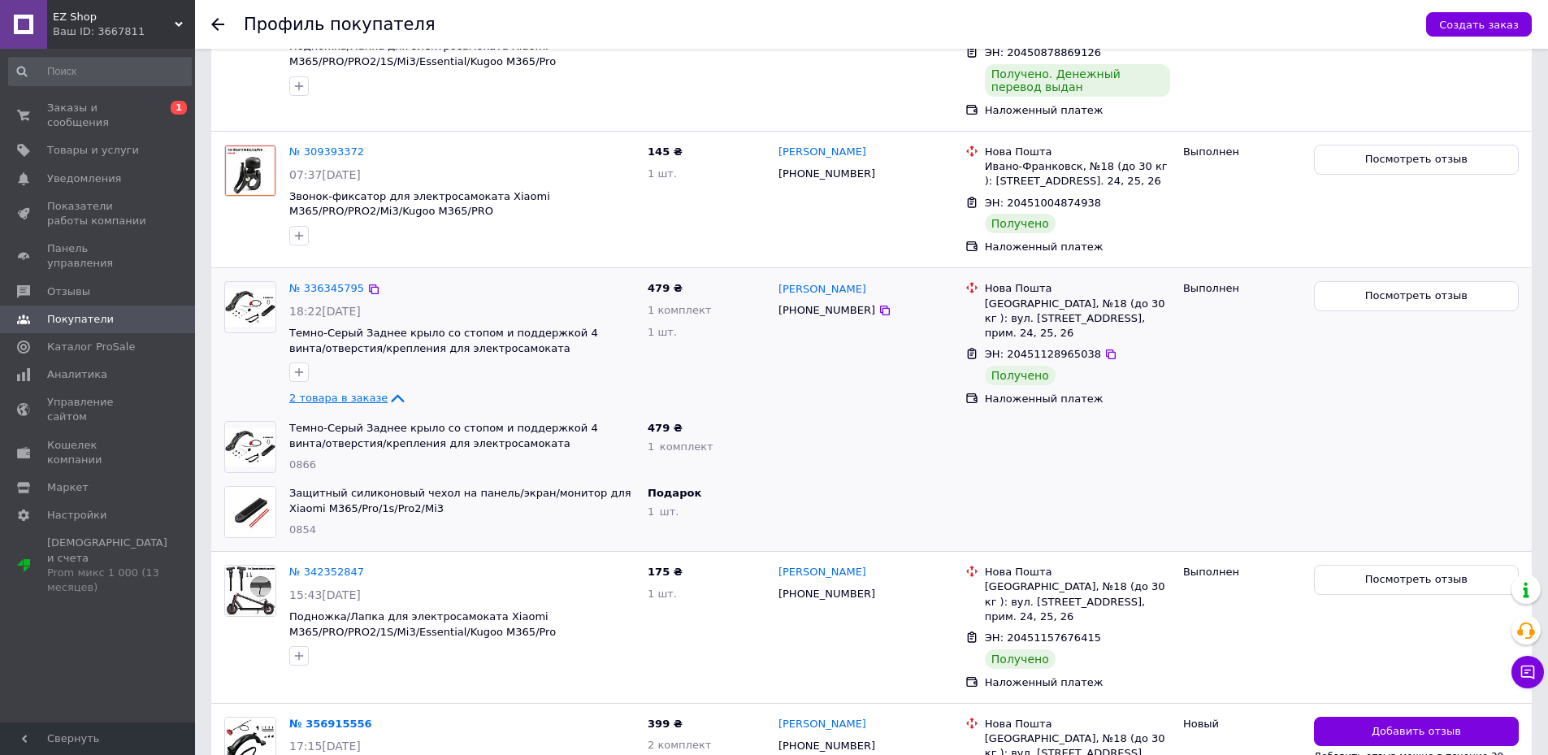
click at [358, 392] on span "2 товара в заказе" at bounding box center [338, 398] width 98 height 12
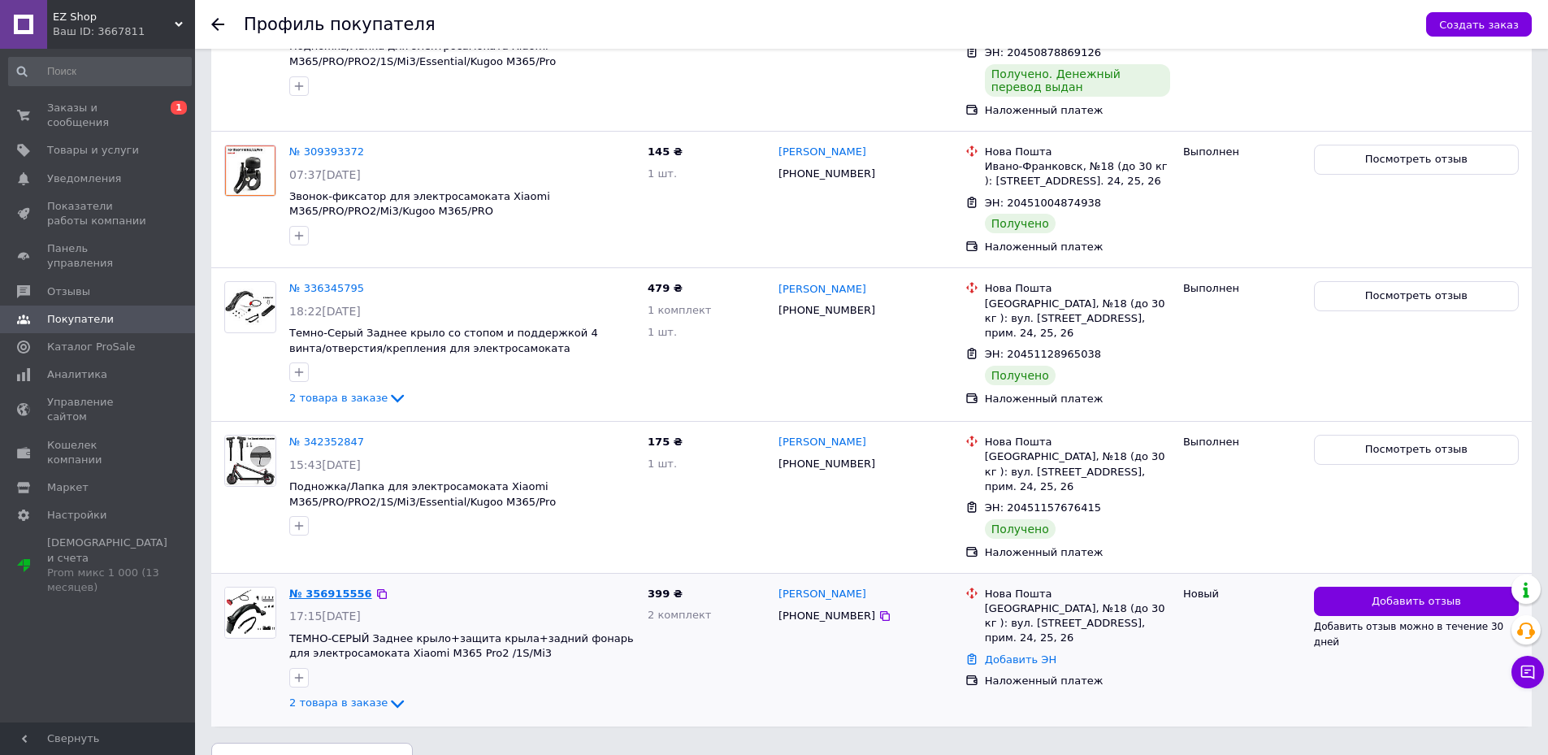
click at [336, 588] on link "№ 356915556" at bounding box center [330, 594] width 83 height 12
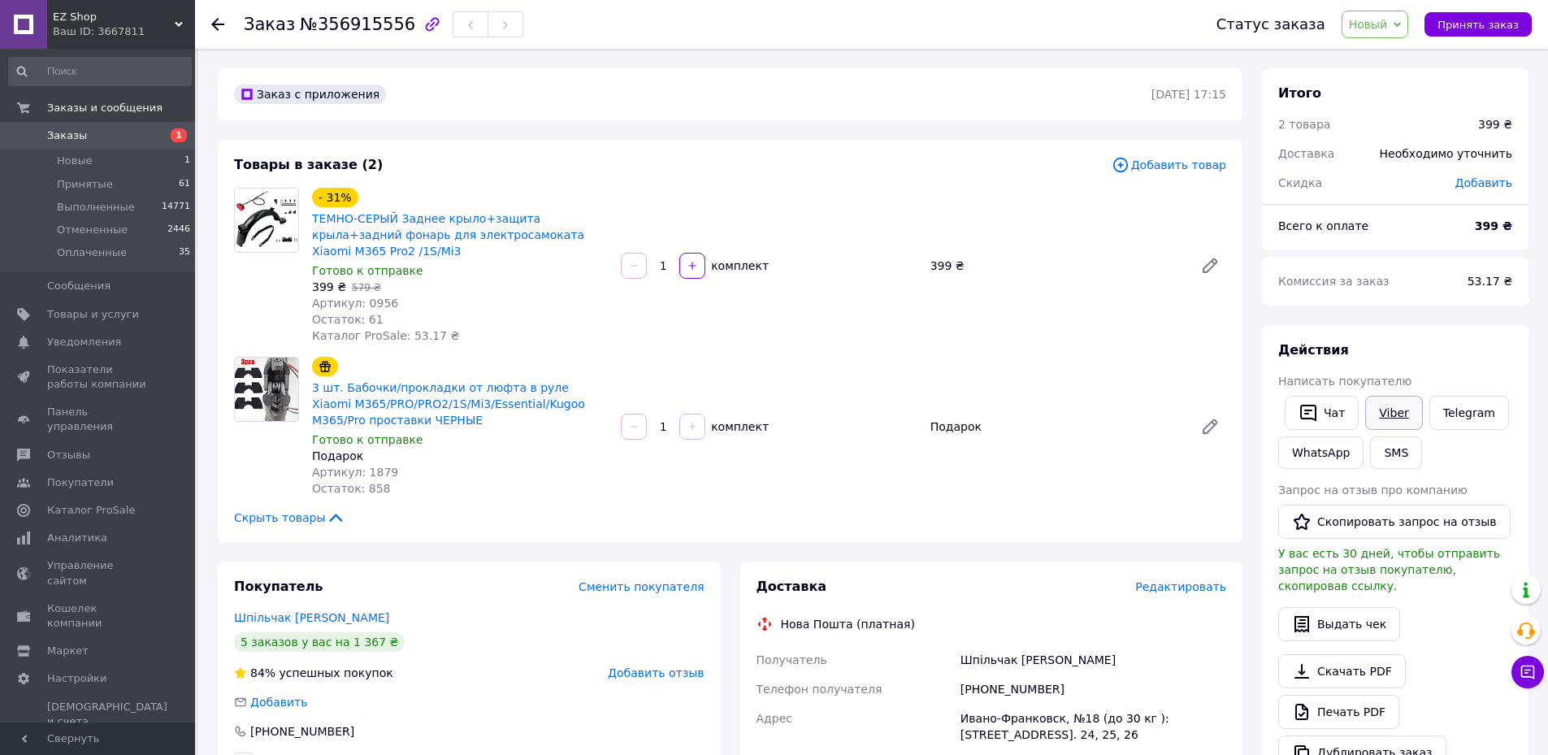
click at [1392, 404] on link "Viber" at bounding box center [1393, 413] width 57 height 34
drag, startPoint x: 1376, startPoint y: 26, endPoint x: 1377, endPoint y: 43, distance: 17.1
click at [1376, 26] on span "Новый" at bounding box center [1368, 24] width 39 height 13
click at [1377, 45] on li "Принят" at bounding box center [1386, 57] width 86 height 24
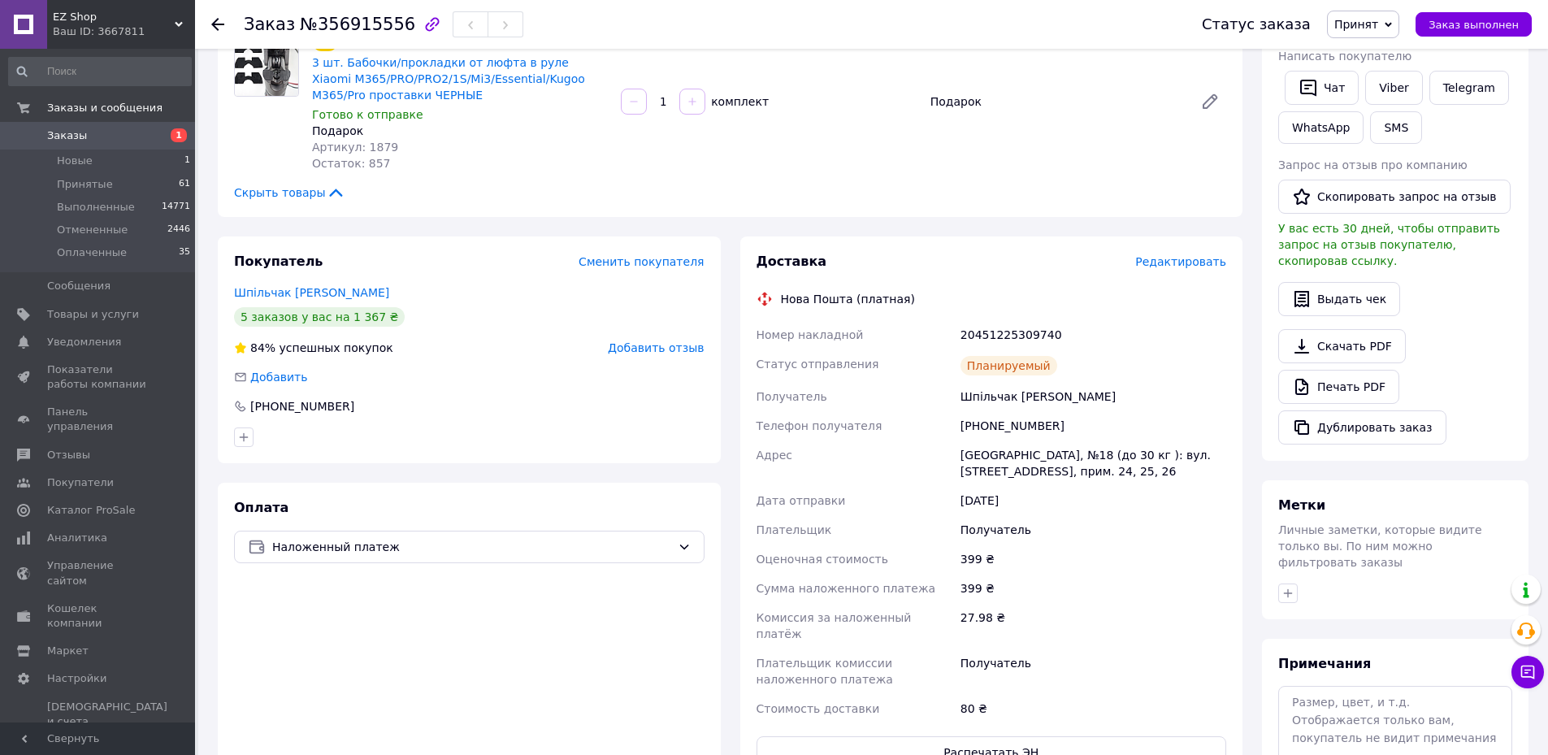
click at [1013, 291] on div "Нова Пошта (платная)" at bounding box center [992, 299] width 479 height 16
click at [1009, 320] on div "20451225309740" at bounding box center [1093, 334] width 272 height 29
copy div "20451225309740"
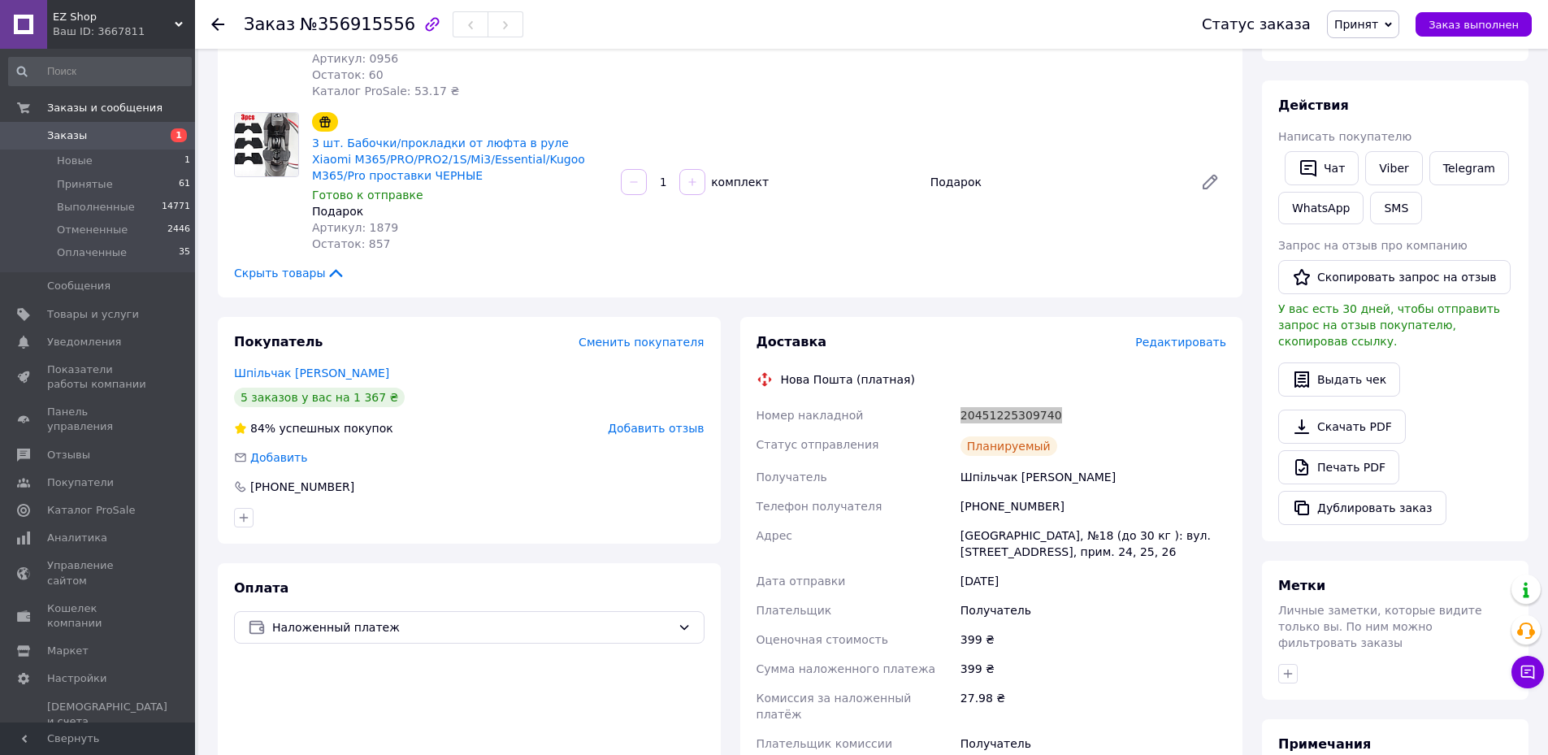
scroll to position [0, 0]
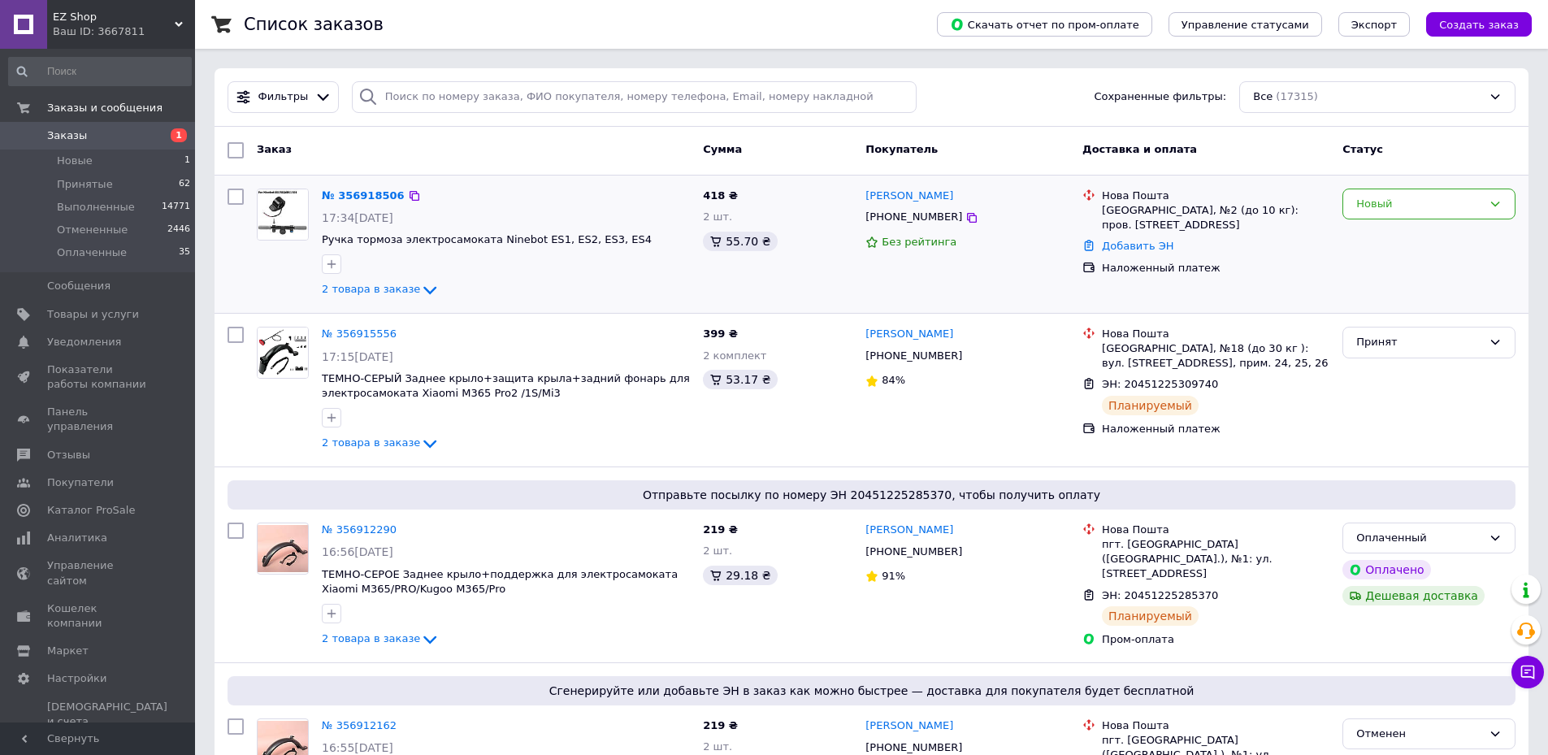
click at [378, 301] on div "№ 356918506 17:34, 12.08.2025 Ручка тормоза электросамоката Ninebot ES1, ES2, E…" at bounding box center [505, 244] width 381 height 124
click at [375, 289] on span "2 товара в заказе" at bounding box center [371, 290] width 98 height 12
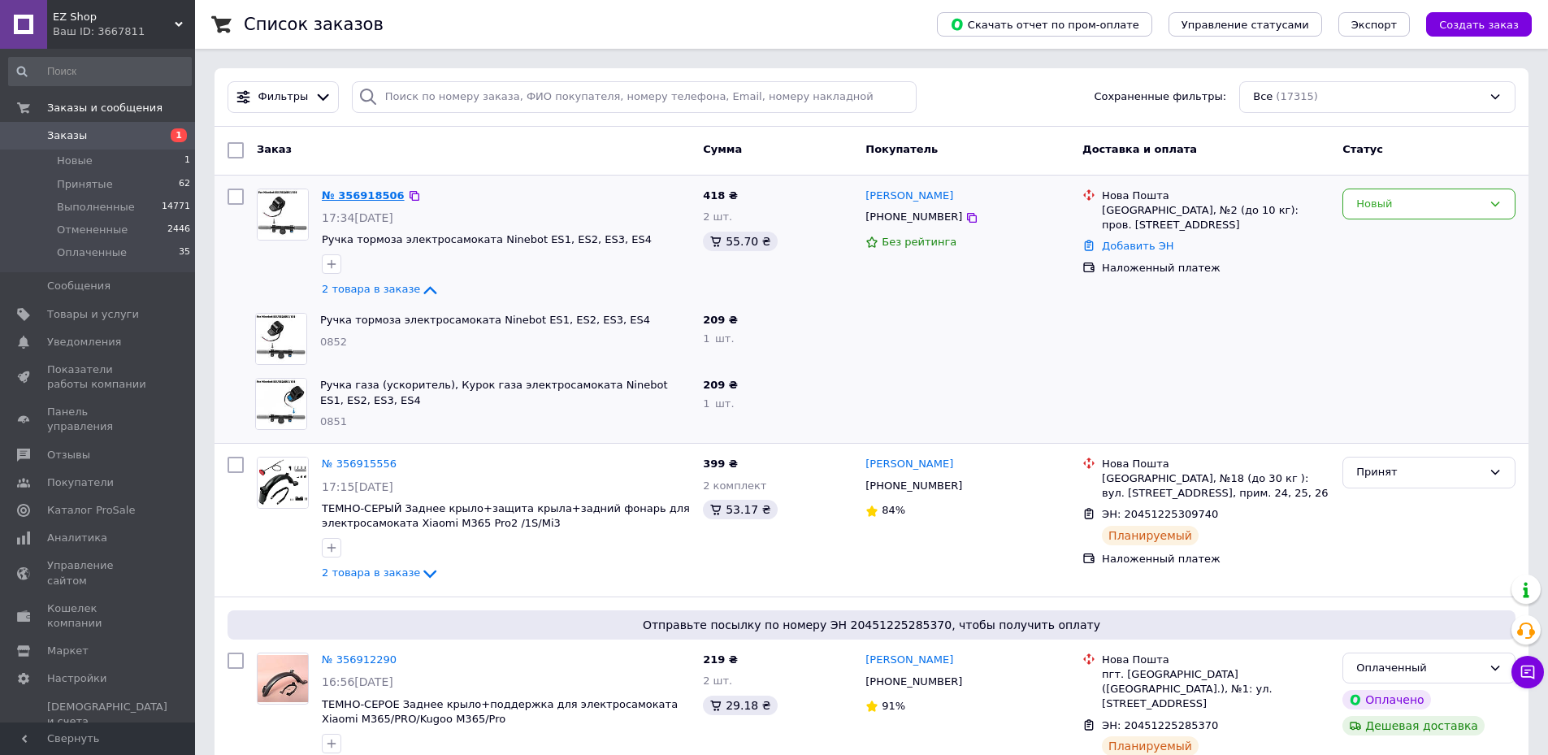
click at [359, 193] on link "№ 356918506" at bounding box center [363, 195] width 83 height 12
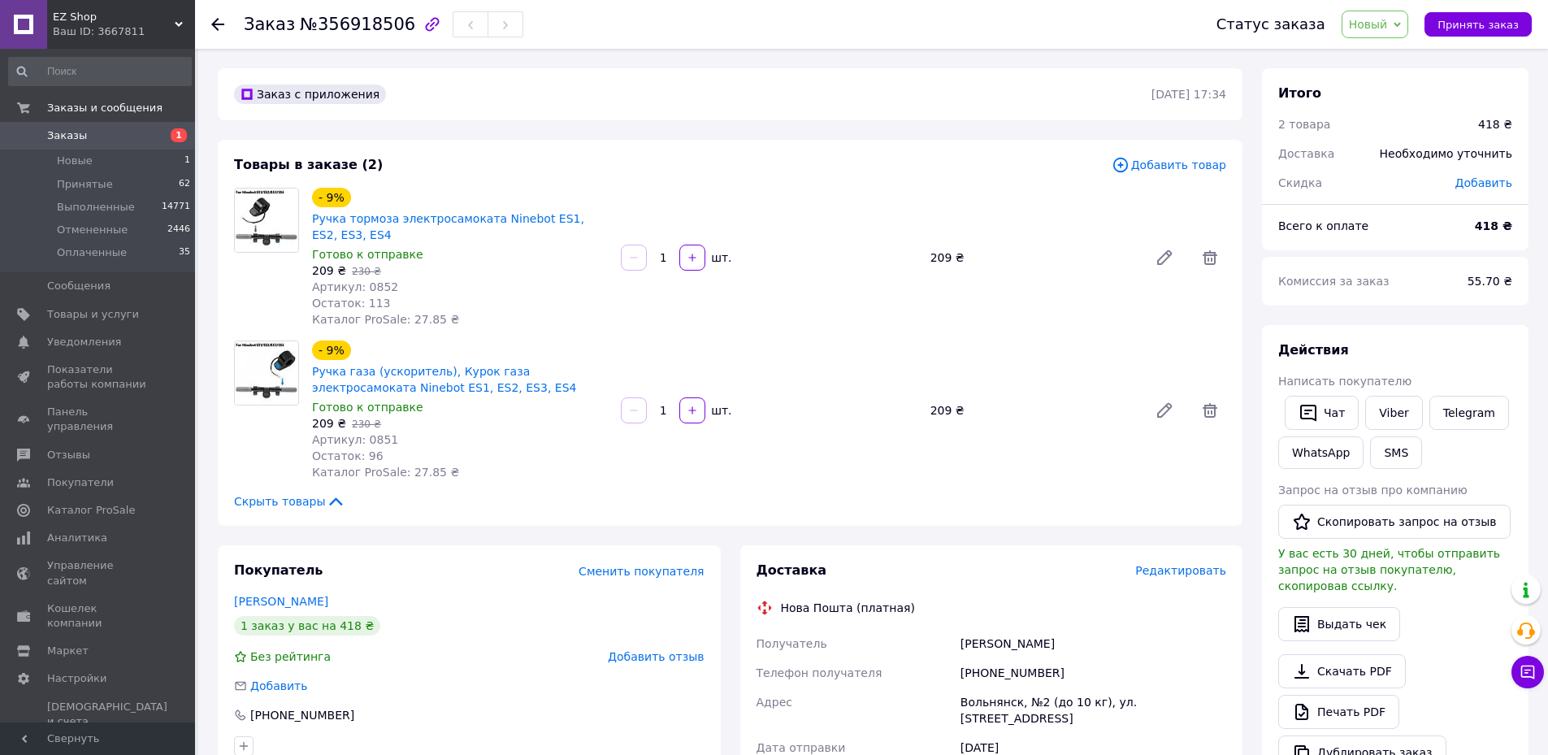
click at [1369, 25] on span "Новый" at bounding box center [1368, 24] width 39 height 13
click at [1382, 46] on li "Принят" at bounding box center [1386, 57] width 86 height 24
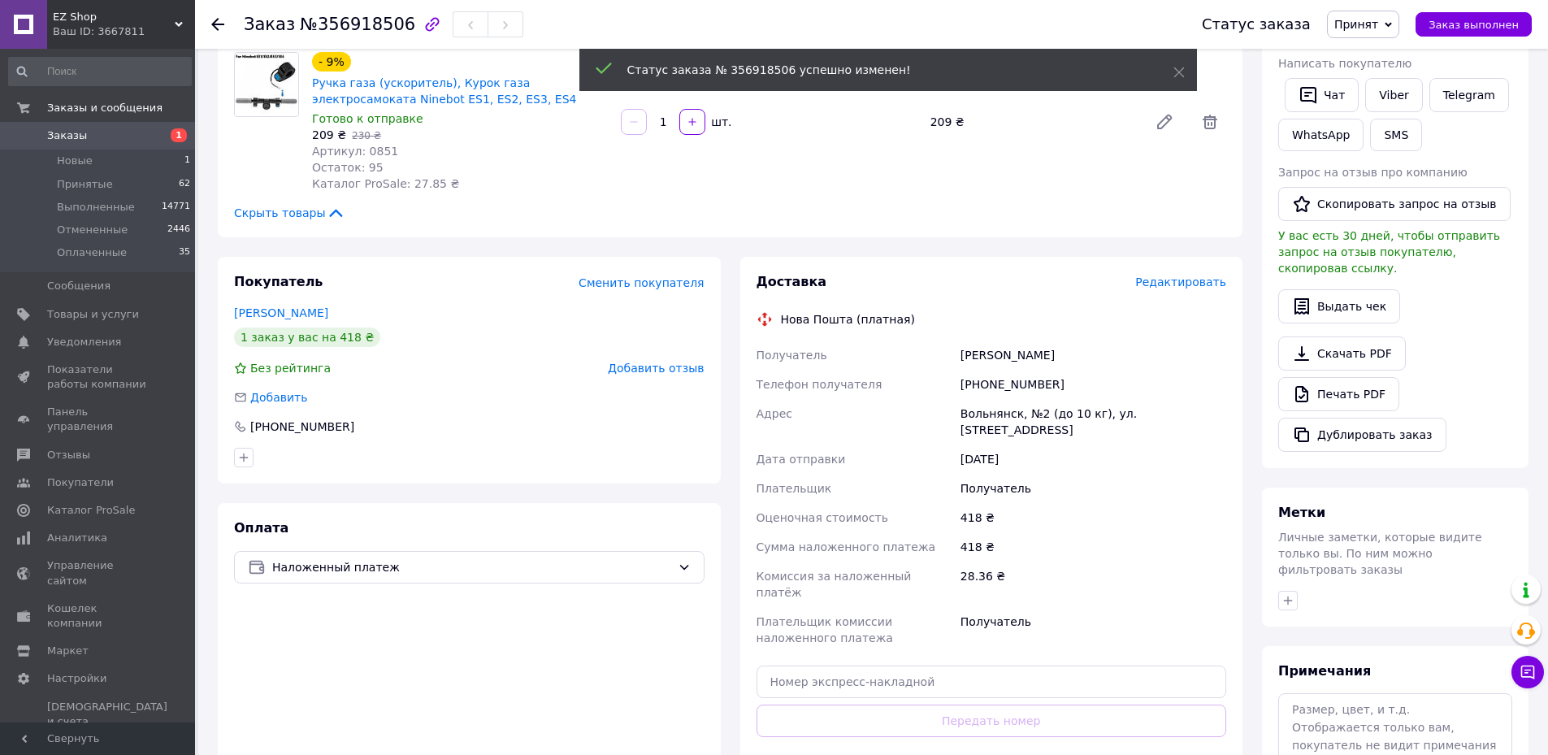
scroll to position [406, 0]
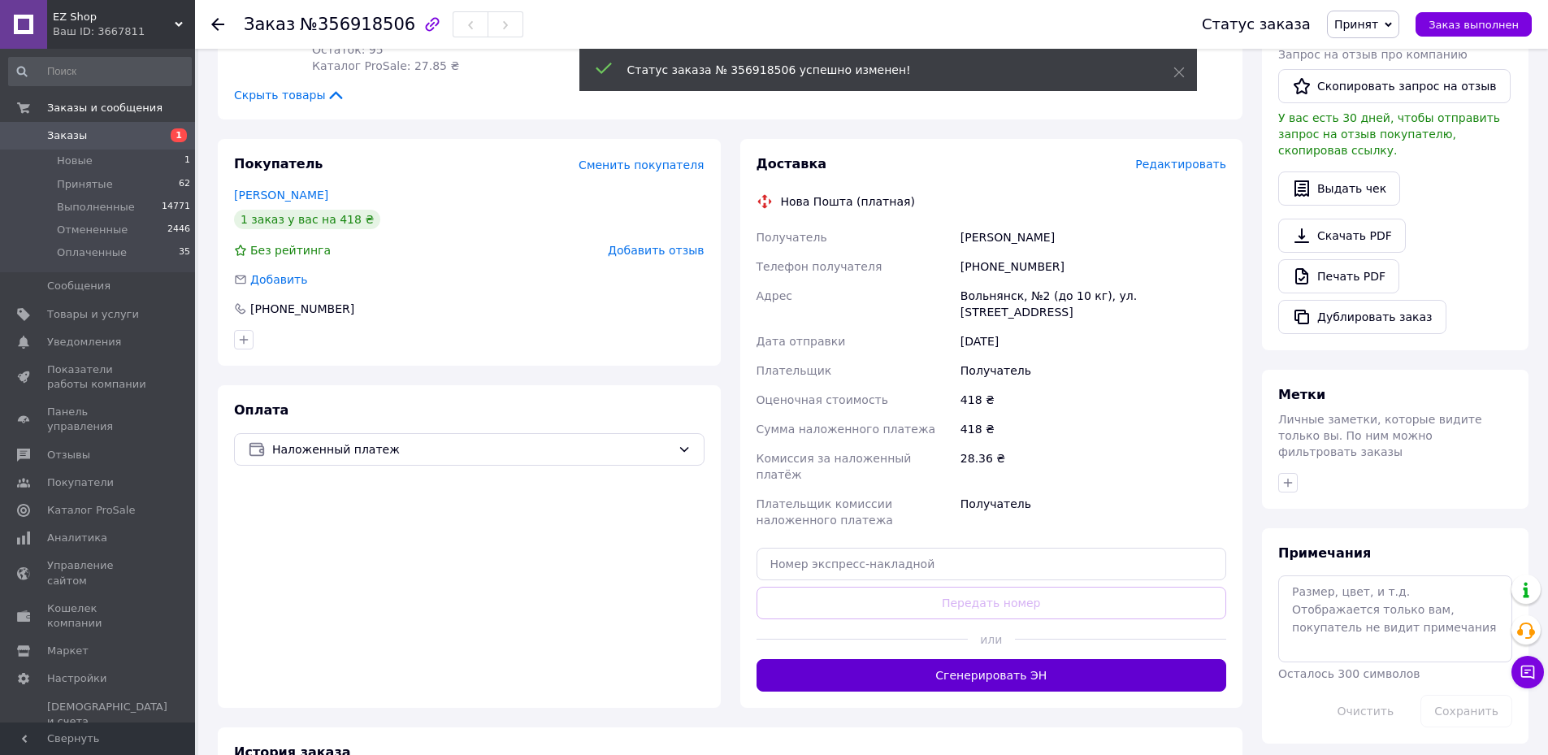
click at [881, 659] on button "Сгенерировать ЭН" at bounding box center [992, 675] width 471 height 33
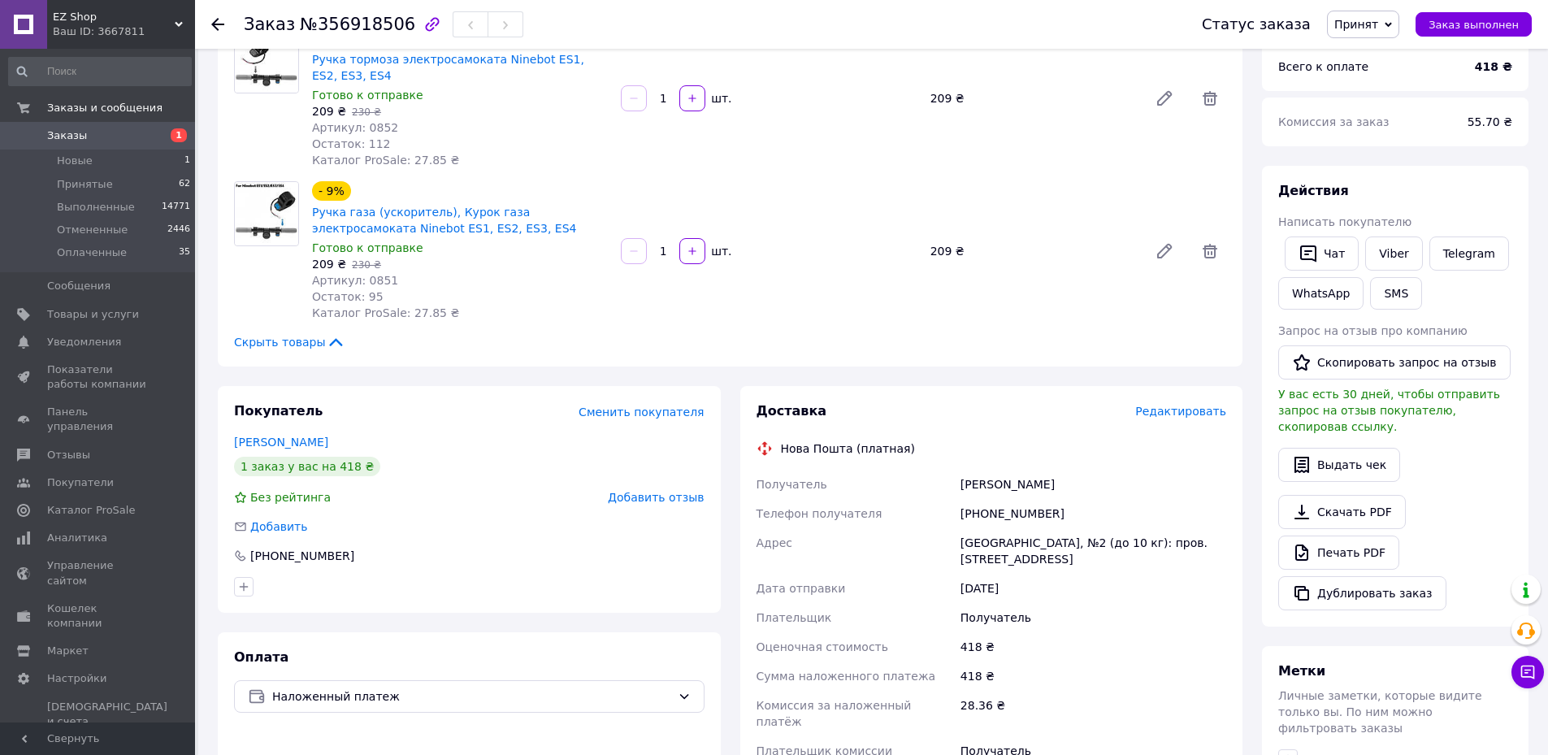
scroll to position [163, 0]
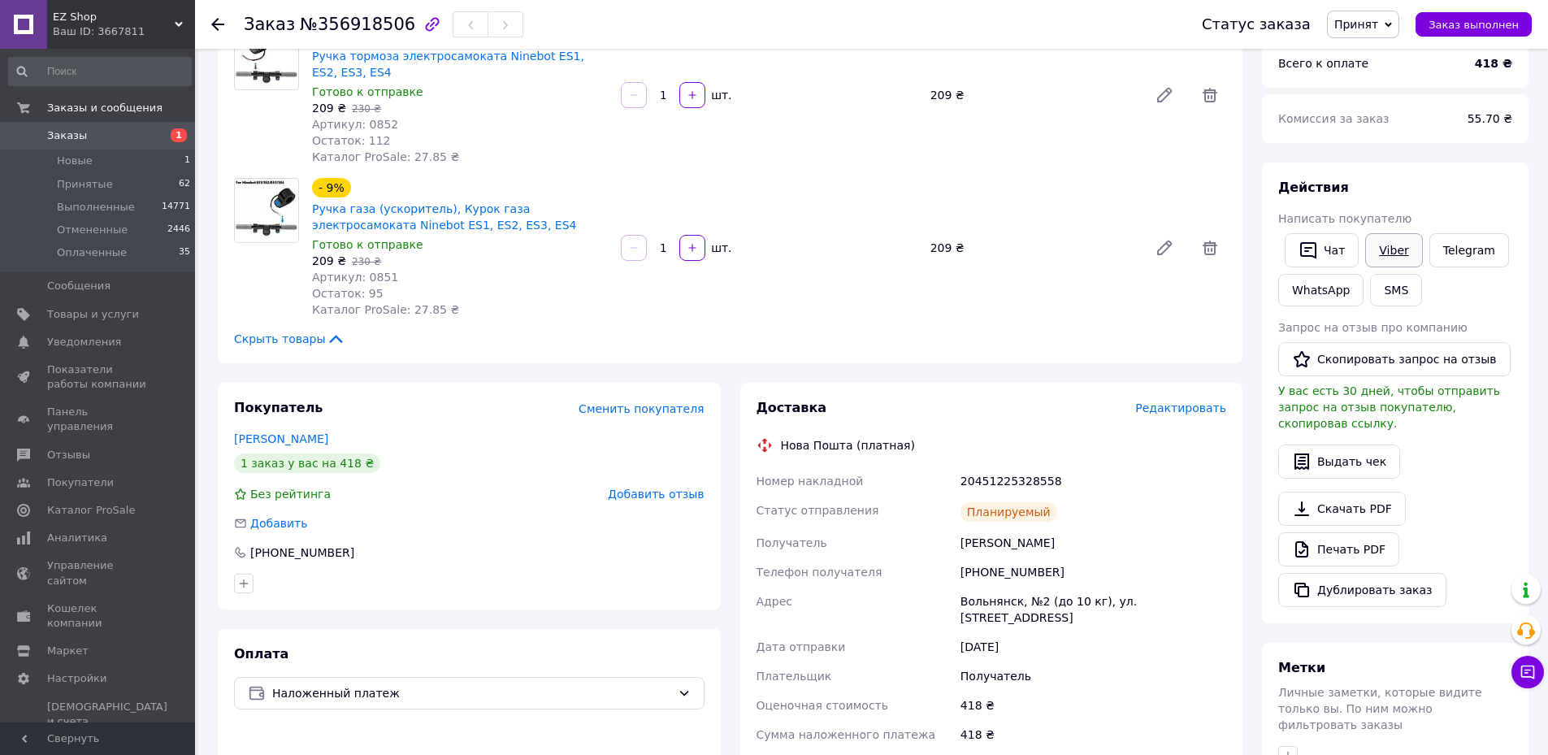
click at [1387, 251] on link "Viber" at bounding box center [1393, 250] width 57 height 34
click at [1015, 475] on div "20451225328558" at bounding box center [1093, 481] width 272 height 29
copy div "20451225328558"
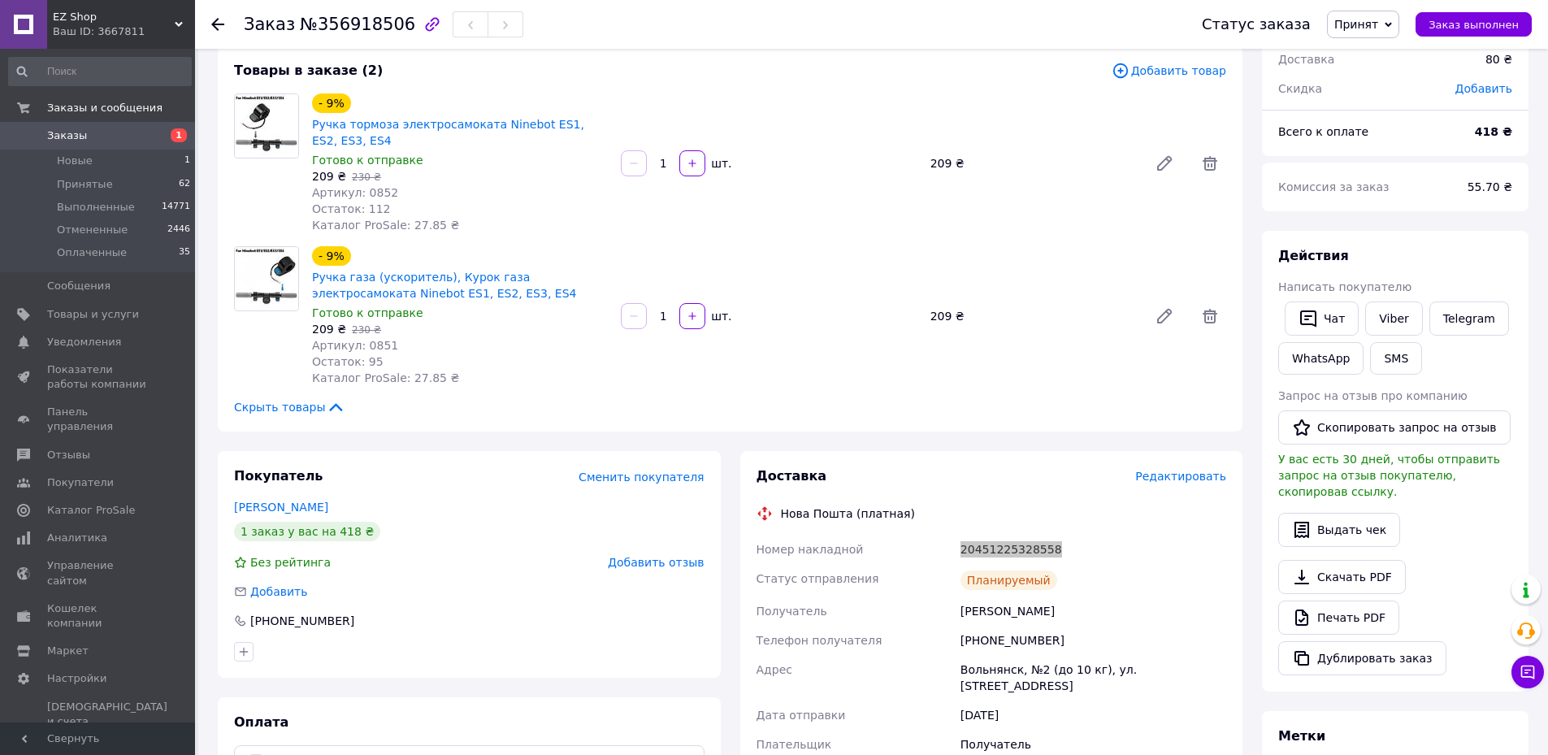
scroll to position [0, 0]
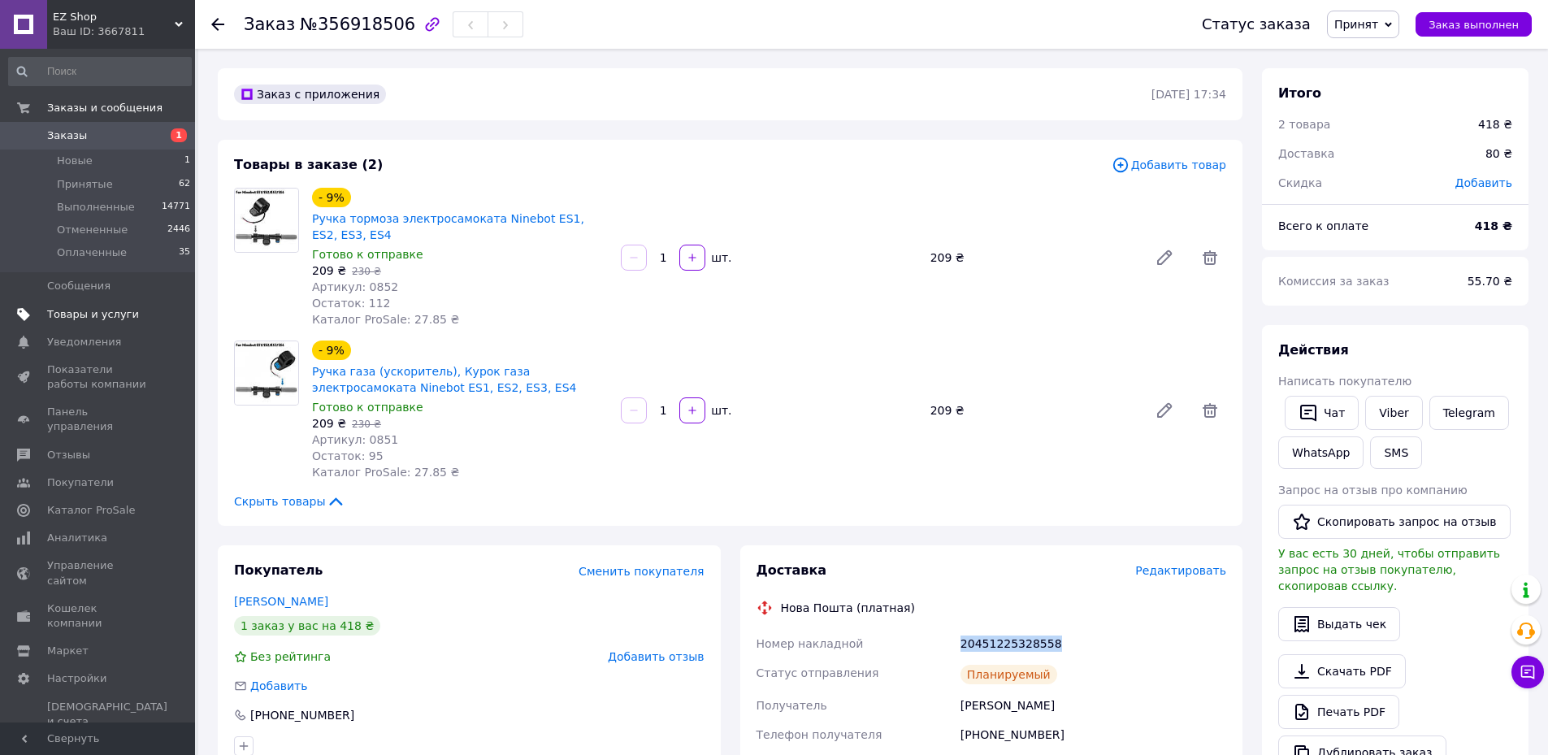
drag, startPoint x: 67, startPoint y: 316, endPoint x: 98, endPoint y: 319, distance: 30.2
drag, startPoint x: 519, startPoint y: 234, endPoint x: 903, endPoint y: 101, distance: 406.1
click at [485, 219] on span "Ручка тормоза электросамоката Ninebot ES1, ES2, ES3, ES4" at bounding box center [460, 226] width 296 height 33
copy link "Ninebot ES1, ES2, ES3, ES4"
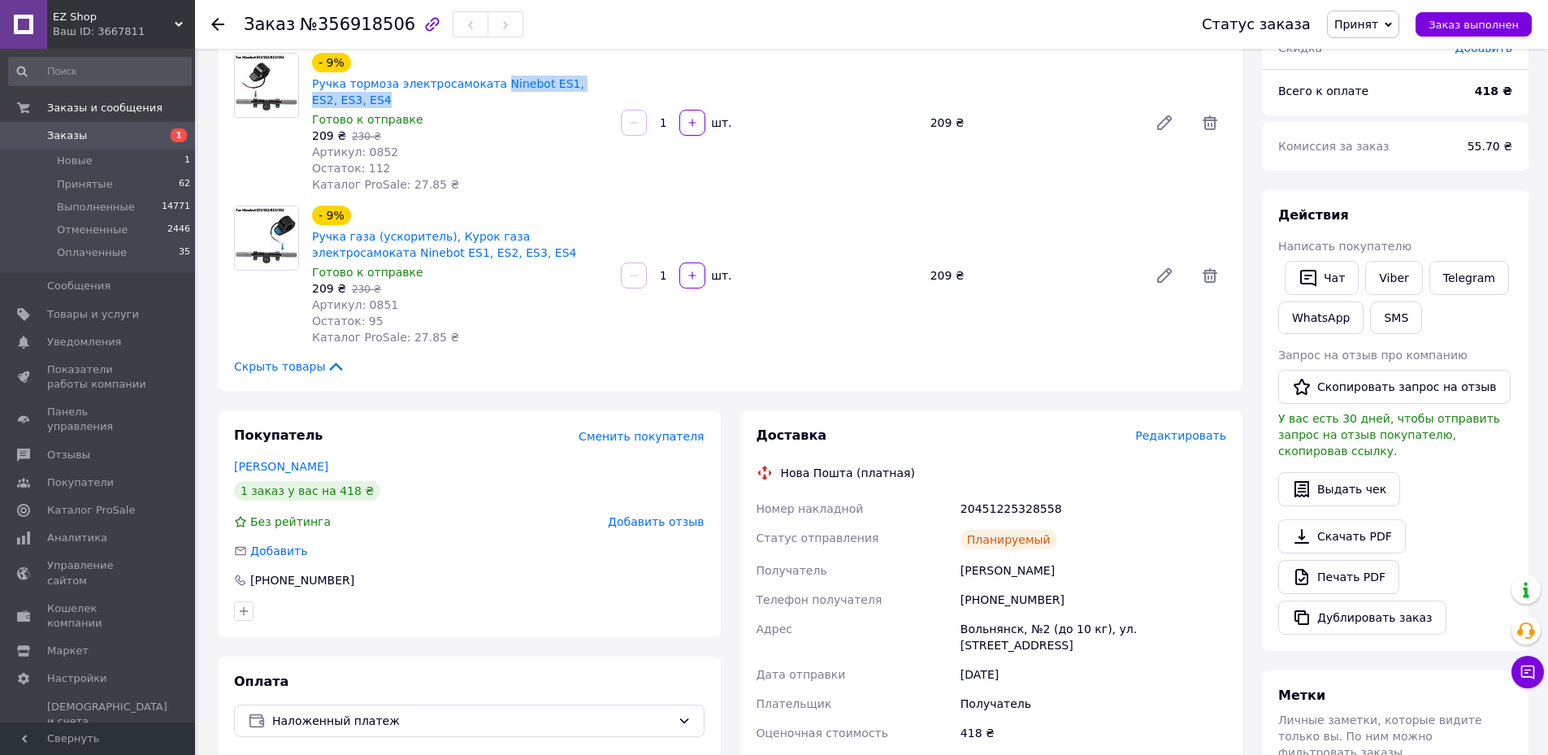
scroll to position [163, 0]
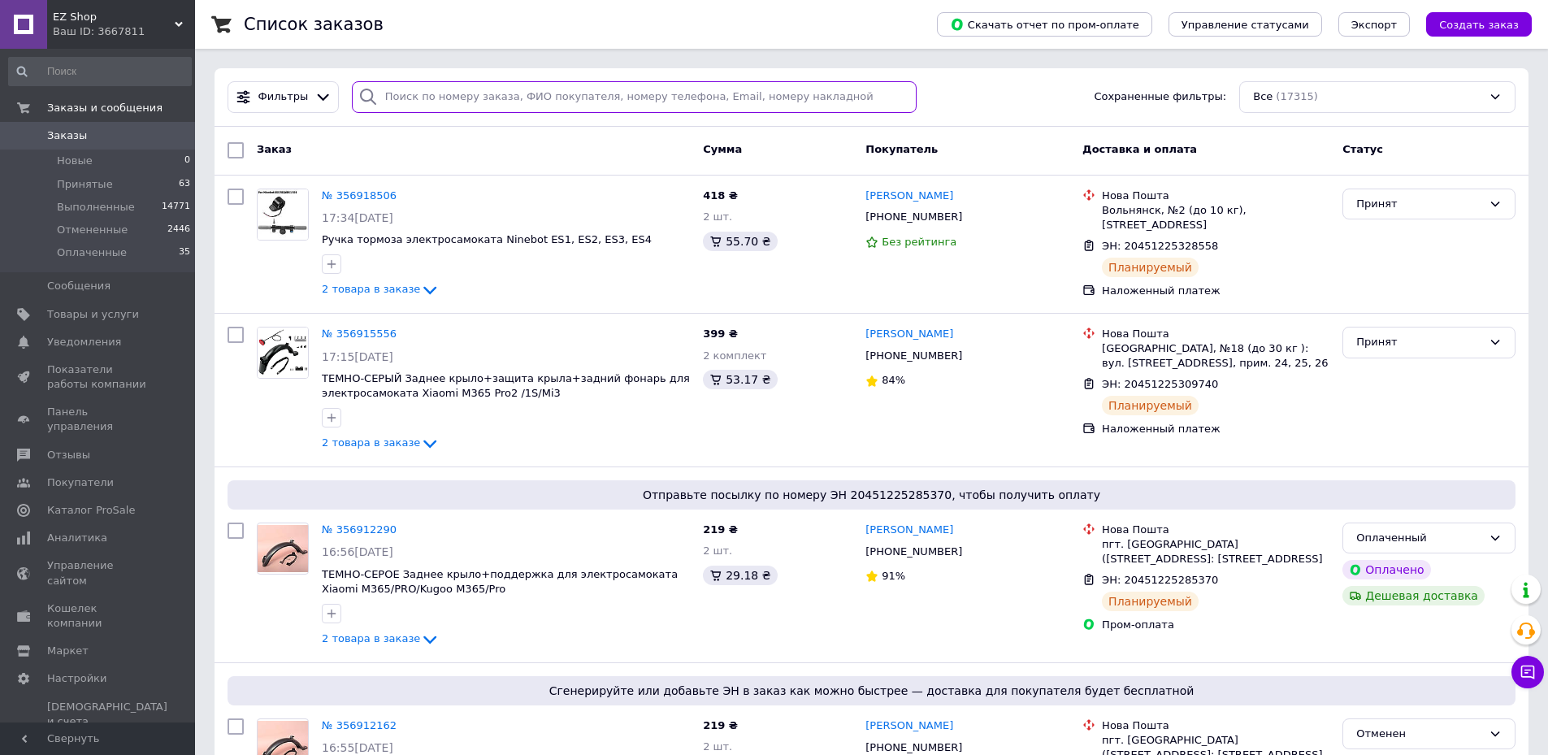
click at [833, 95] on input "search" at bounding box center [635, 97] width 566 height 32
paste input "20451225285370"
type input "20451225285370"
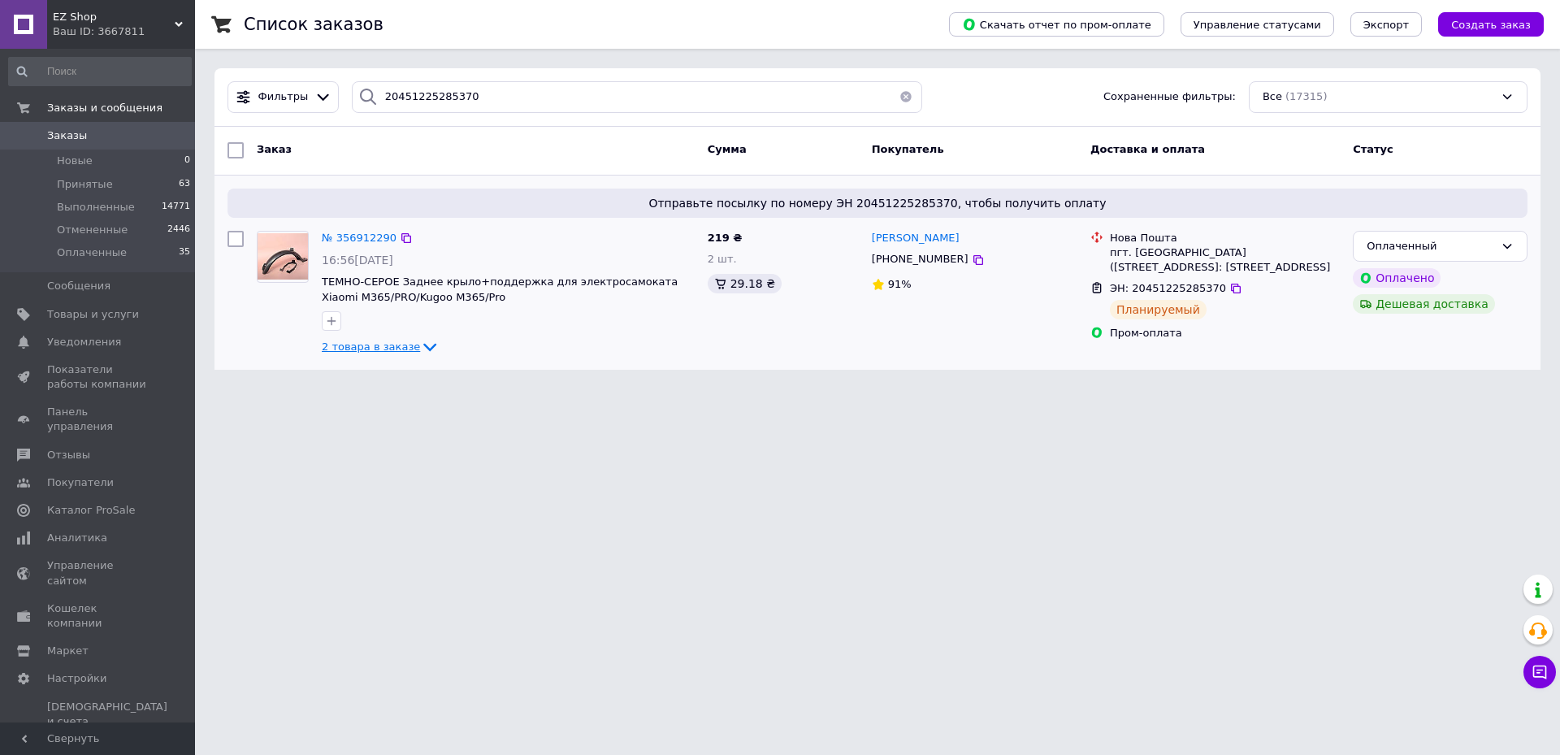
click at [420, 350] on icon at bounding box center [430, 347] width 20 height 20
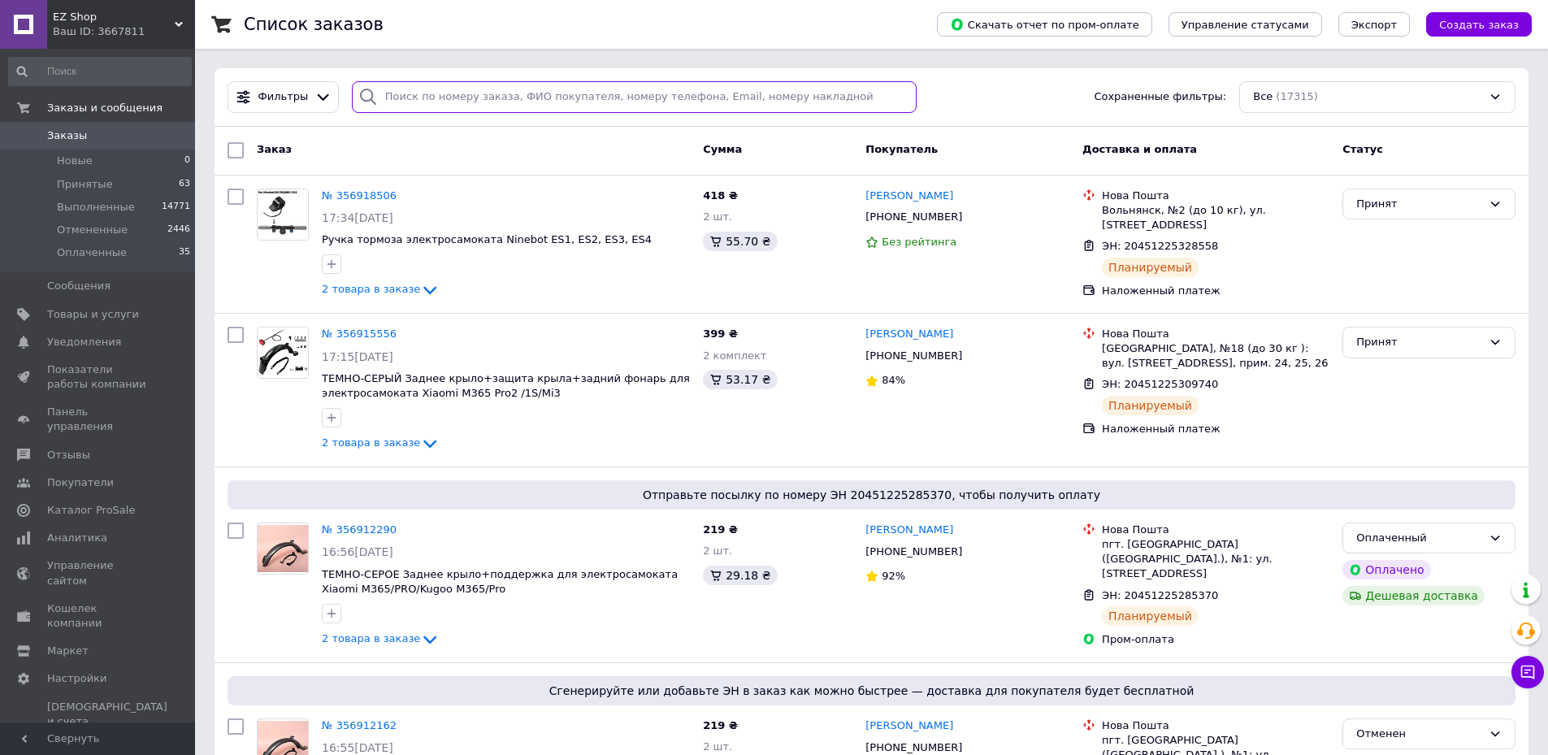
click at [660, 104] on input "search" at bounding box center [635, 97] width 566 height 32
paste input "20451225309740"
type input "20451225309740"
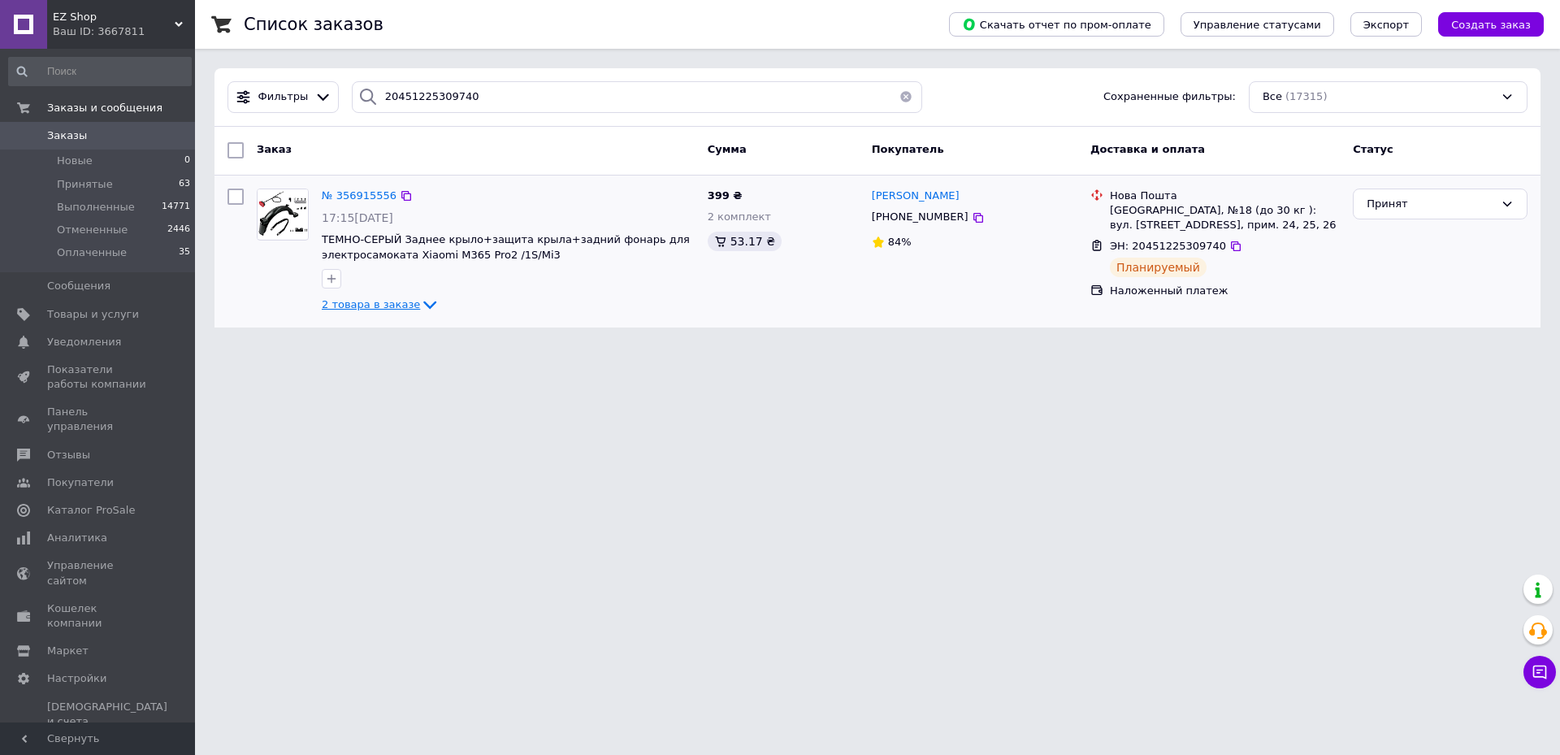
click at [380, 306] on span "2 товара в заказе" at bounding box center [371, 304] width 98 height 12
click at [151, 332] on link "Уведомления 0 2" at bounding box center [100, 342] width 200 height 28
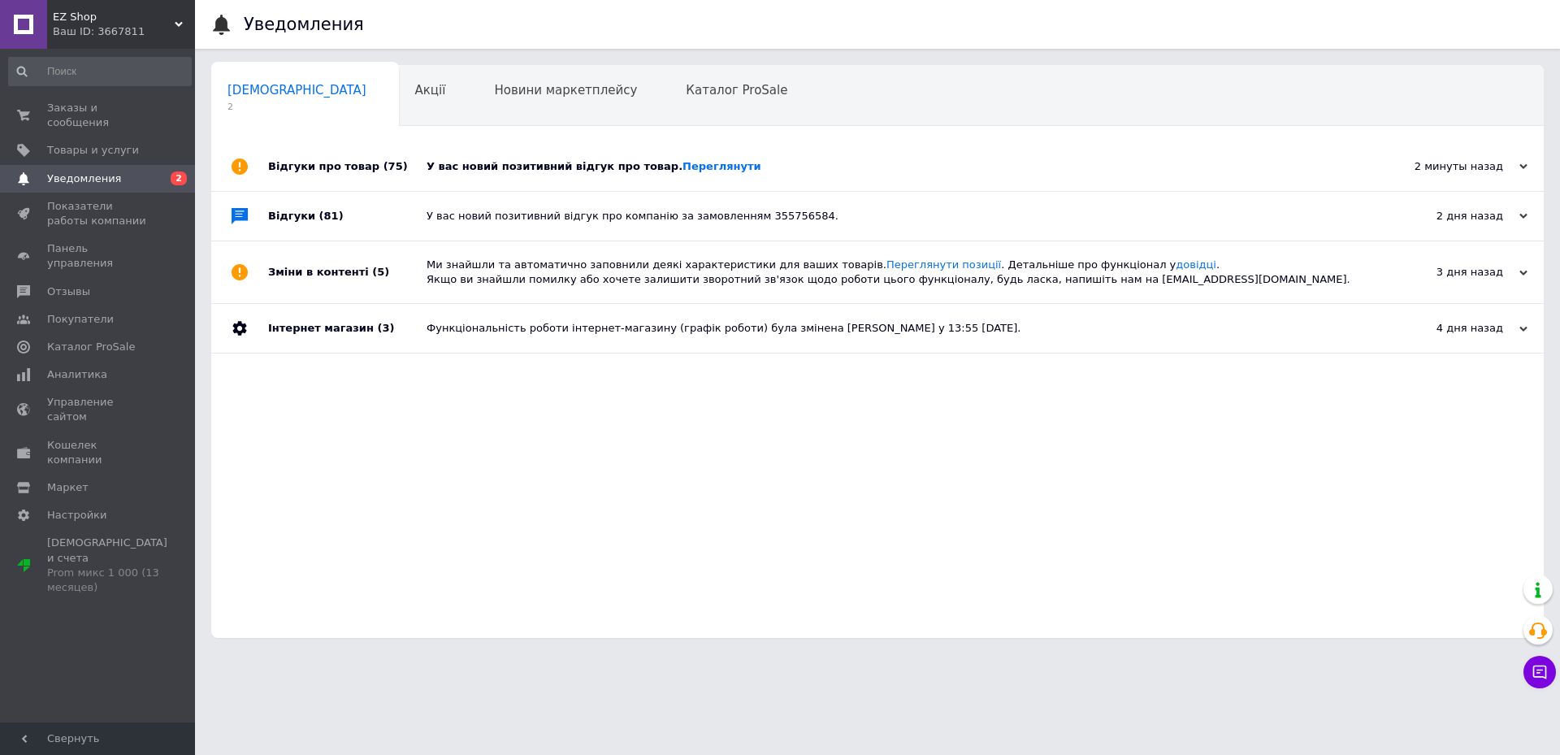
click at [528, 176] on div "У вас новий позитивний відгук про товар. Переглянути" at bounding box center [896, 166] width 939 height 49
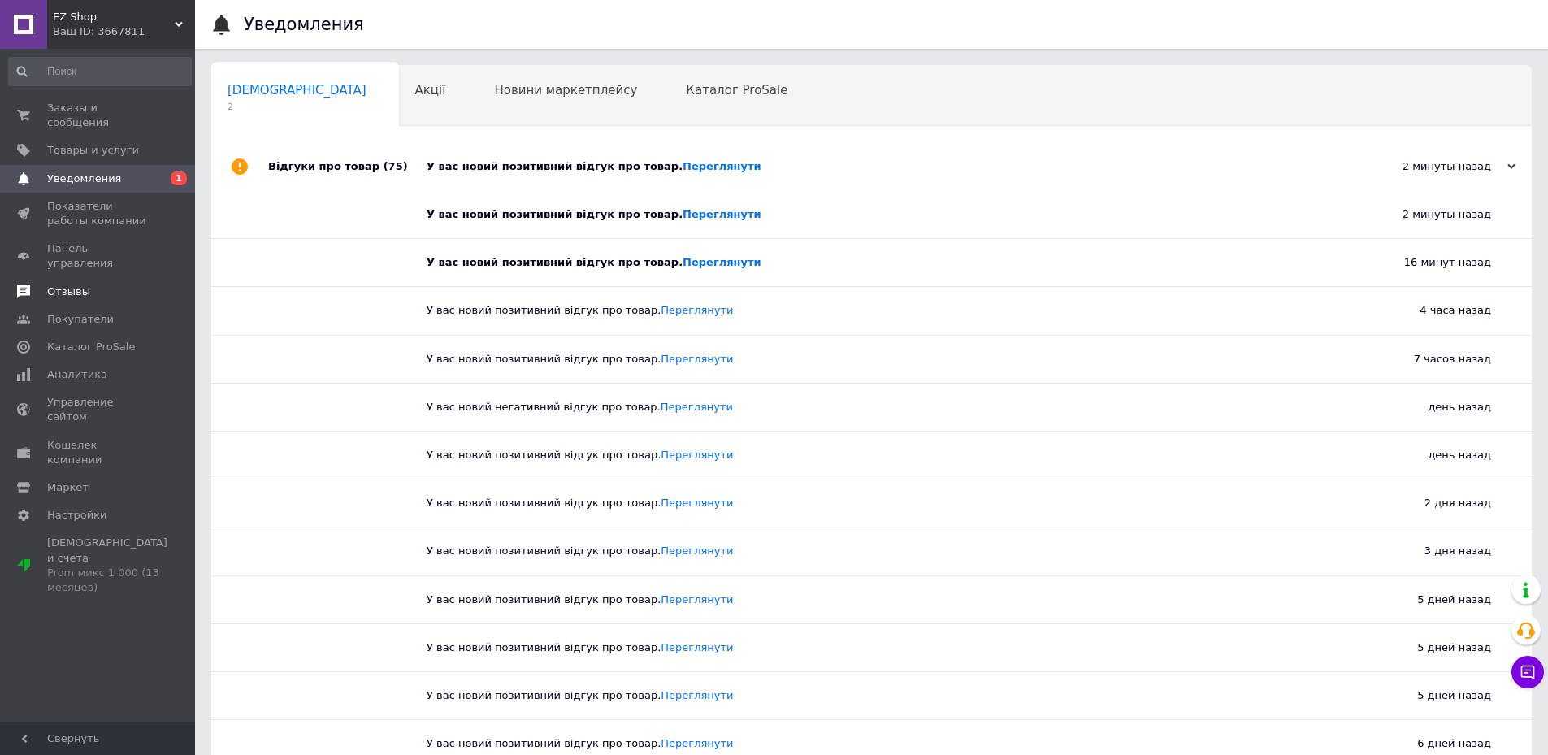
click at [107, 284] on span "Отзывы" at bounding box center [98, 291] width 103 height 15
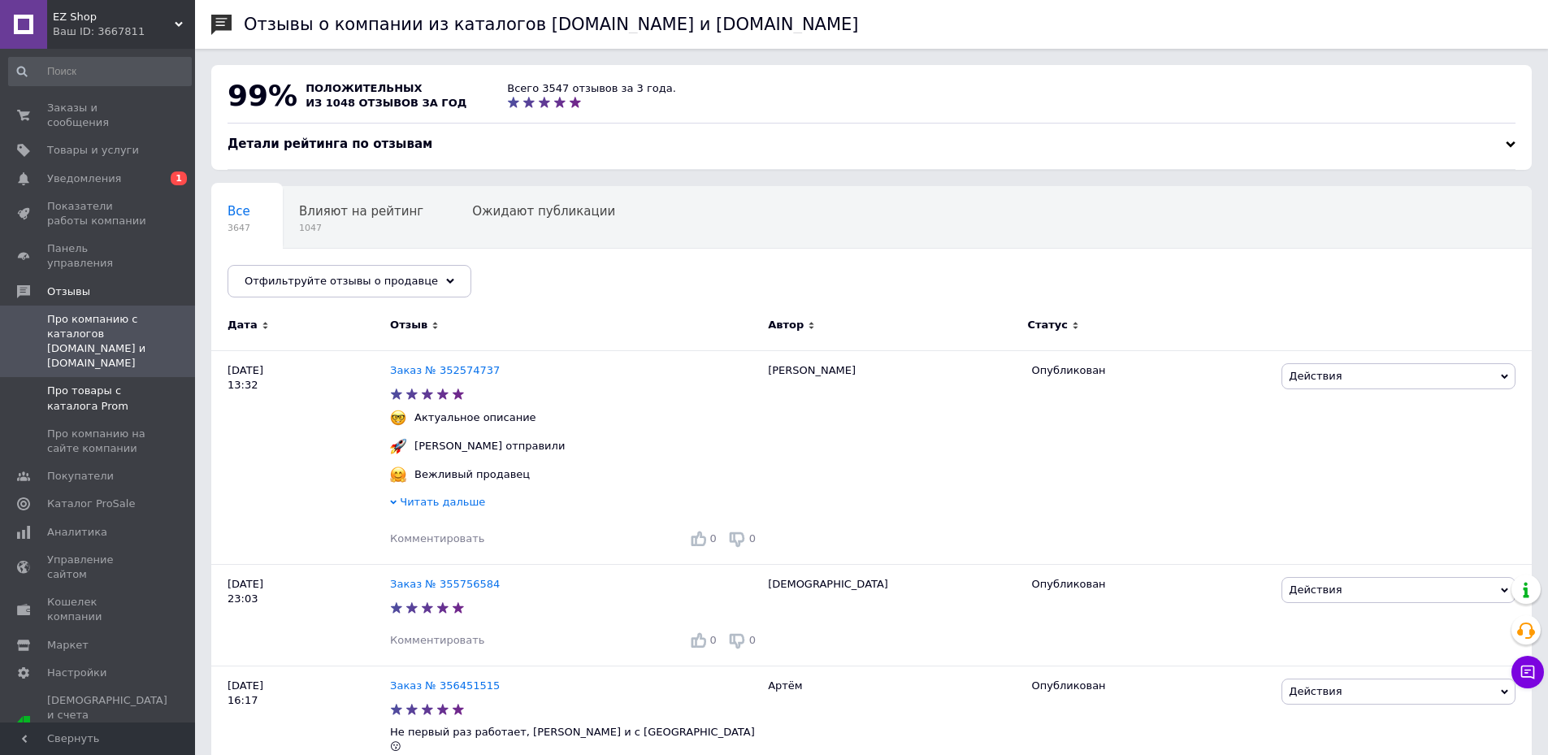
click at [143, 384] on span "Про товары с каталога Prom" at bounding box center [98, 398] width 103 height 29
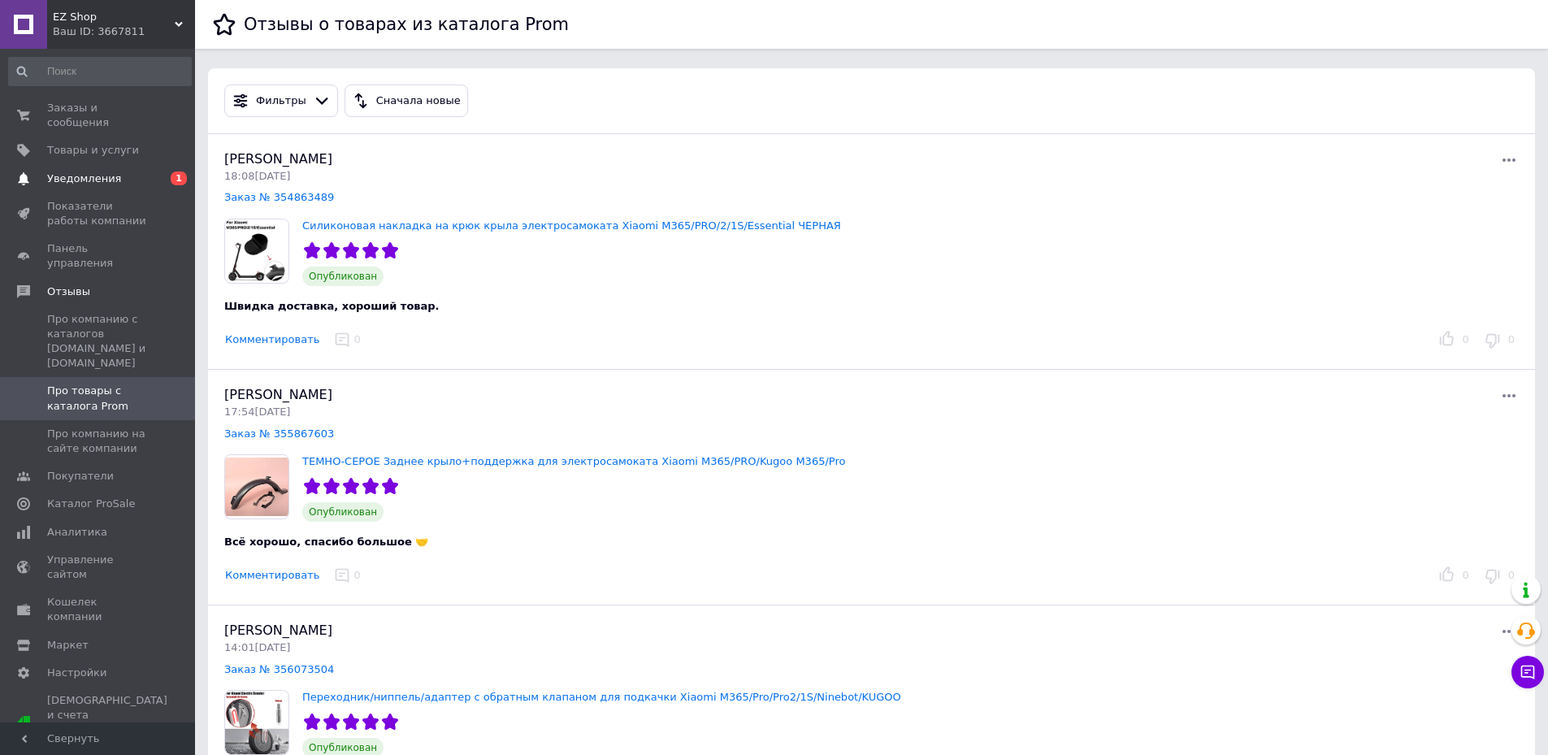
click at [161, 165] on link "Уведомления 0 1" at bounding box center [100, 179] width 200 height 28
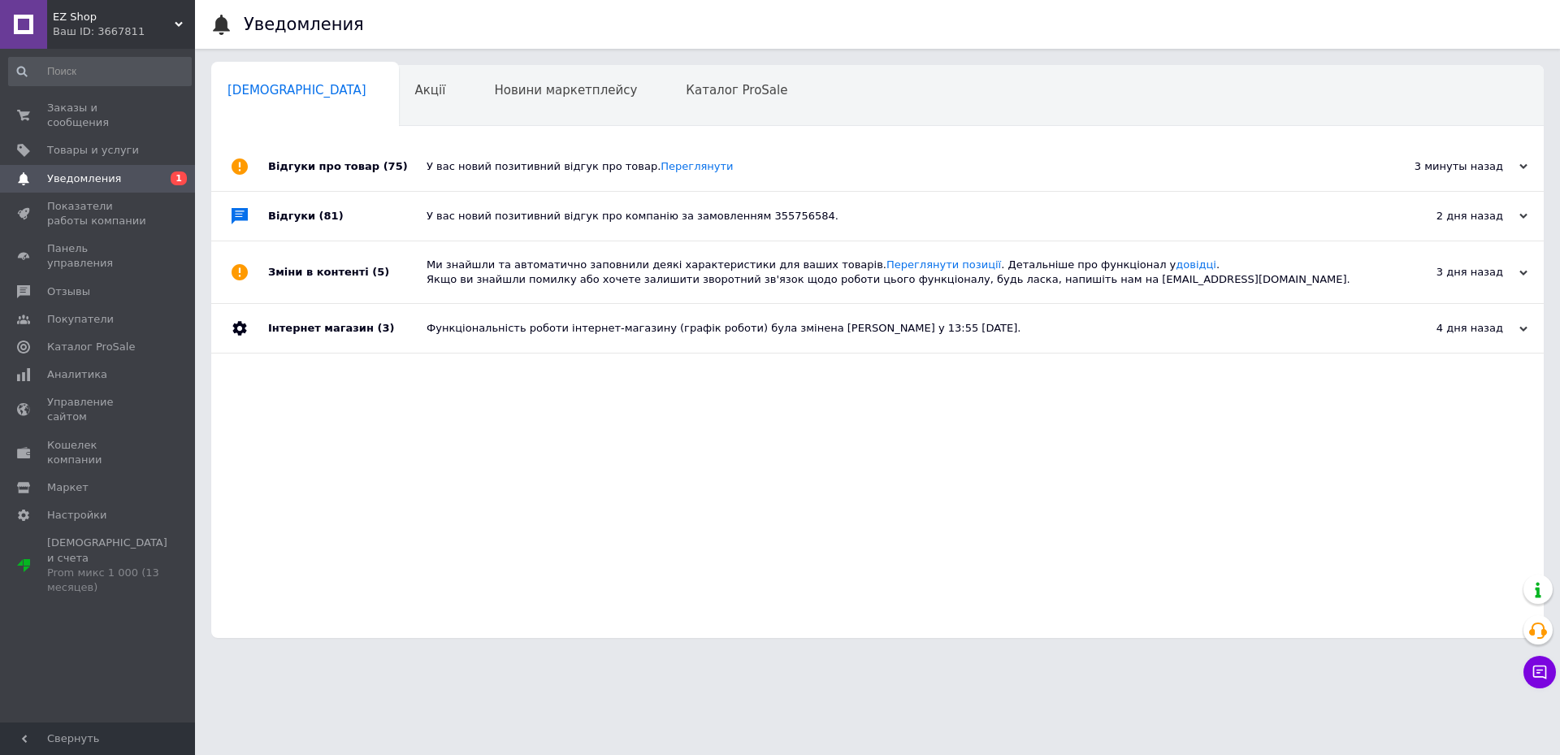
click at [462, 163] on div "У вас новий позитивний відгук про товар. Переглянути" at bounding box center [896, 166] width 939 height 15
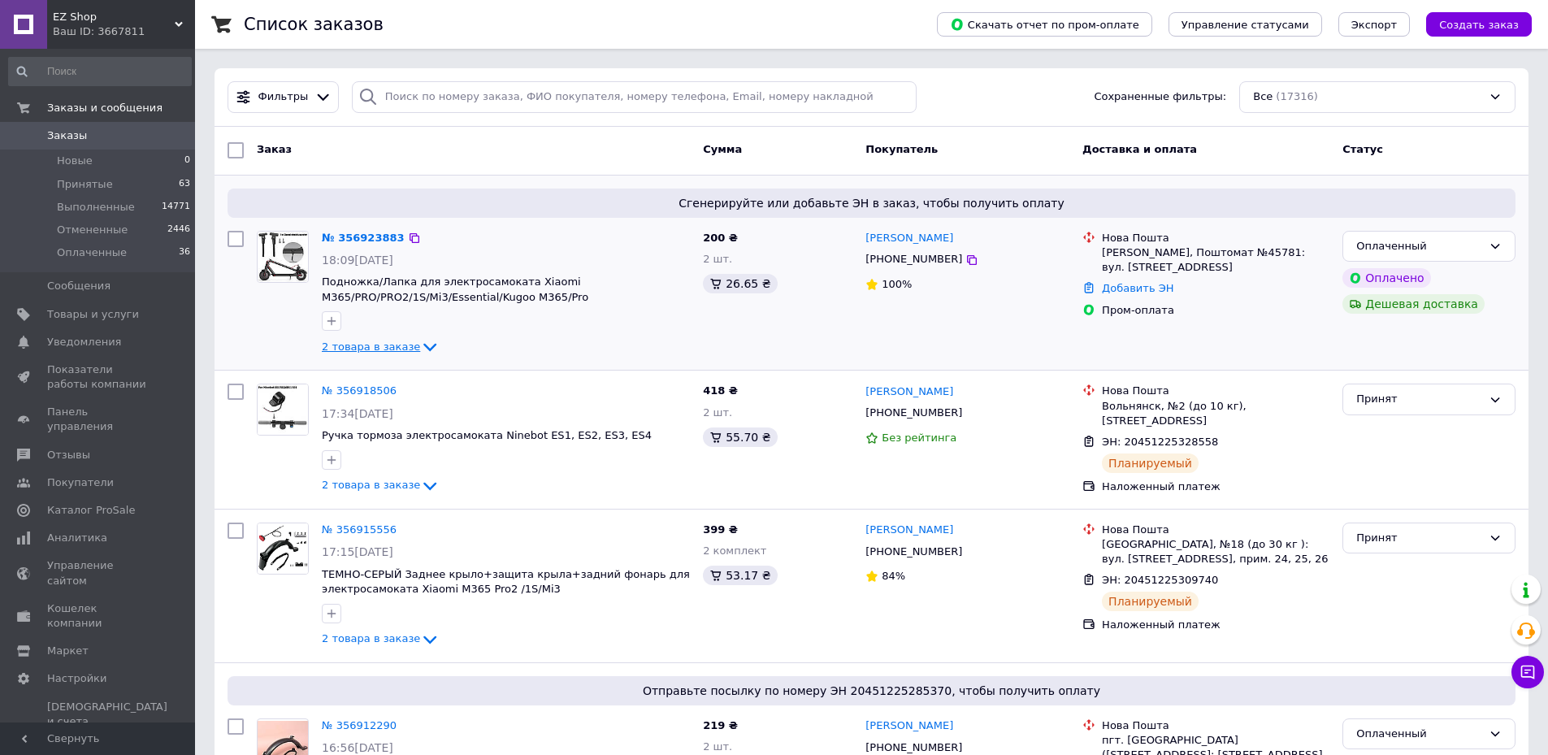
click at [367, 342] on span "2 товара в заказе" at bounding box center [371, 347] width 98 height 12
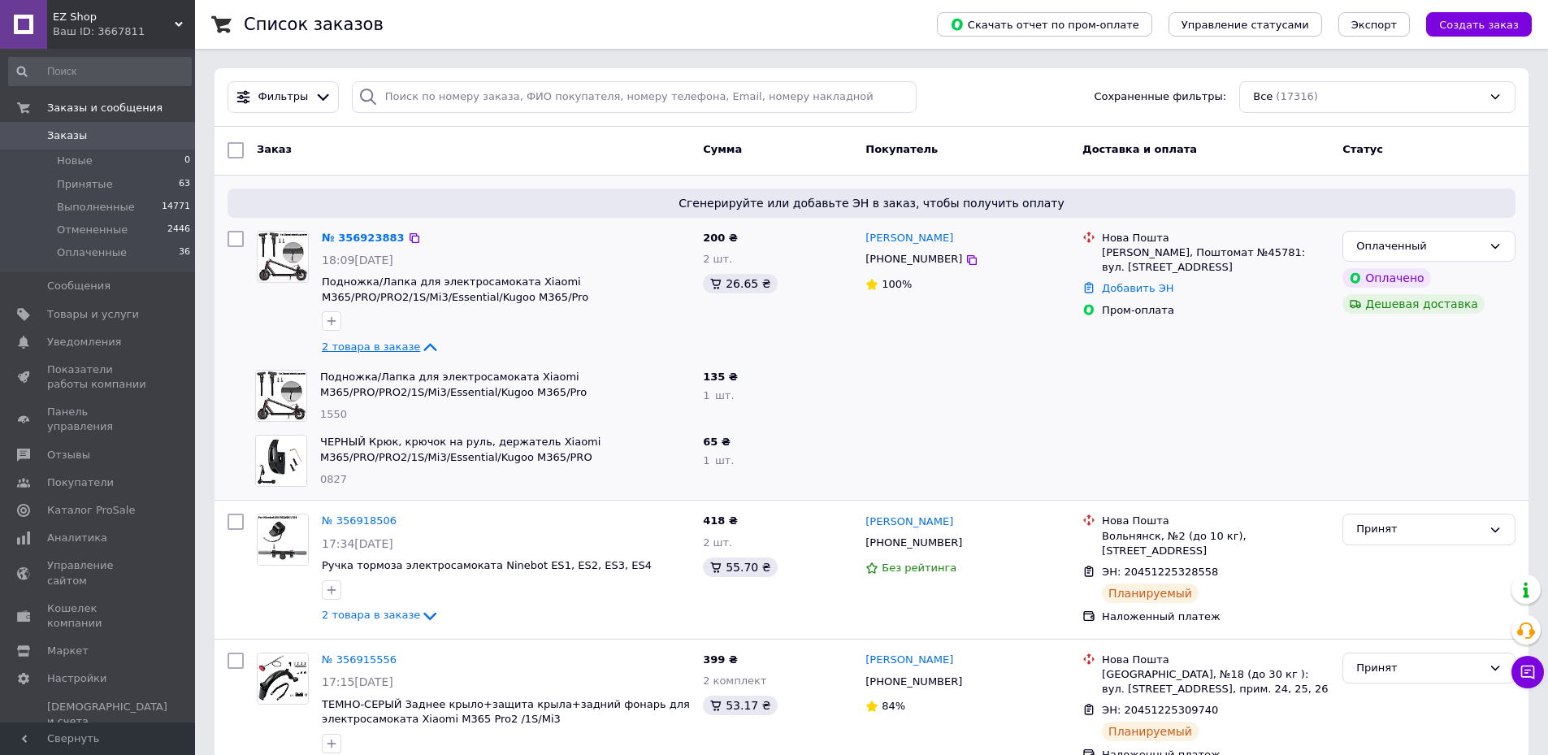
click at [367, 342] on span "2 товара в заказе" at bounding box center [371, 347] width 98 height 12
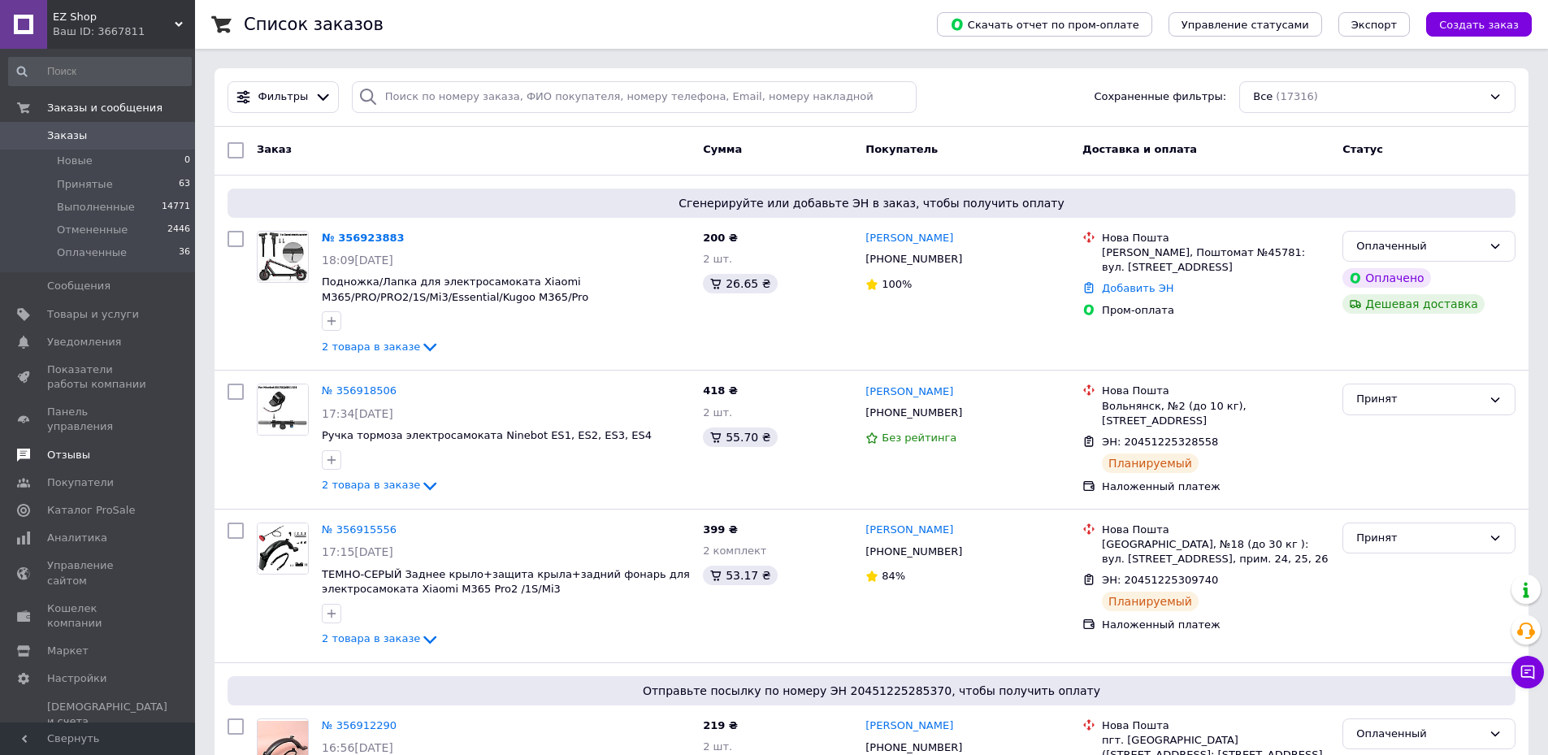
click at [99, 448] on span "Отзывы" at bounding box center [98, 455] width 103 height 15
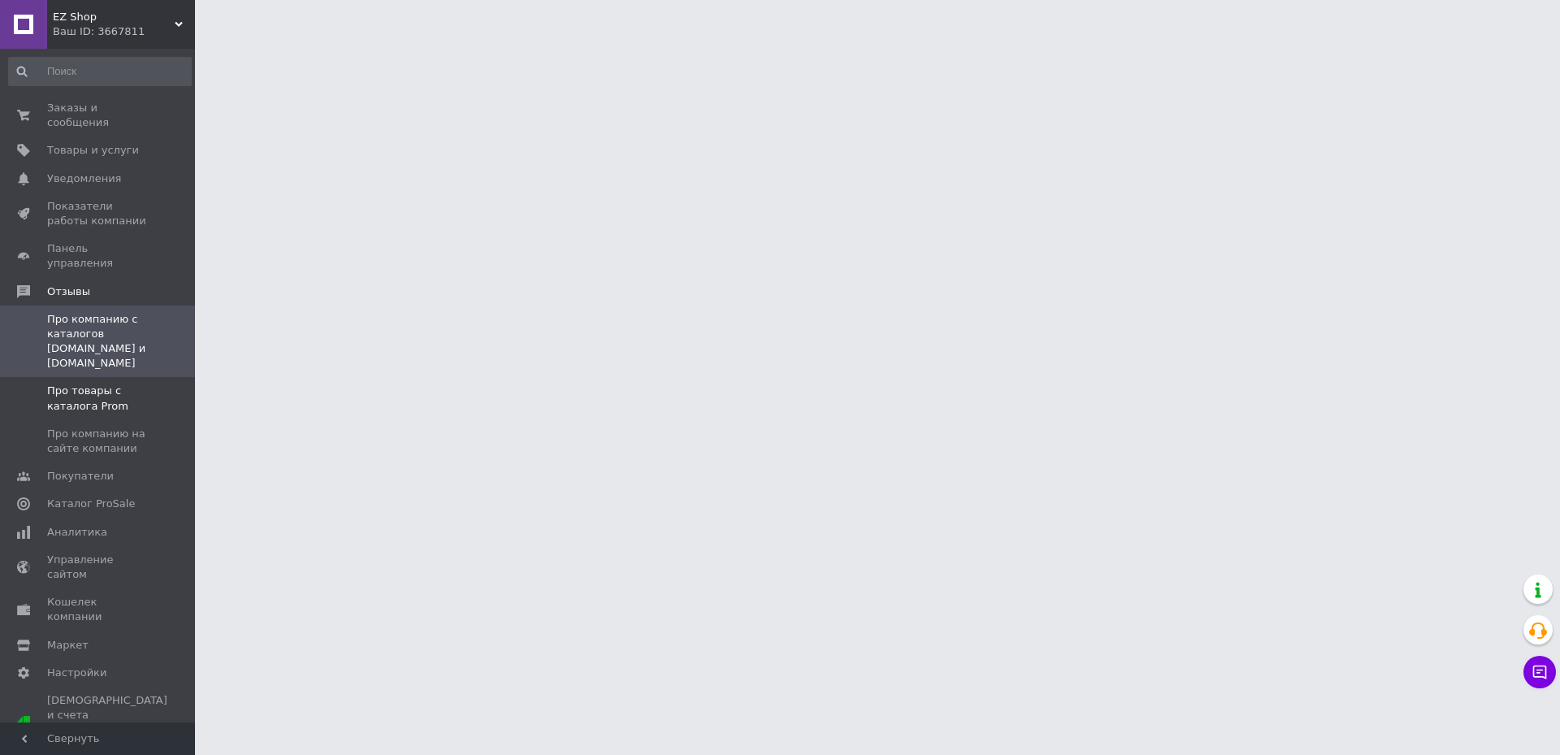
click at [106, 384] on span "Про товары с каталога Prom" at bounding box center [98, 398] width 103 height 29
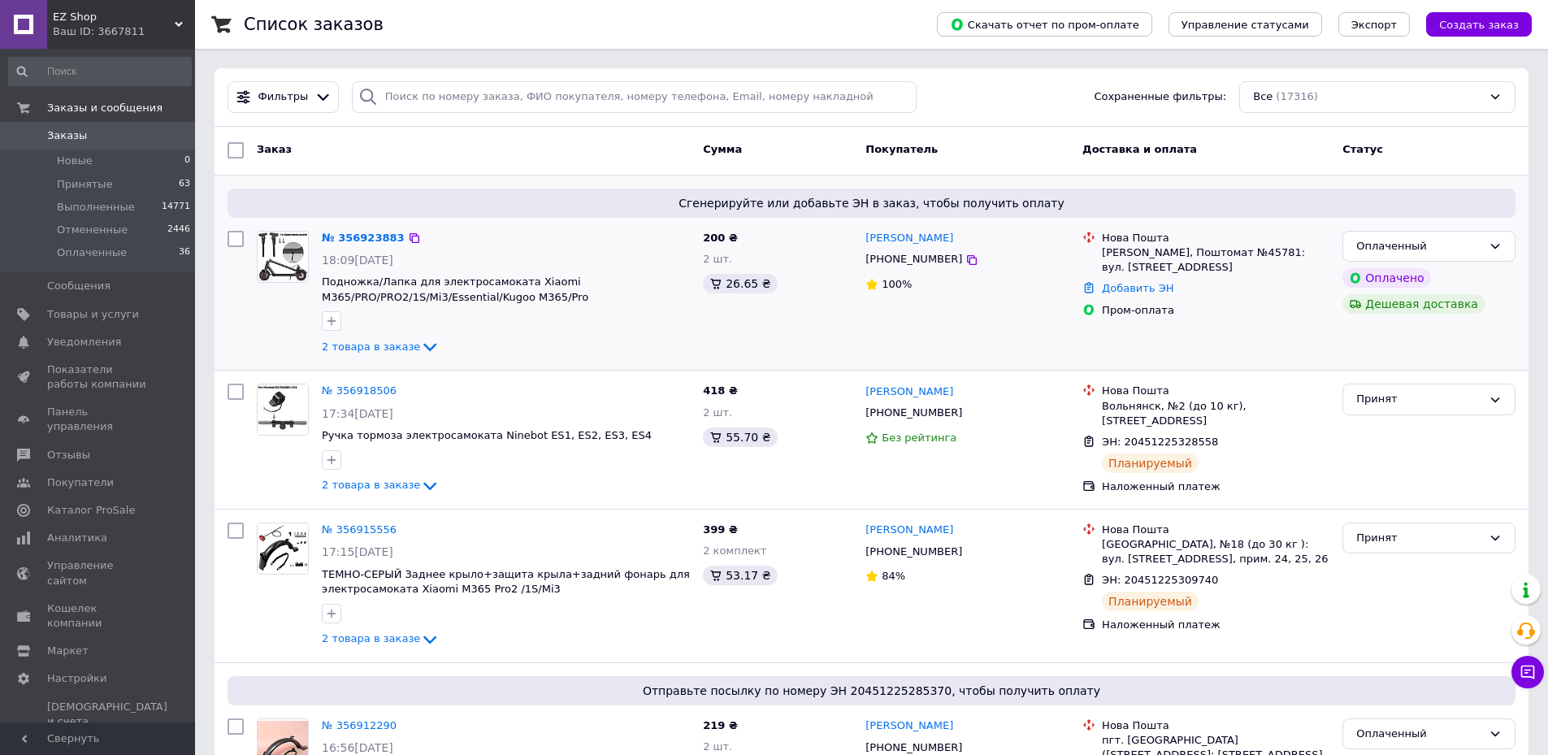
click at [365, 248] on div "№ 356923883 18:09[DATE] Подножка/Лапка для электросамоката Xiaomi M365/PRO/PRO2…" at bounding box center [505, 294] width 381 height 140
click at [365, 232] on link "№ 356923883" at bounding box center [363, 238] width 83 height 12
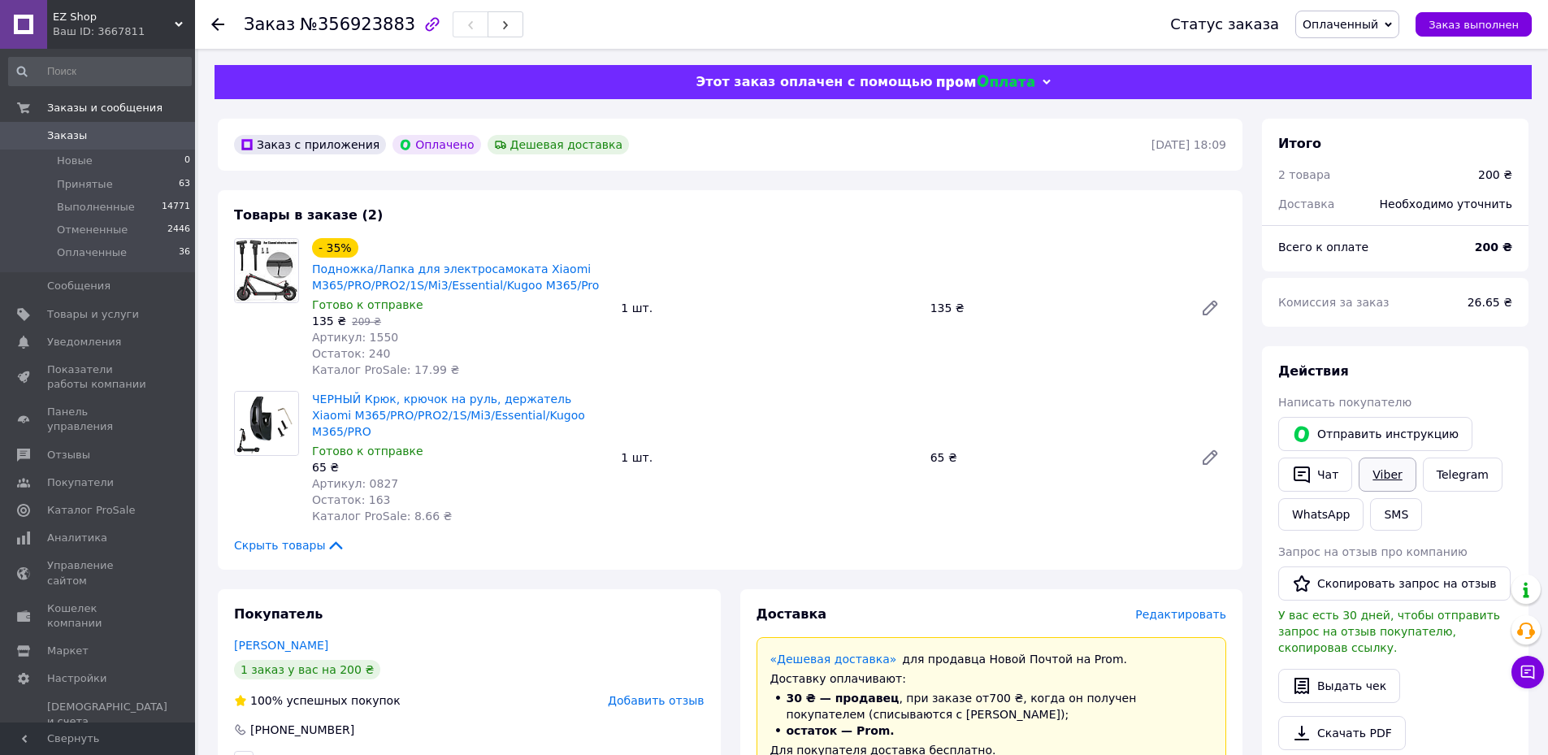
click at [1374, 471] on link "Viber" at bounding box center [1387, 475] width 57 height 34
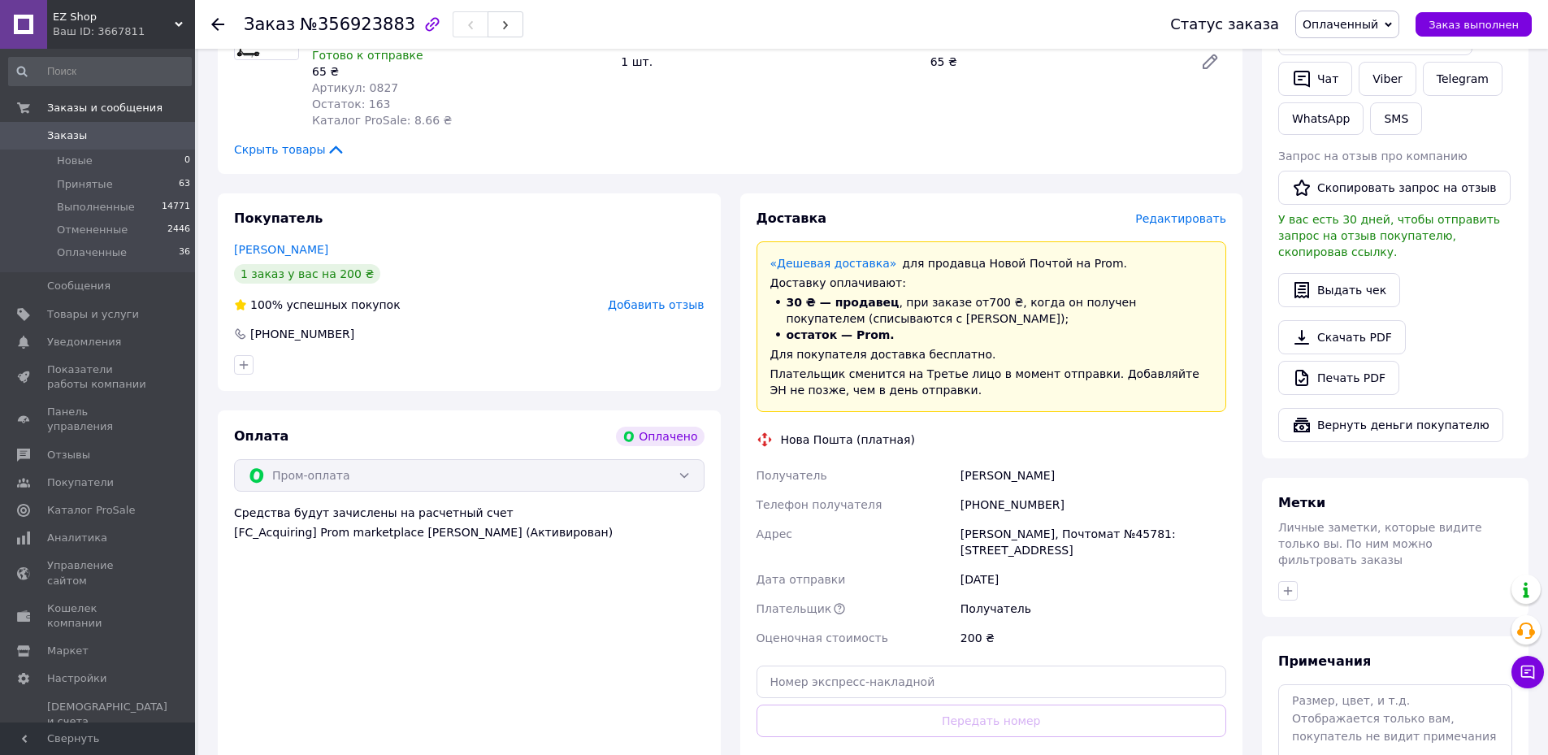
scroll to position [488, 0]
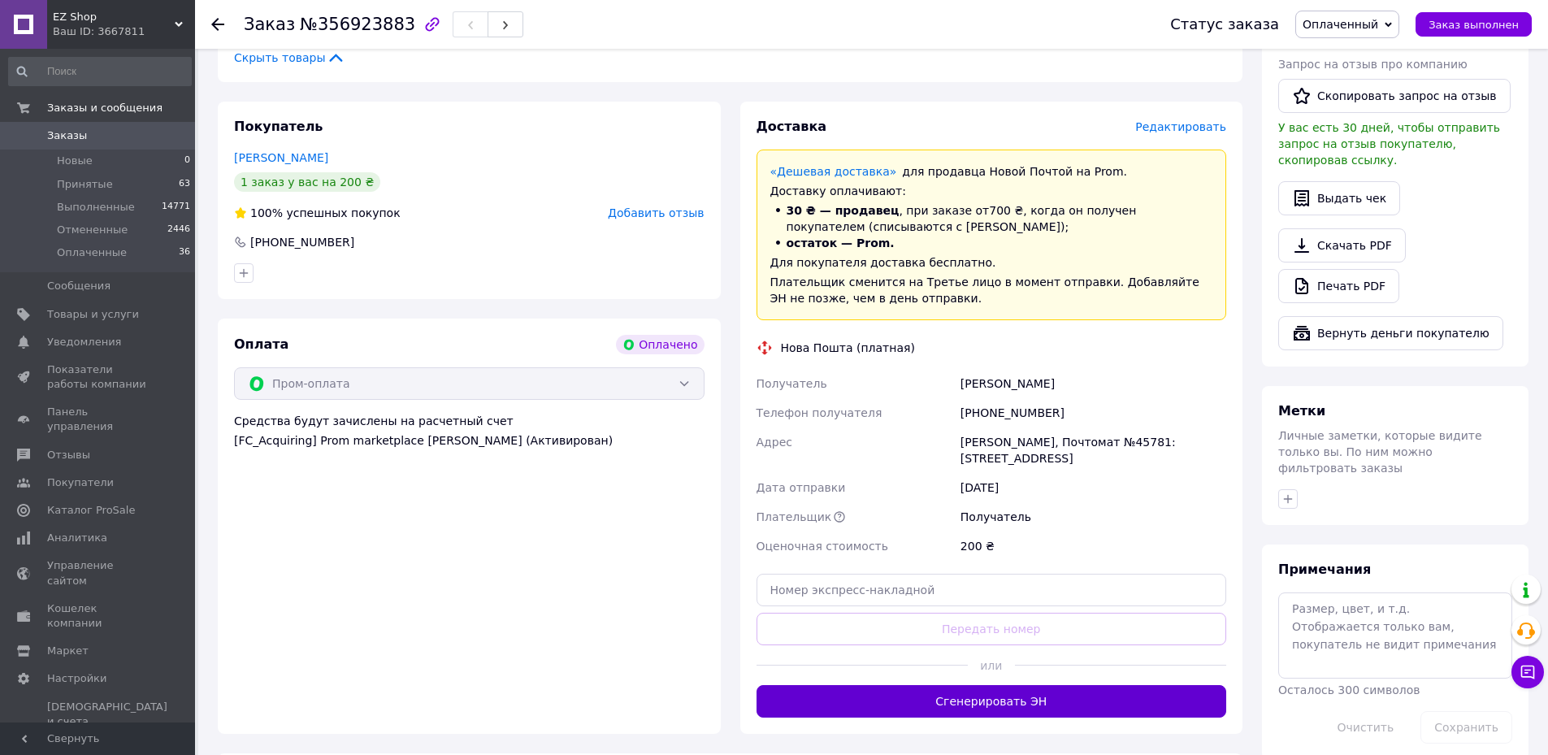
click at [925, 685] on button "Сгенерировать ЭН" at bounding box center [992, 701] width 471 height 33
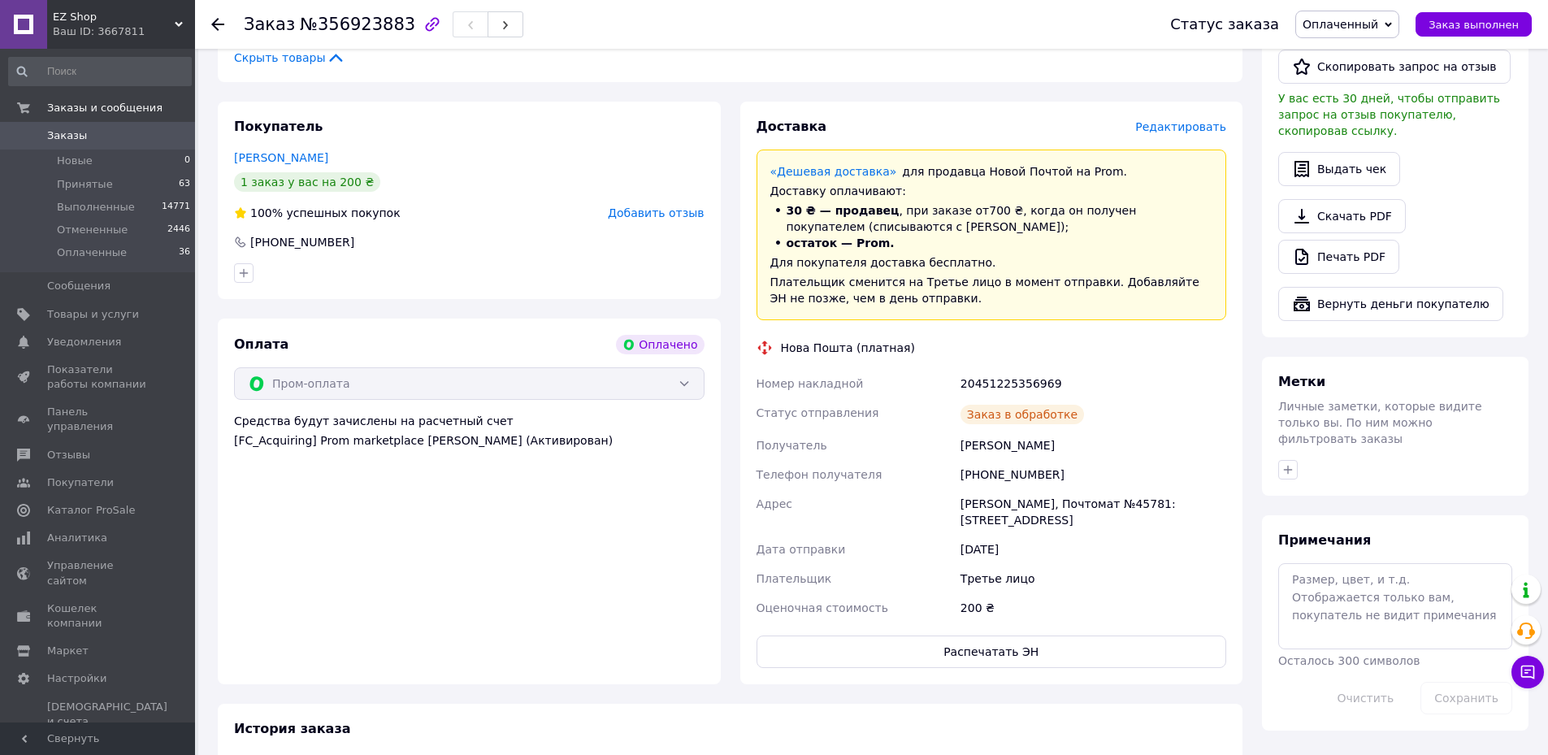
click at [987, 374] on div "20451225356969" at bounding box center [1093, 383] width 272 height 29
copy div "20451225356969"
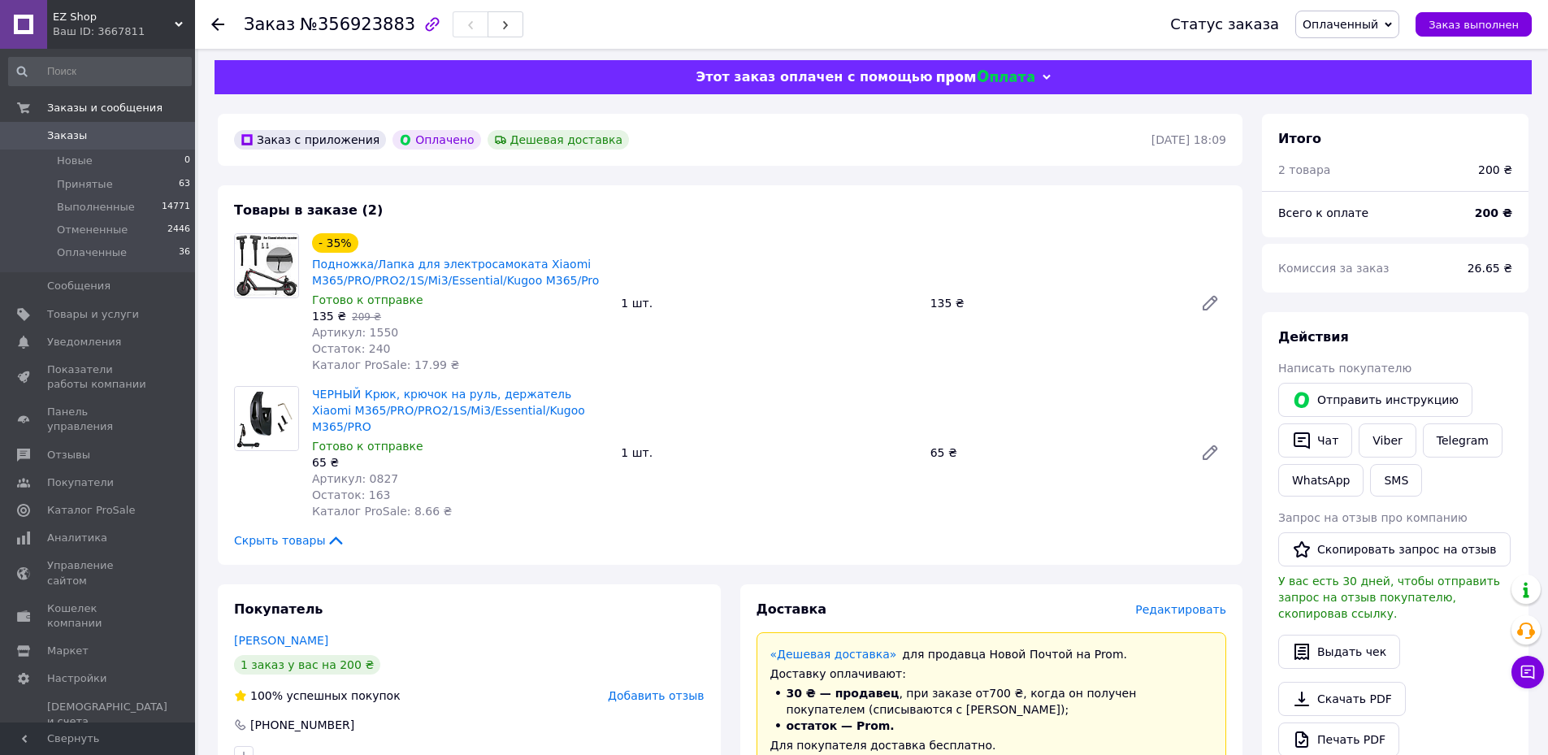
scroll to position [0, 0]
